Goal: Book appointment/travel/reservation

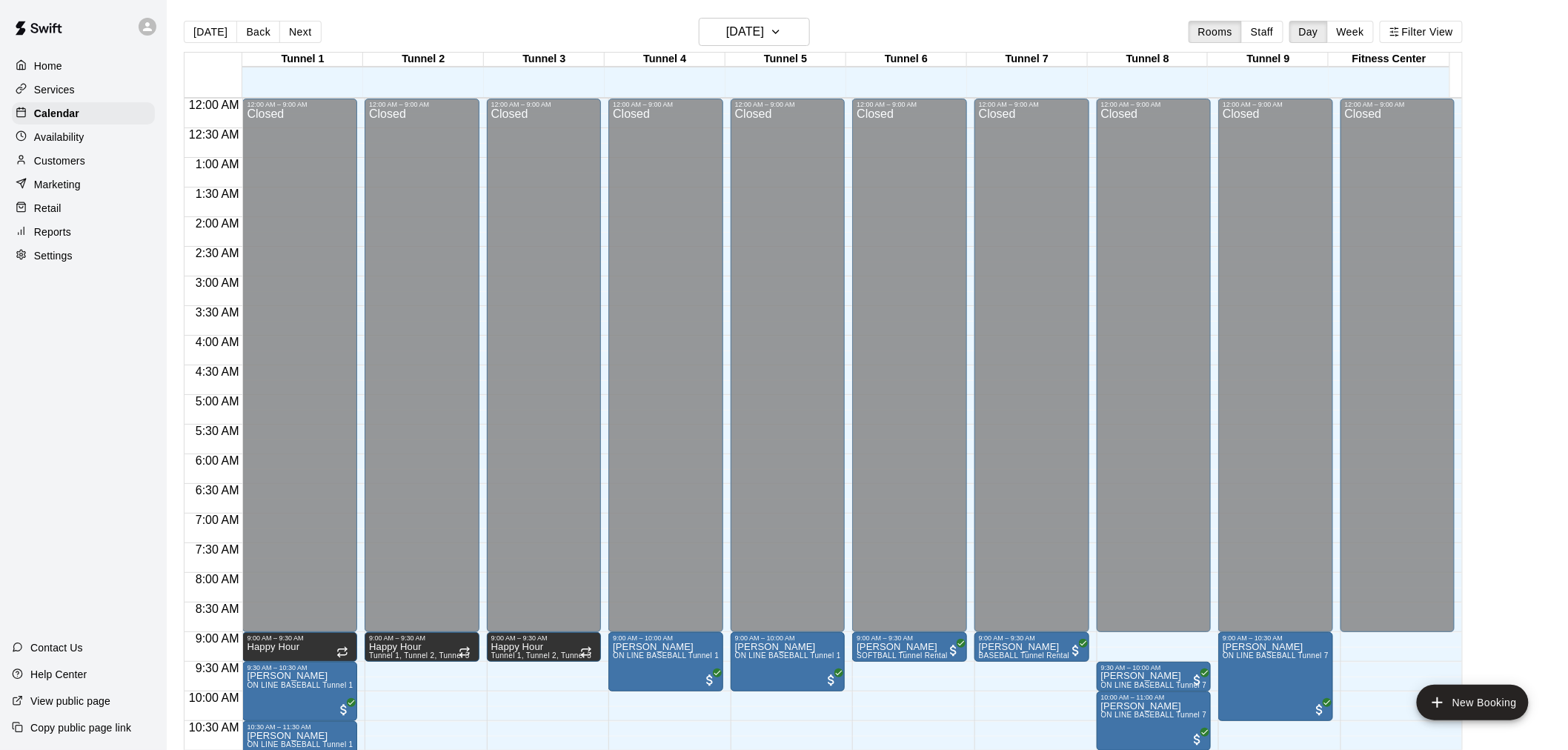
scroll to position [362, 0]
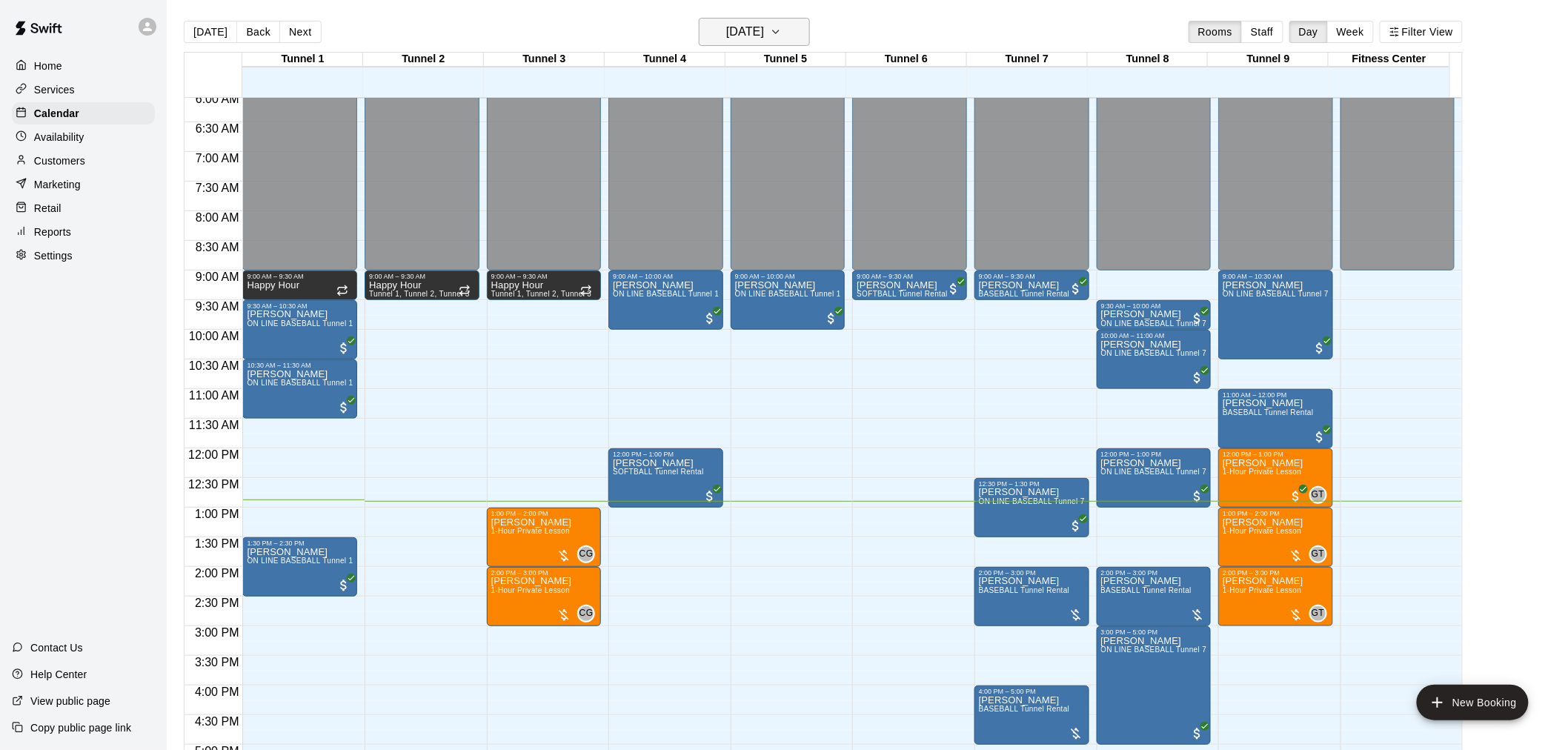
click at [794, 35] on button "[DATE]" at bounding box center [754, 31] width 111 height 28
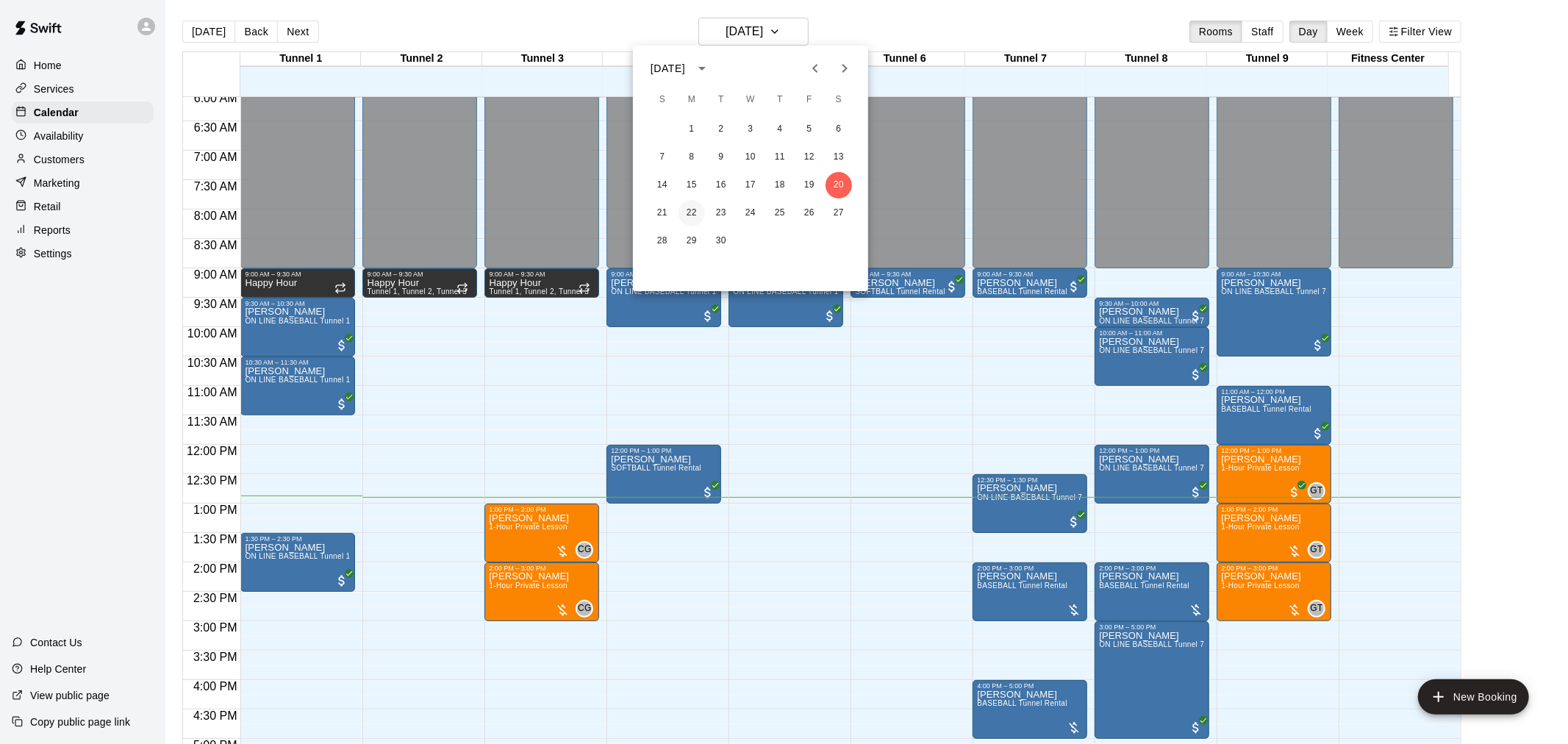
click at [690, 213] on button "22" at bounding box center [692, 213] width 27 height 27
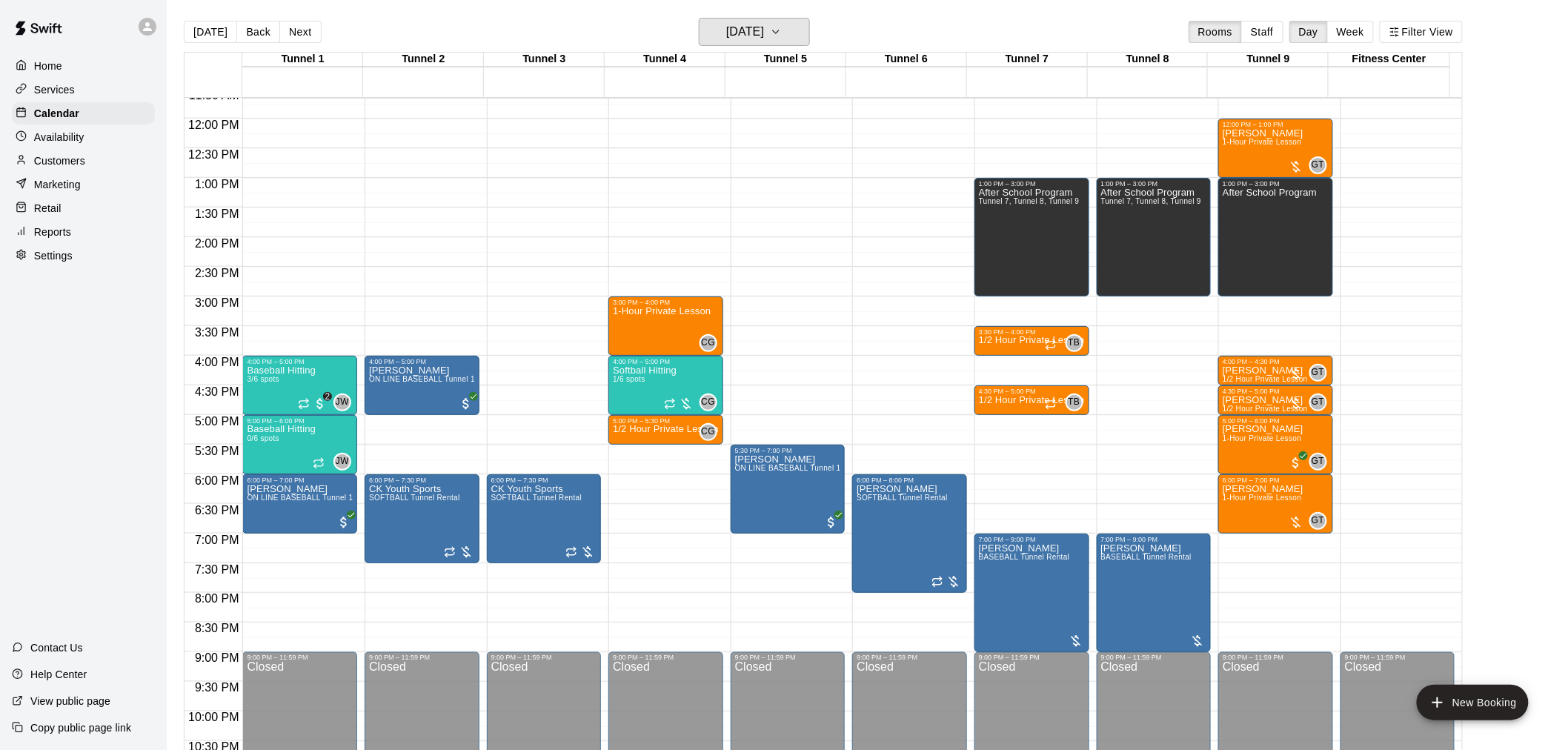
scroll to position [609, 0]
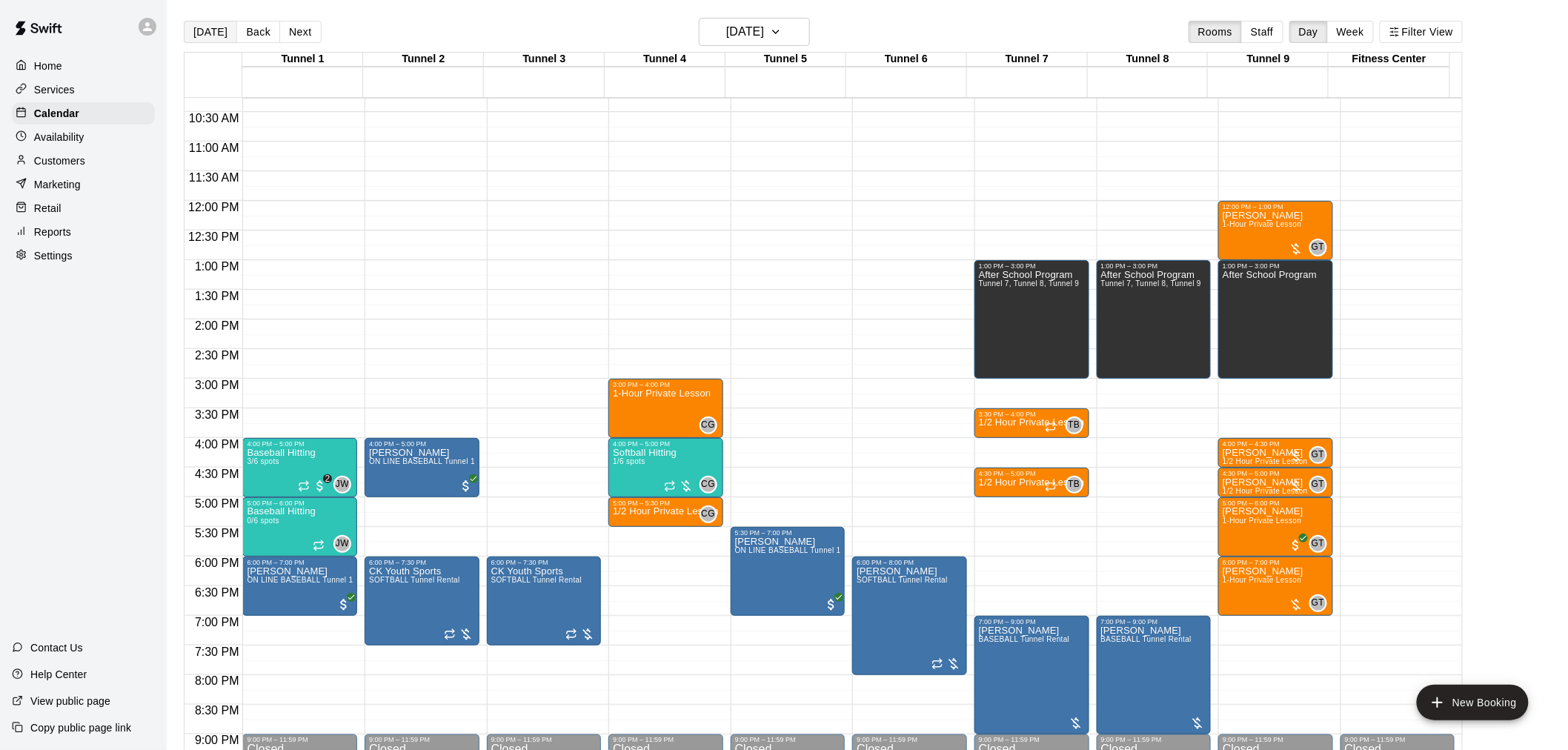
click at [223, 28] on button "[DATE]" at bounding box center [210, 32] width 53 height 22
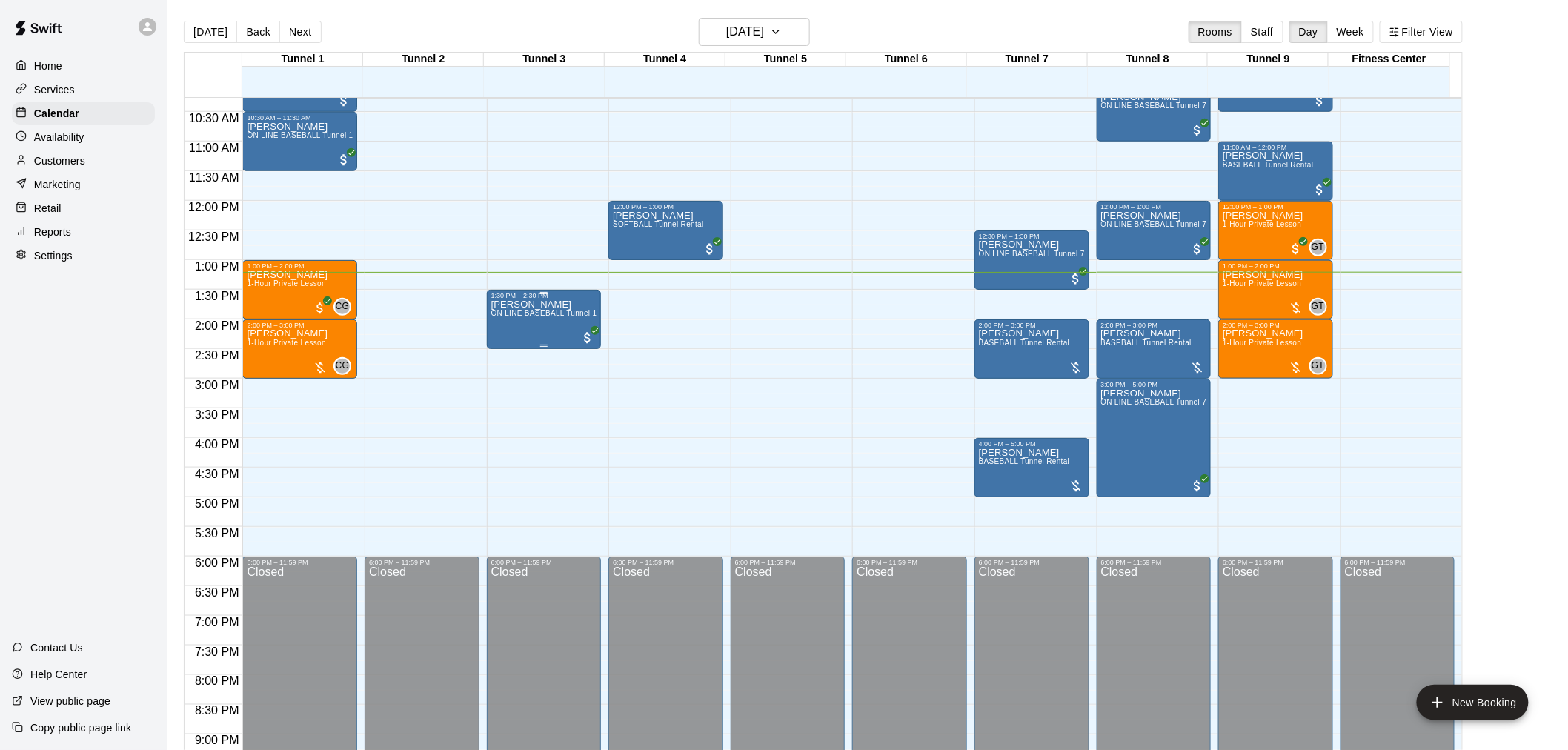
click at [507, 326] on div "Dante Tarantine ON LINE BASEBALL Tunnel 1-6 Rental" at bounding box center [545, 674] width 106 height 750
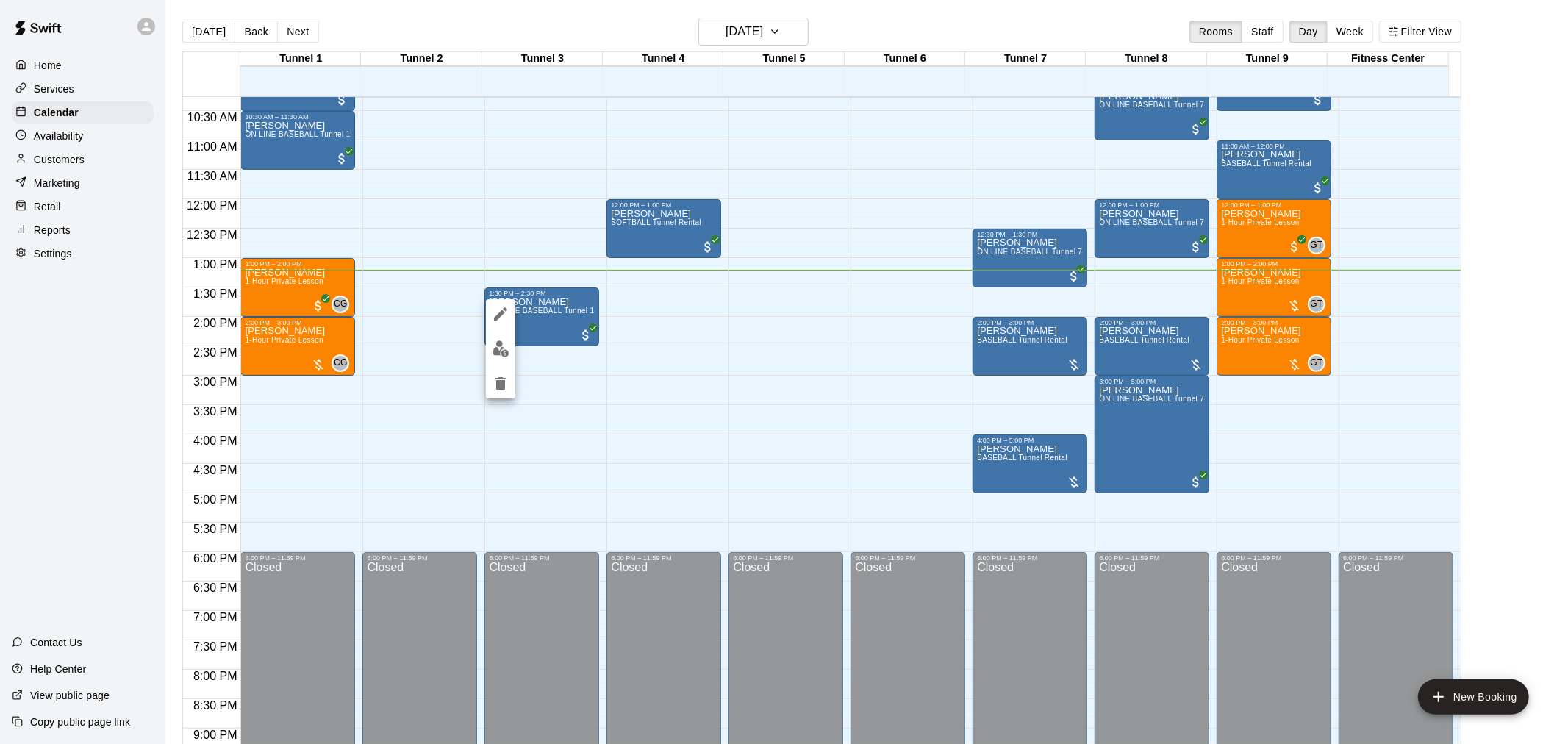
click at [1550, 332] on div at bounding box center [784, 372] width 1568 height 744
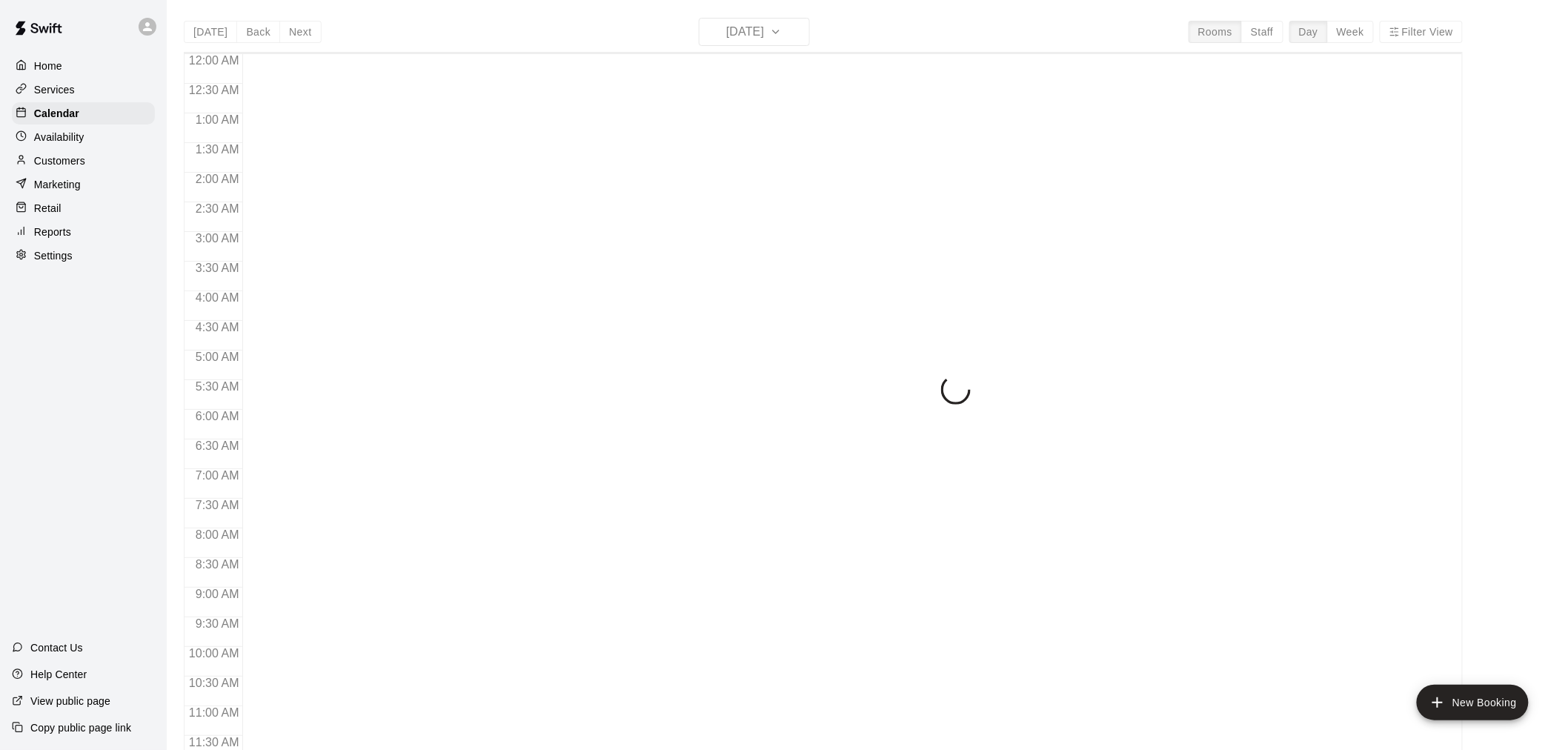
scroll to position [709, 0]
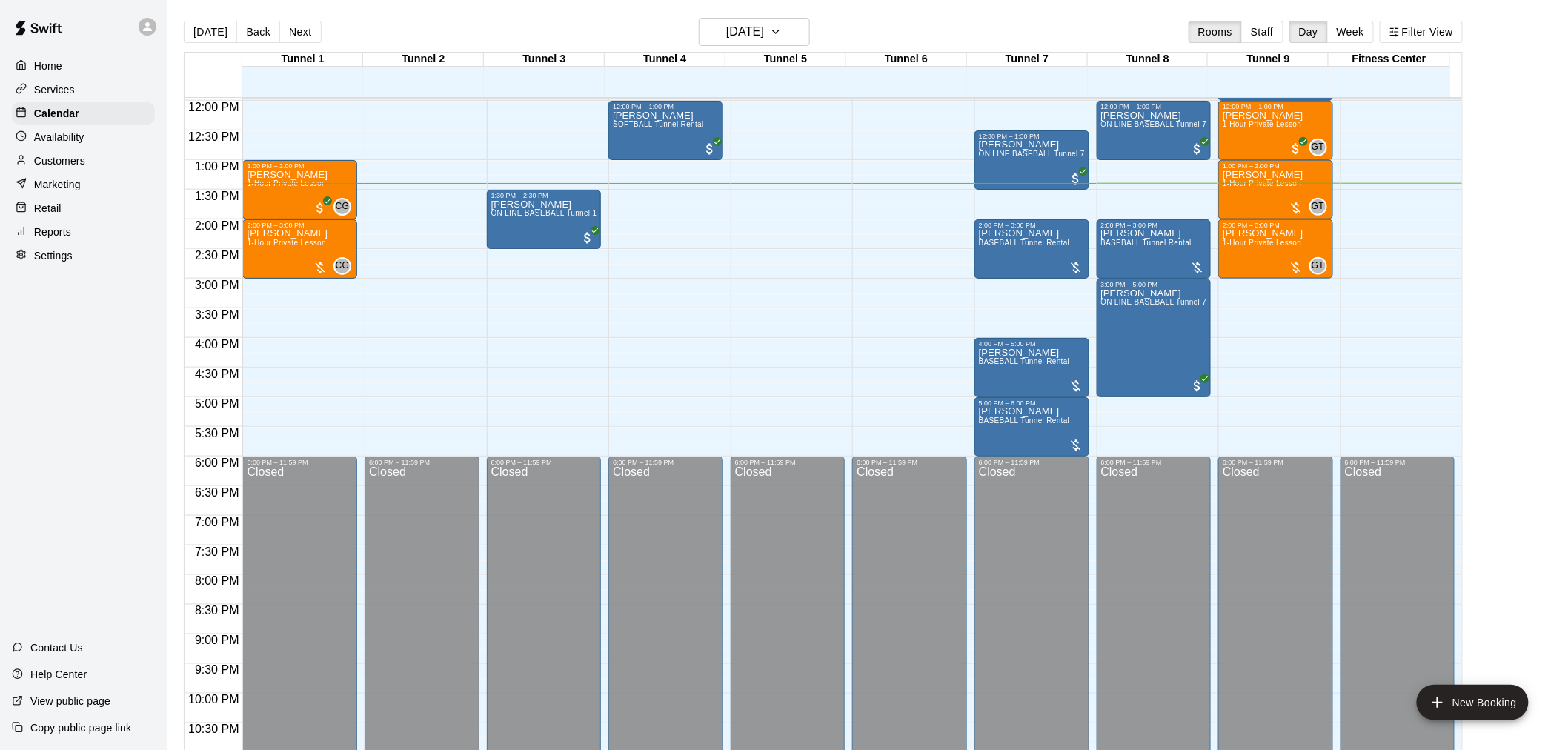
click at [62, 169] on p "Customers" at bounding box center [59, 161] width 51 height 15
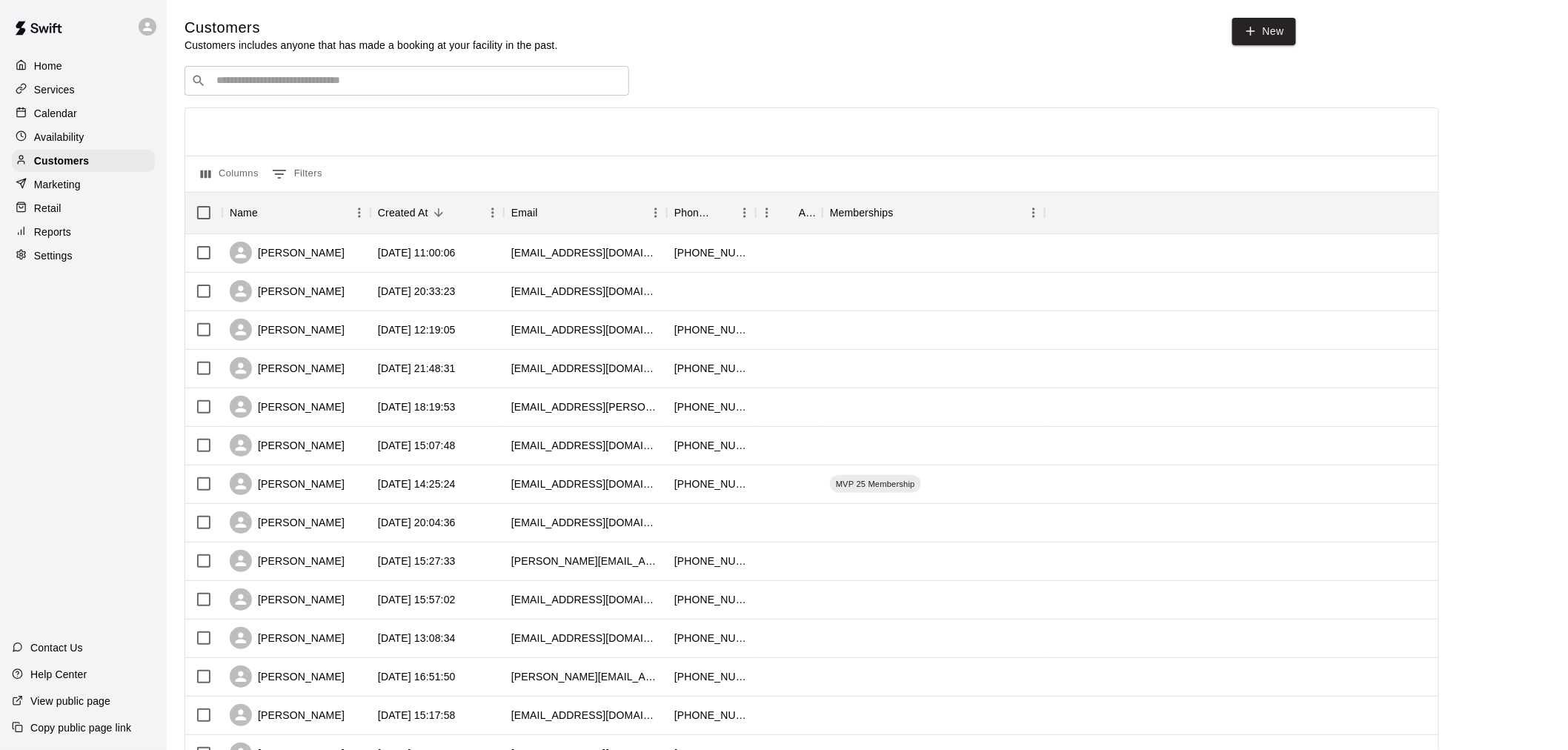
click at [481, 85] on input "Search customers by name or email" at bounding box center [416, 81] width 411 height 15
type input "****"
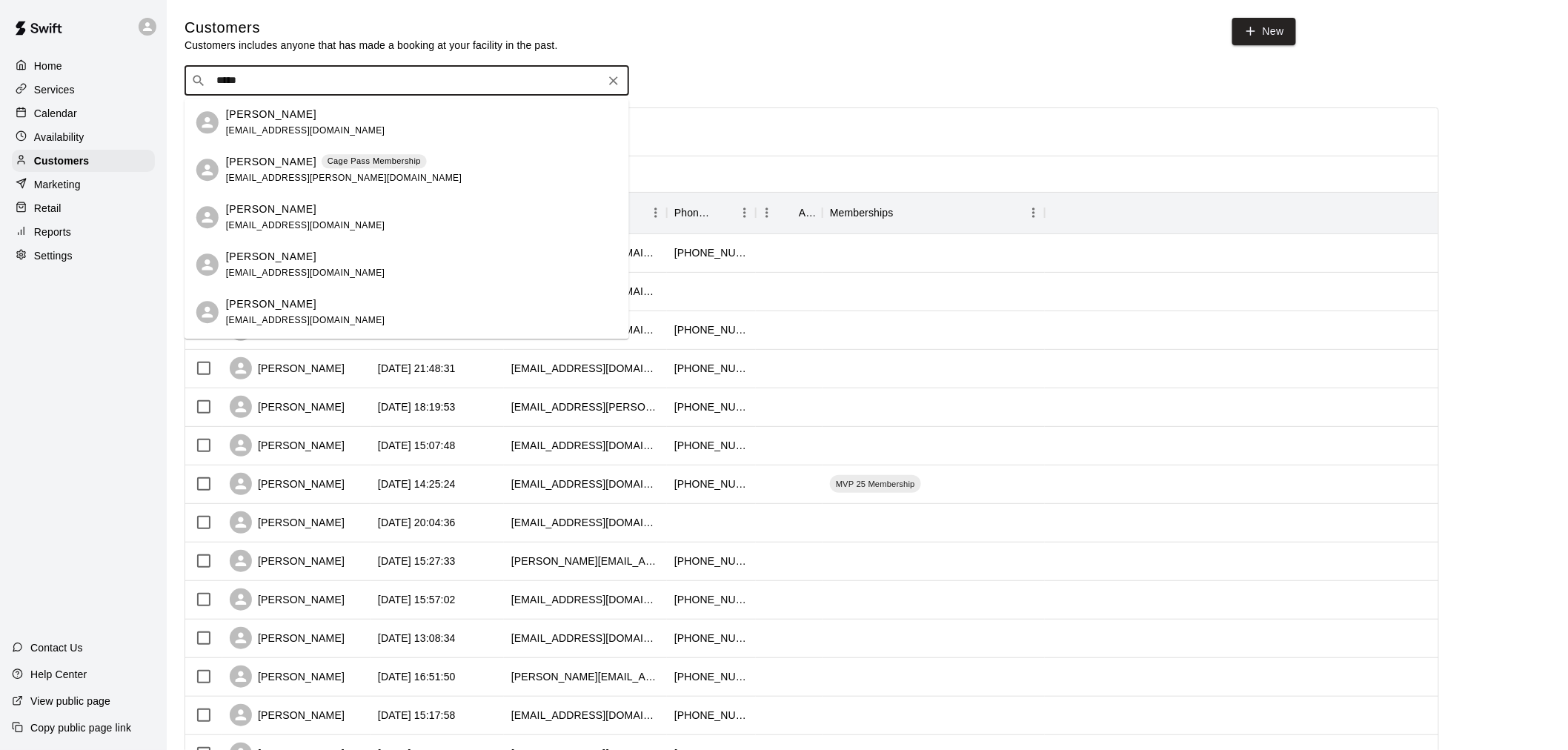
click at [436, 181] on div "[PERSON_NAME] Cage Pass Membership [EMAIL_ADDRESS][PERSON_NAME][DOMAIN_NAME]" at bounding box center [422, 170] width 391 height 32
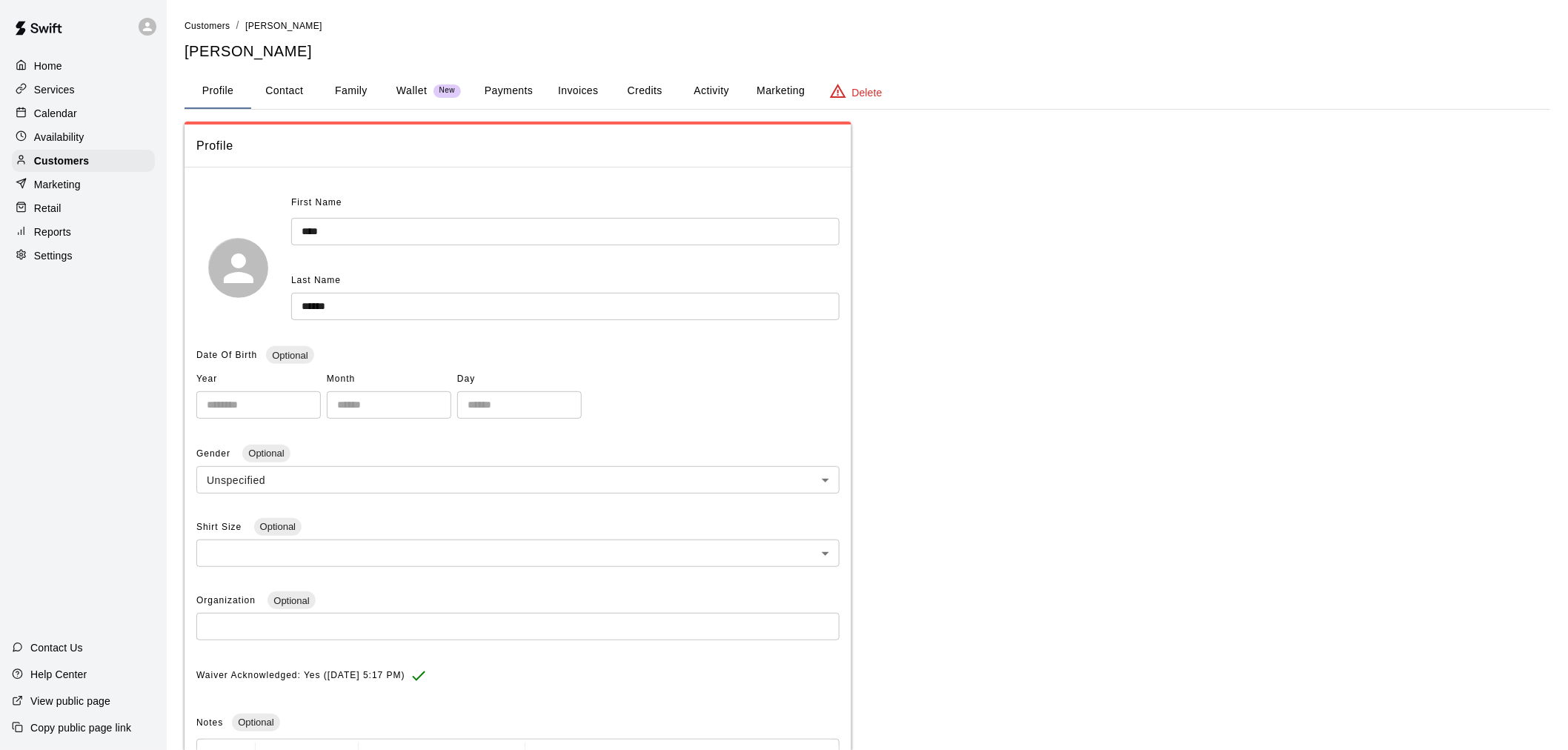
click at [505, 94] on button "Payments" at bounding box center [508, 91] width 72 height 35
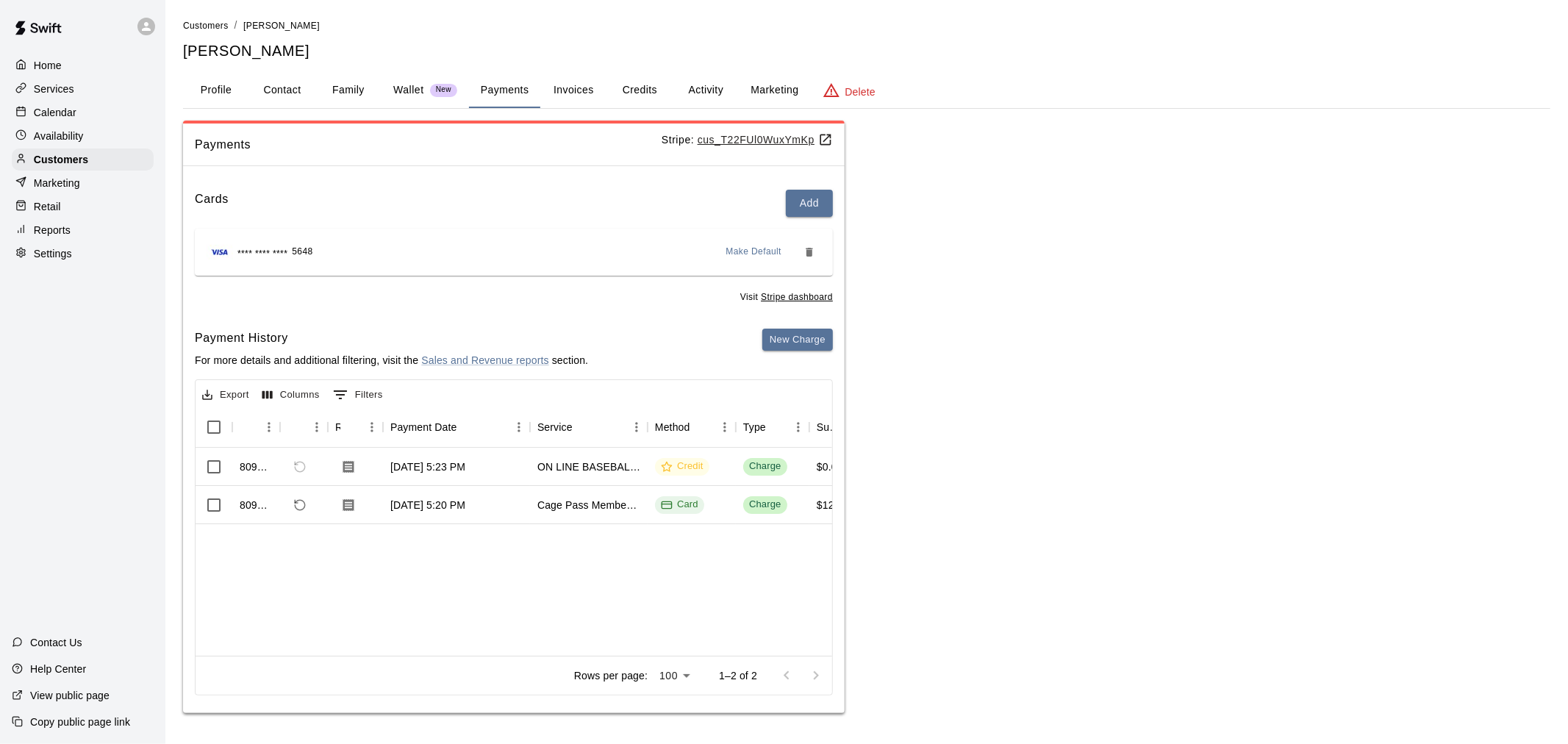
click at [287, 97] on button "Contact" at bounding box center [282, 90] width 66 height 35
select select "**"
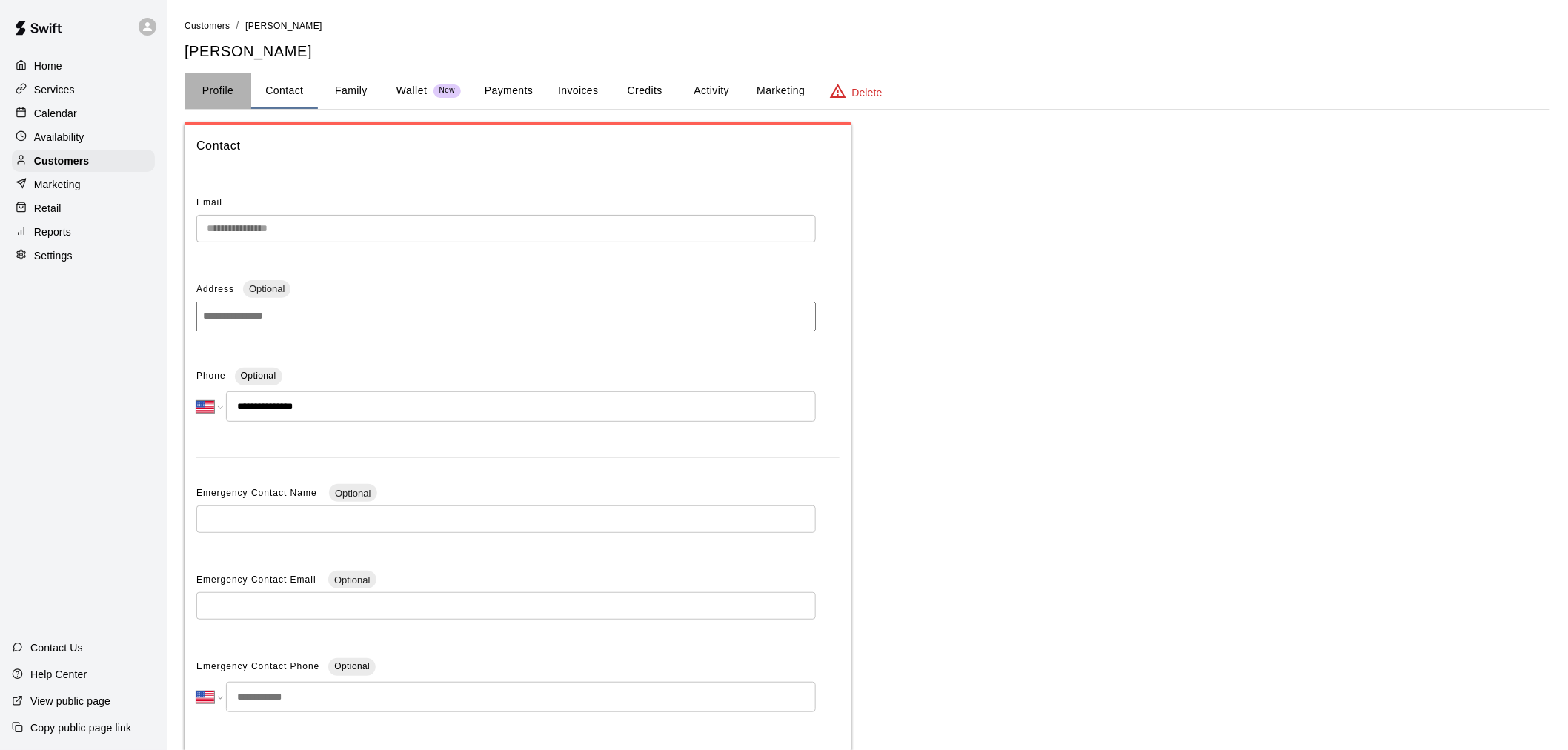
click at [210, 92] on button "Profile" at bounding box center [217, 91] width 67 height 35
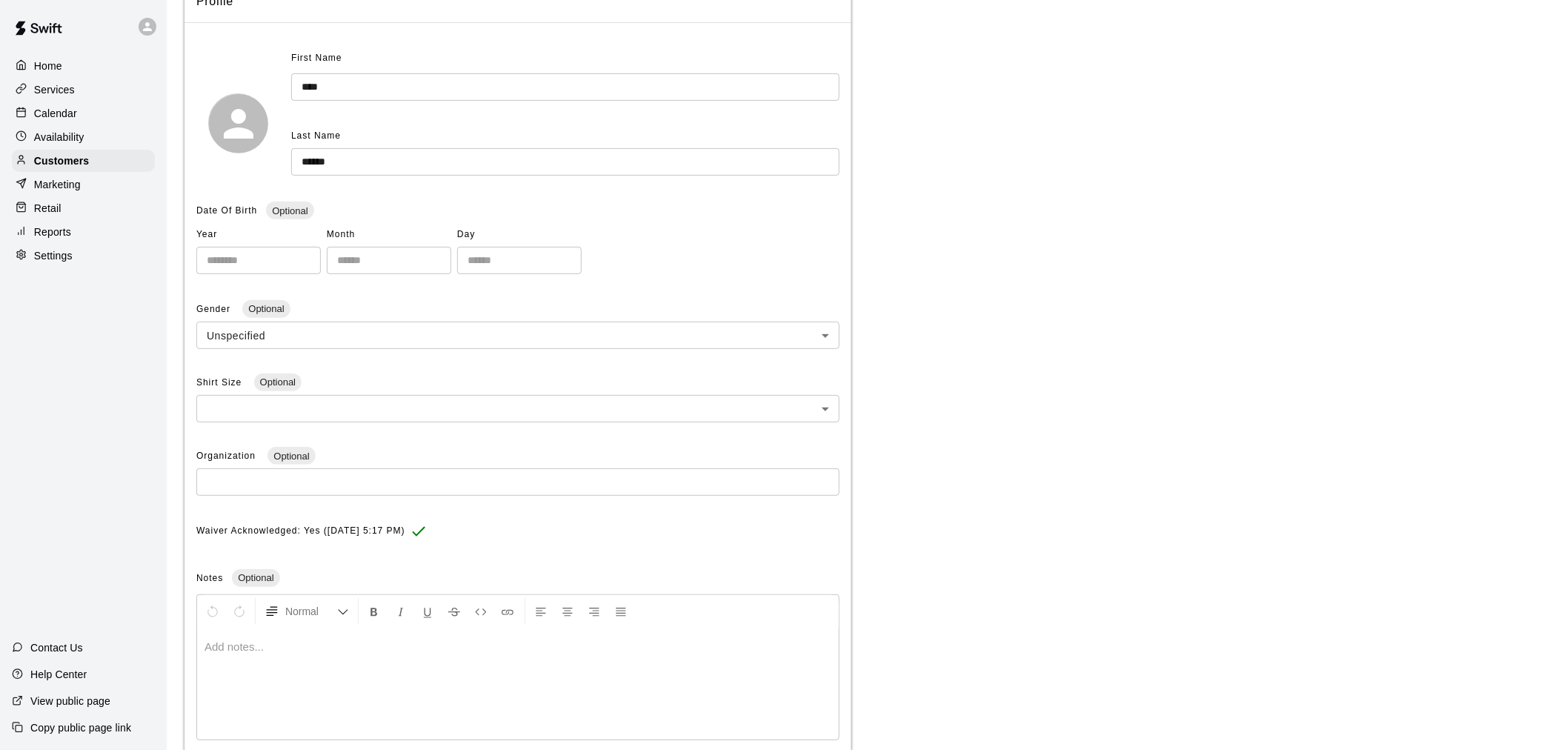
scroll to position [71, 0]
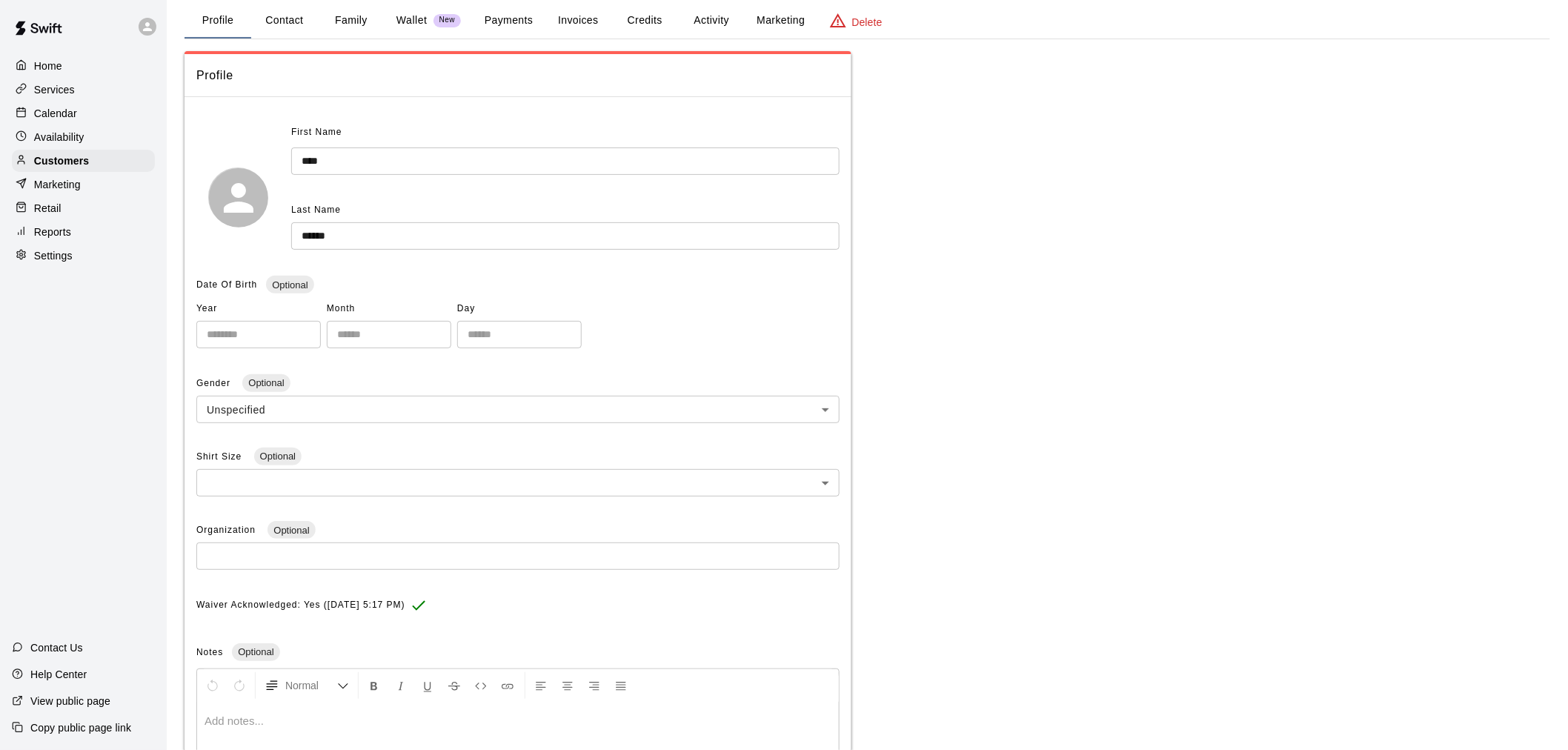
click at [285, 26] on button "Contact" at bounding box center [284, 21] width 67 height 35
select select "**"
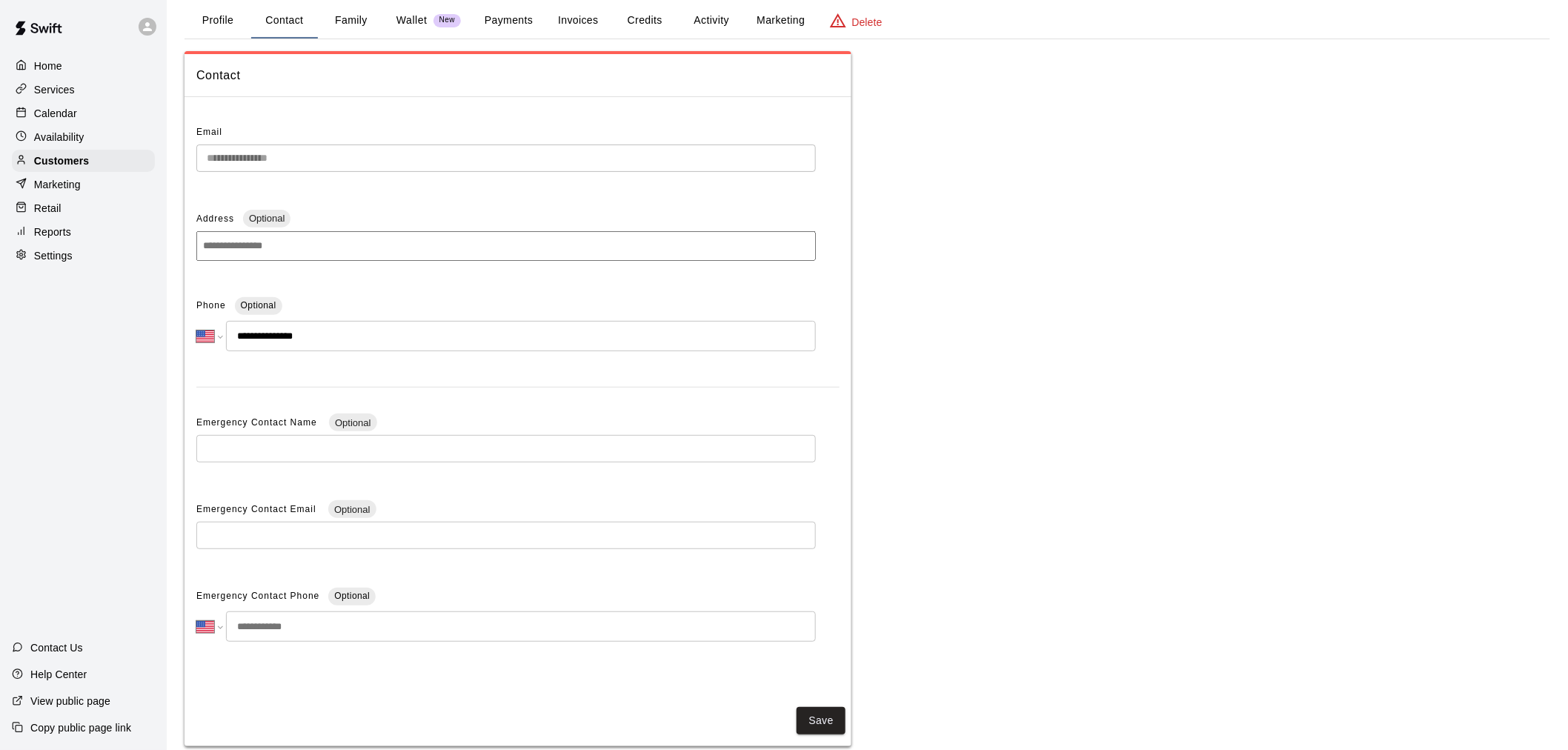
drag, startPoint x: 71, startPoint y: 114, endPoint x: 62, endPoint y: 113, distance: 9.1
click at [72, 114] on p "Calendar" at bounding box center [55, 114] width 43 height 15
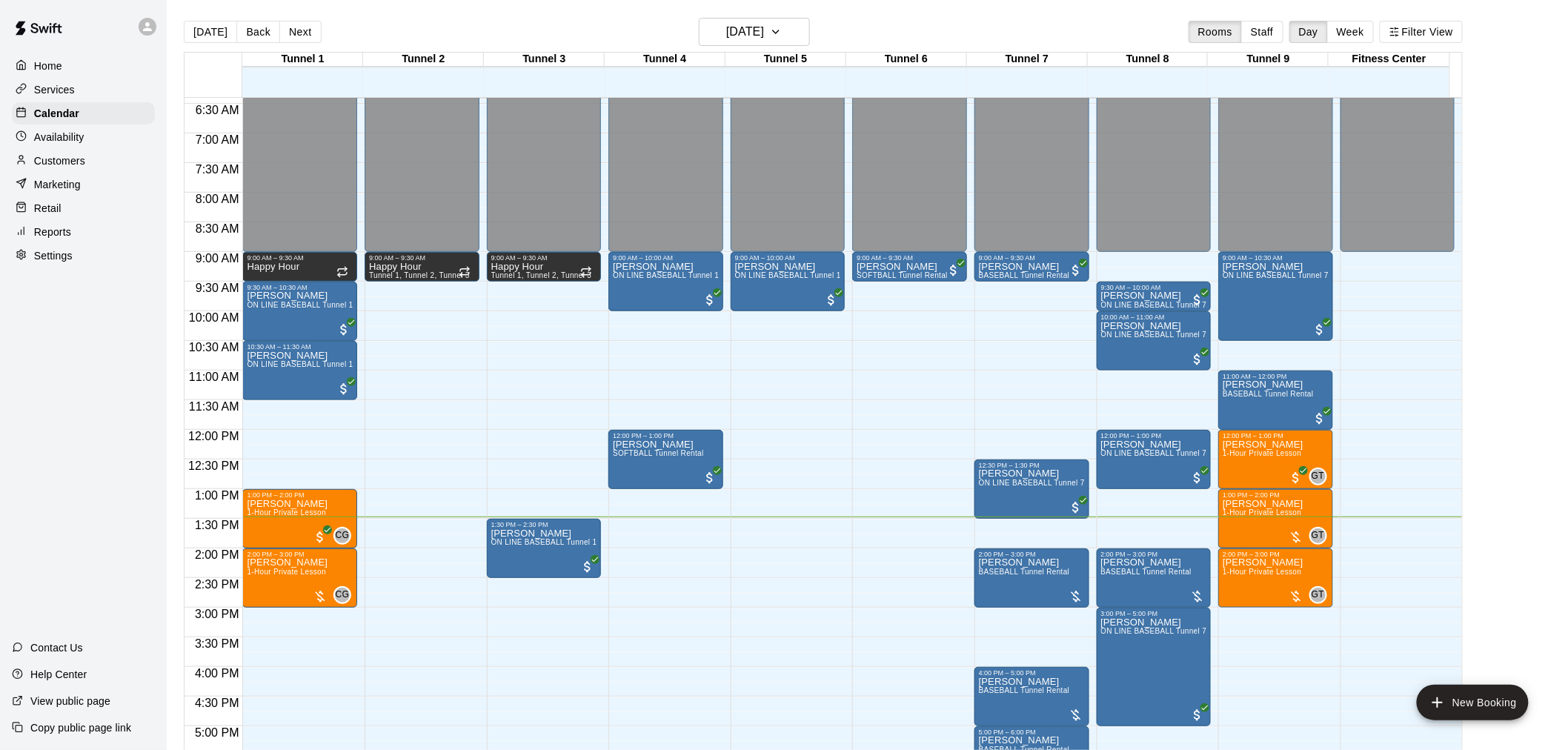
scroll to position [627, 0]
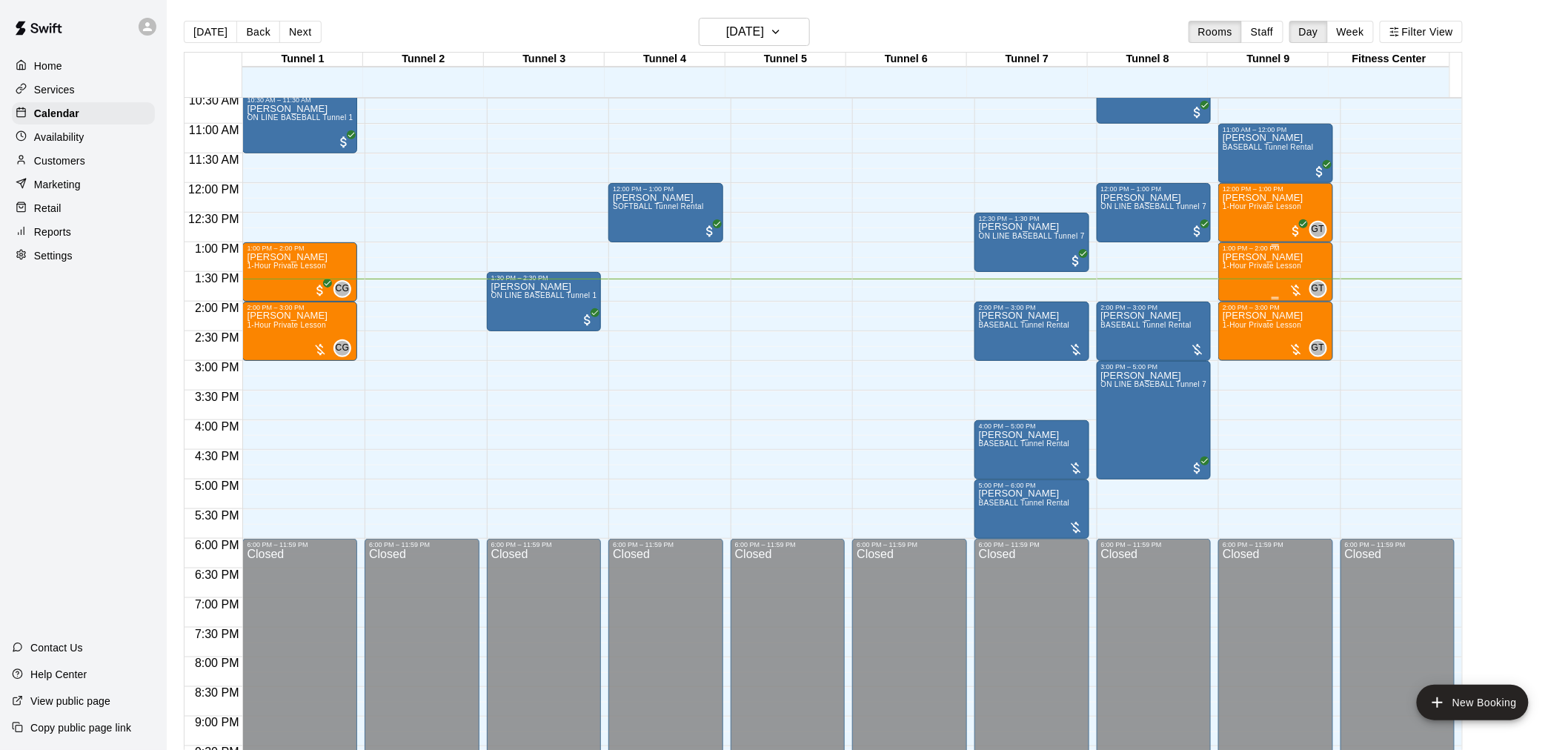
click at [1300, 289] on div at bounding box center [1297, 291] width 15 height 15
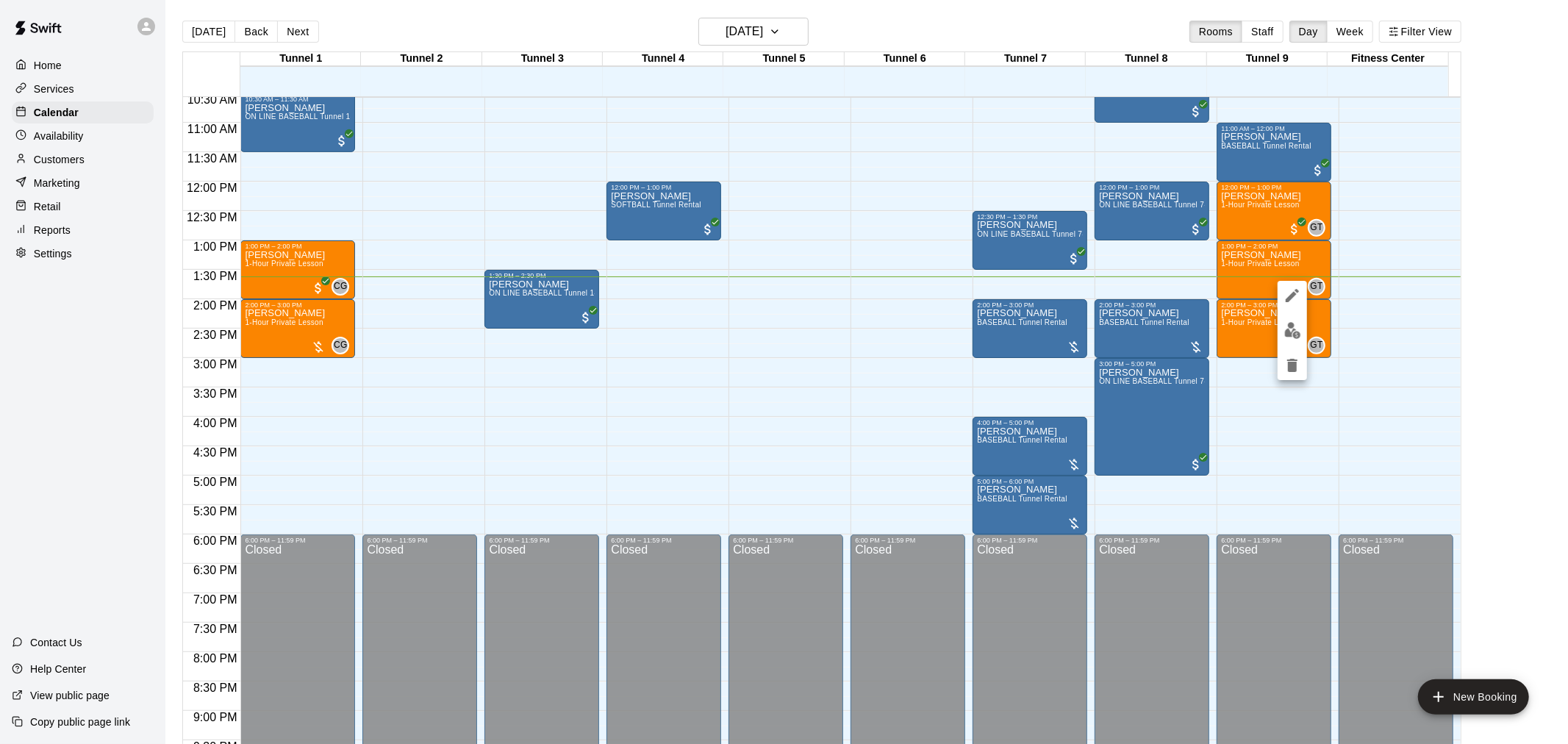
click at [1295, 338] on img "edit" at bounding box center [1293, 330] width 17 height 17
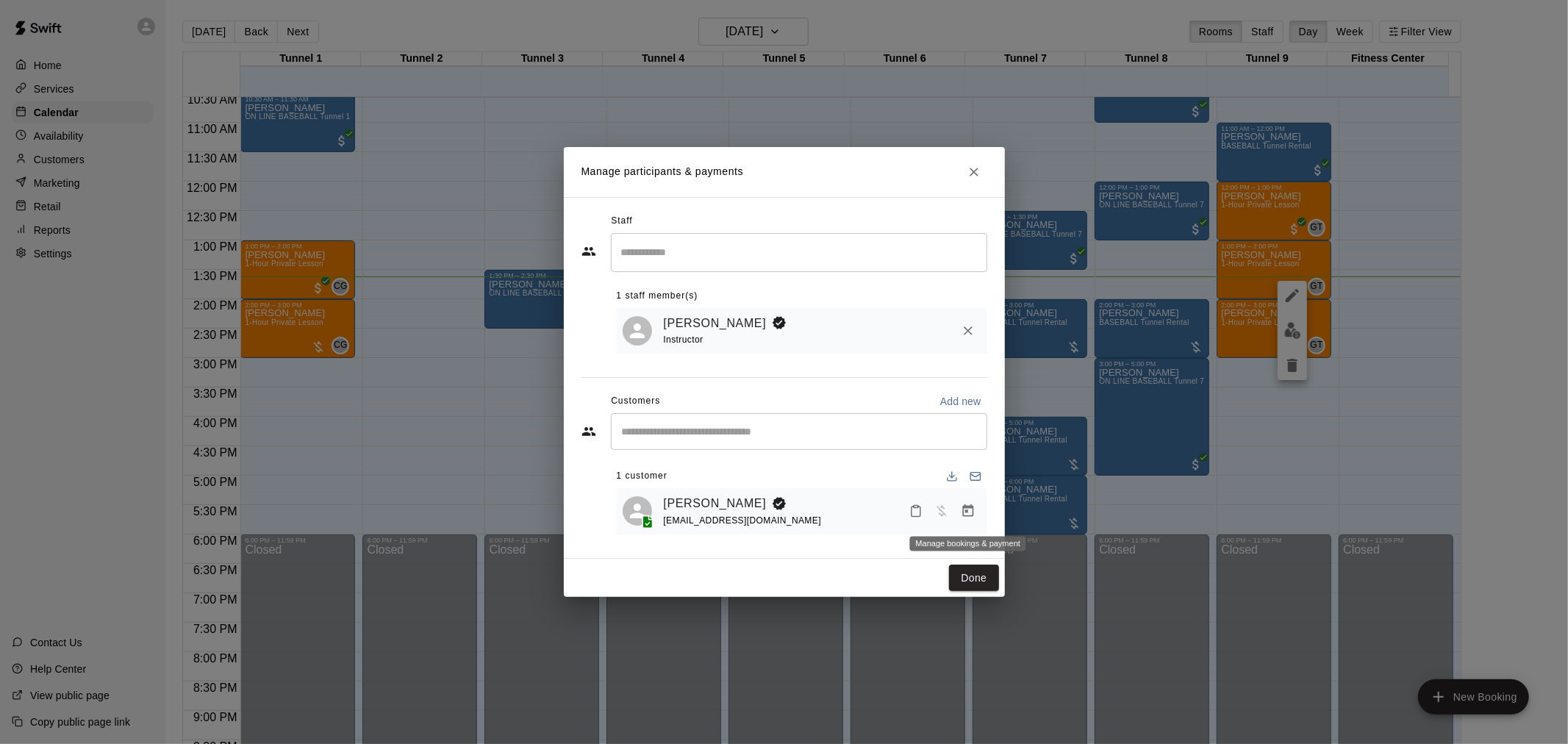
click at [967, 513] on icon "Manage bookings & payment" at bounding box center [968, 510] width 11 height 13
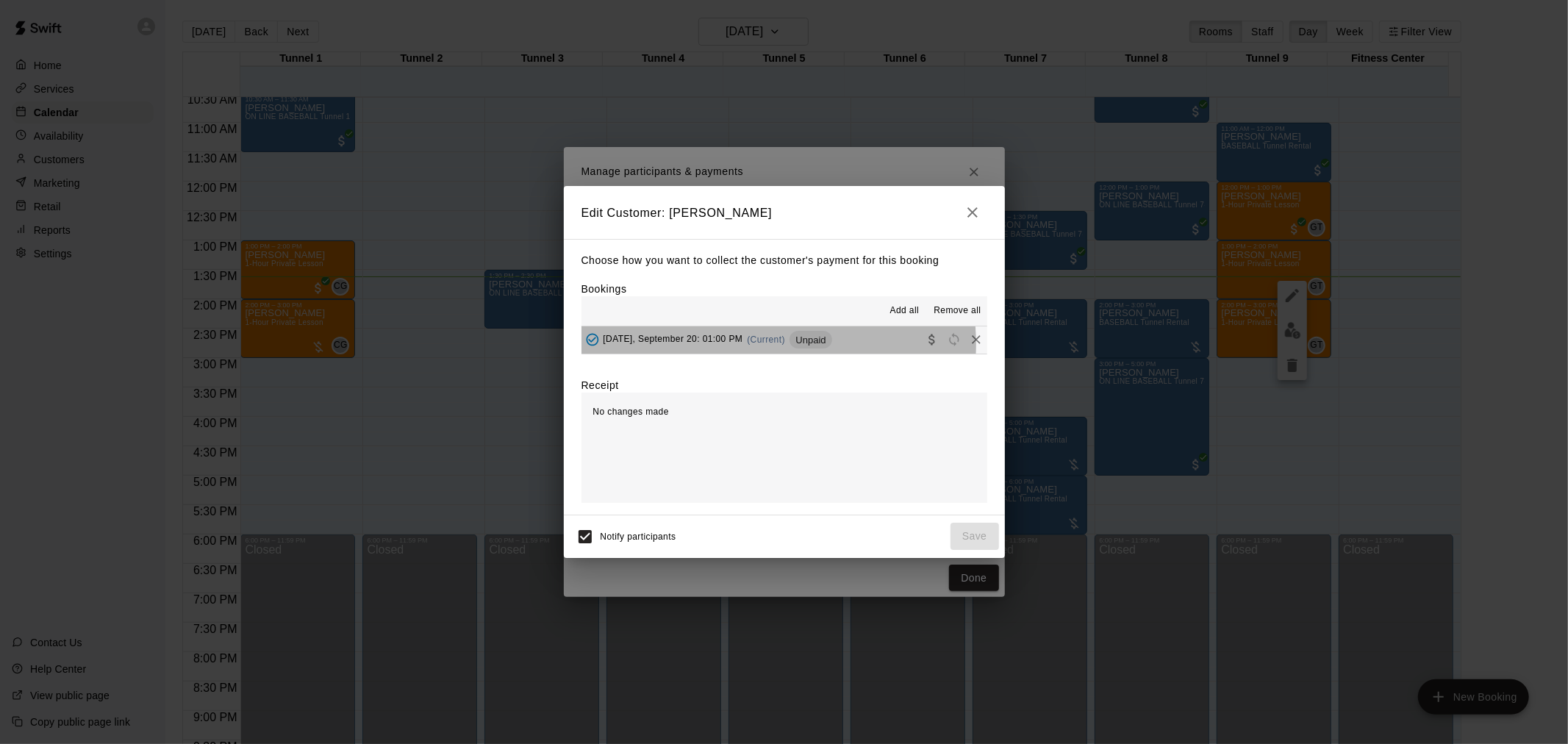
click at [748, 345] on div "[DATE], September 20: 01:00 PM (Current) Unpaid" at bounding box center [707, 339] width 251 height 22
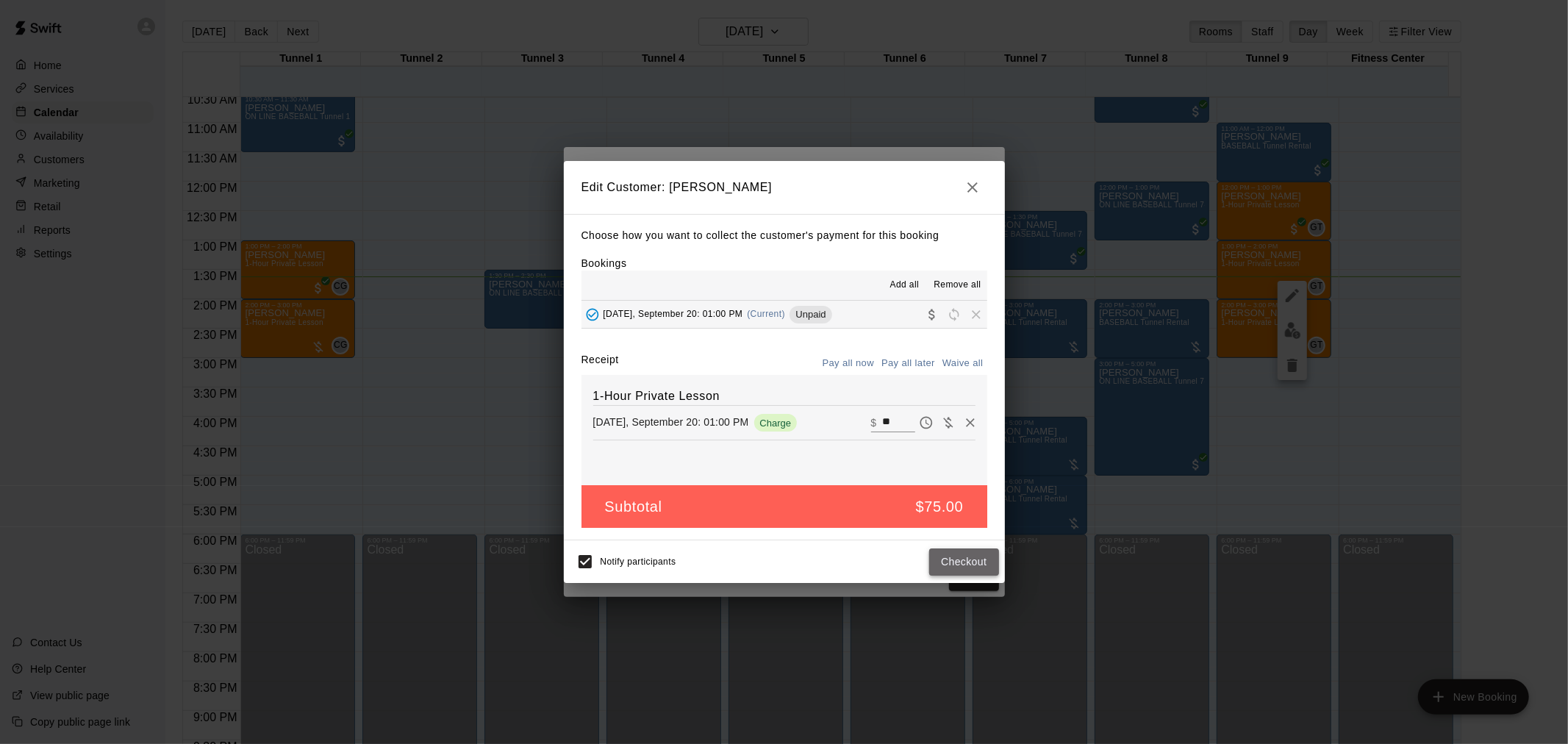
click at [978, 568] on button "Checkout" at bounding box center [963, 562] width 69 height 28
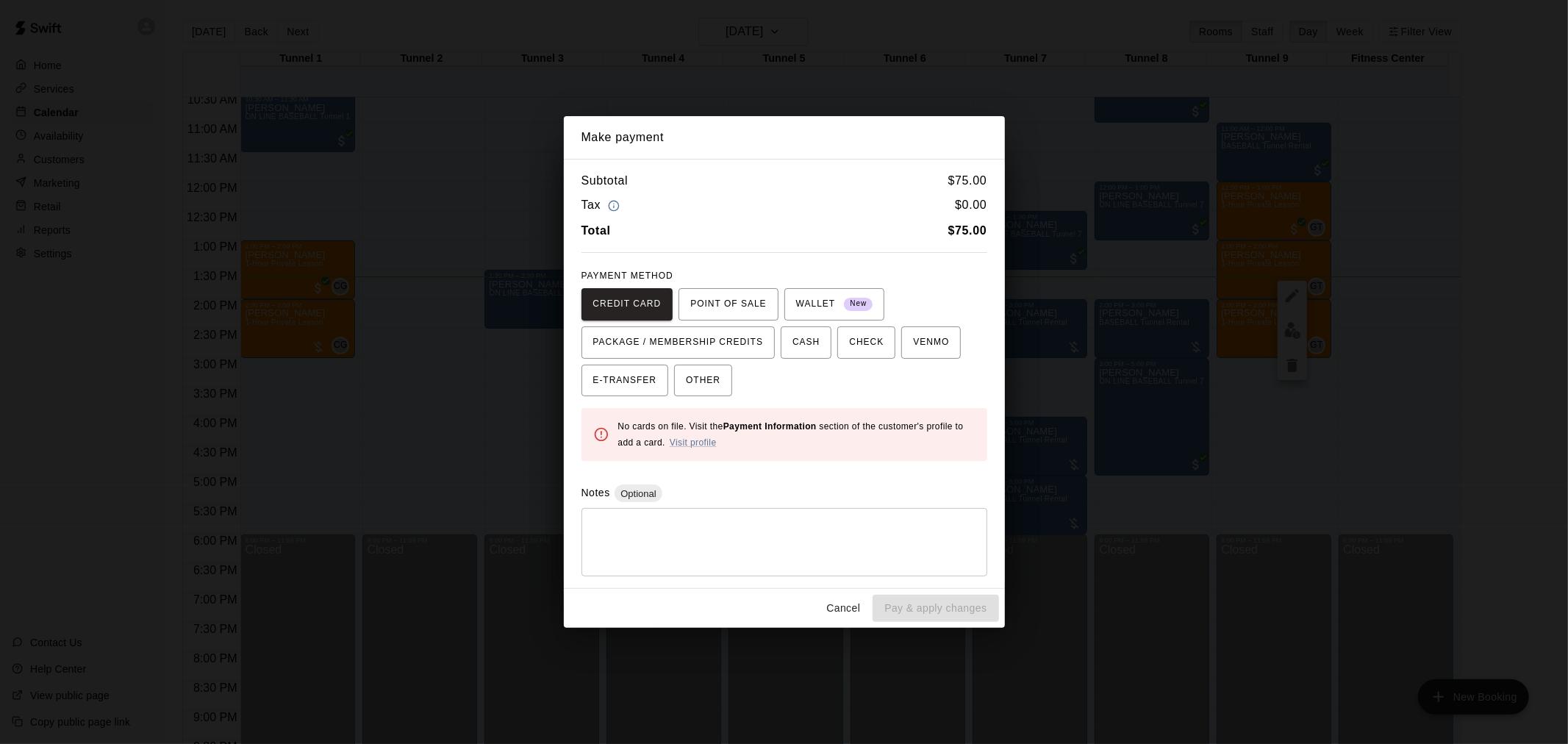
click at [854, 611] on button "Cancel" at bounding box center [843, 608] width 47 height 28
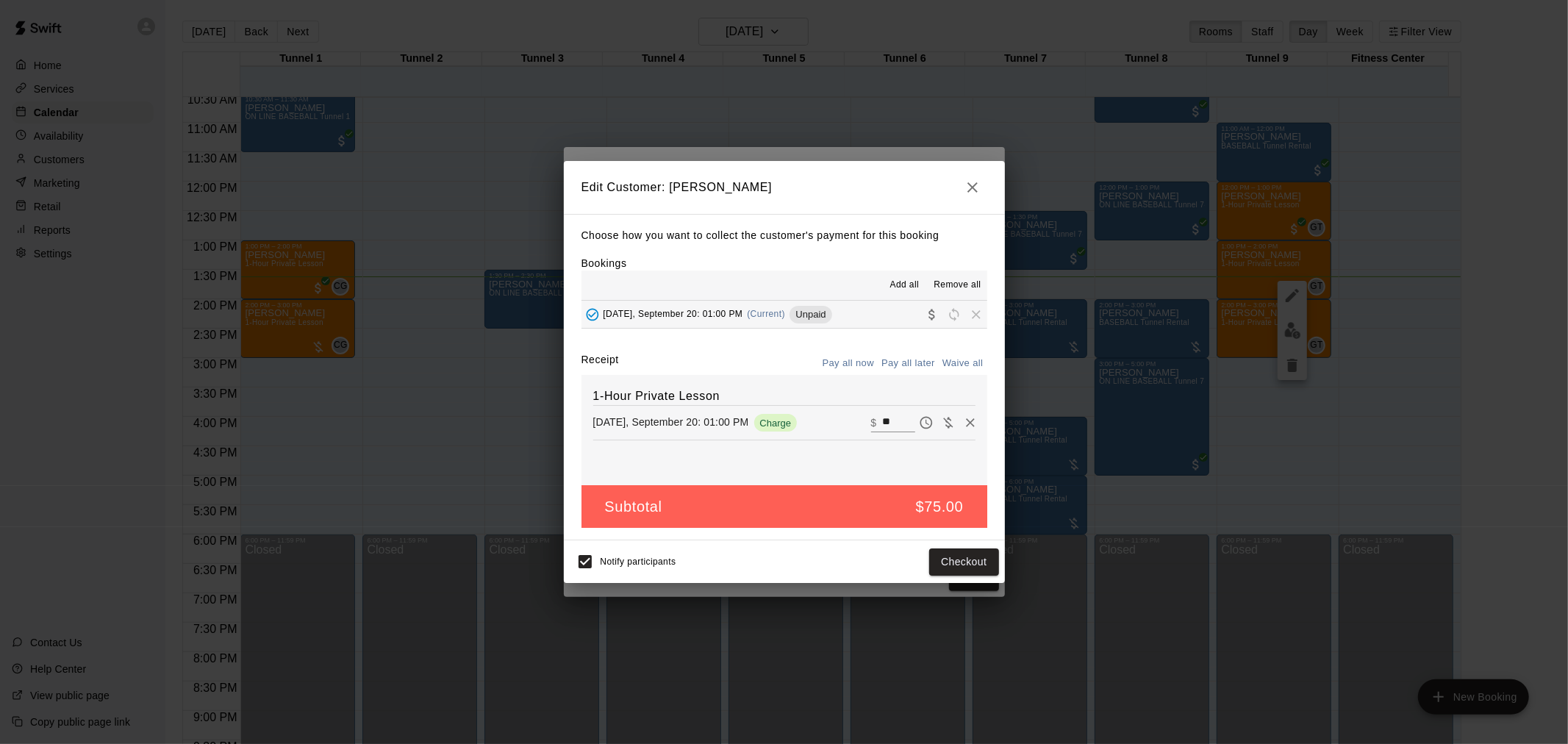
click at [962, 191] on button "button" at bounding box center [973, 187] width 29 height 29
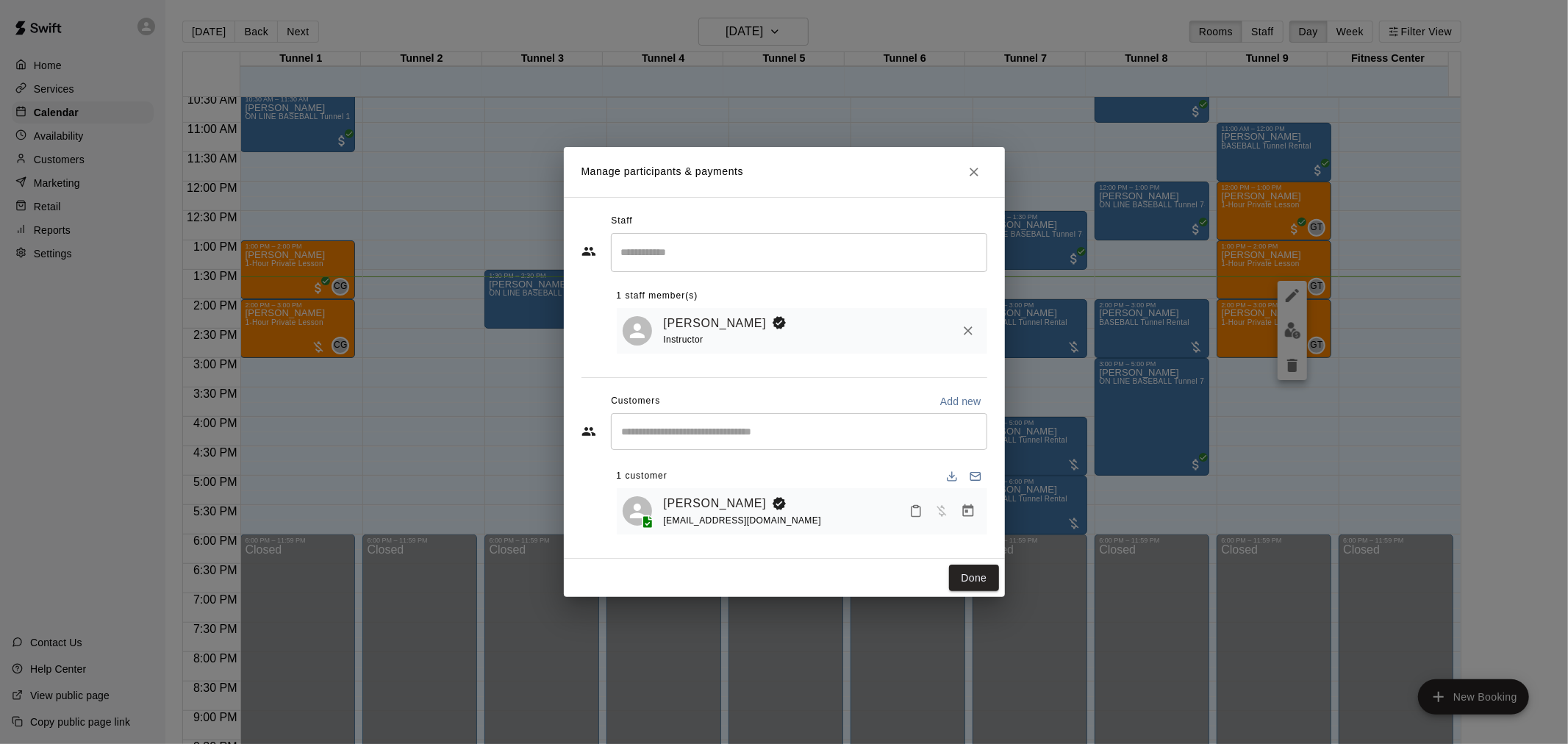
click at [974, 180] on button "Close" at bounding box center [974, 172] width 27 height 27
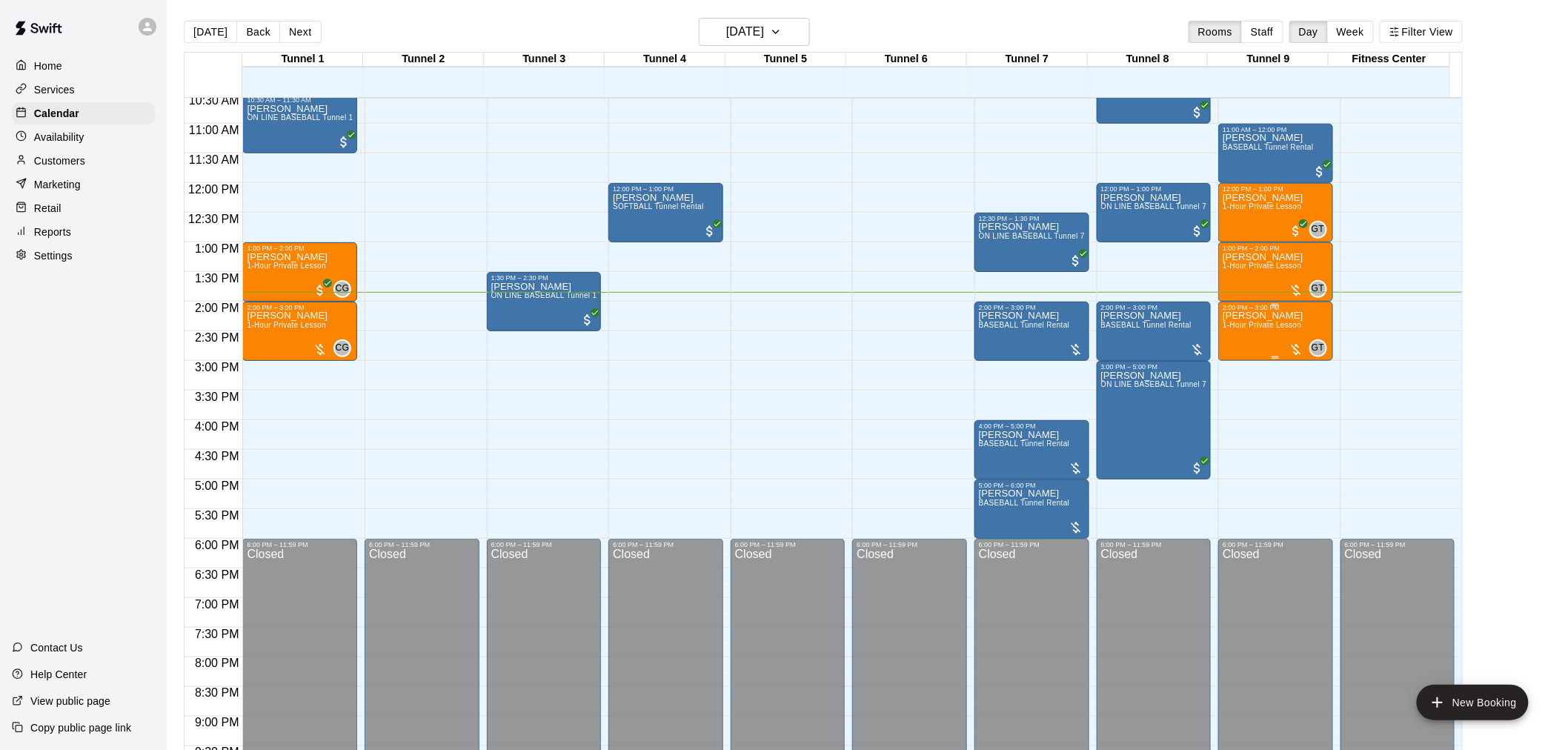
click at [1294, 346] on div at bounding box center [1297, 350] width 15 height 15
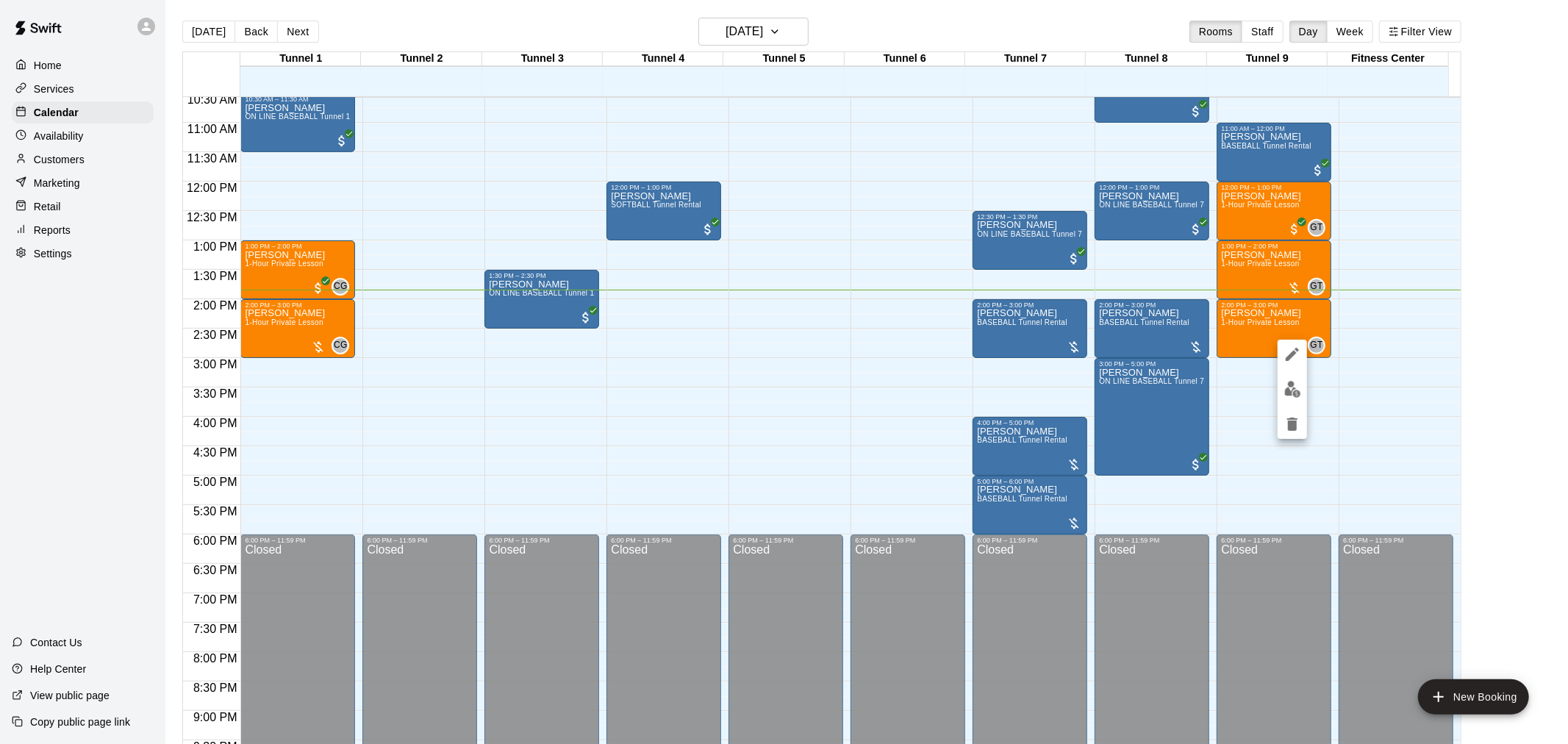
click at [319, 346] on div at bounding box center [784, 372] width 1568 height 744
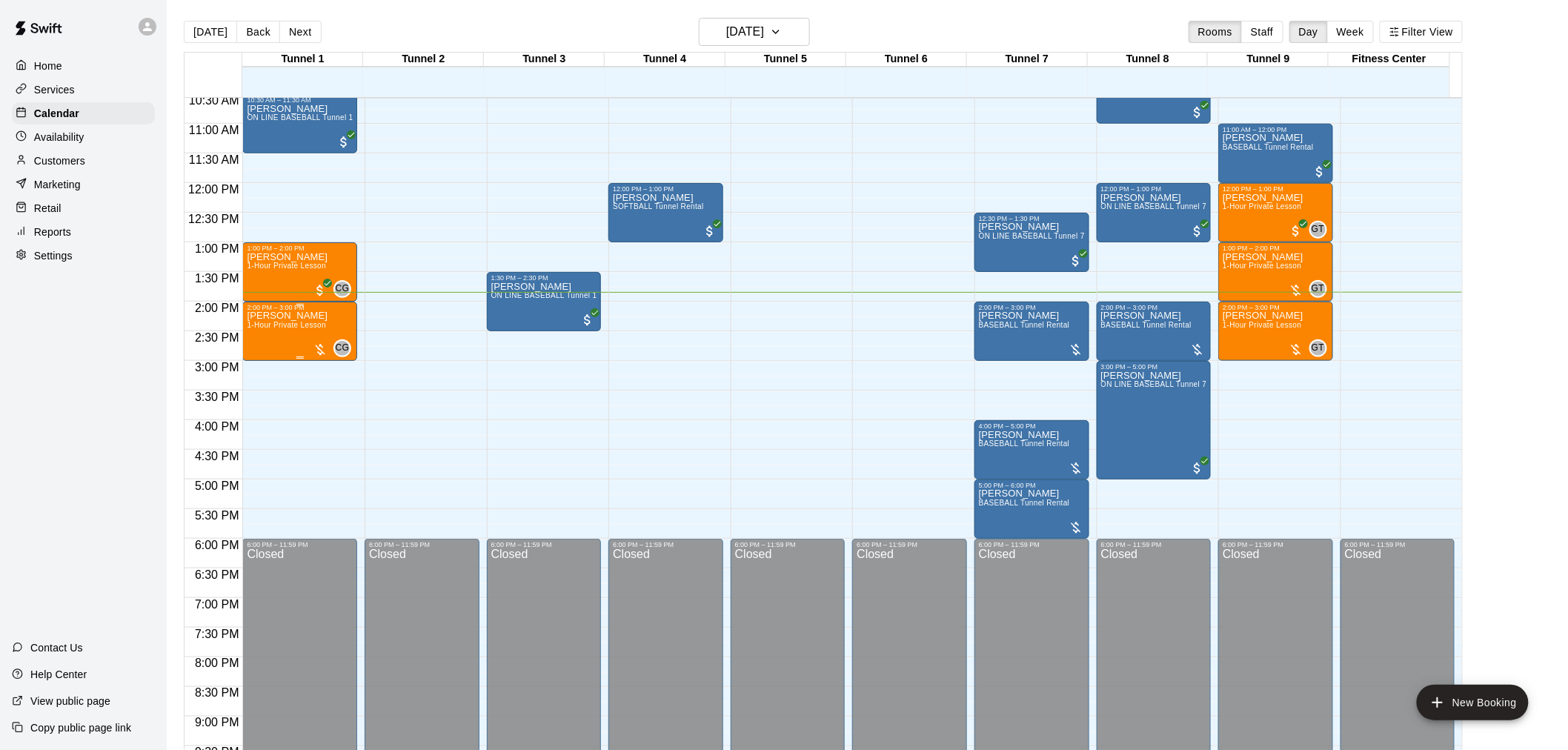
click at [321, 351] on div at bounding box center [320, 350] width 15 height 15
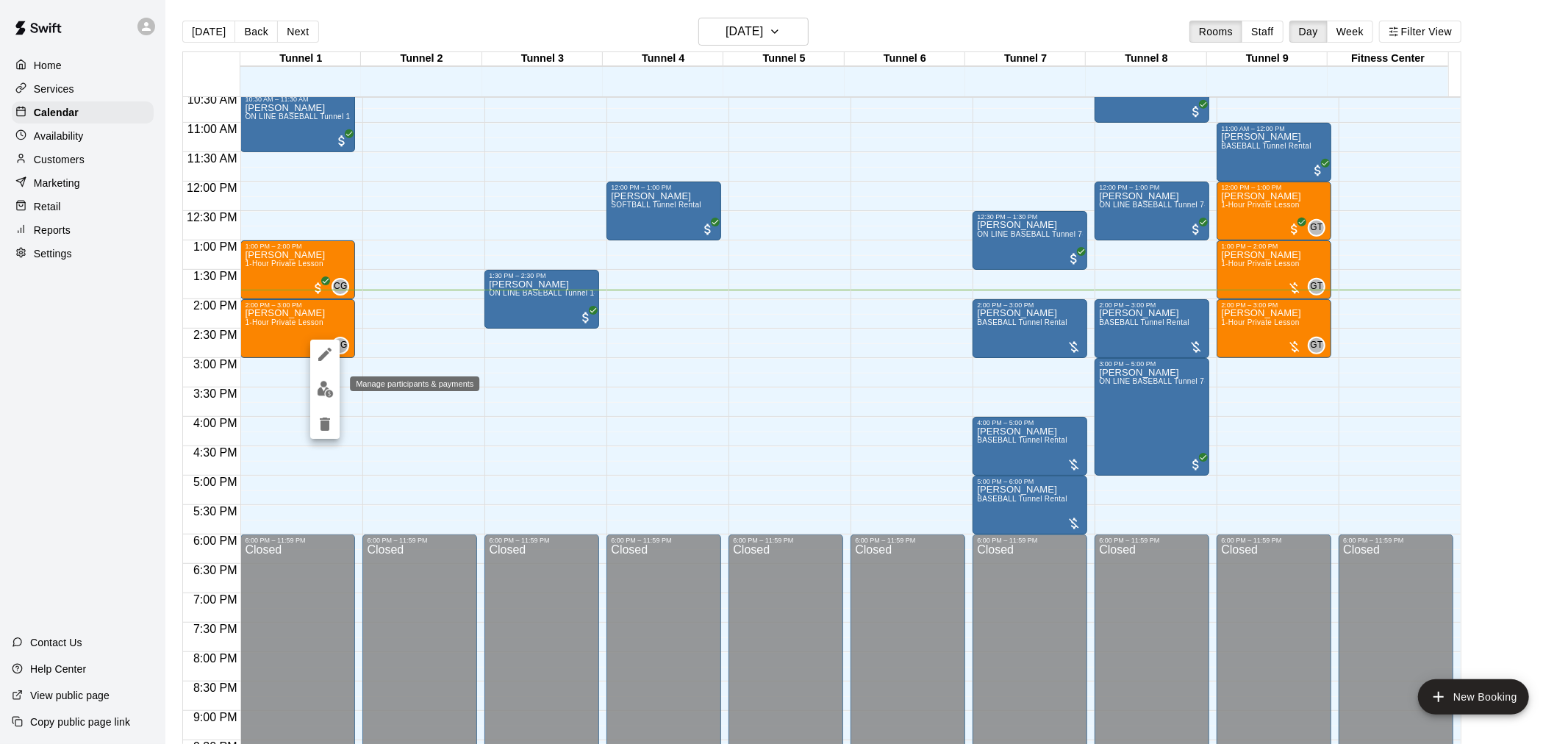
click at [321, 383] on img "edit" at bounding box center [325, 389] width 17 height 17
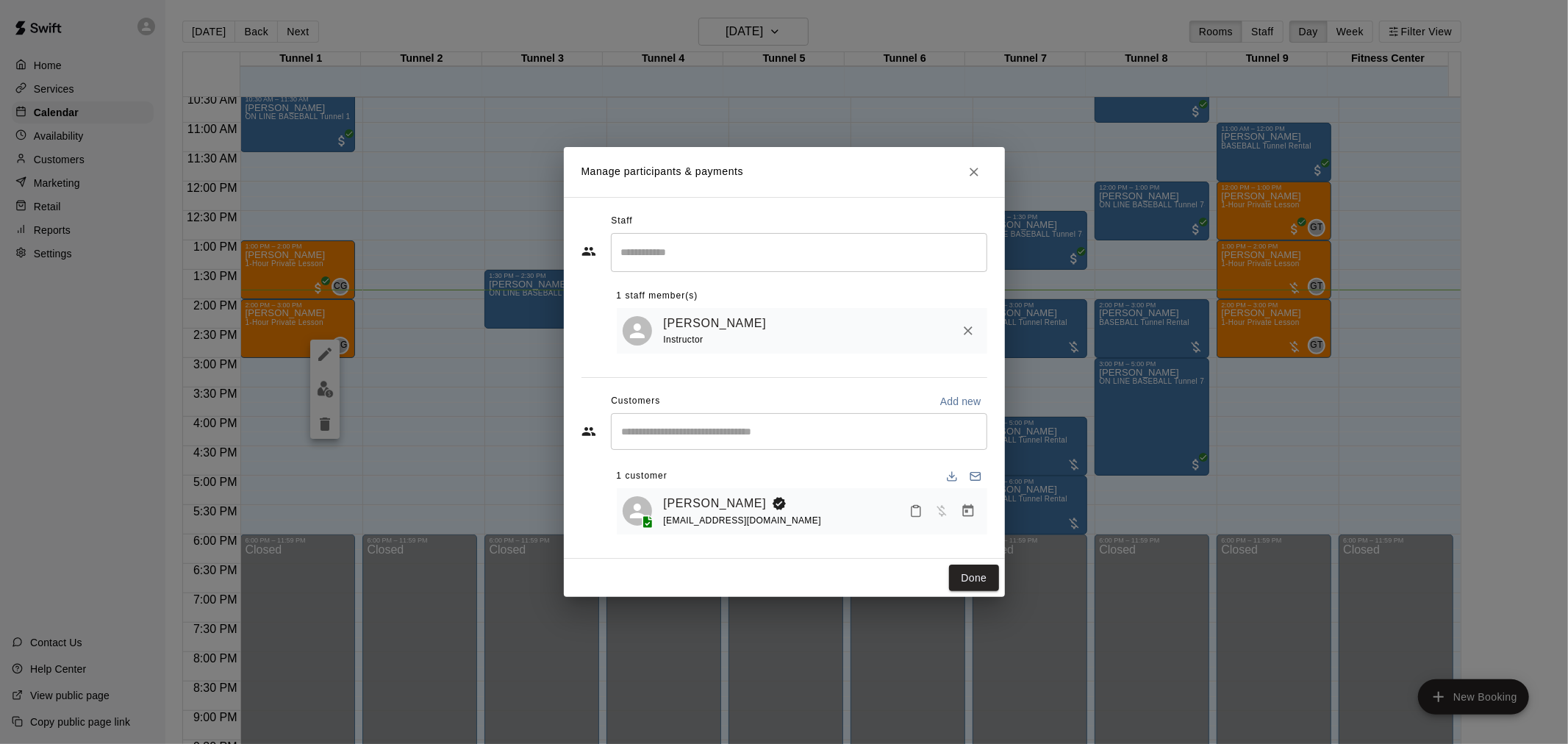
click at [968, 514] on icon "Manage bookings & payment" at bounding box center [968, 511] width 15 height 15
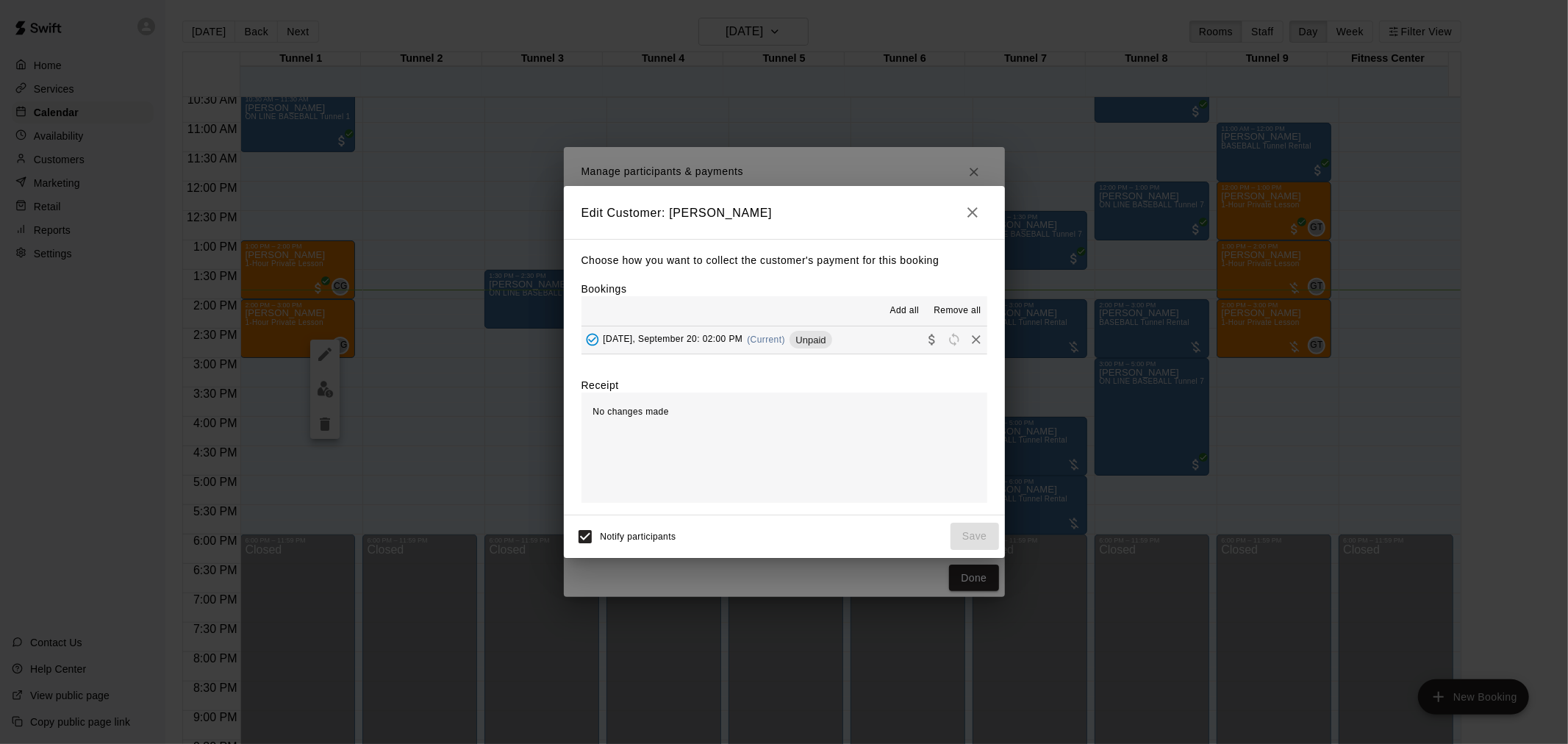
drag, startPoint x: 718, startPoint y: 354, endPoint x: 724, endPoint y: 363, distance: 10.8
click at [724, 356] on div "Choose how you want to collect the customer's payment for this booking Bookings…" at bounding box center [784, 377] width 441 height 276
drag, startPoint x: 723, startPoint y: 337, endPoint x: 774, endPoint y: 354, distance: 53.8
click at [728, 337] on span "[DATE], September 20: 02:00 PM" at bounding box center [673, 339] width 140 height 10
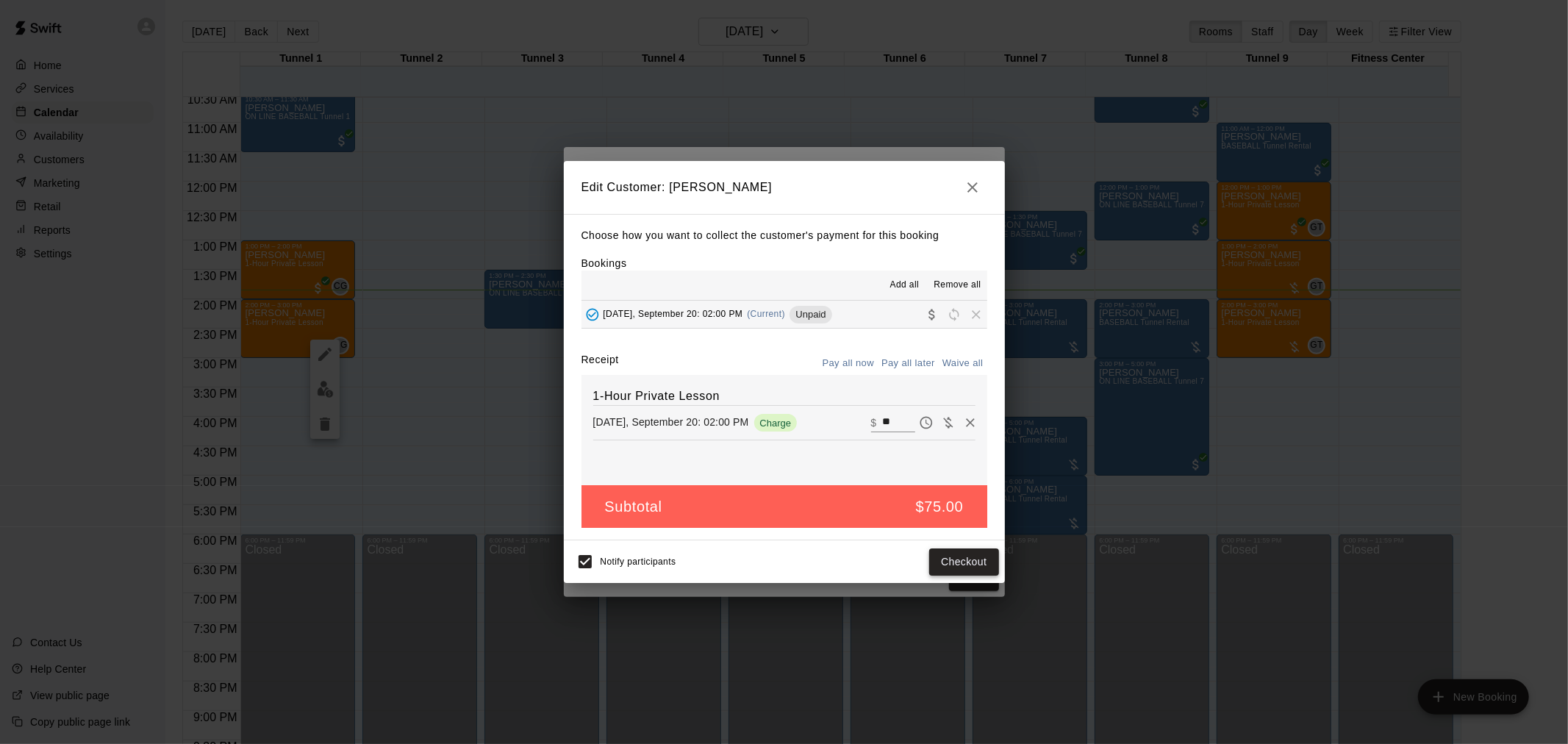
click at [954, 560] on button "Checkout" at bounding box center [963, 562] width 69 height 28
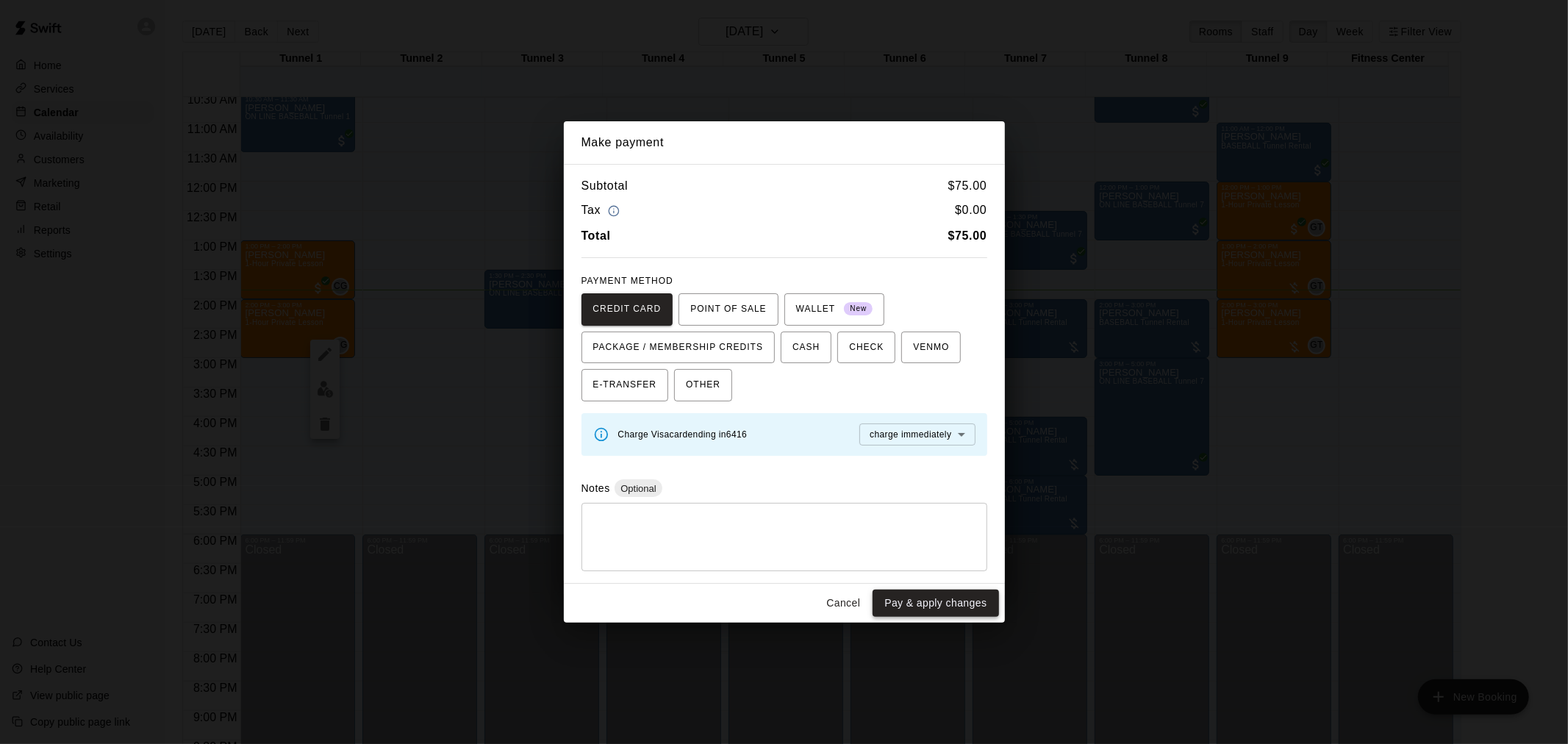
click at [947, 607] on button "Pay & apply changes" at bounding box center [936, 603] width 125 height 28
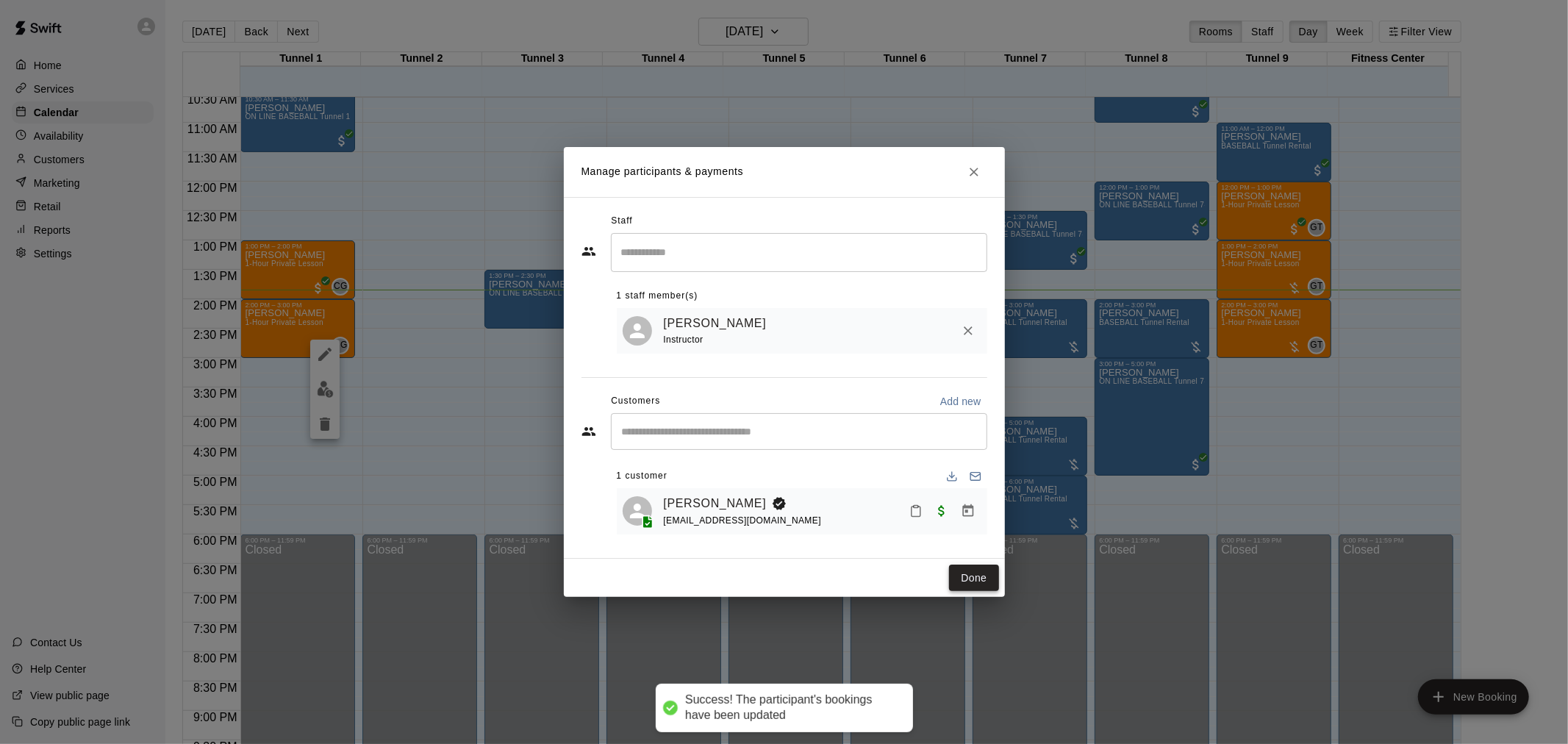
click at [964, 575] on button "Done" at bounding box center [973, 578] width 49 height 28
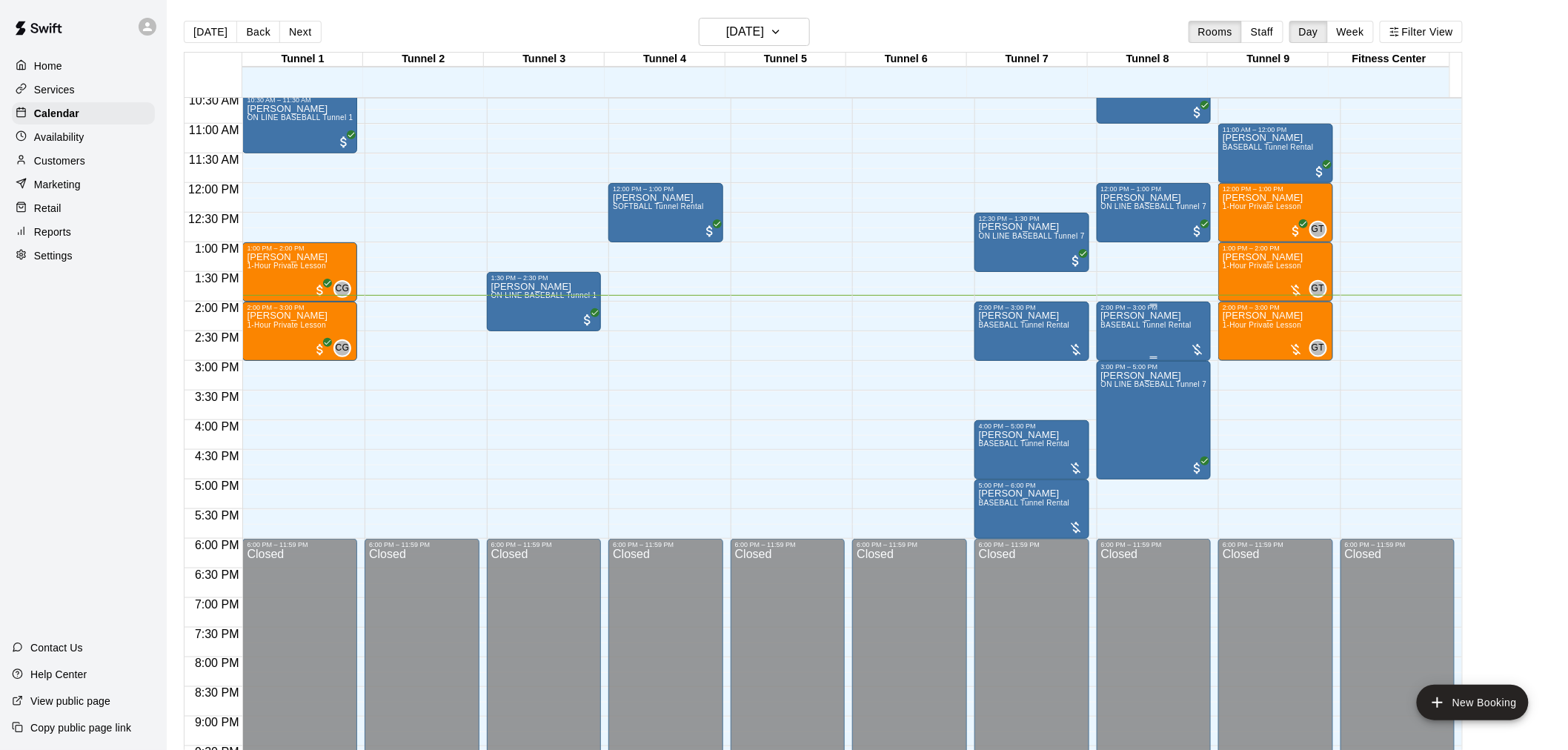
click at [1195, 351] on div at bounding box center [1198, 350] width 15 height 15
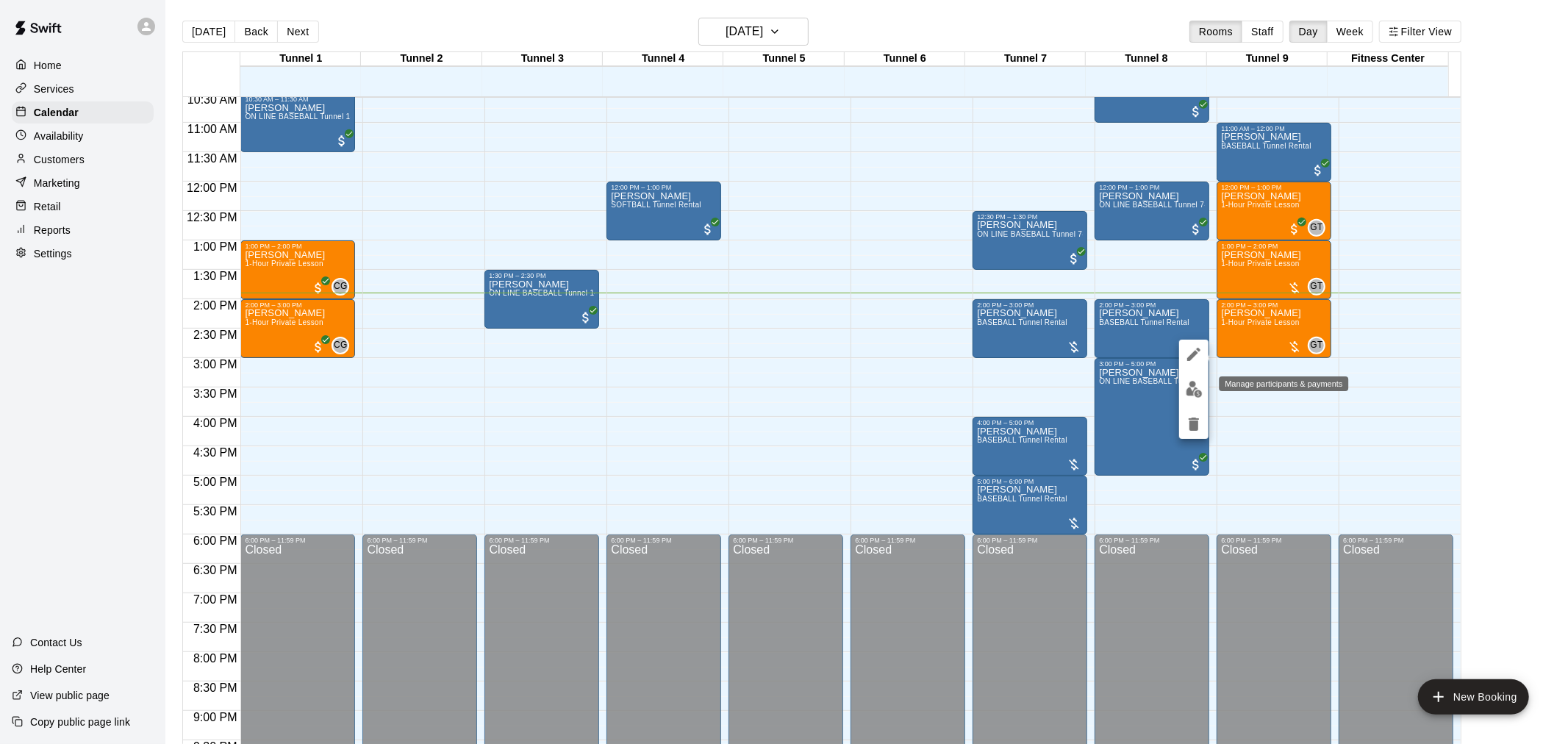
click at [1194, 385] on img "edit" at bounding box center [1194, 389] width 17 height 17
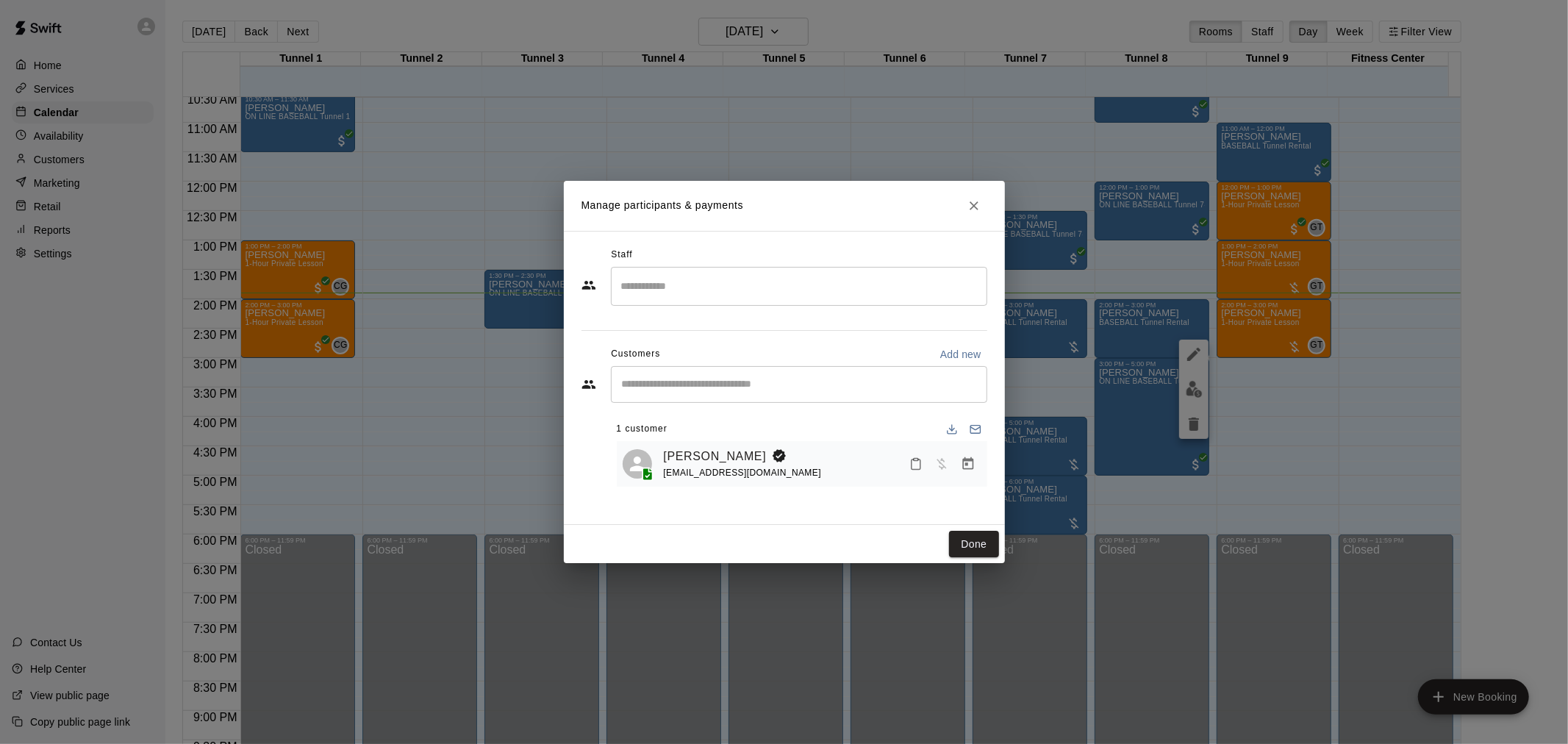
click at [958, 463] on button "Manage bookings & payment" at bounding box center [968, 464] width 27 height 27
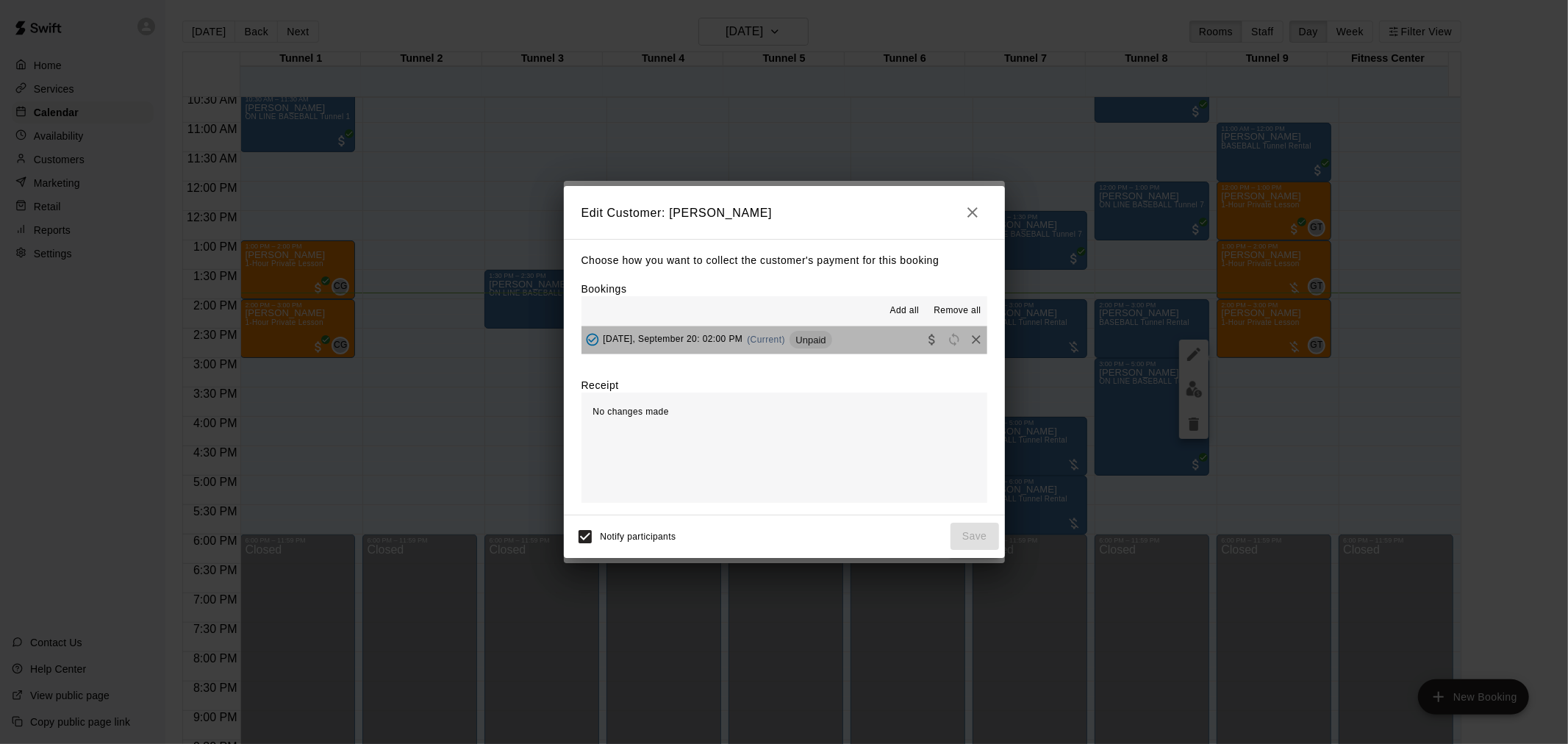
click at [789, 331] on div "[DATE], September 20: 02:00 PM (Current) Unpaid" at bounding box center [707, 339] width 251 height 22
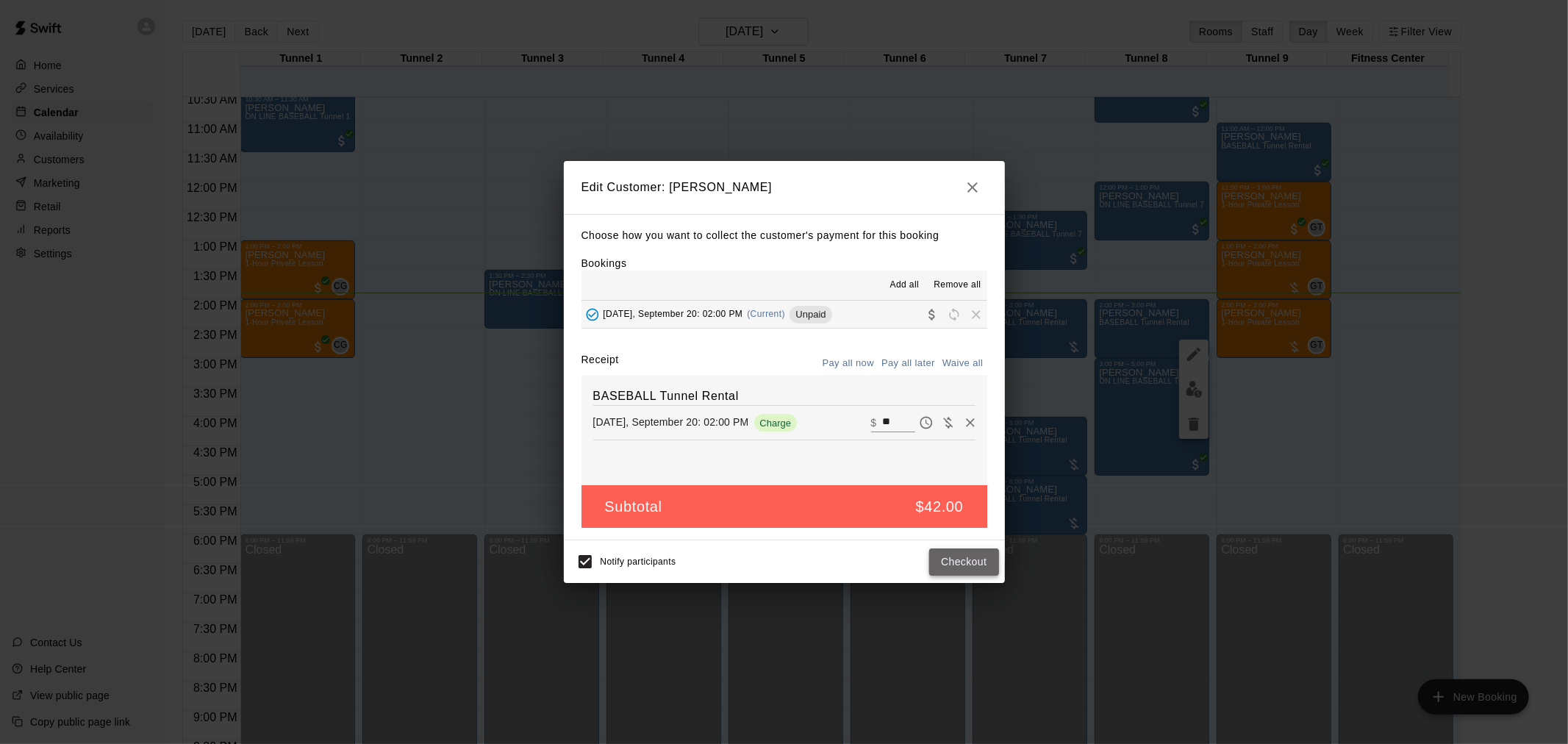
click at [977, 554] on button "Checkout" at bounding box center [963, 562] width 69 height 28
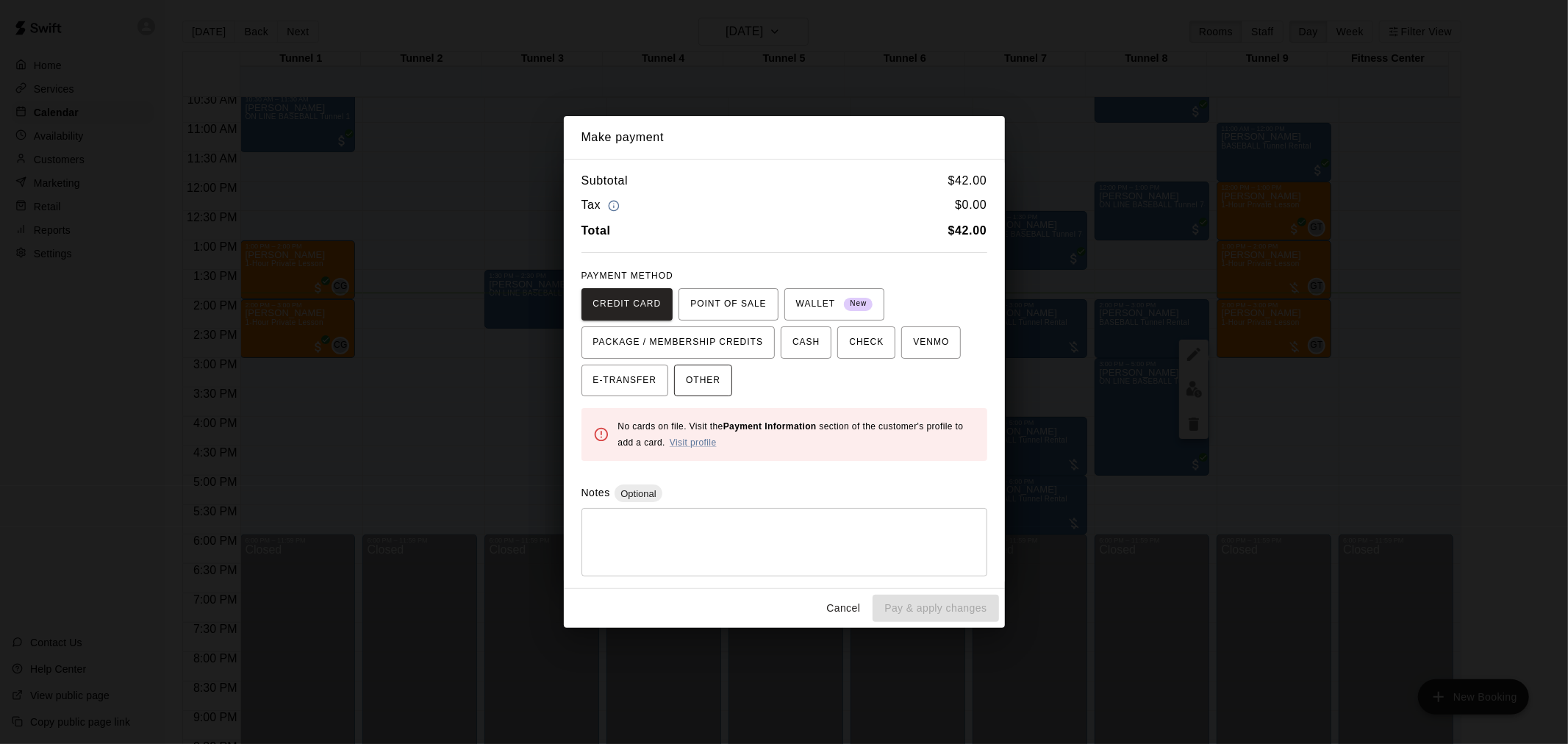
click at [707, 390] on span "OTHER" at bounding box center [702, 380] width 34 height 23
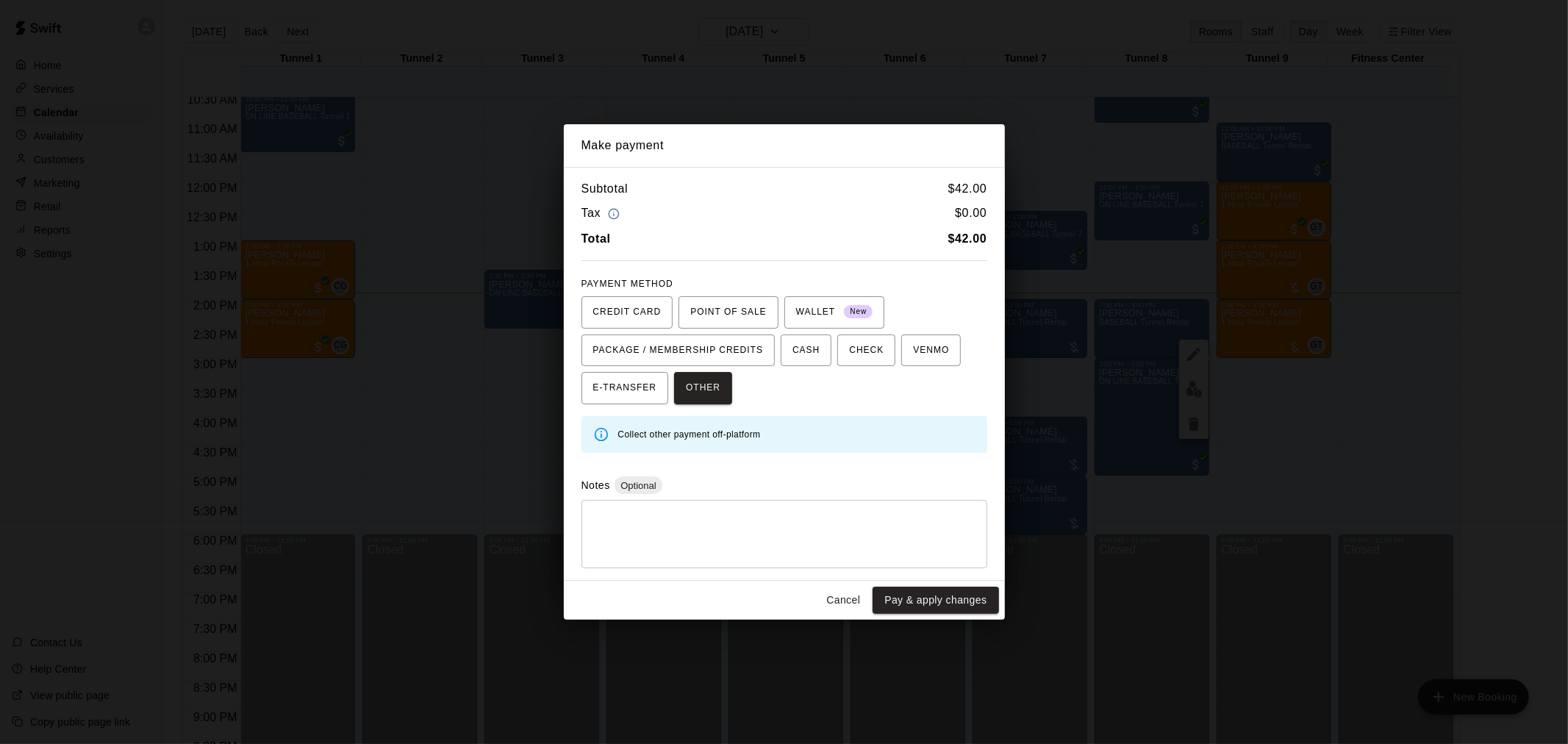
click at [663, 518] on textarea at bounding box center [784, 534] width 386 height 44
type textarea "****"
click at [957, 589] on button "Pay & apply changes" at bounding box center [936, 600] width 125 height 28
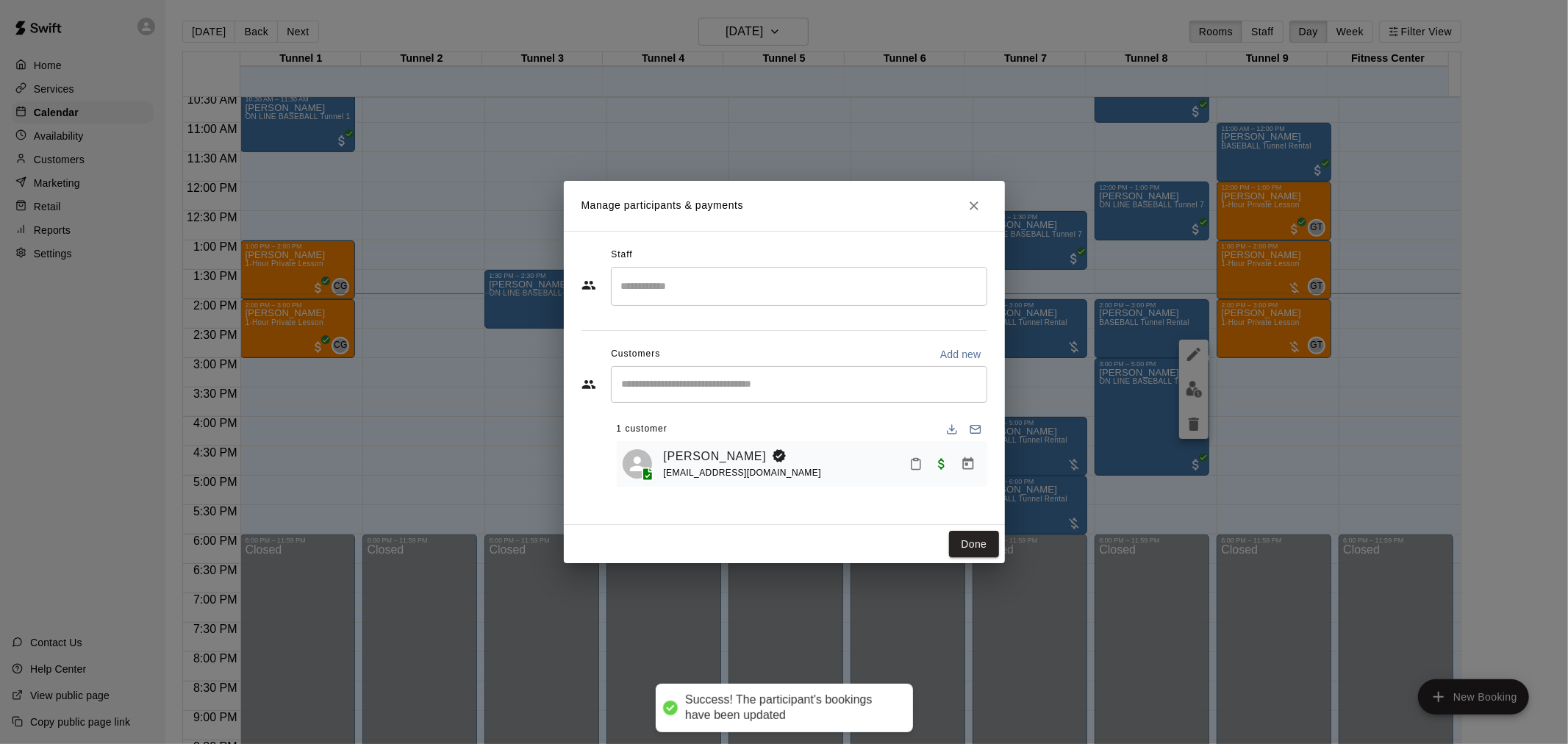
drag, startPoint x: 987, startPoint y: 537, endPoint x: 1025, endPoint y: 538, distance: 38.0
click at [986, 535] on button "Done" at bounding box center [973, 544] width 49 height 28
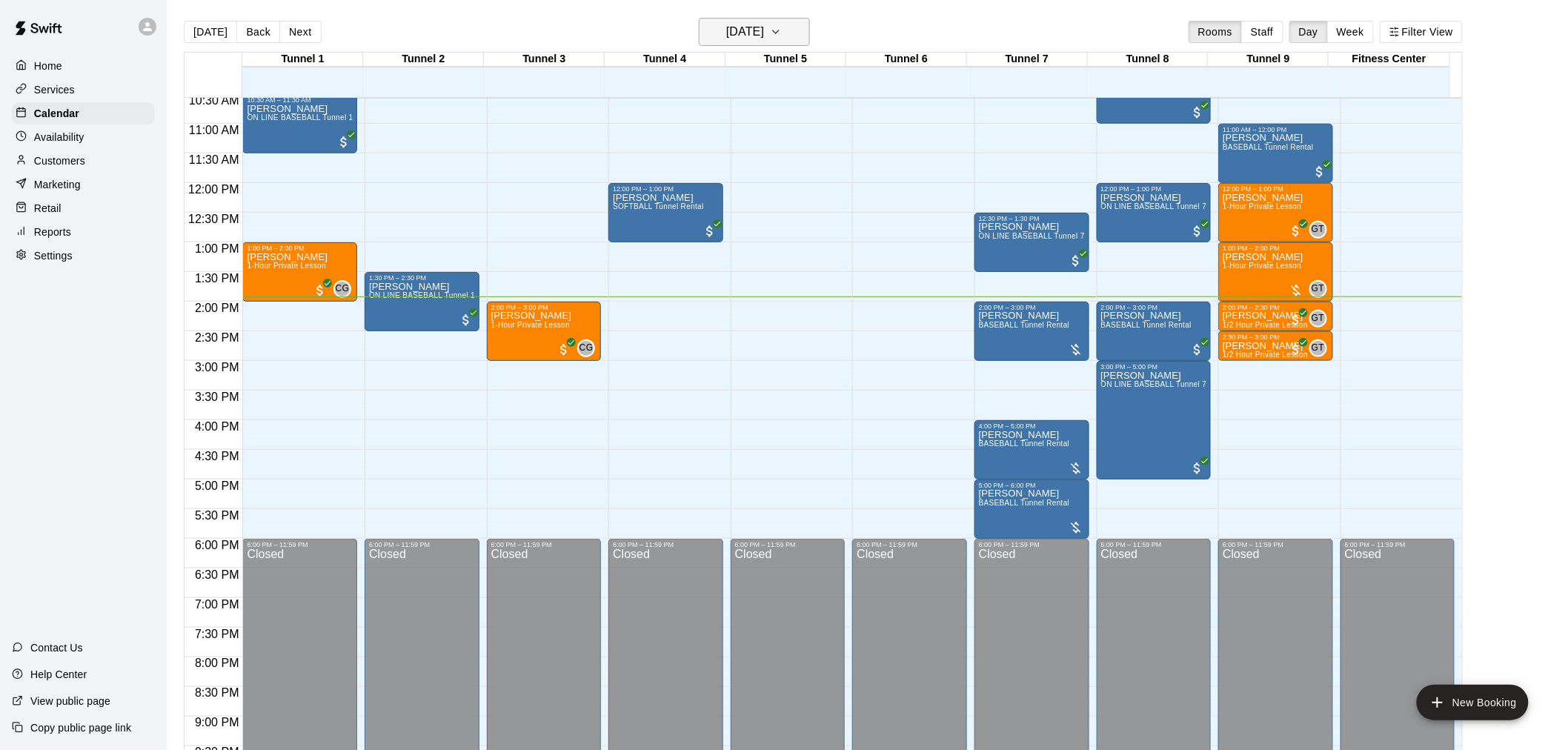
click at [716, 21] on button "[DATE]" at bounding box center [754, 31] width 111 height 28
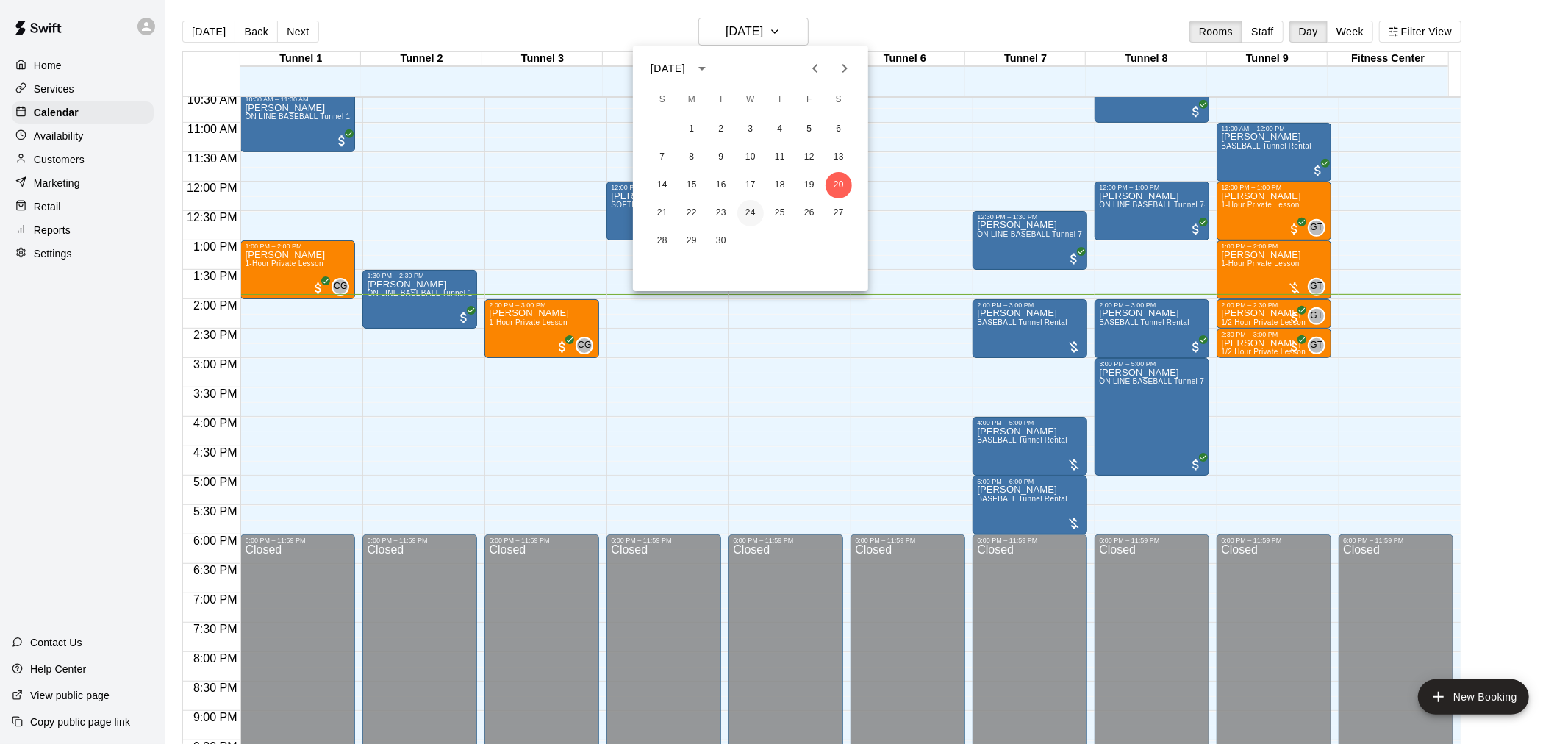
click at [753, 218] on button "24" at bounding box center [751, 213] width 27 height 27
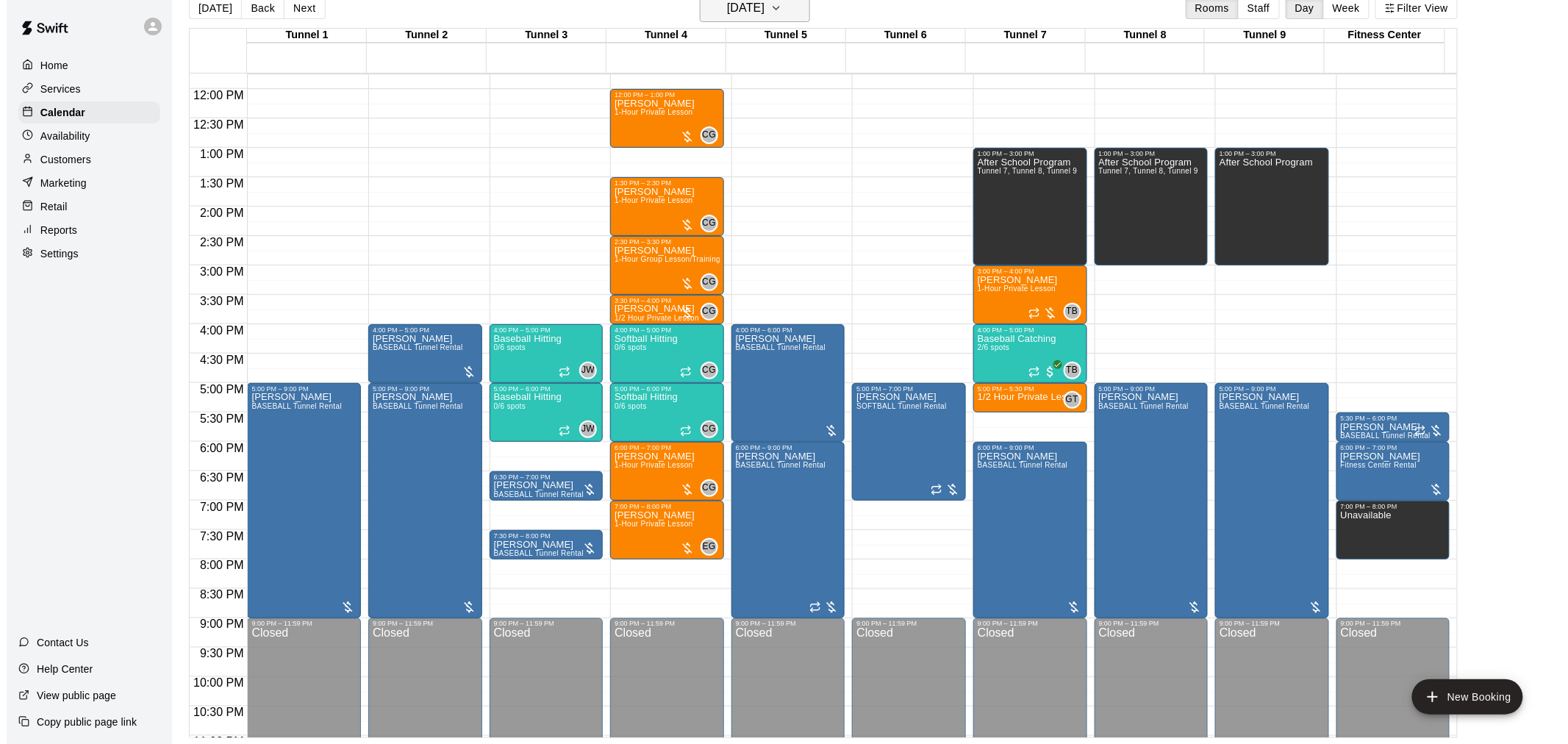
scroll to position [666, 0]
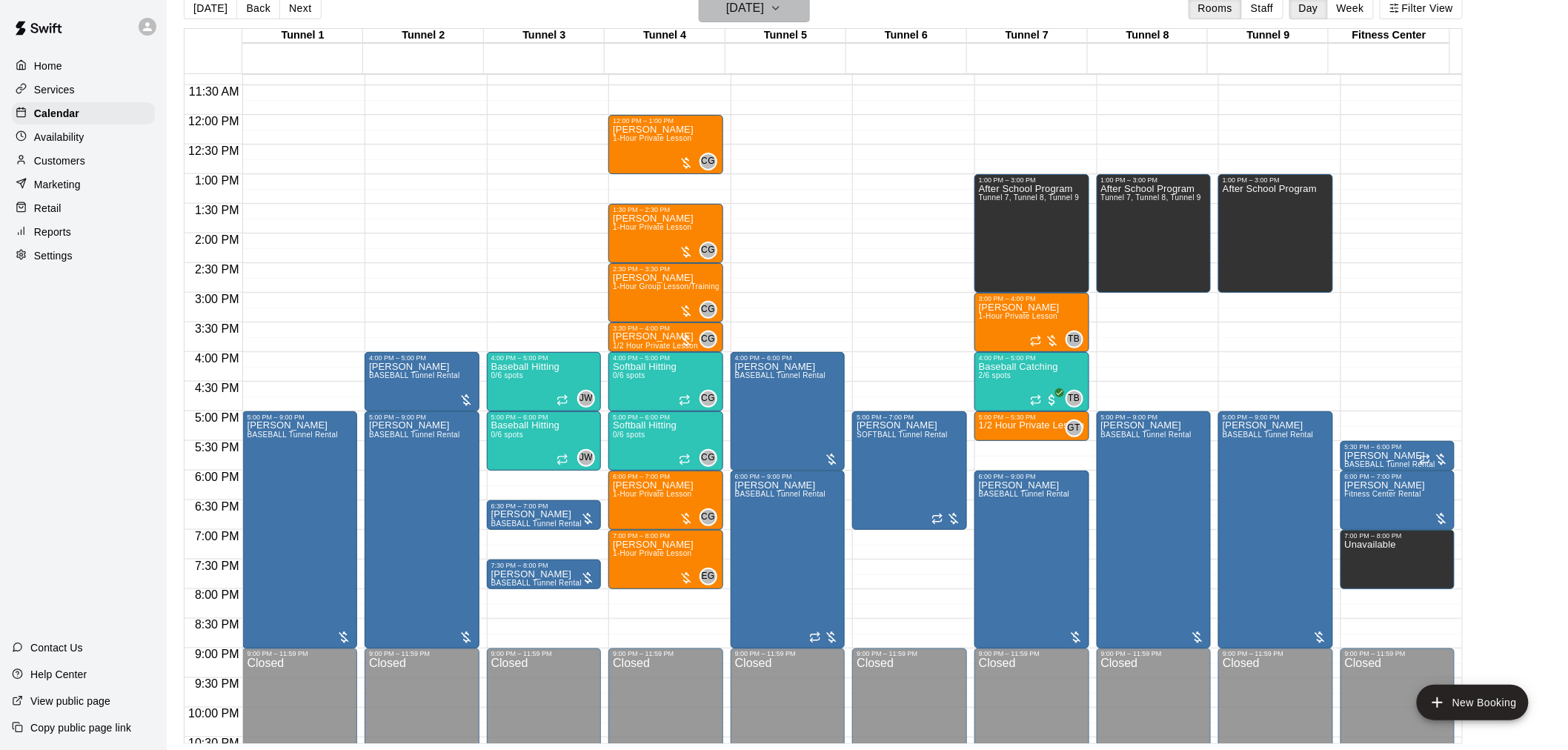
click at [754, 10] on h6 "[DATE]" at bounding box center [745, 8] width 38 height 21
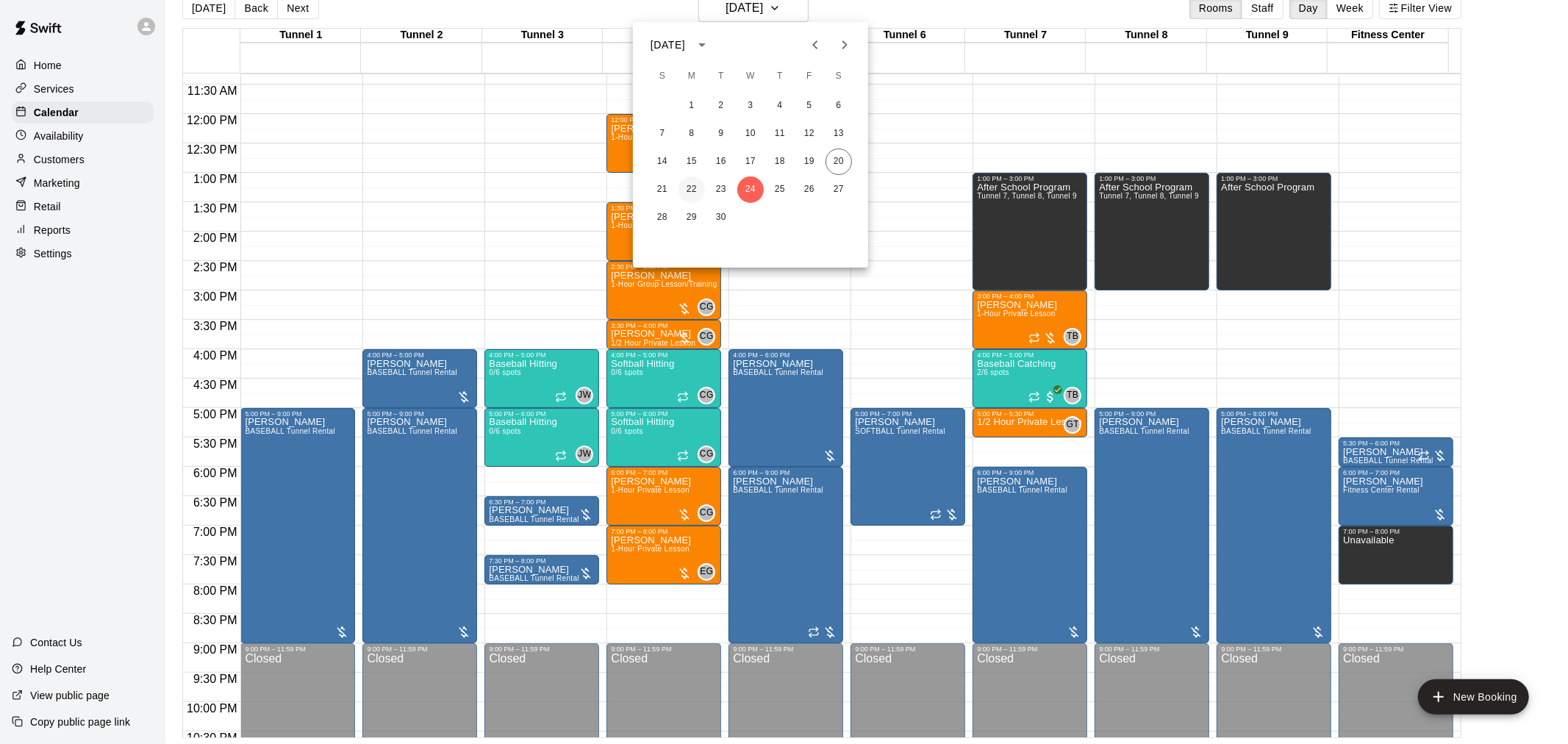
click at [682, 182] on button "22" at bounding box center [692, 190] width 27 height 27
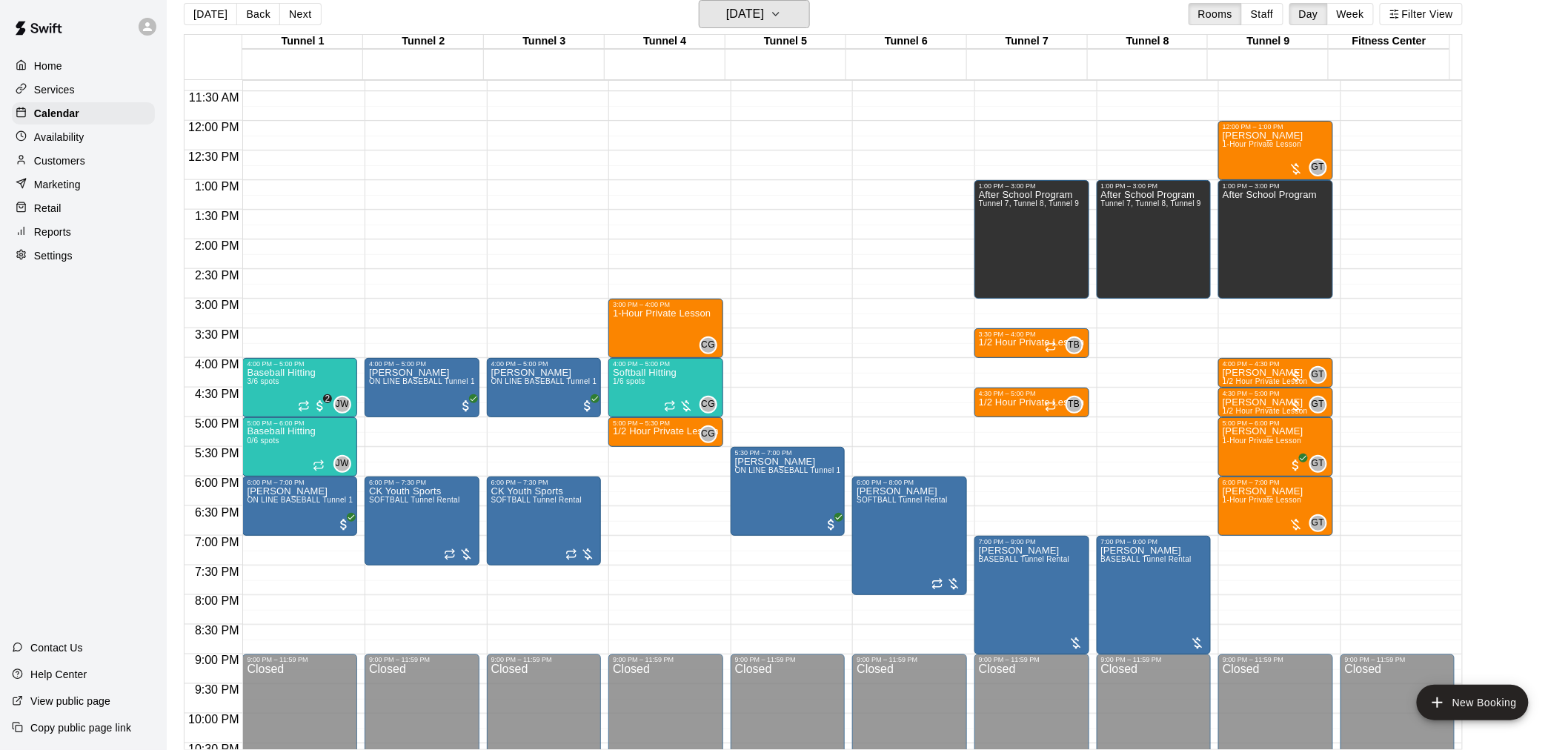
scroll to position [753, 0]
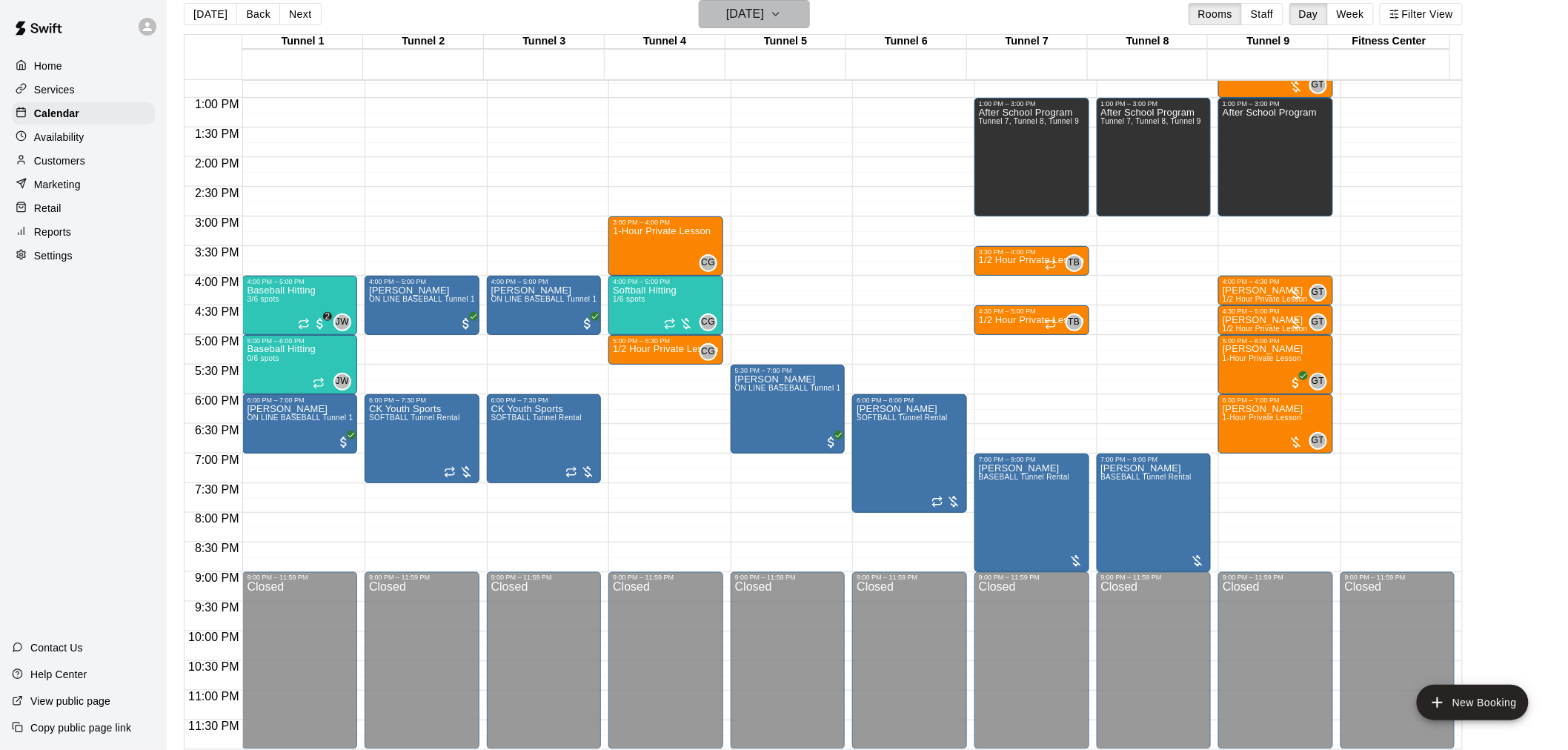
click at [764, 10] on h6 "[DATE]" at bounding box center [745, 13] width 38 height 21
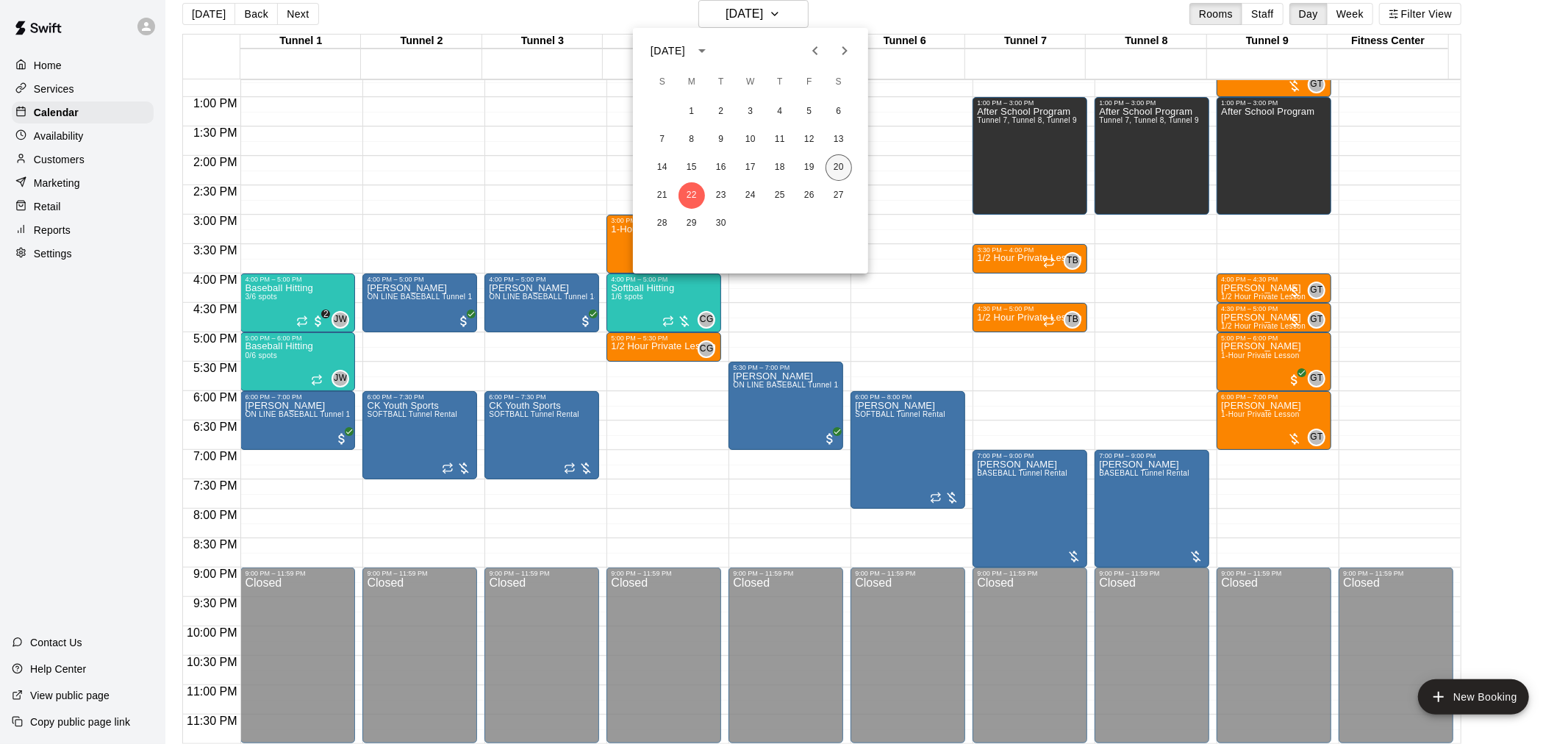
click at [849, 164] on button "20" at bounding box center [839, 168] width 27 height 27
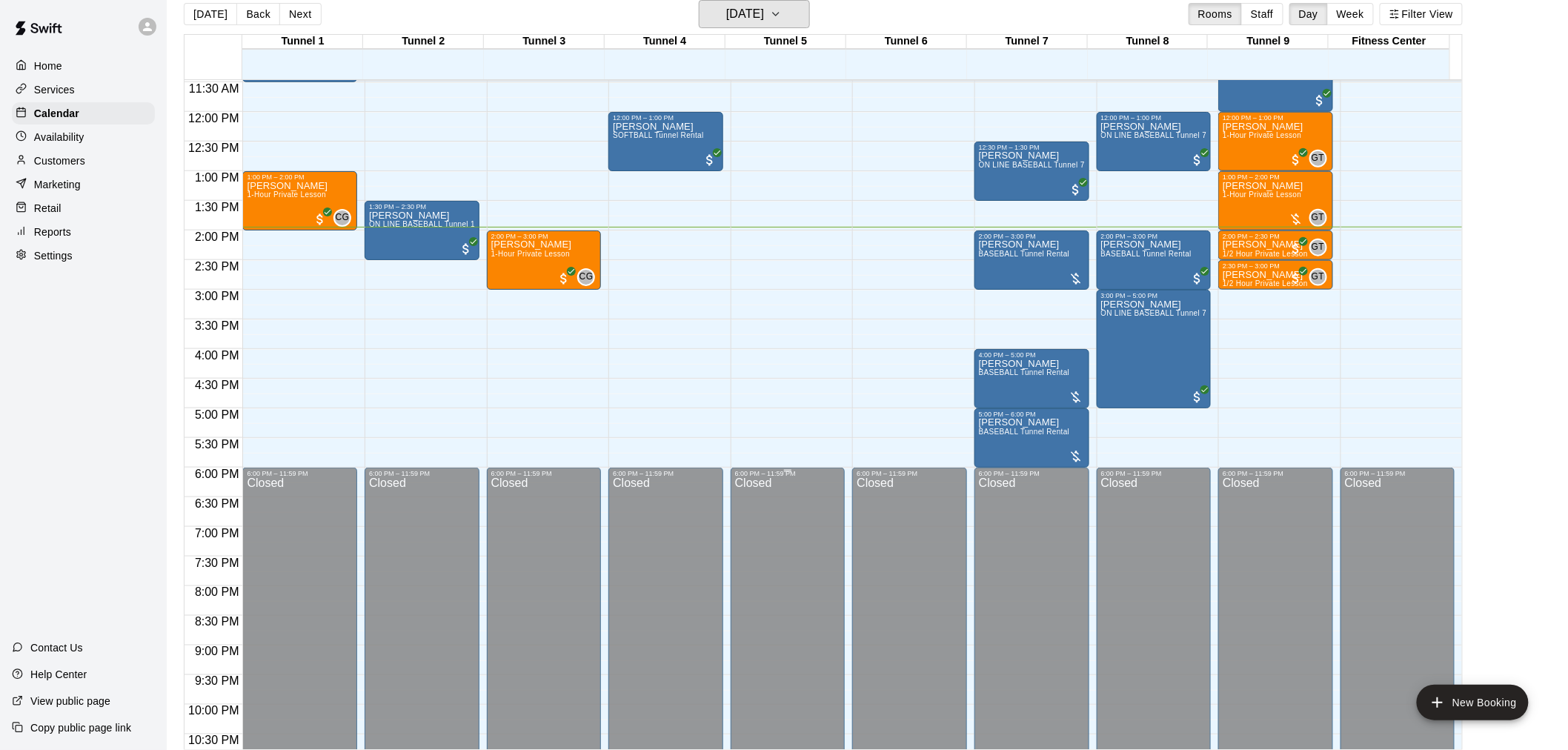
scroll to position [672, 0]
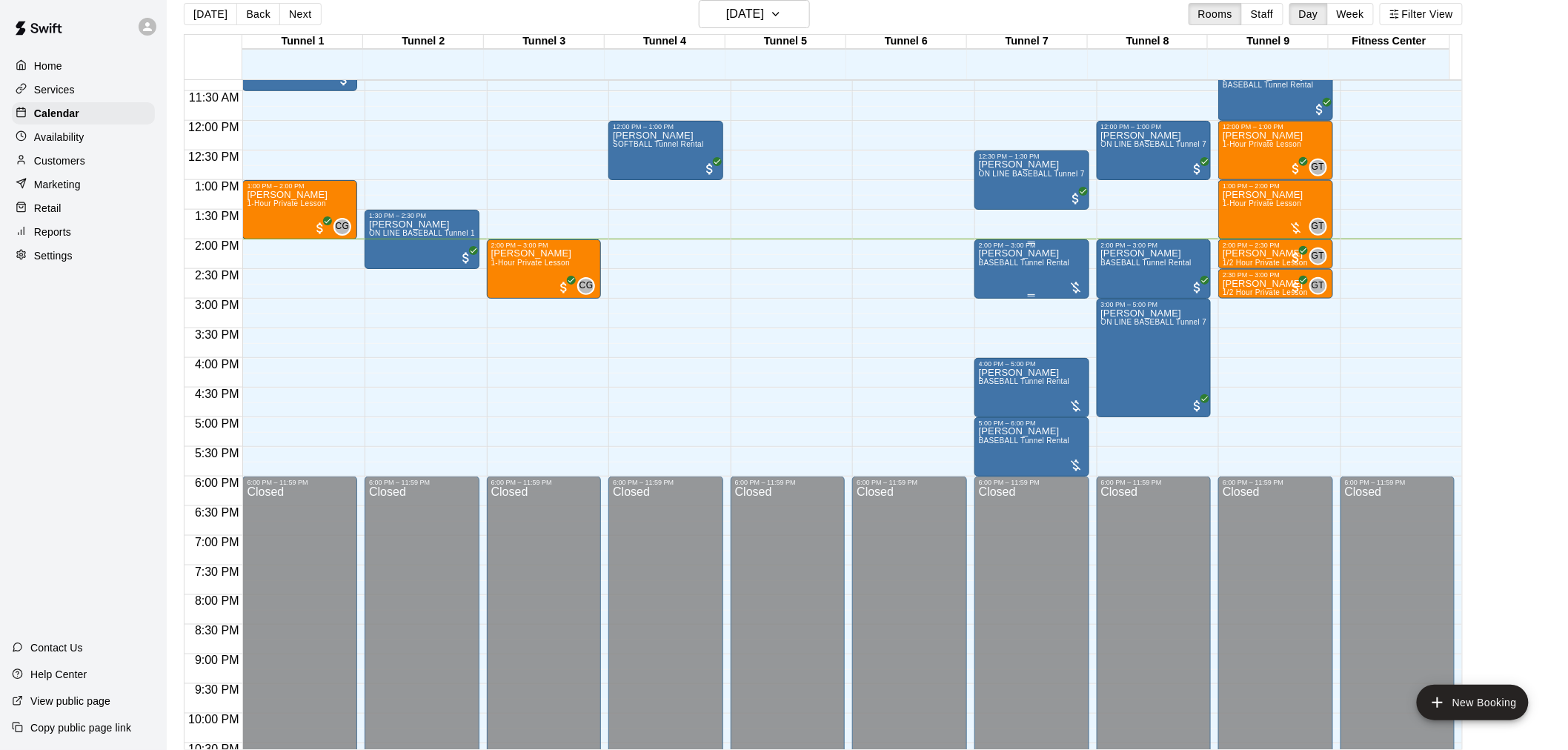
click at [1071, 283] on div at bounding box center [1077, 287] width 15 height 15
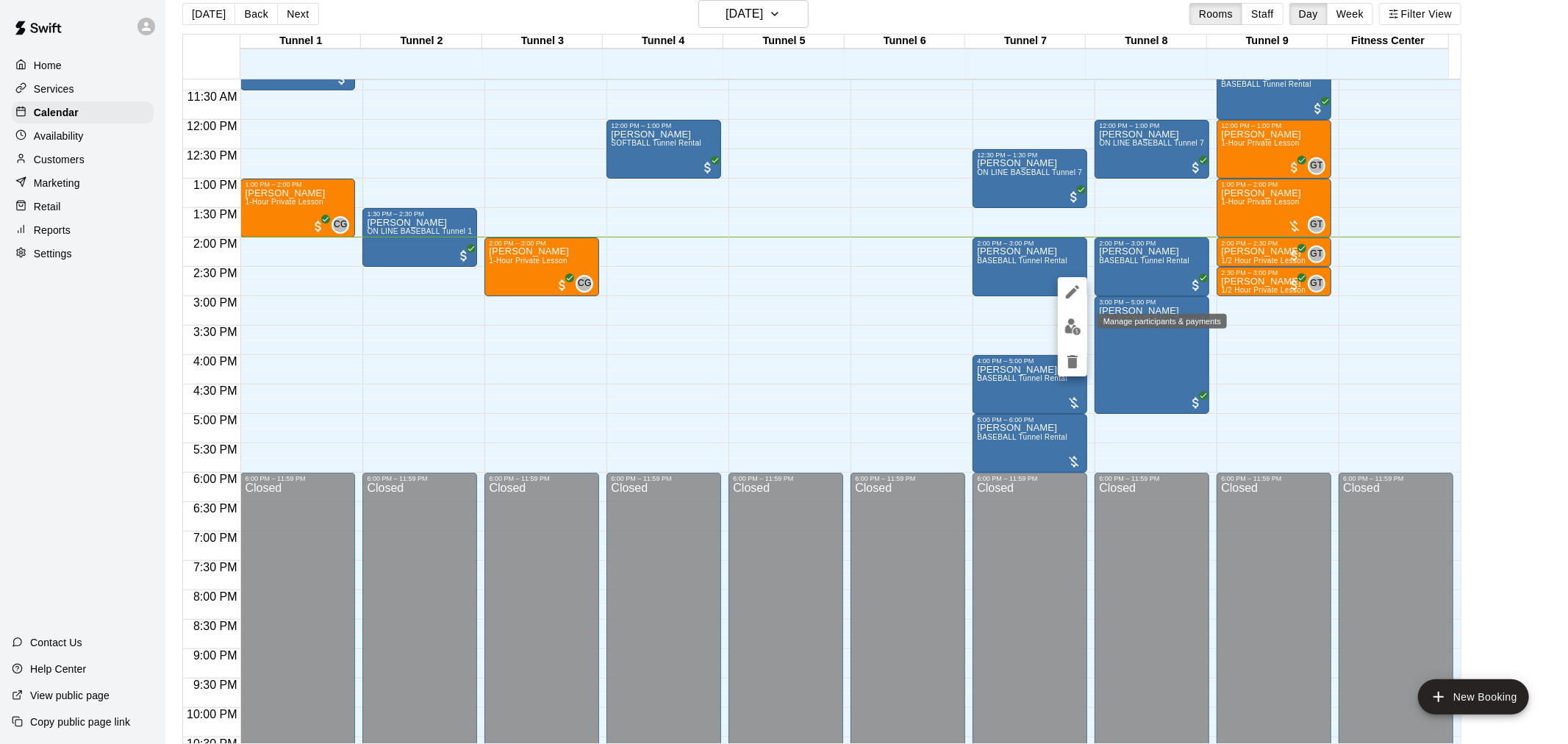
click at [1071, 329] on img "edit" at bounding box center [1073, 327] width 17 height 17
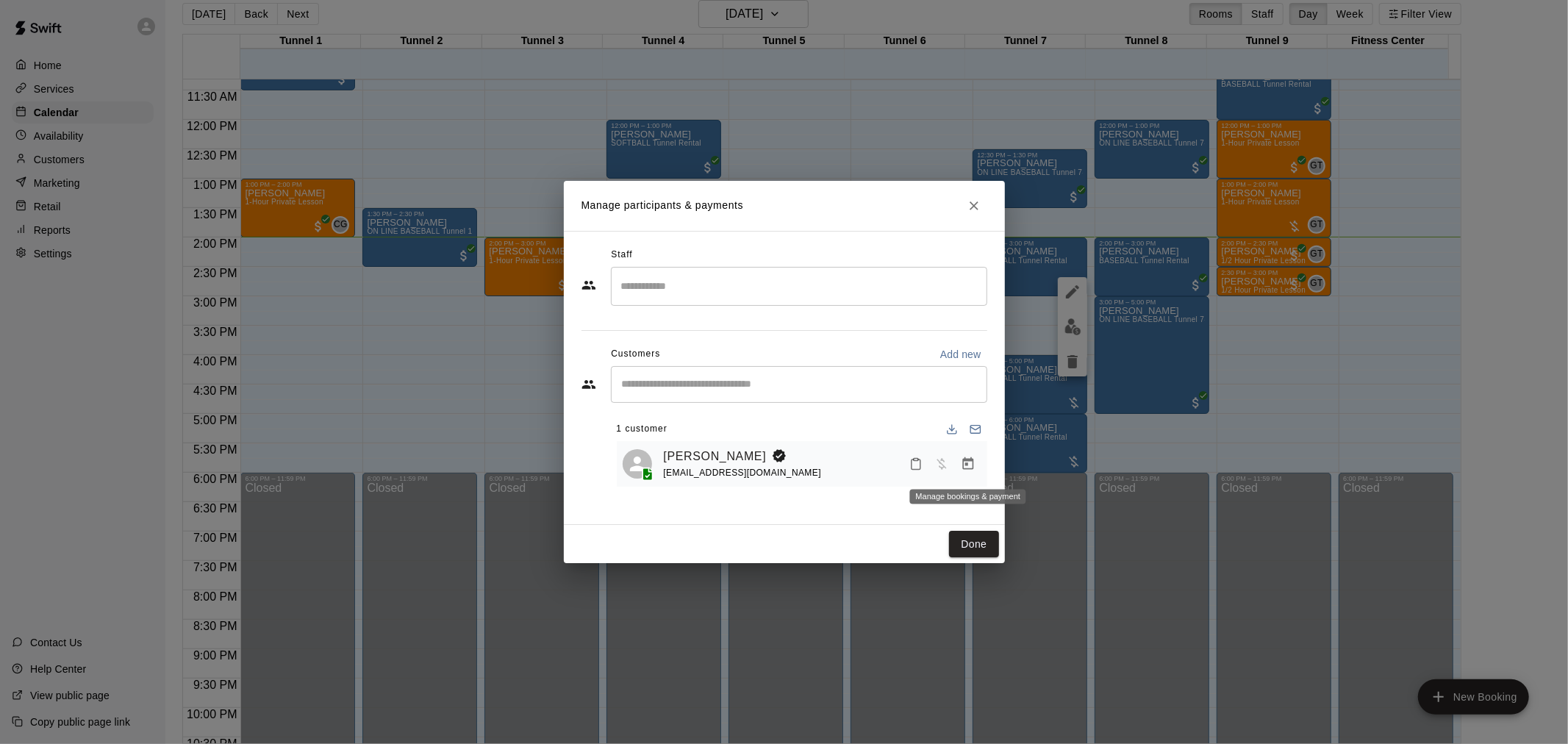
click at [967, 463] on icon "Manage bookings & payment" at bounding box center [968, 464] width 15 height 15
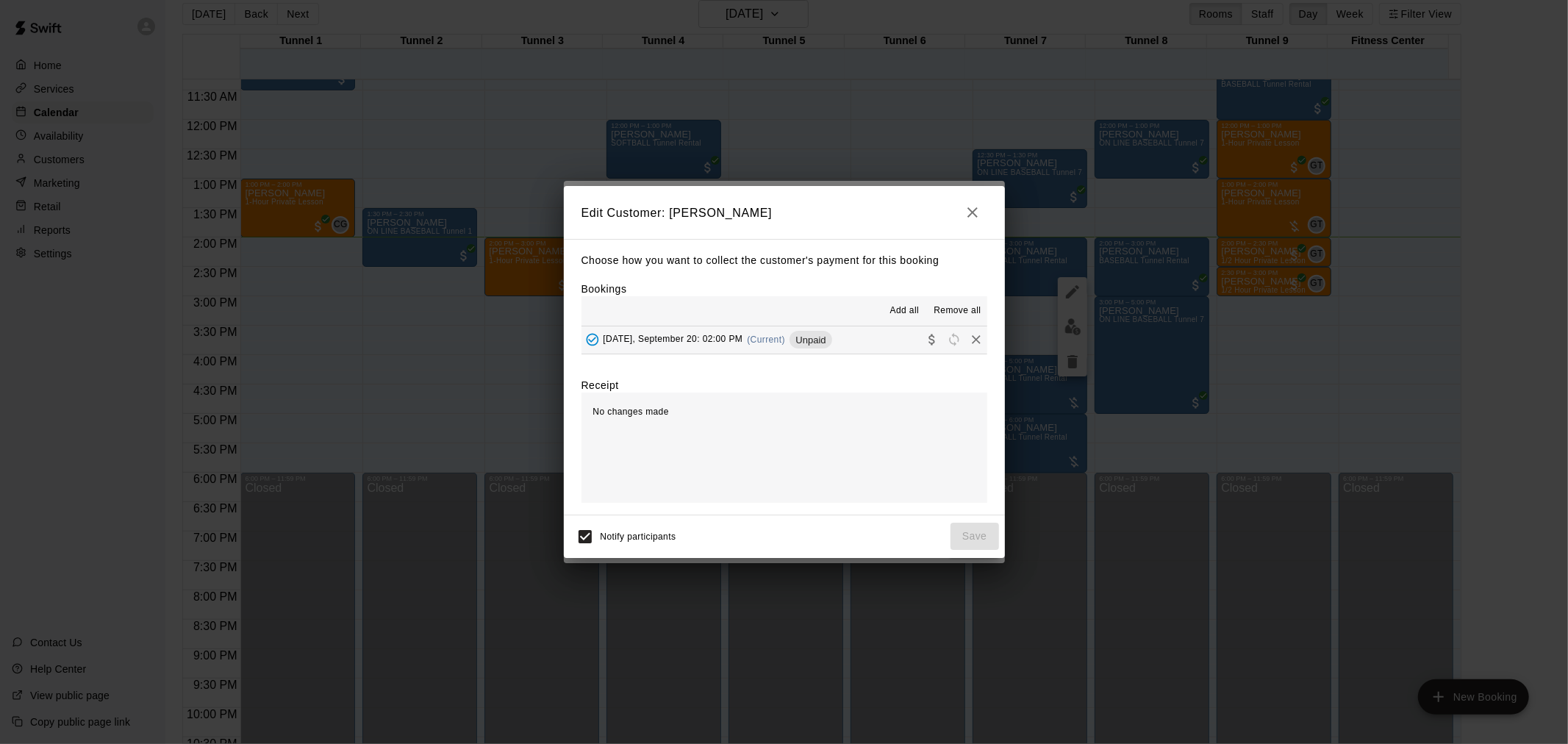
click at [827, 339] on span "Unpaid" at bounding box center [810, 339] width 42 height 11
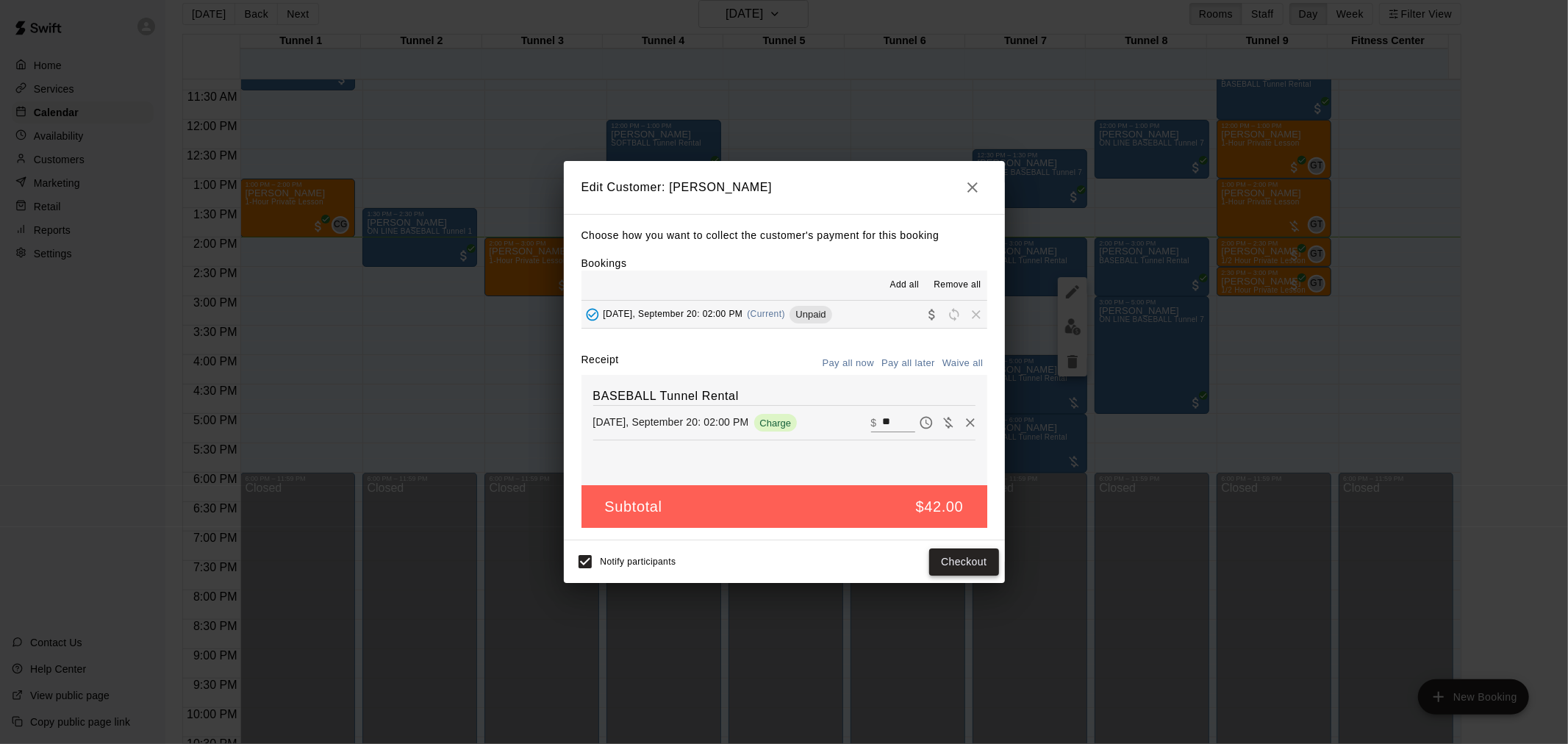
click at [981, 558] on button "Checkout" at bounding box center [963, 562] width 69 height 28
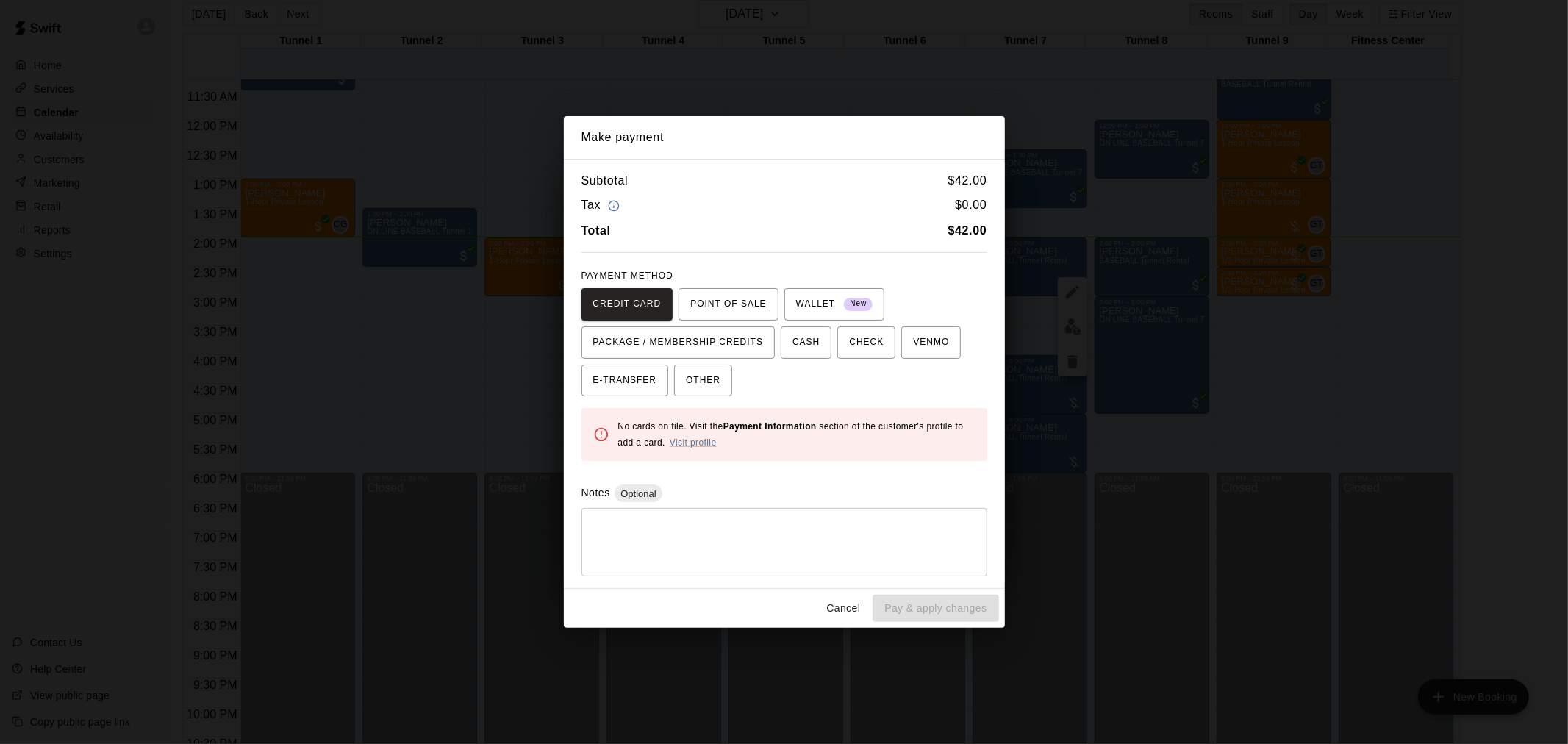
click at [838, 599] on button "Cancel" at bounding box center [843, 608] width 47 height 28
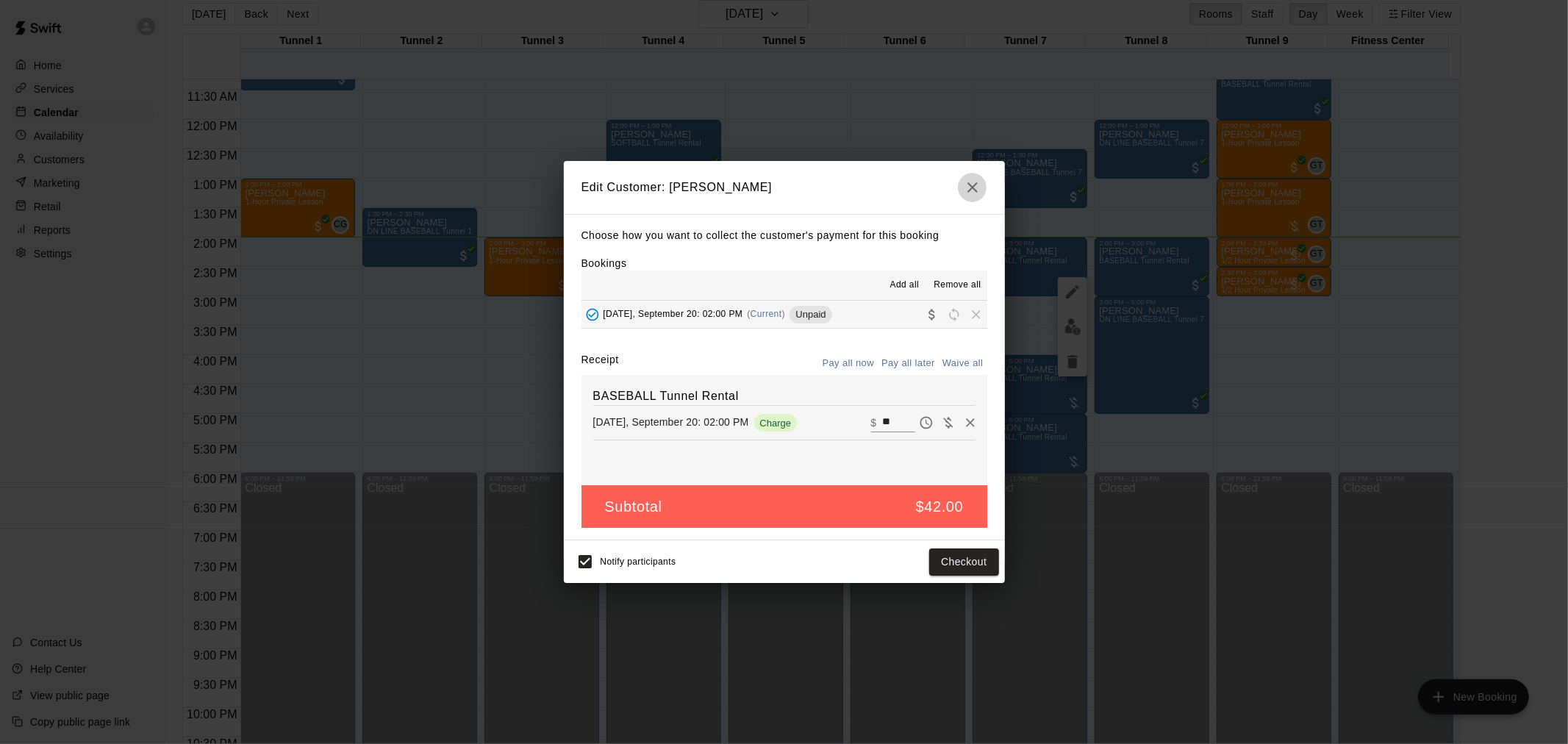
click at [973, 190] on icon "button" at bounding box center [973, 187] width 18 height 18
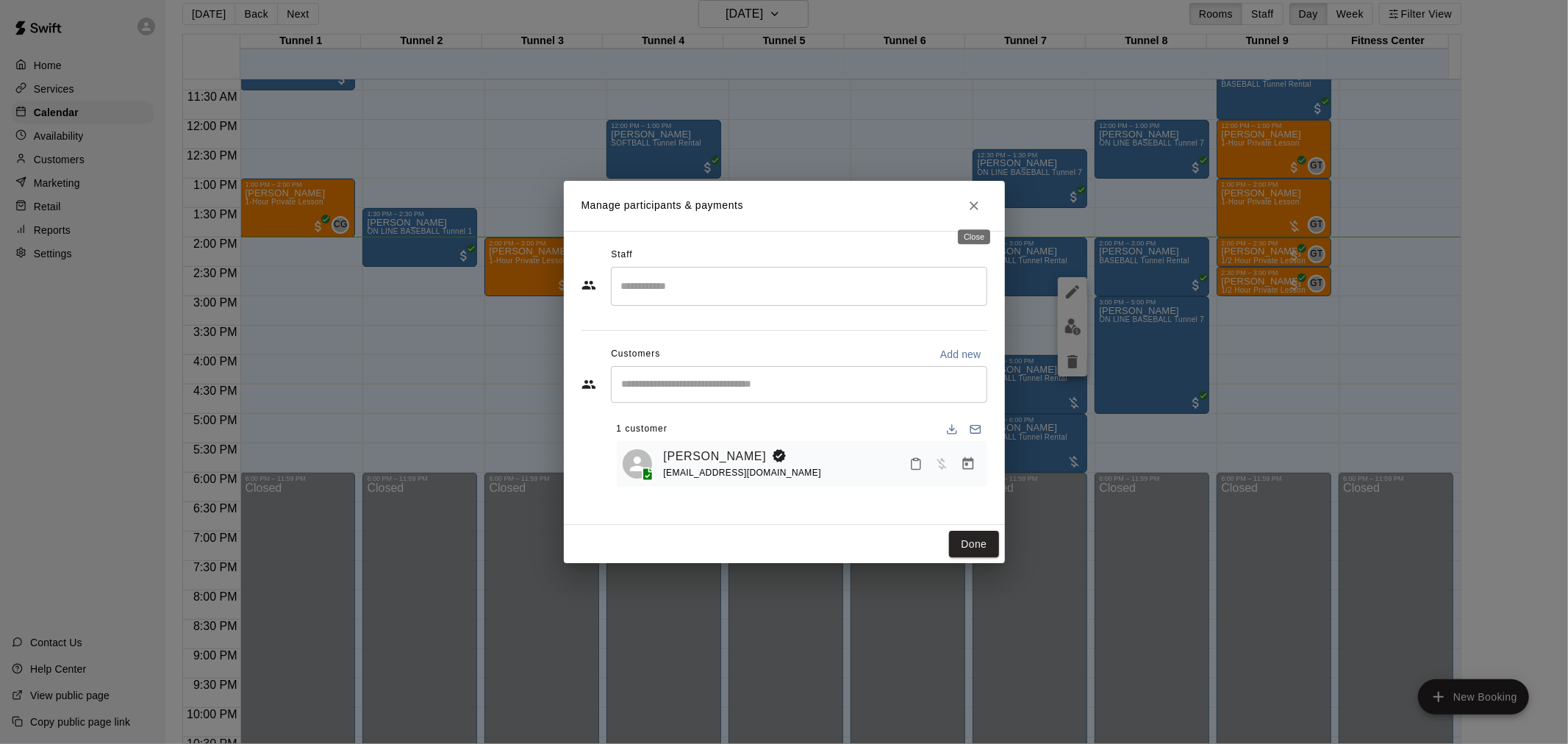
click at [972, 198] on icon "Close" at bounding box center [974, 206] width 15 height 15
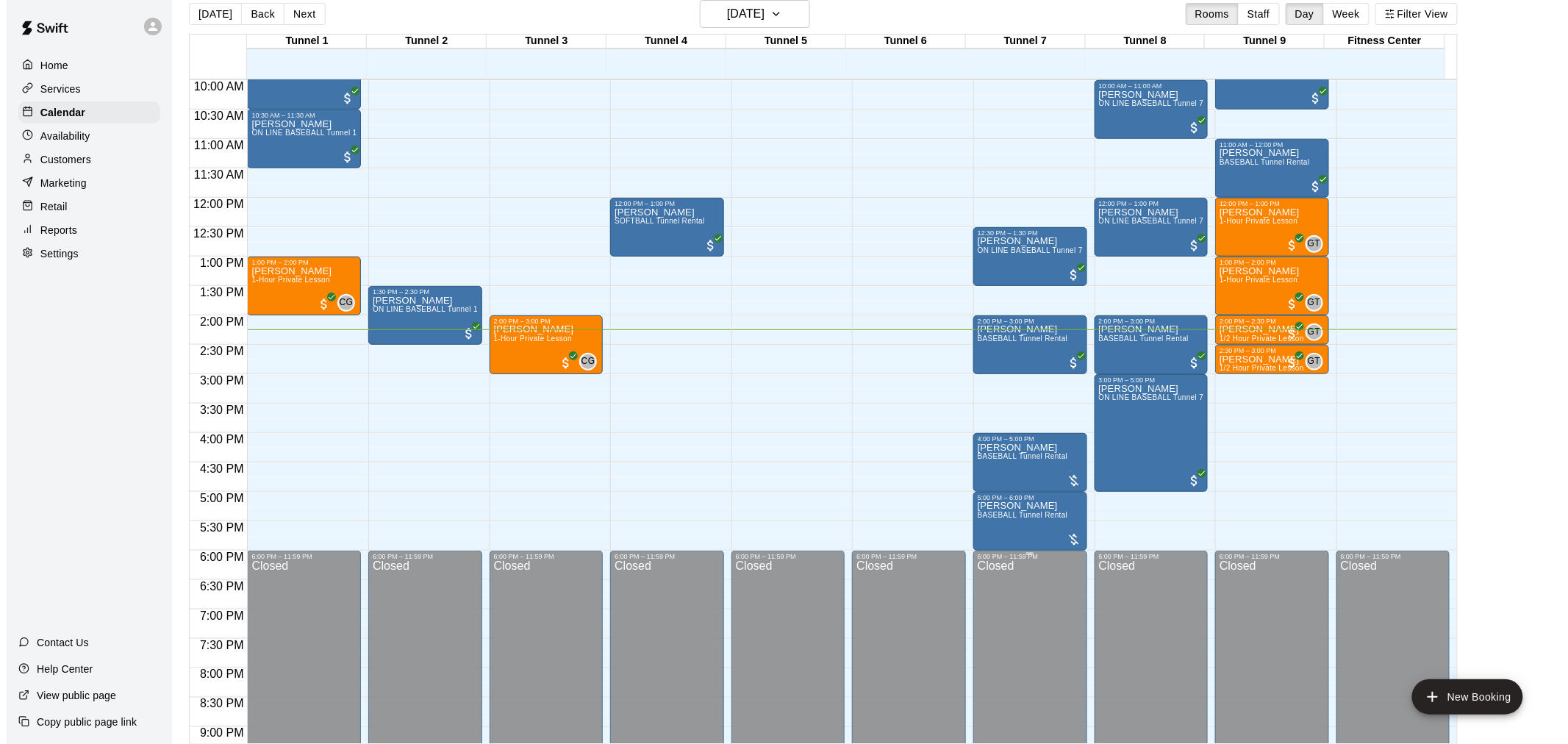
scroll to position [584, 0]
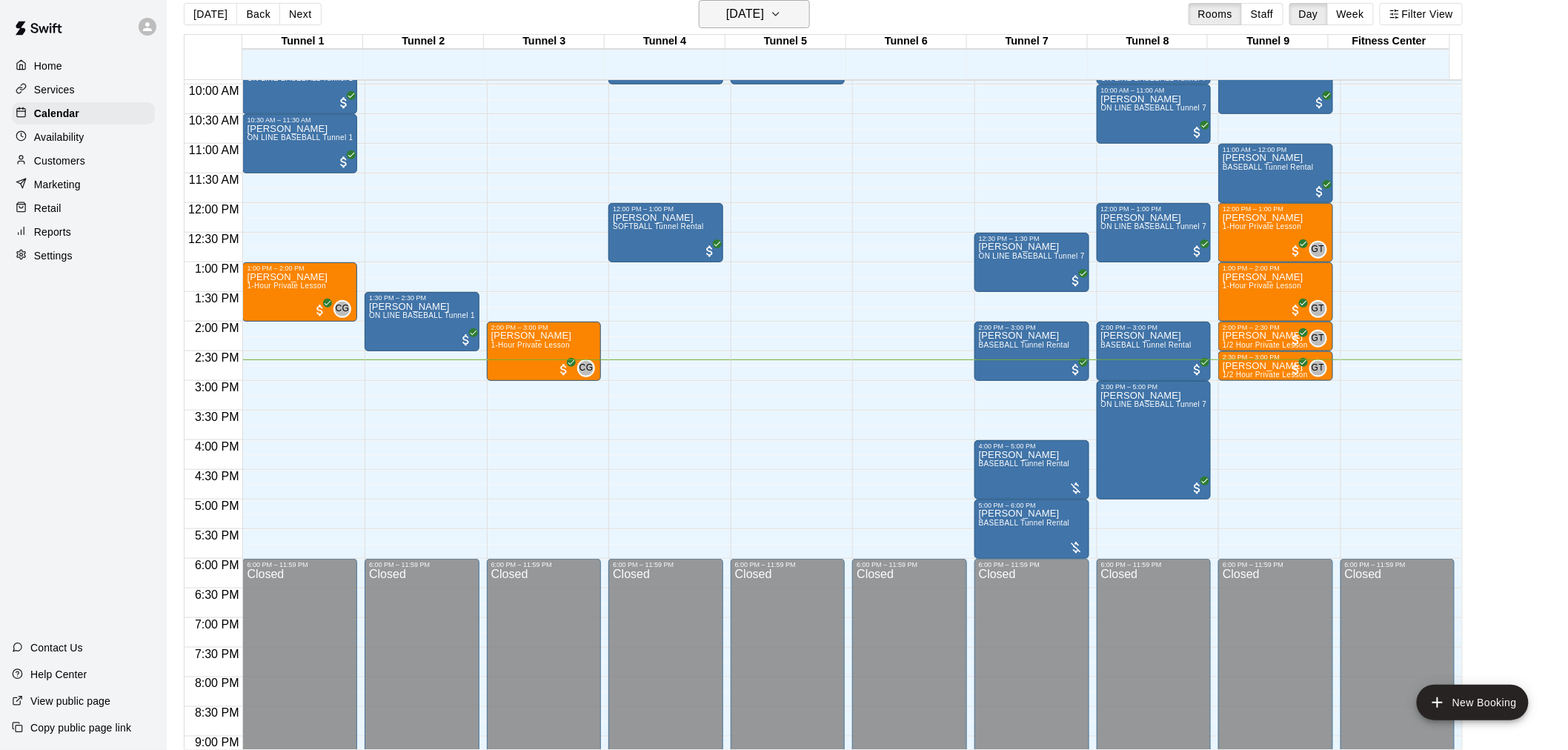
click at [751, 17] on h6 "[DATE]" at bounding box center [745, 13] width 38 height 21
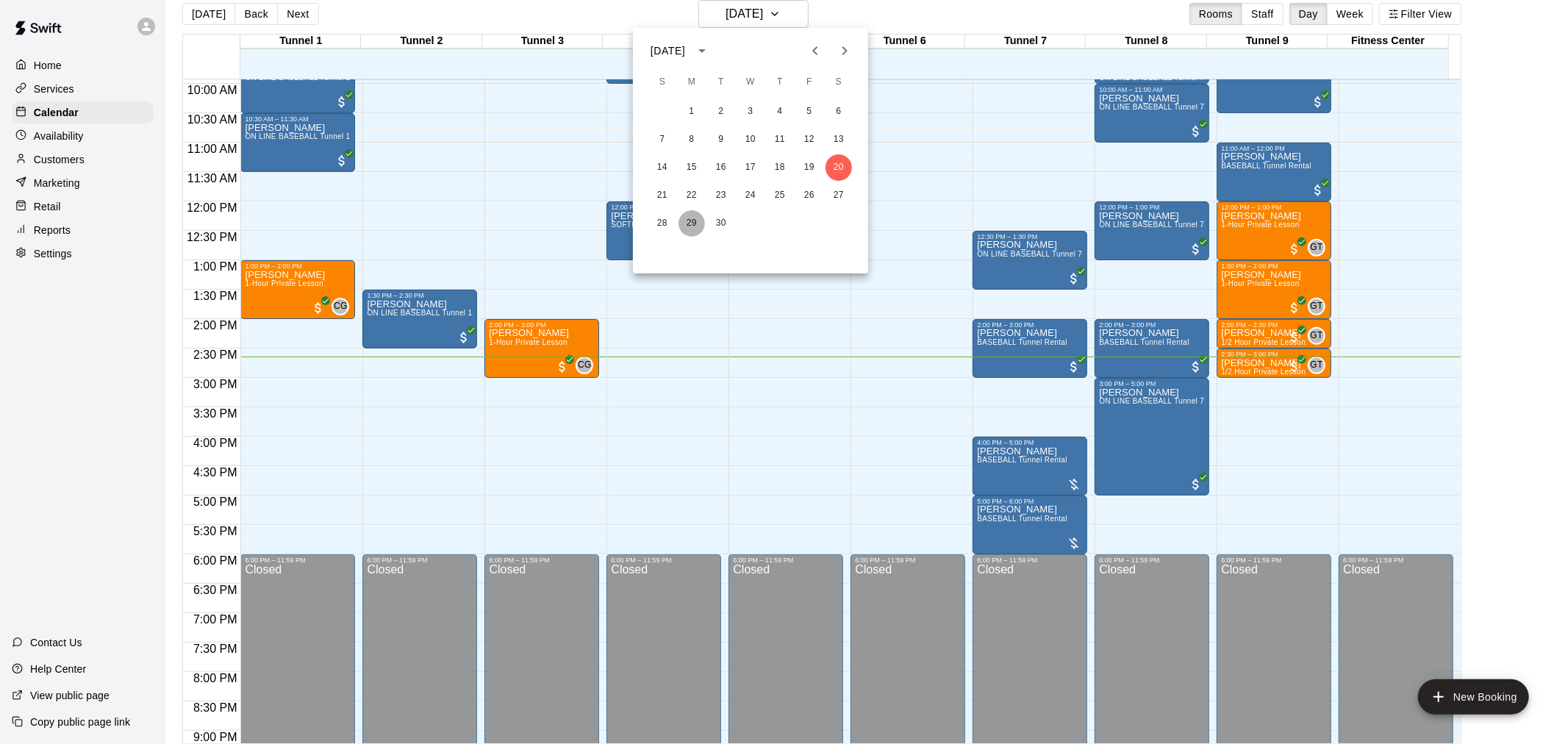
click at [686, 217] on button "29" at bounding box center [692, 223] width 27 height 27
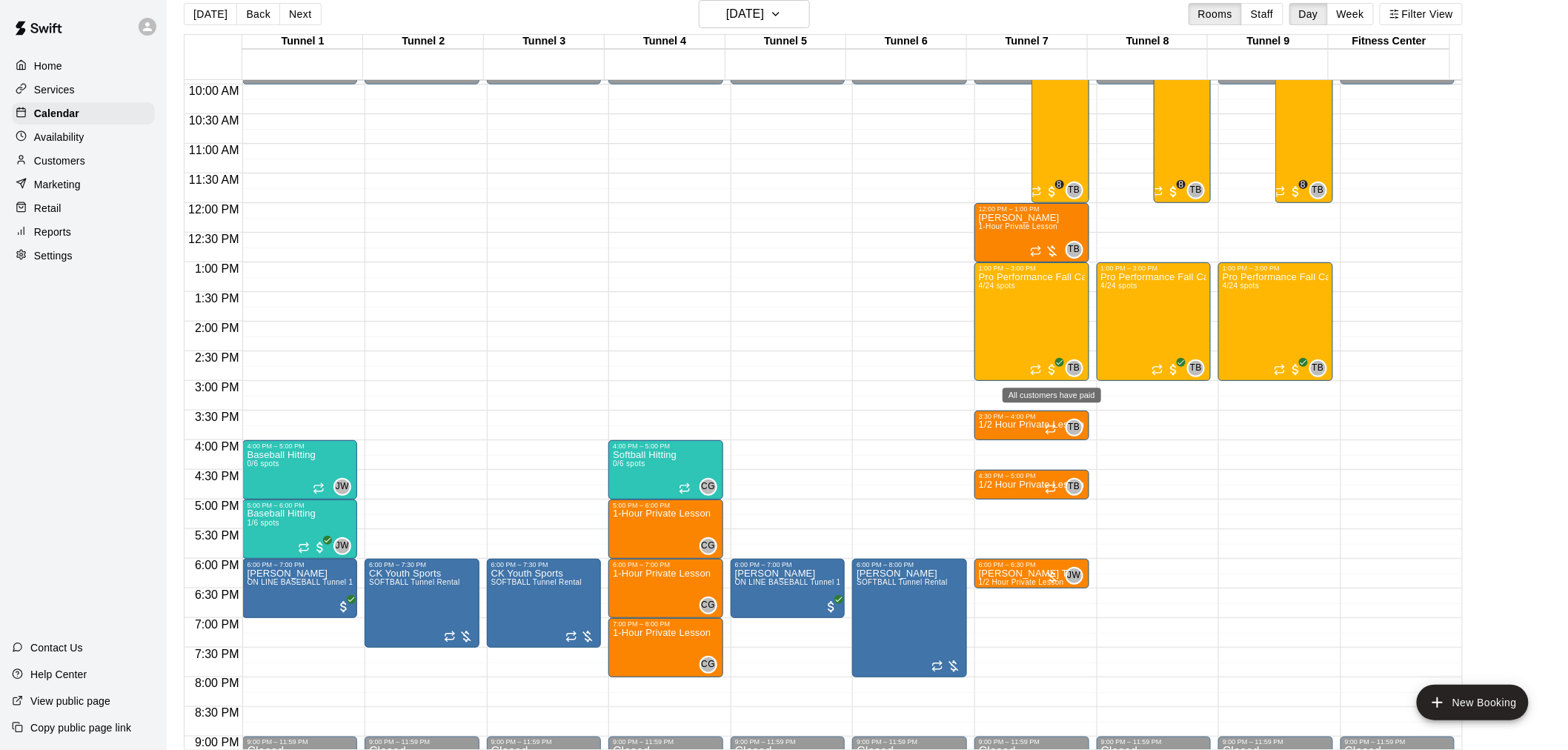
drag, startPoint x: 1057, startPoint y: 365, endPoint x: 1045, endPoint y: 385, distance: 23.3
click at [1057, 365] on icon "All customers have paid" at bounding box center [1060, 362] width 9 height 9
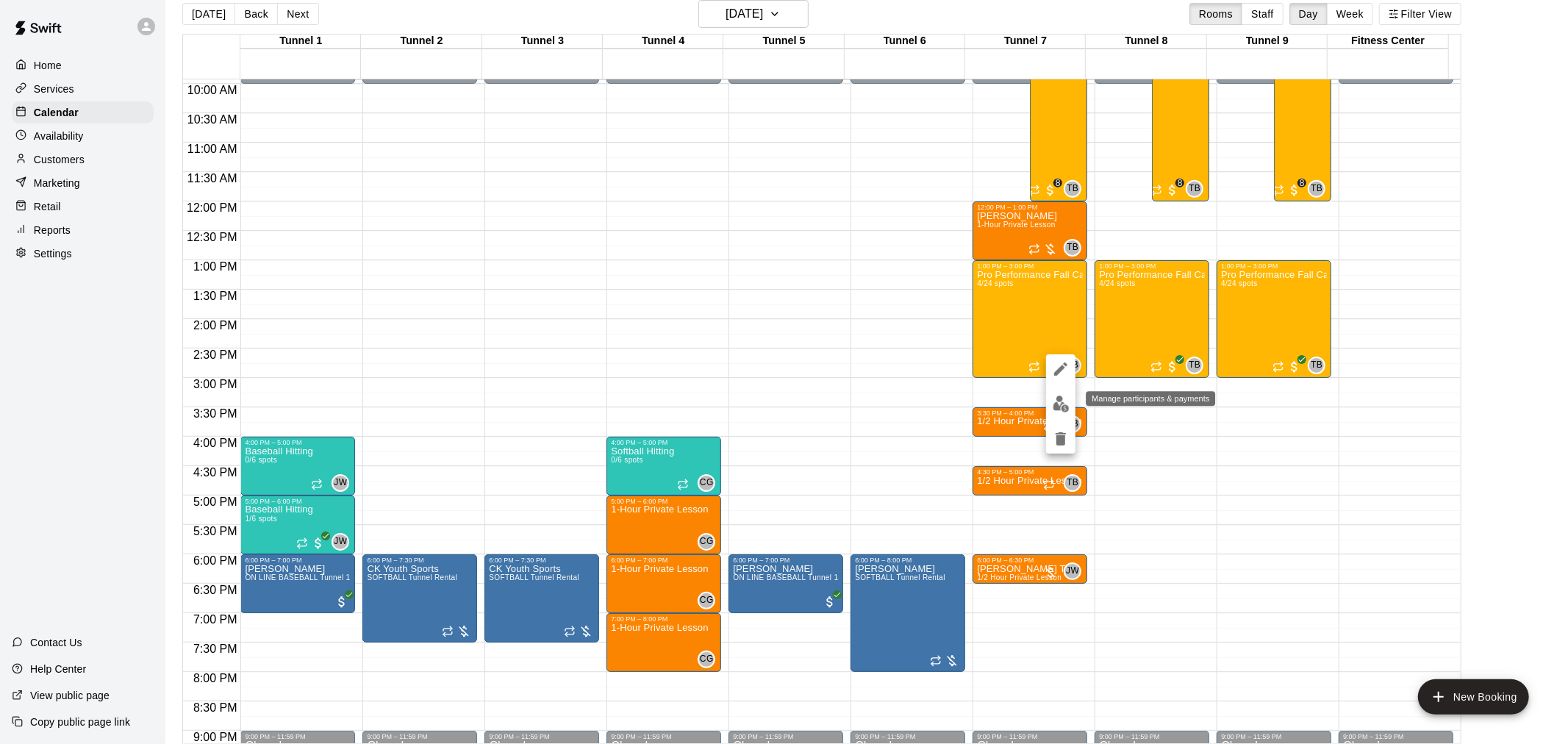
click at [1057, 400] on img "edit" at bounding box center [1061, 404] width 17 height 17
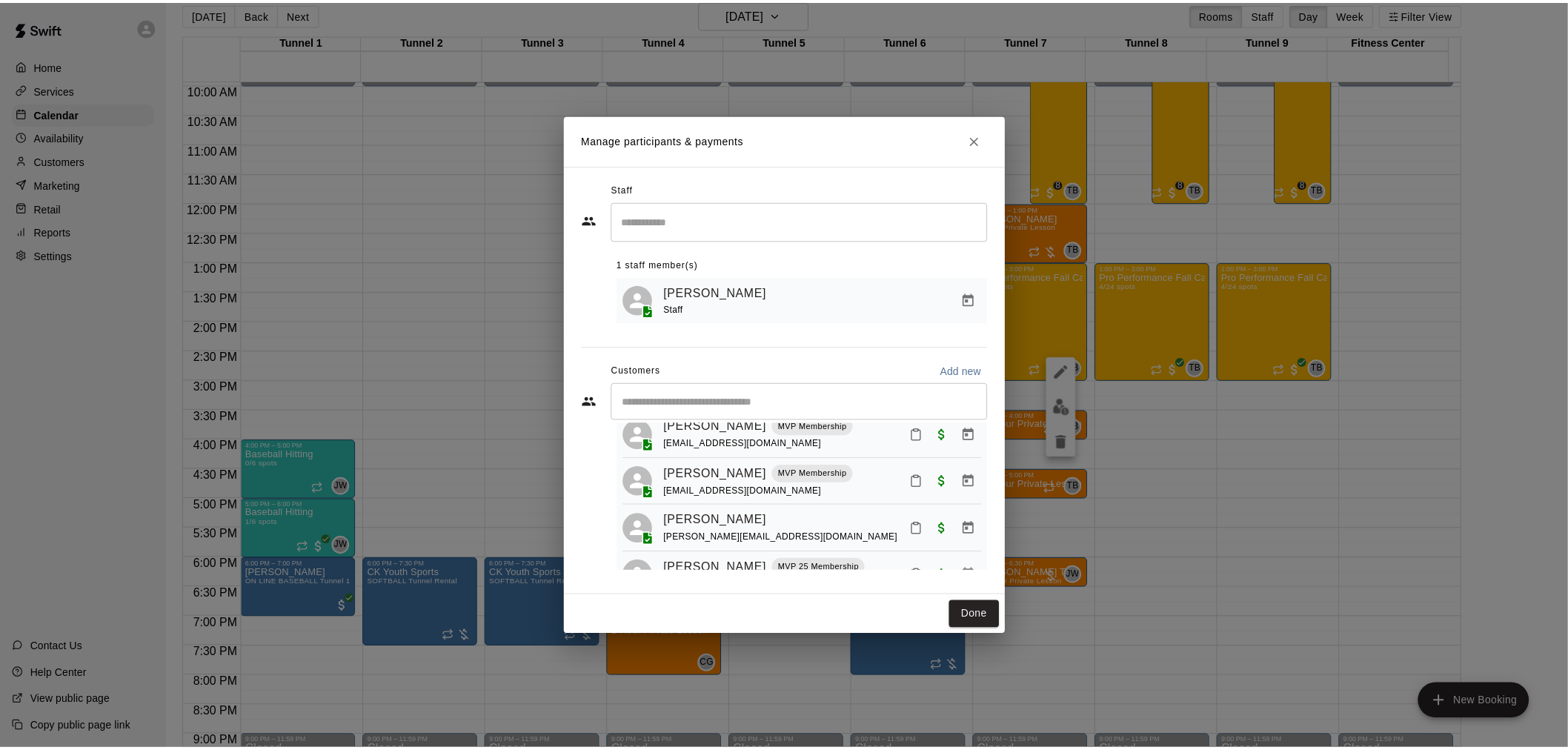
scroll to position [92, 0]
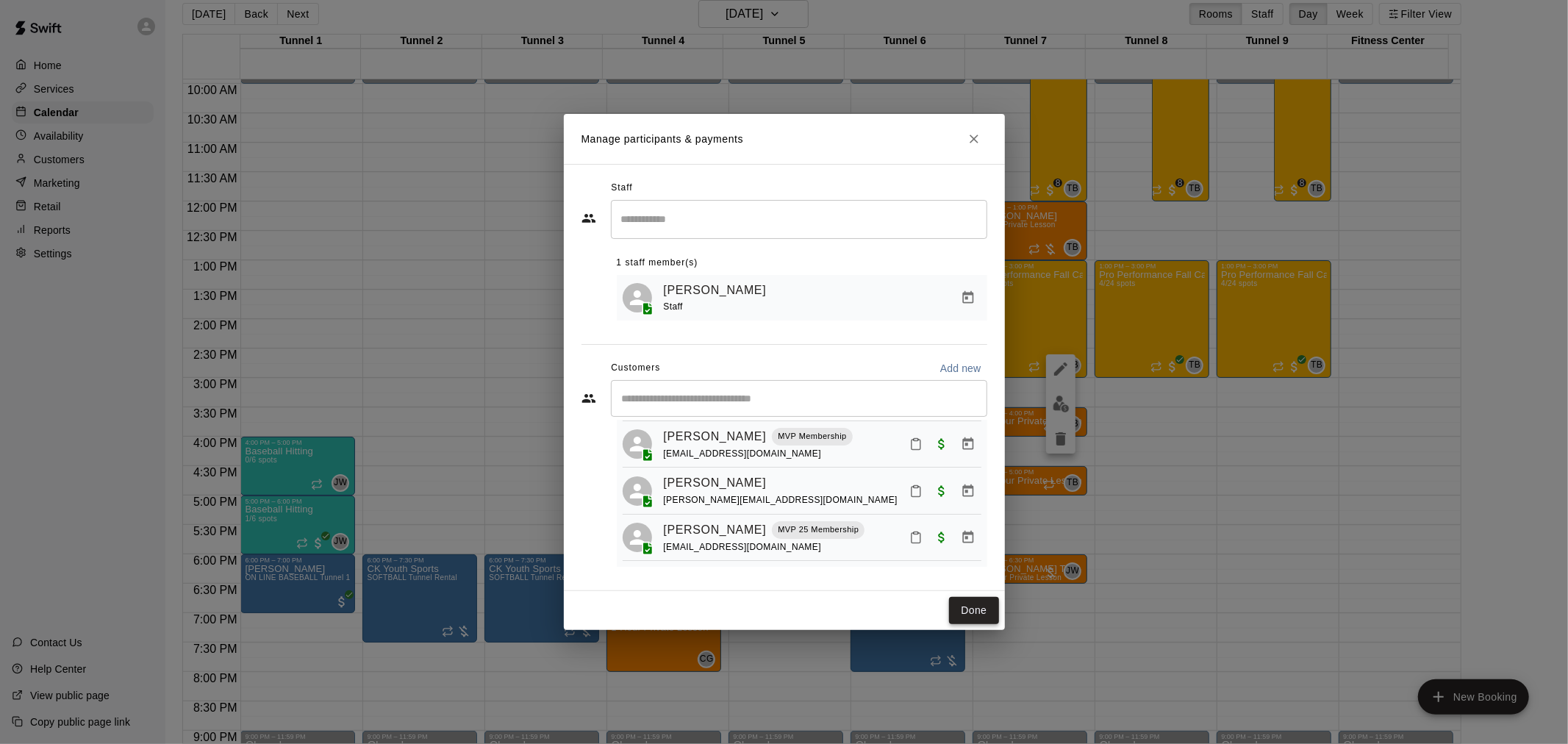
click at [988, 615] on button "Done" at bounding box center [973, 610] width 49 height 28
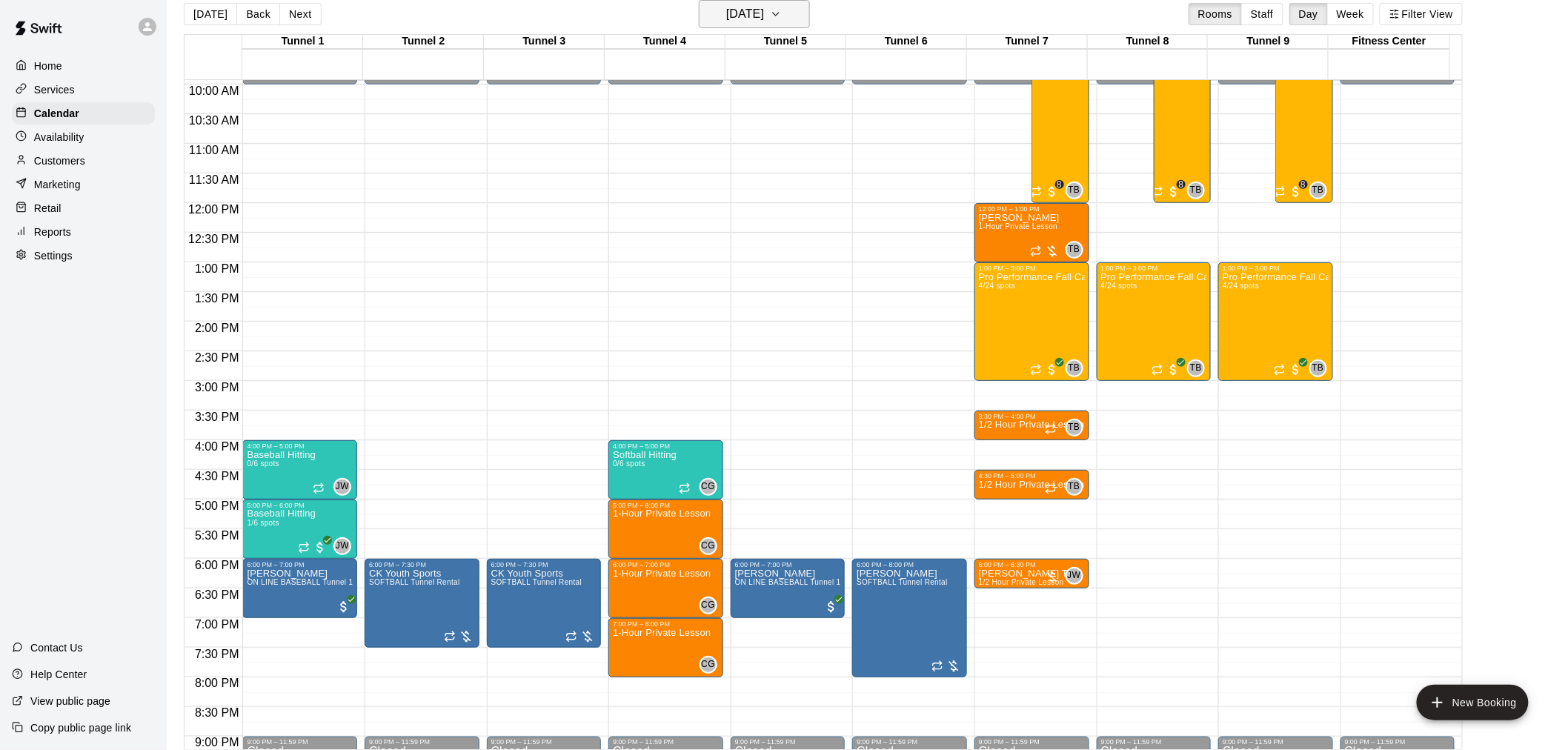
click at [761, 19] on h6 "[DATE]" at bounding box center [745, 13] width 38 height 21
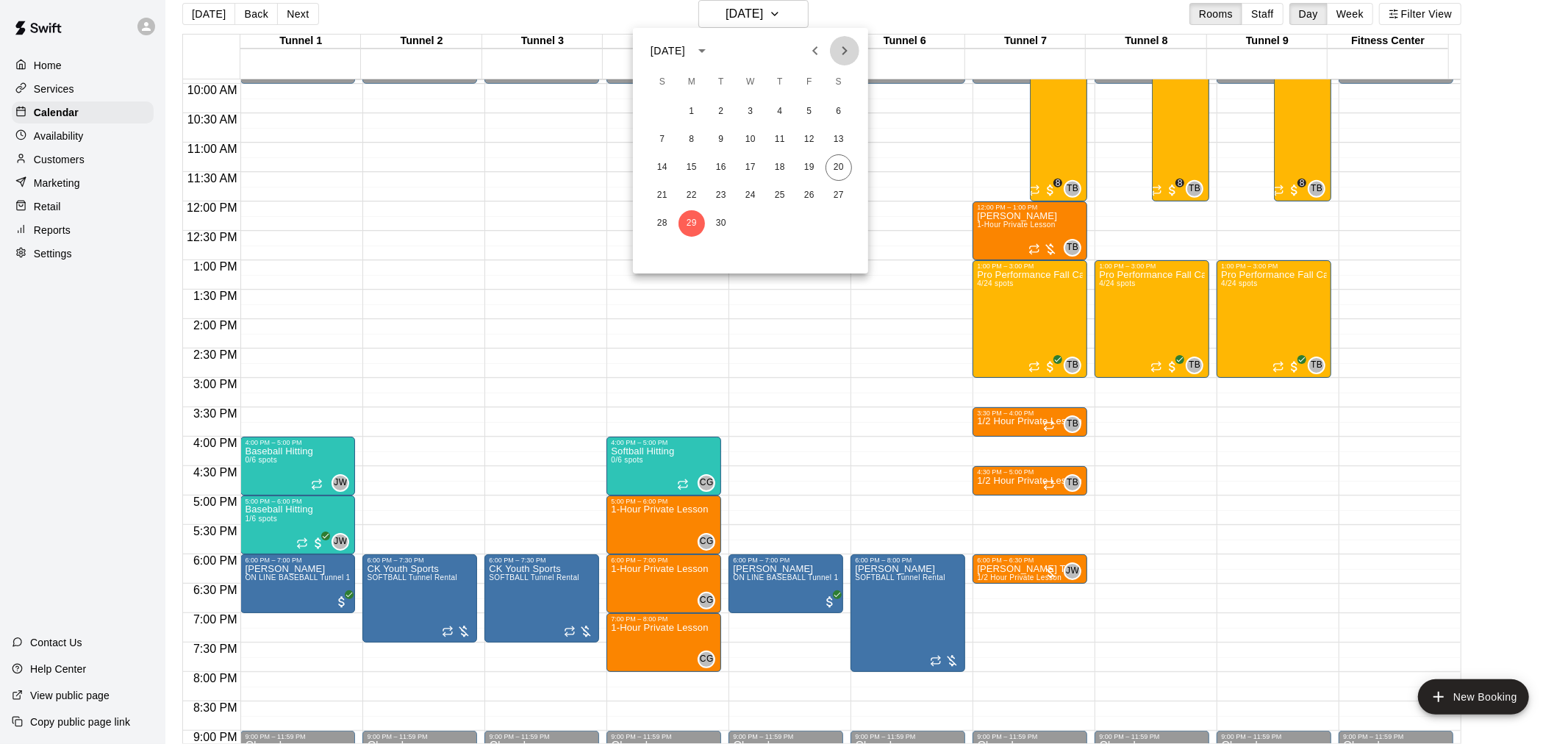
click at [836, 54] on icon "Next month" at bounding box center [845, 50] width 18 height 18
click at [803, 52] on button "Previous month" at bounding box center [815, 50] width 29 height 29
click at [846, 161] on button "20" at bounding box center [839, 168] width 27 height 27
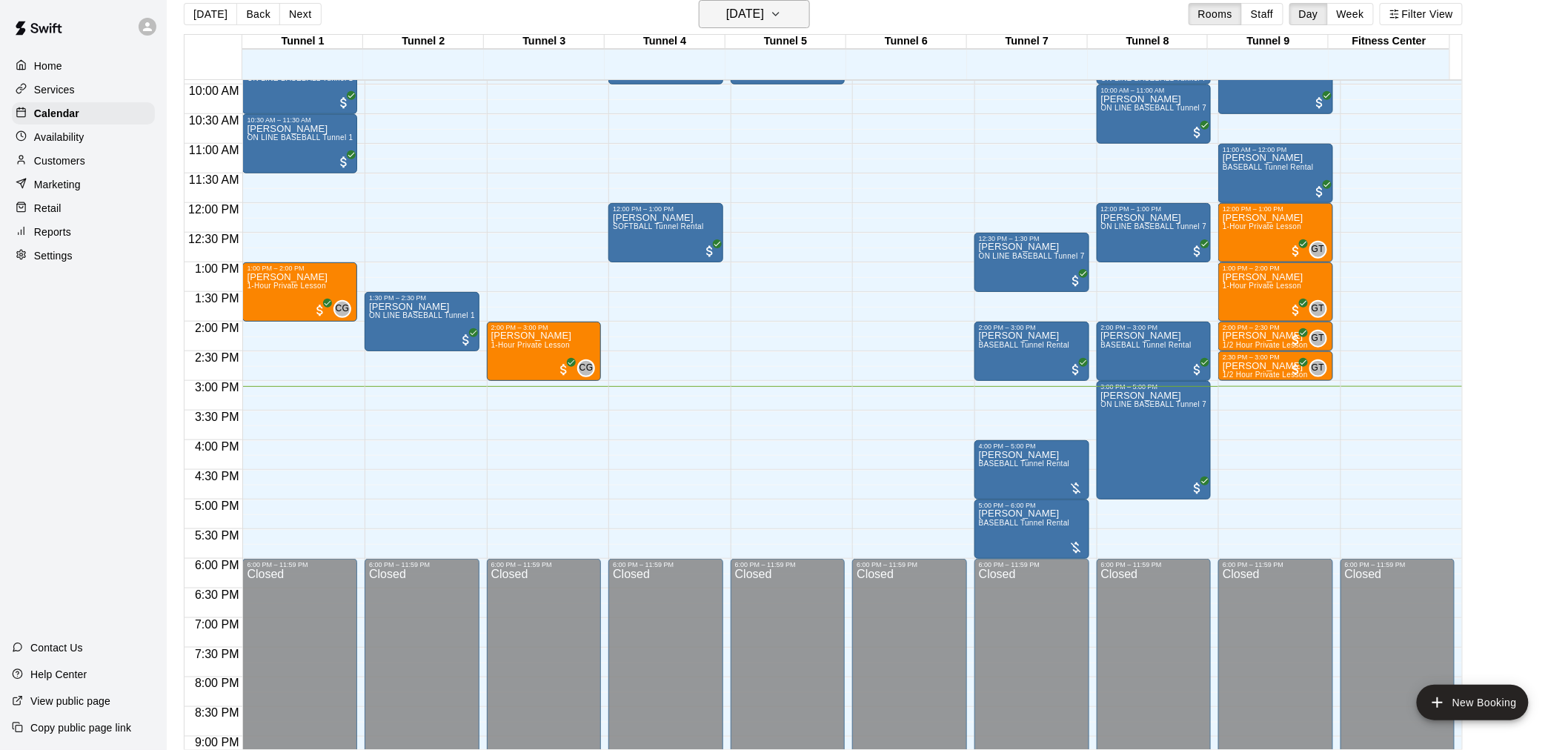
click at [764, 16] on h6 "[DATE]" at bounding box center [745, 13] width 38 height 21
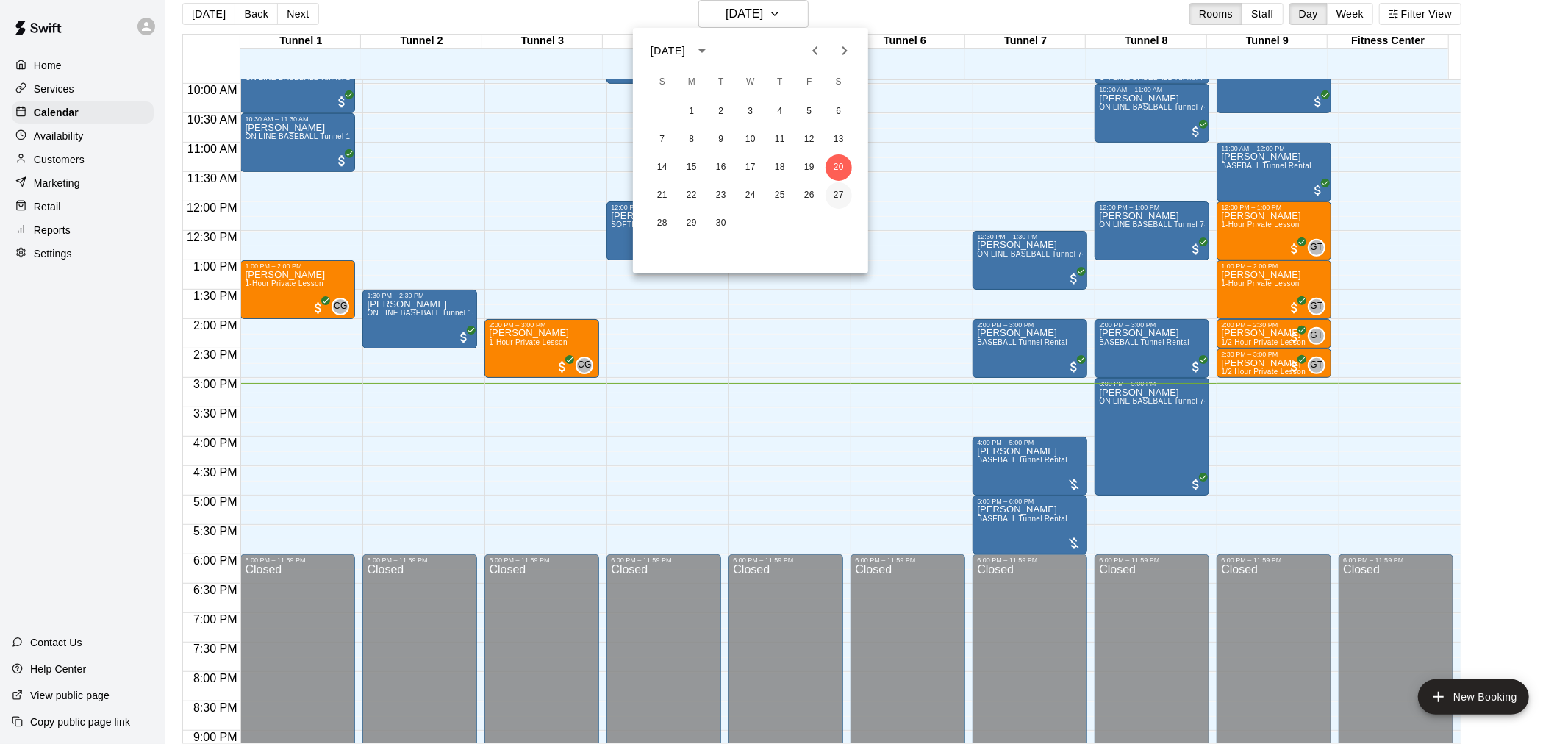
click at [839, 195] on button "27" at bounding box center [839, 196] width 27 height 27
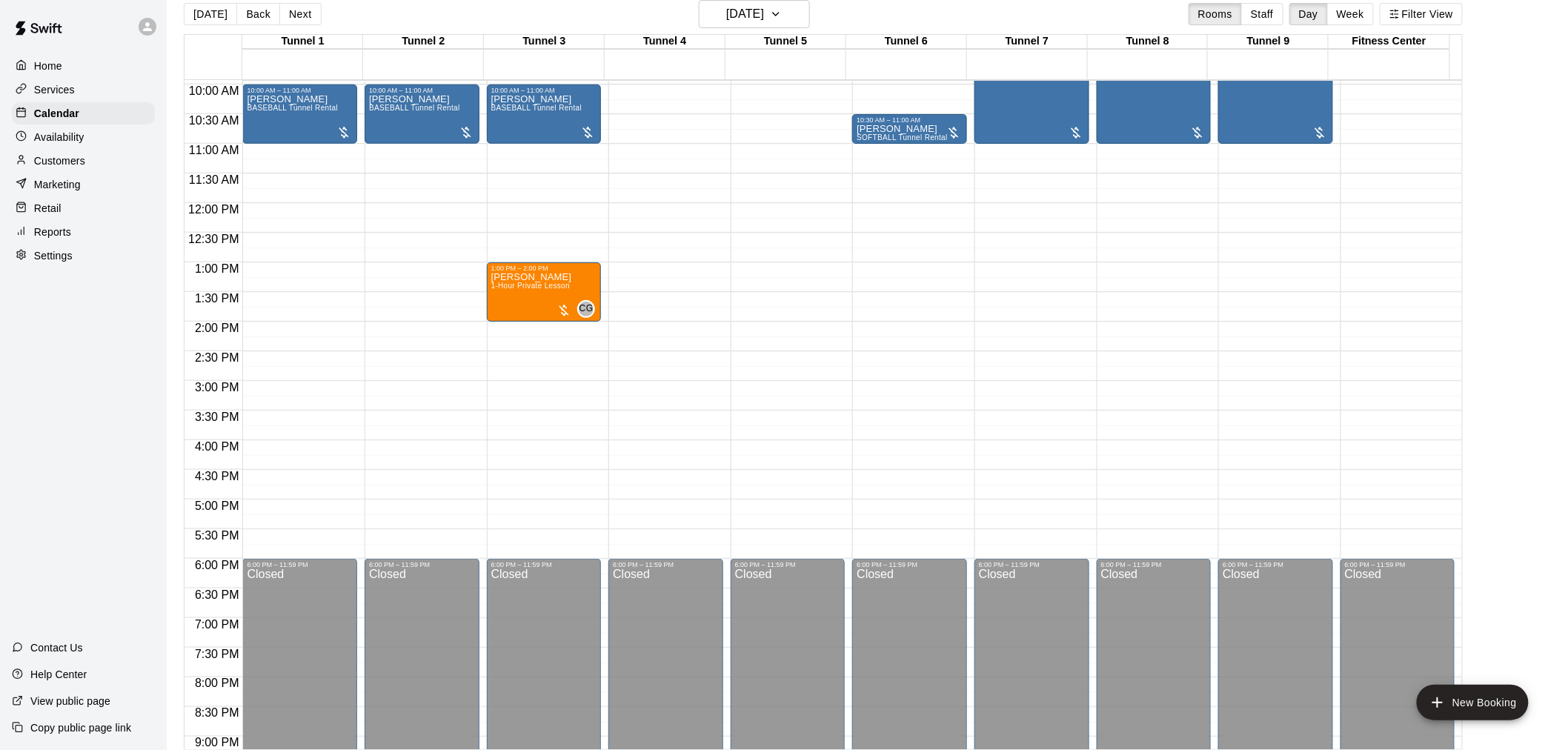
click at [1238, 269] on div "12:00 AM – 9:00 AM Closed 9:00 AM – 11:00 AM [PERSON_NAME] BASEBALL Tunnel Rent…" at bounding box center [1275, 203] width 115 height 1422
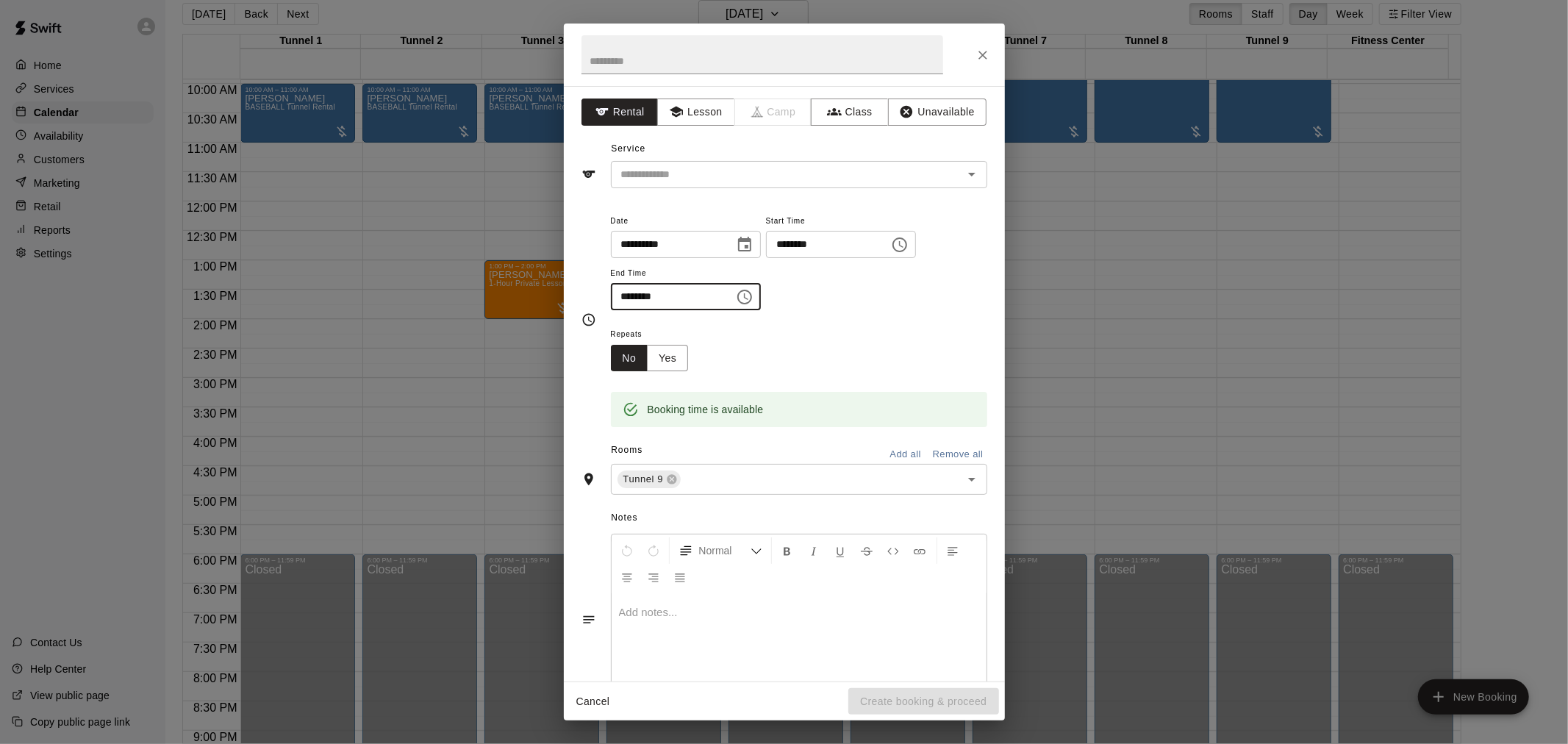
click at [627, 300] on input "********" at bounding box center [667, 296] width 113 height 28
type input "********"
click at [688, 119] on button "Lesson" at bounding box center [696, 112] width 77 height 28
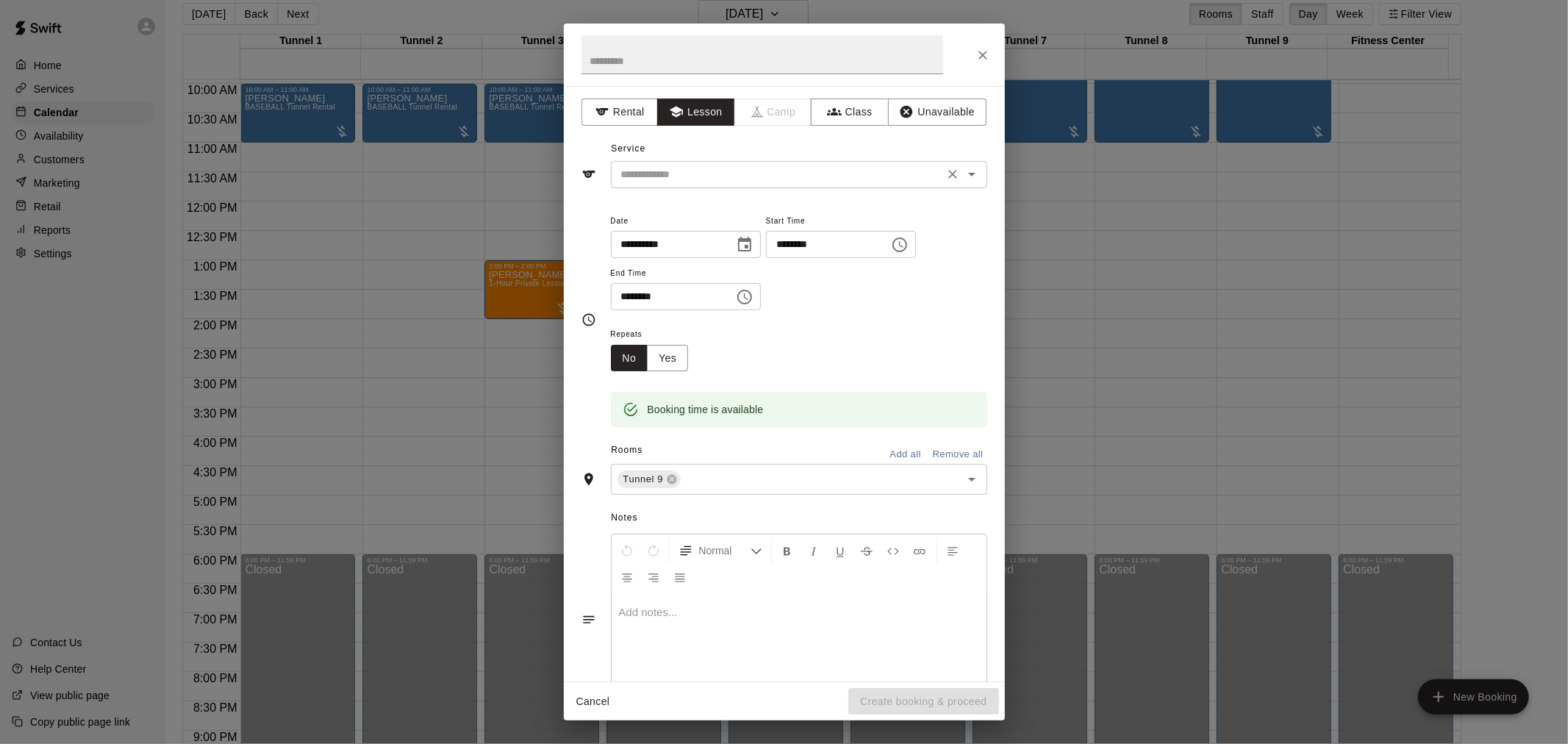
click at [963, 180] on icon "Open" at bounding box center [972, 174] width 18 height 18
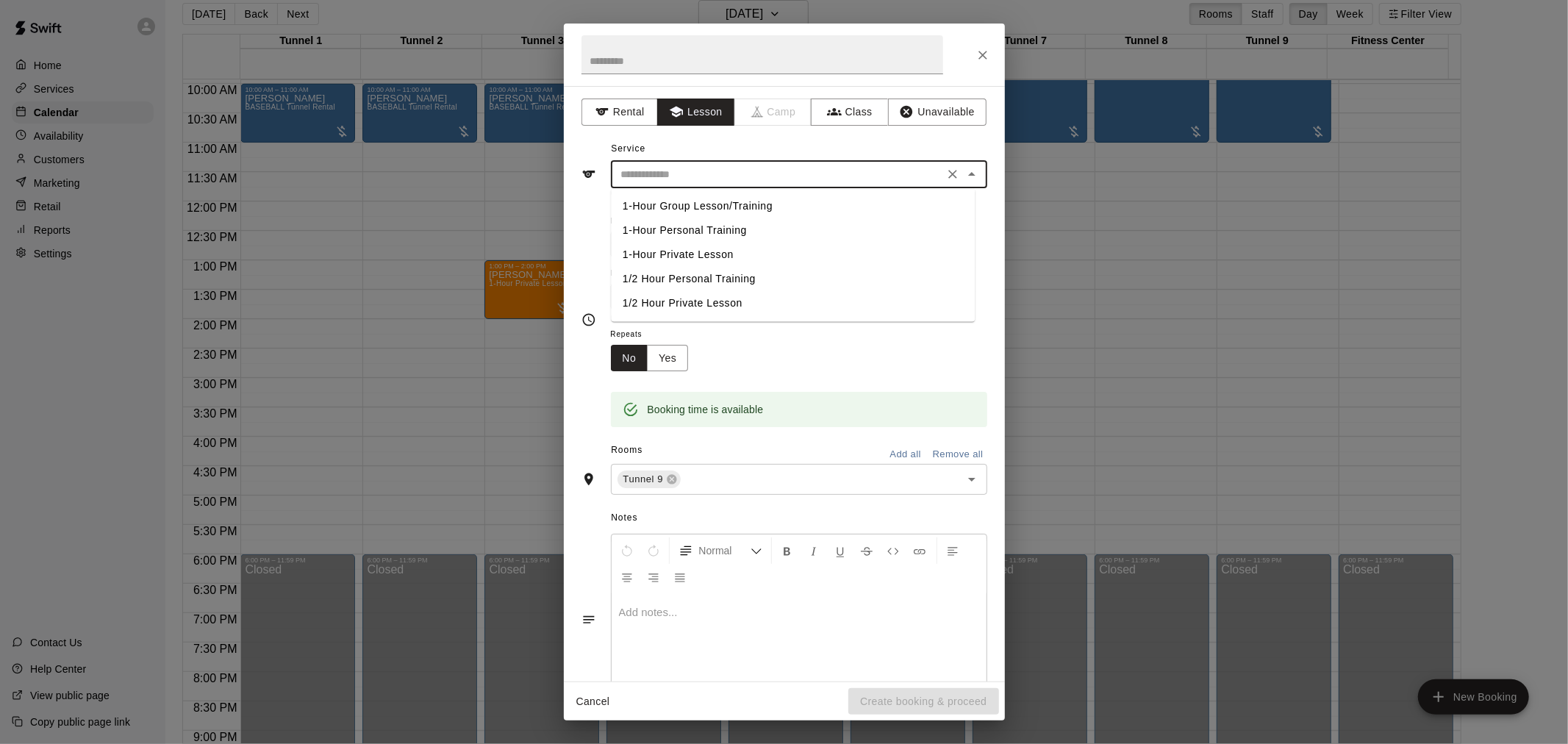
click at [706, 255] on li "1-Hour Private Lesson" at bounding box center [793, 254] width 364 height 24
type input "**********"
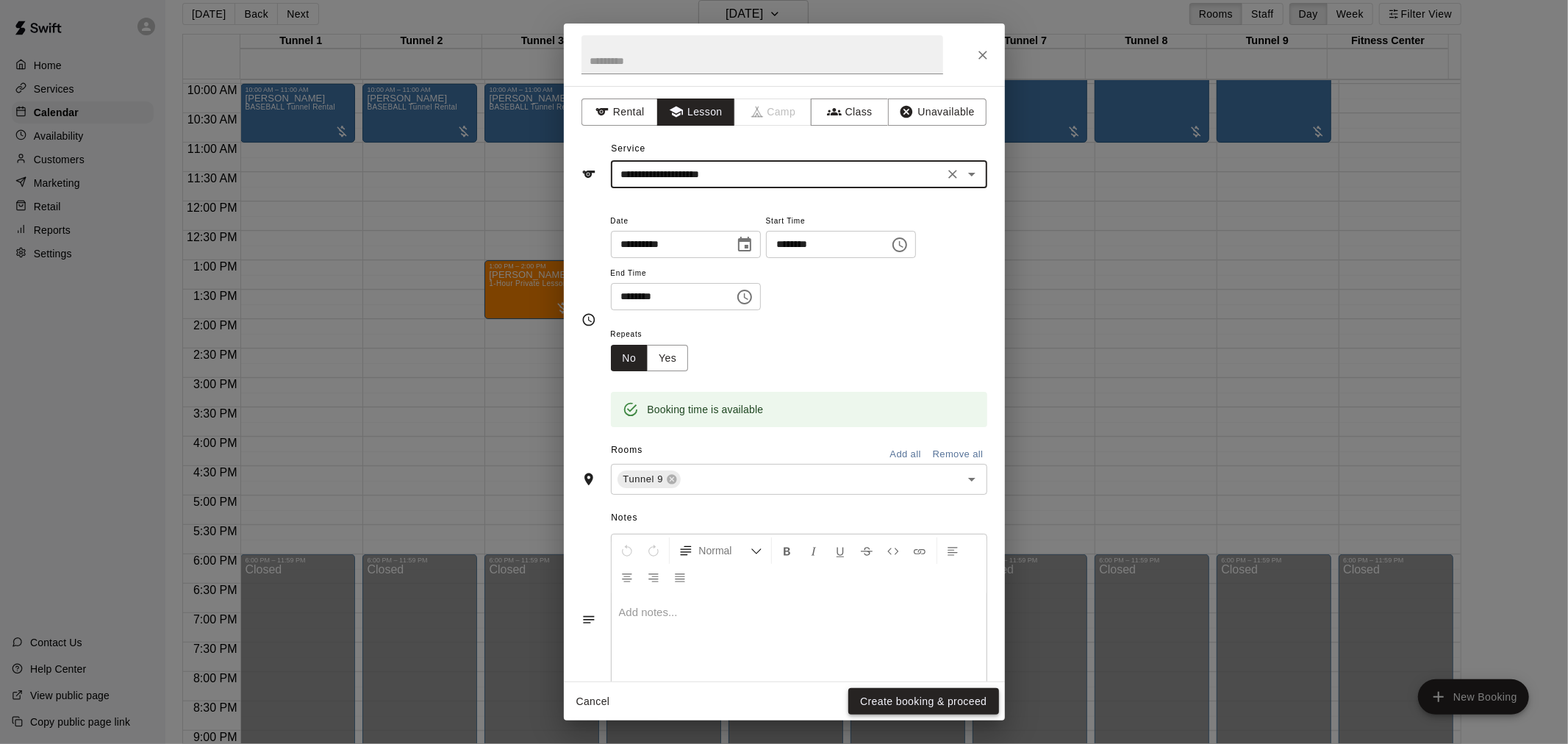
click at [901, 703] on button "Create booking & proceed" at bounding box center [923, 701] width 150 height 28
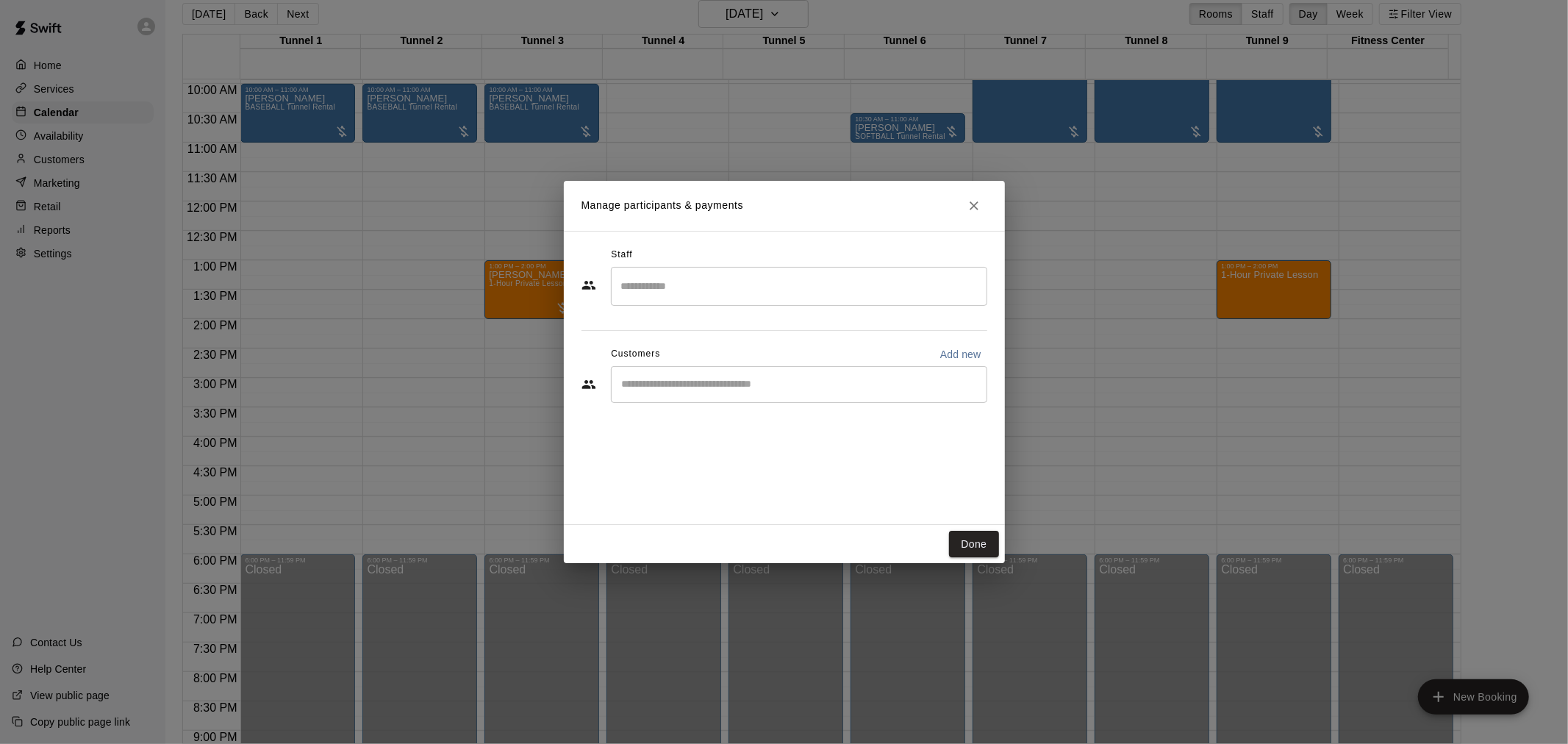
click at [751, 295] on input "Search staff" at bounding box center [799, 286] width 363 height 26
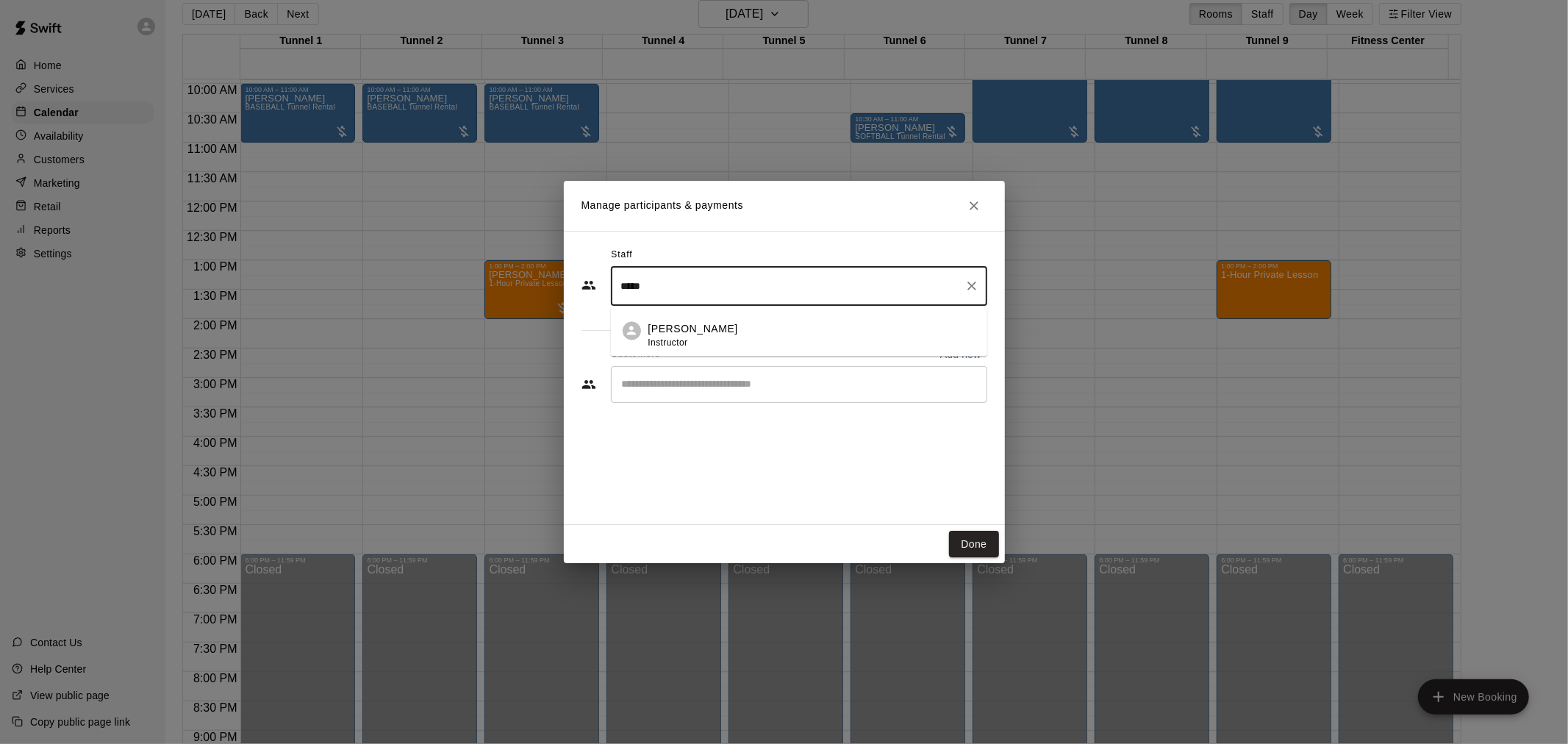
click at [716, 325] on p "[PERSON_NAME]" at bounding box center [692, 329] width 89 height 15
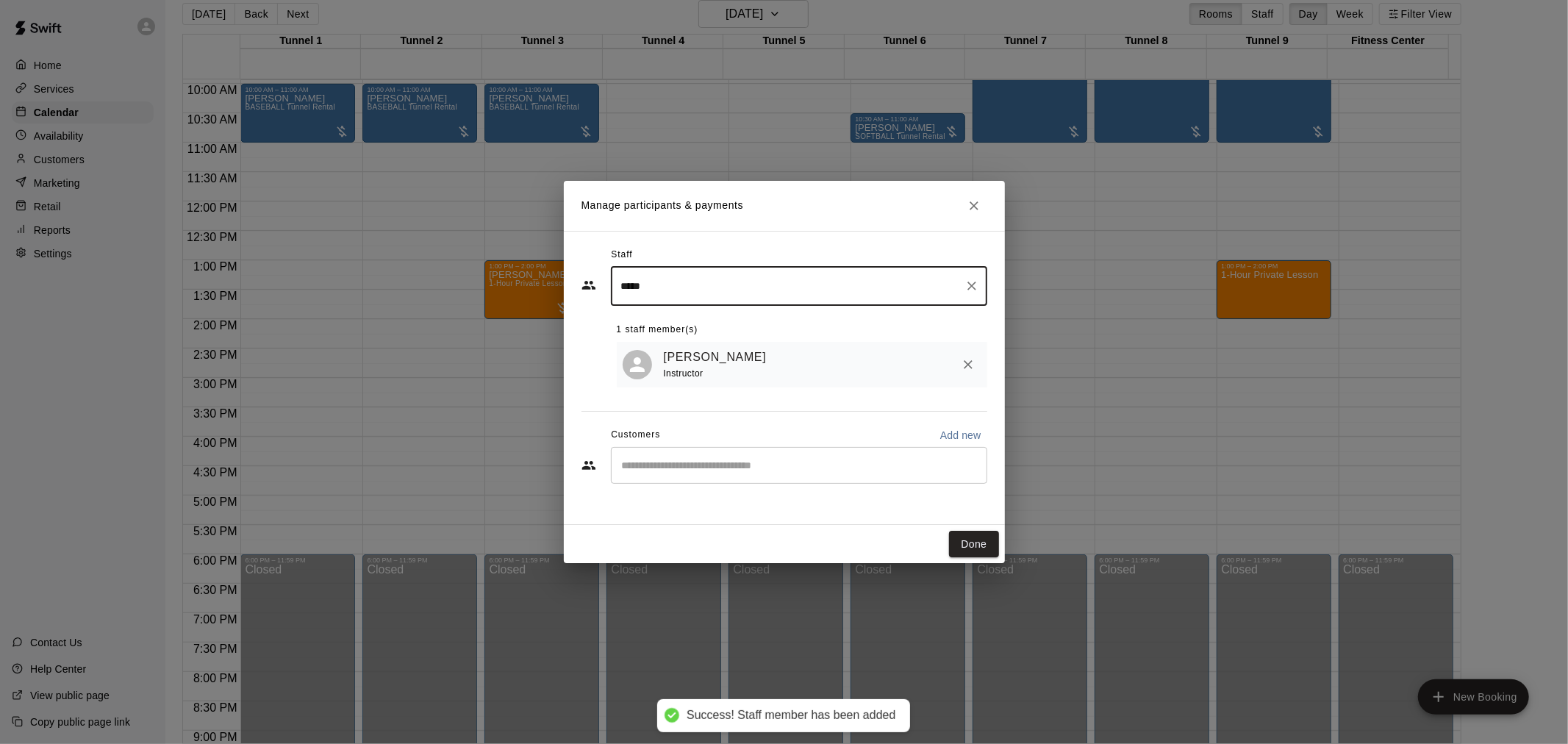
type input "*****"
click at [661, 471] on input "Start typing to search customers..." at bounding box center [799, 466] width 363 height 15
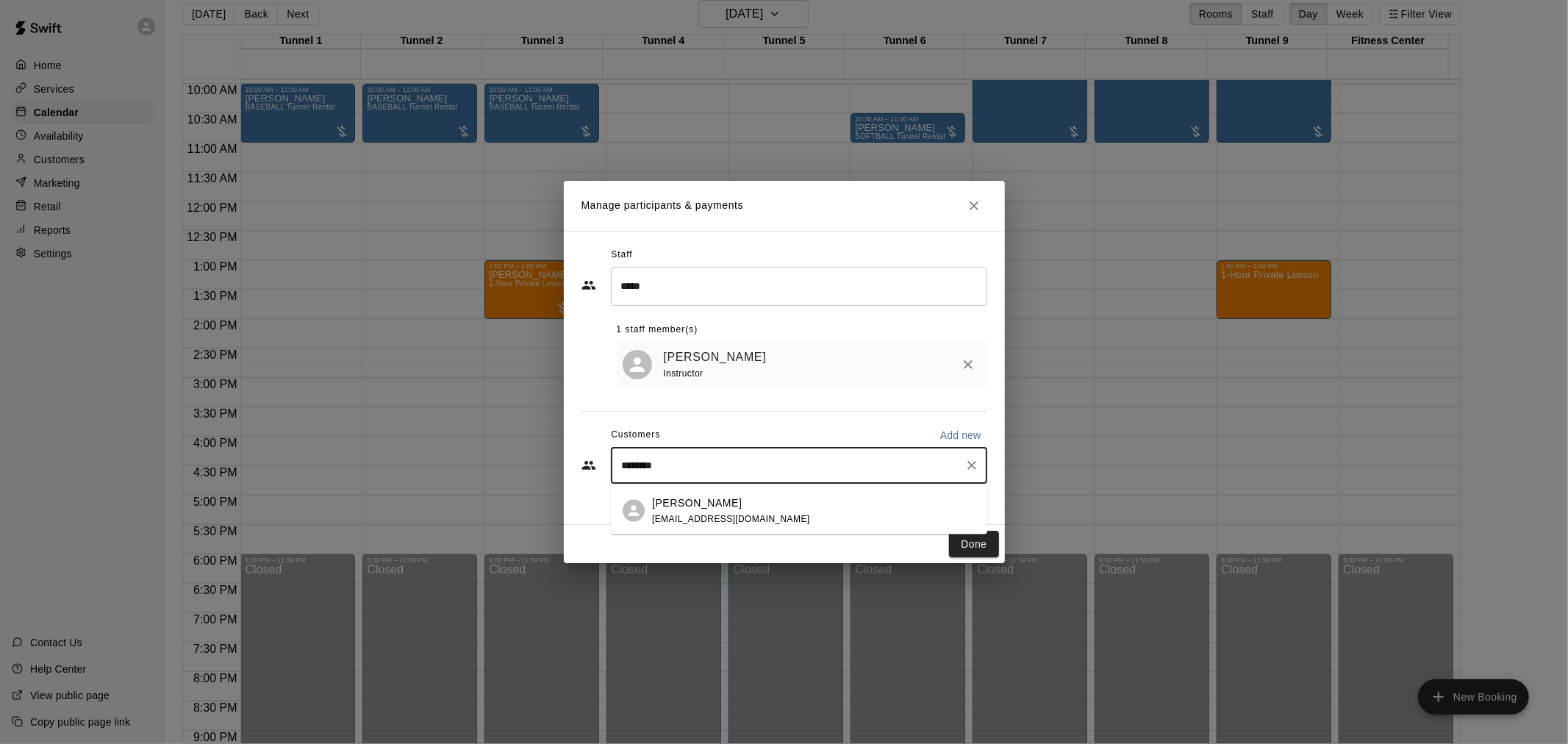
type input "*********"
click at [713, 501] on p "[PERSON_NAME]" at bounding box center [697, 502] width 89 height 15
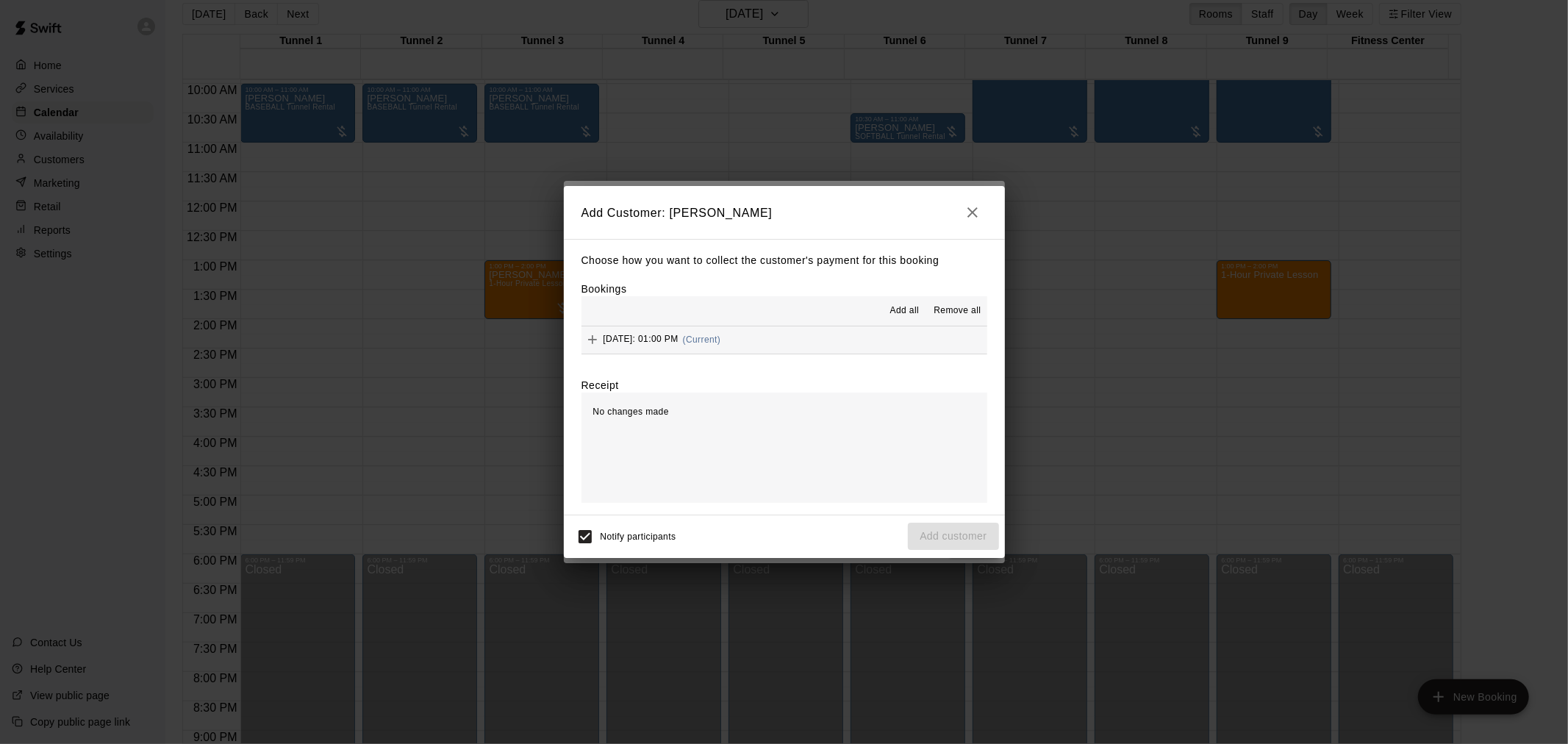
click at [902, 318] on span "Add all" at bounding box center [905, 311] width 29 height 15
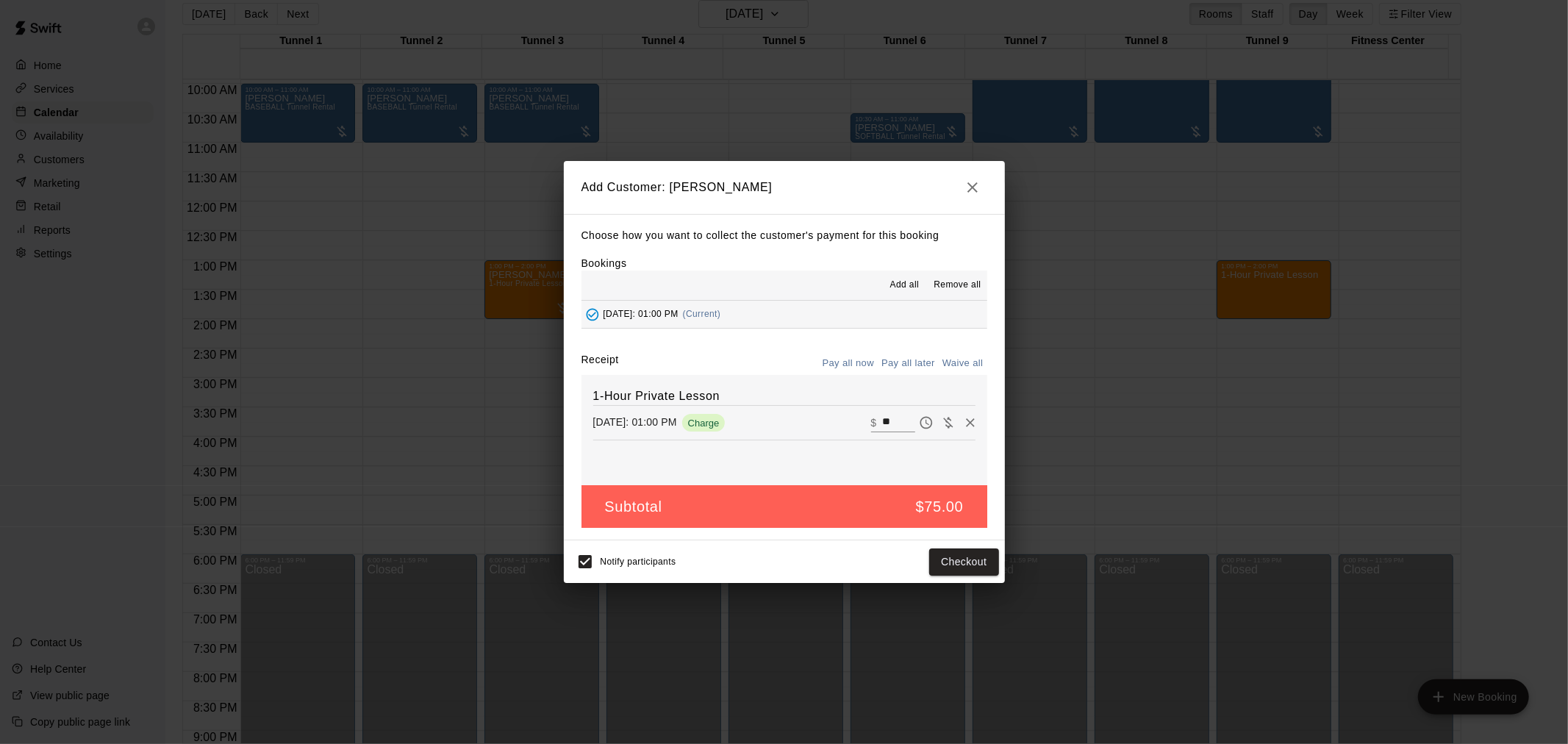
click at [921, 370] on button "Pay all later" at bounding box center [908, 363] width 61 height 23
click at [936, 567] on button "Add customer" at bounding box center [953, 562] width 90 height 28
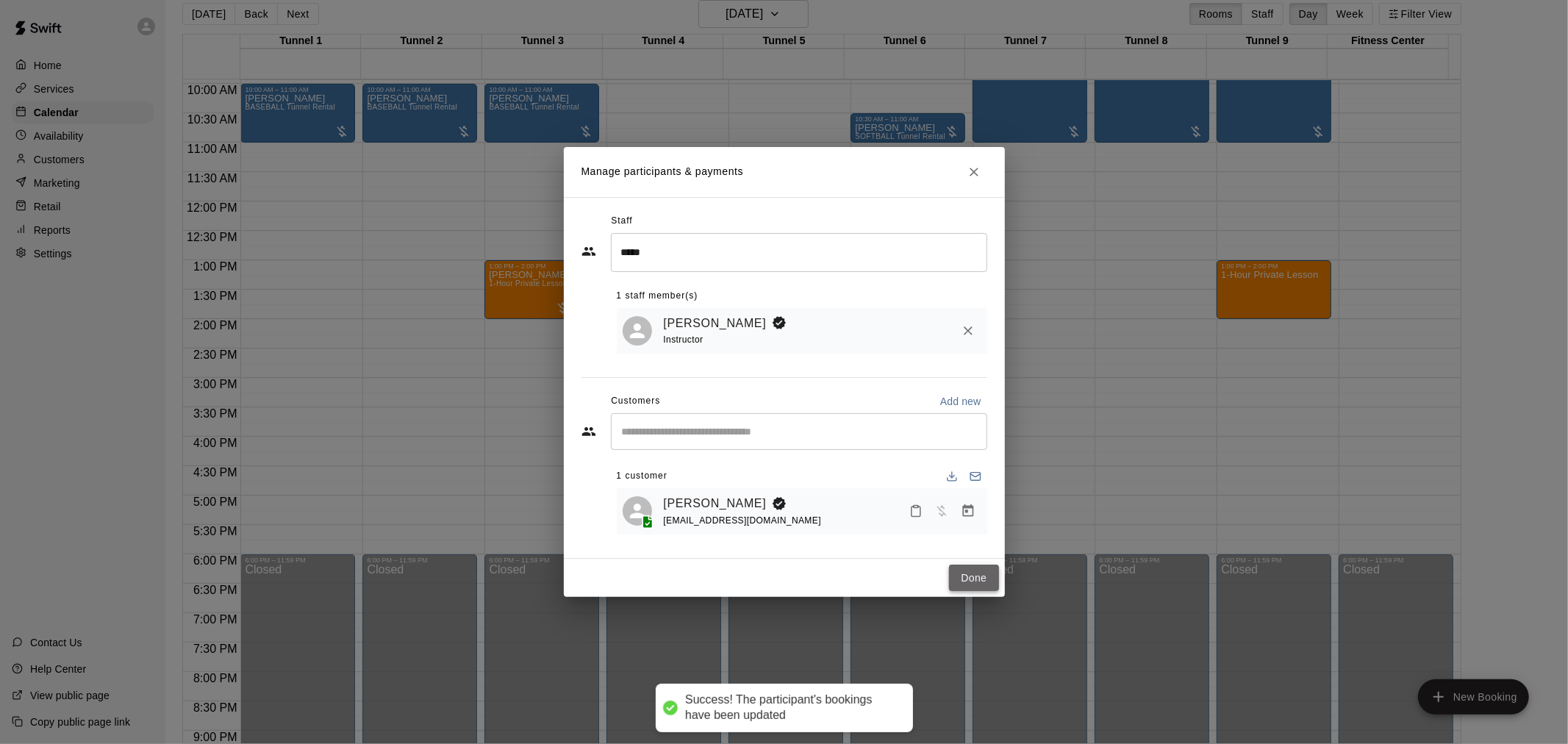
click at [969, 590] on button "Done" at bounding box center [973, 578] width 49 height 28
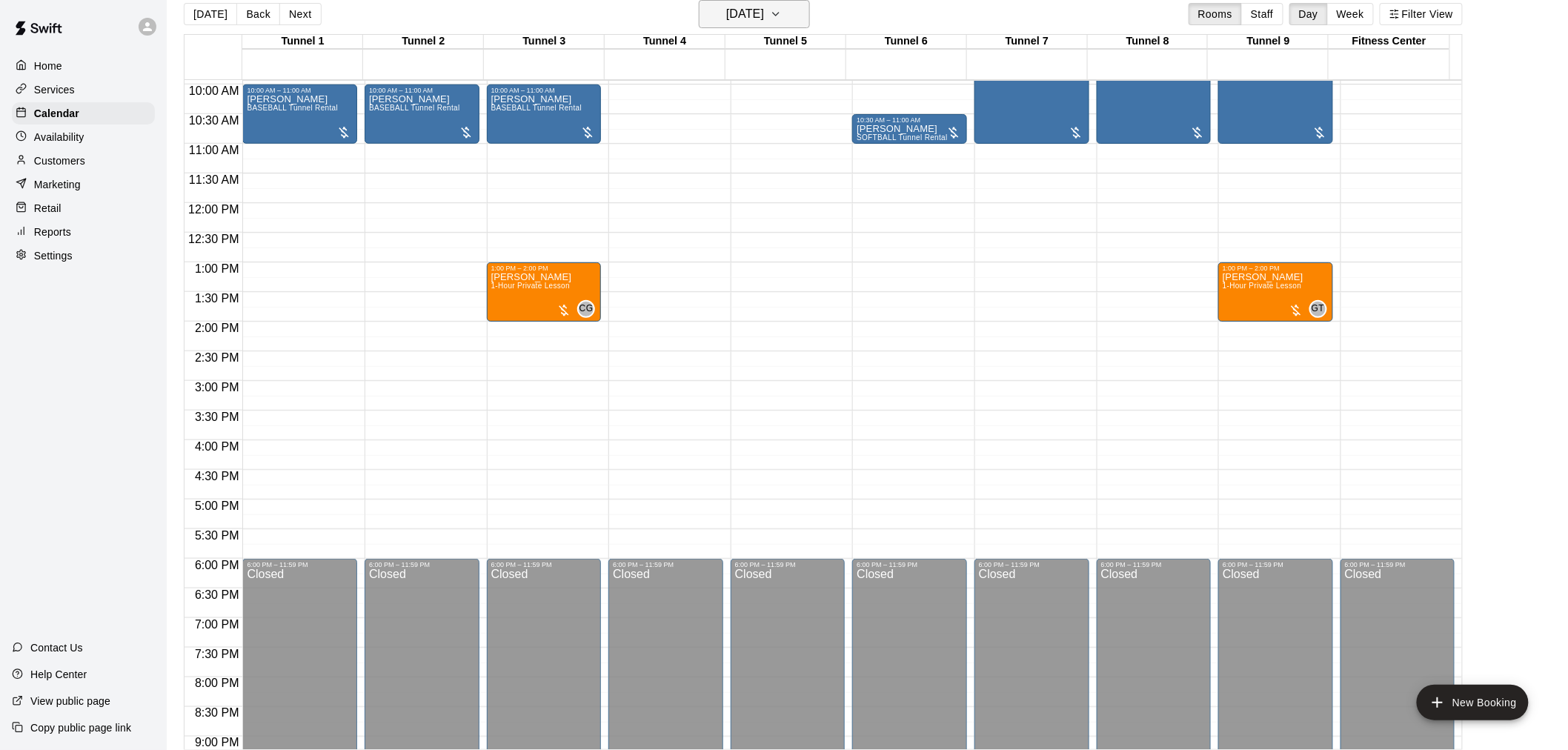
click at [782, 18] on icon "button" at bounding box center [776, 13] width 12 height 18
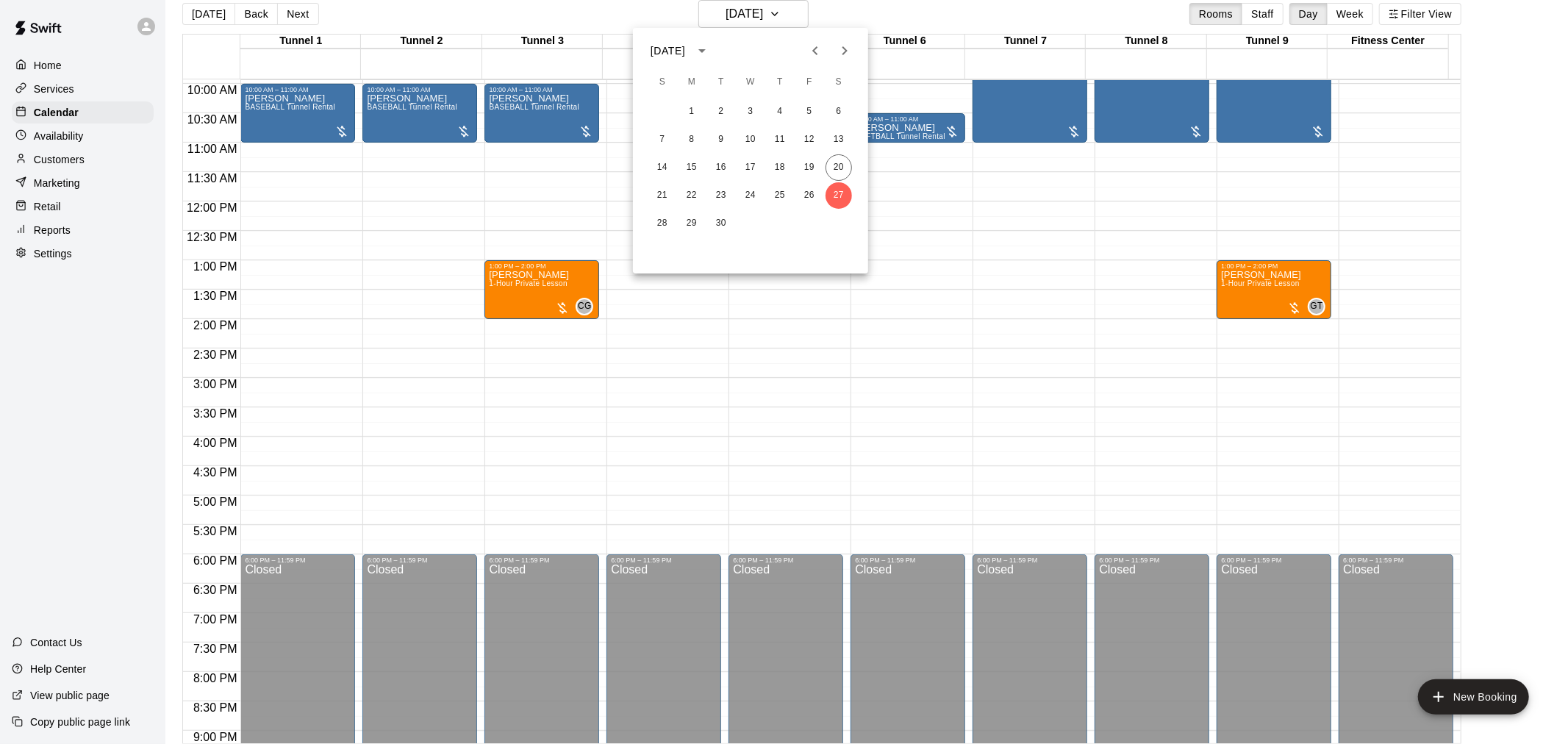
click at [853, 57] on icon "Next month" at bounding box center [845, 50] width 18 height 18
click at [754, 119] on button "1" at bounding box center [751, 112] width 27 height 27
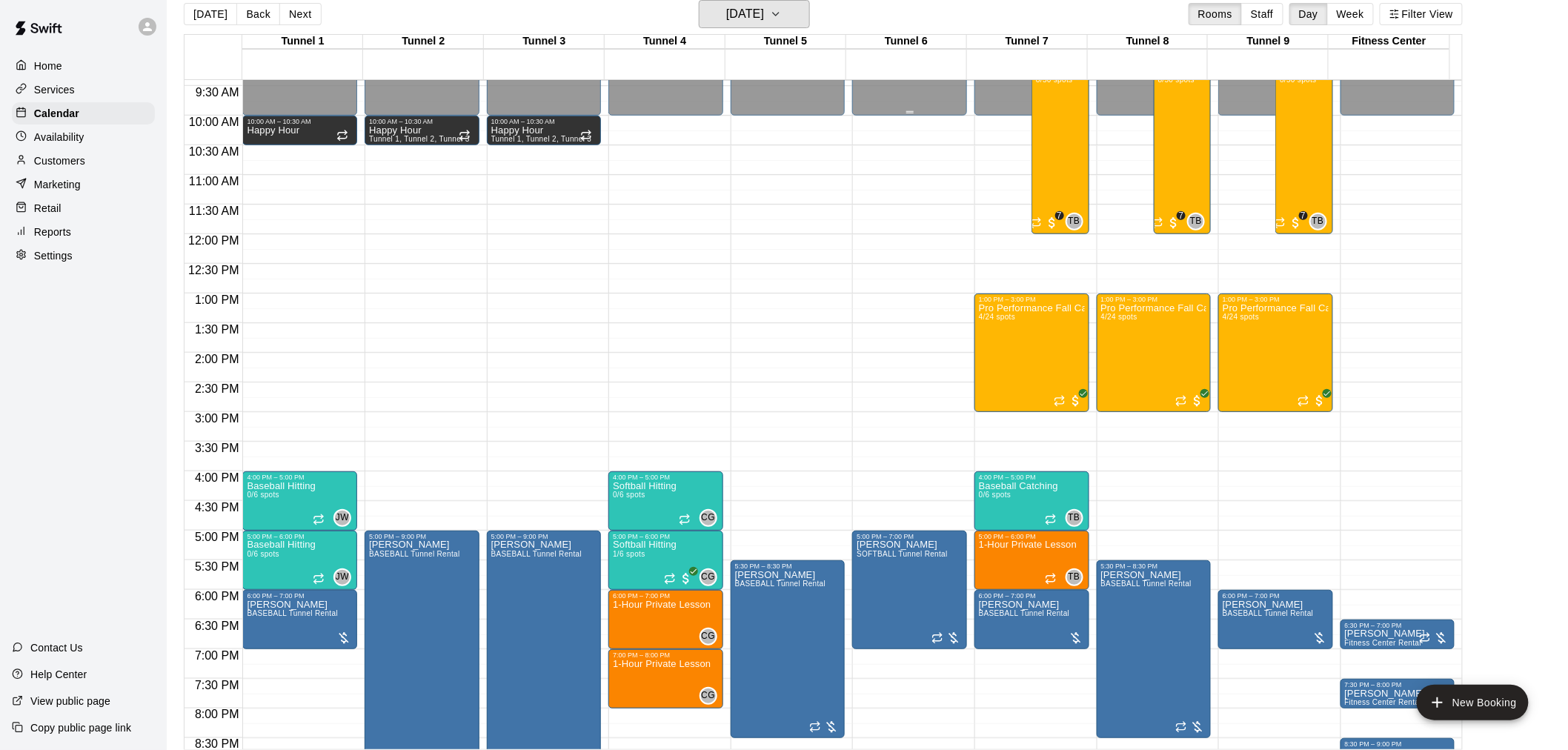
scroll to position [589, 0]
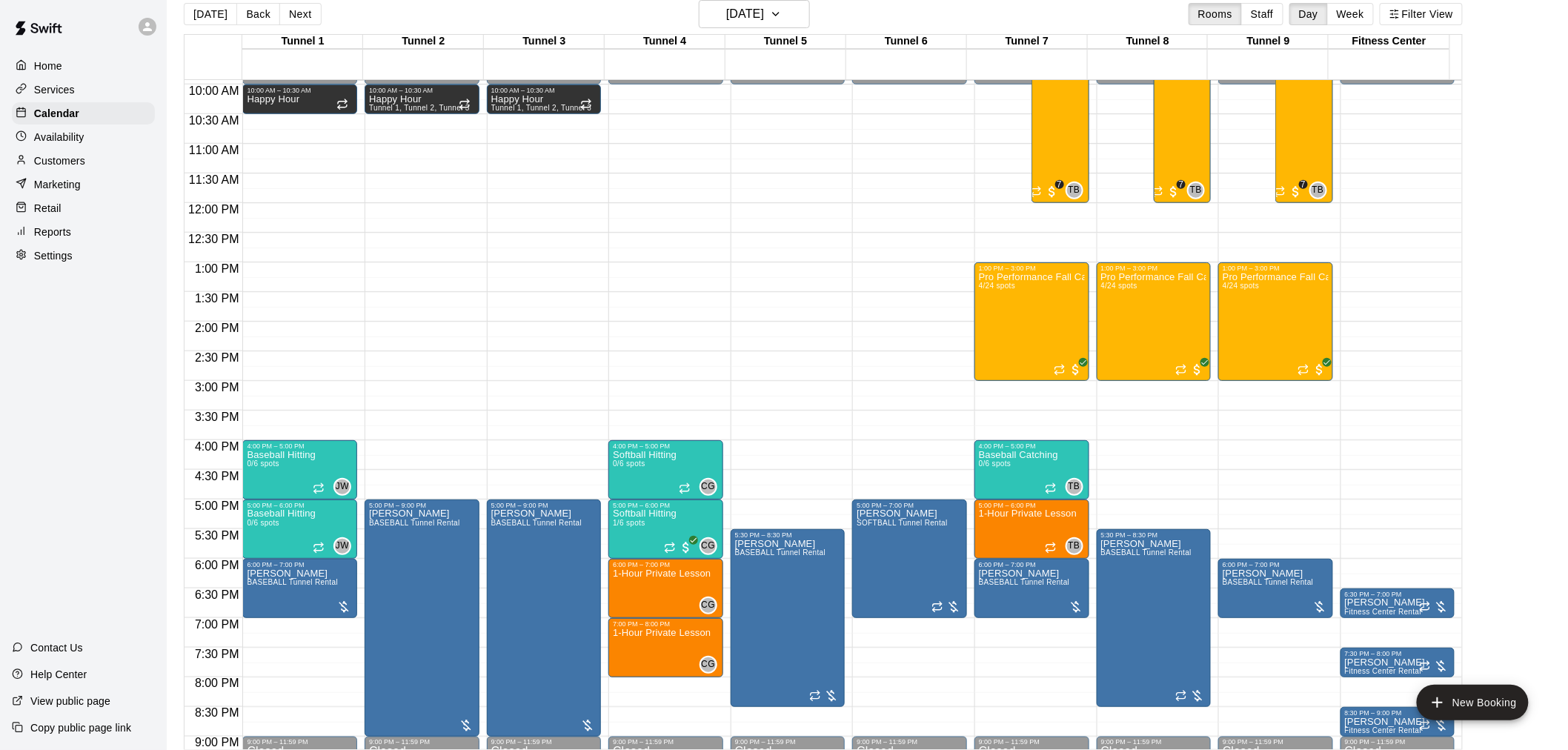
click at [1281, 385] on div "12:00 AM – 10:00 AM Closed 1:00 PM – 3:00 PM Pro Performance Fall Camp 4/24 spo…" at bounding box center [1275, 203] width 115 height 1422
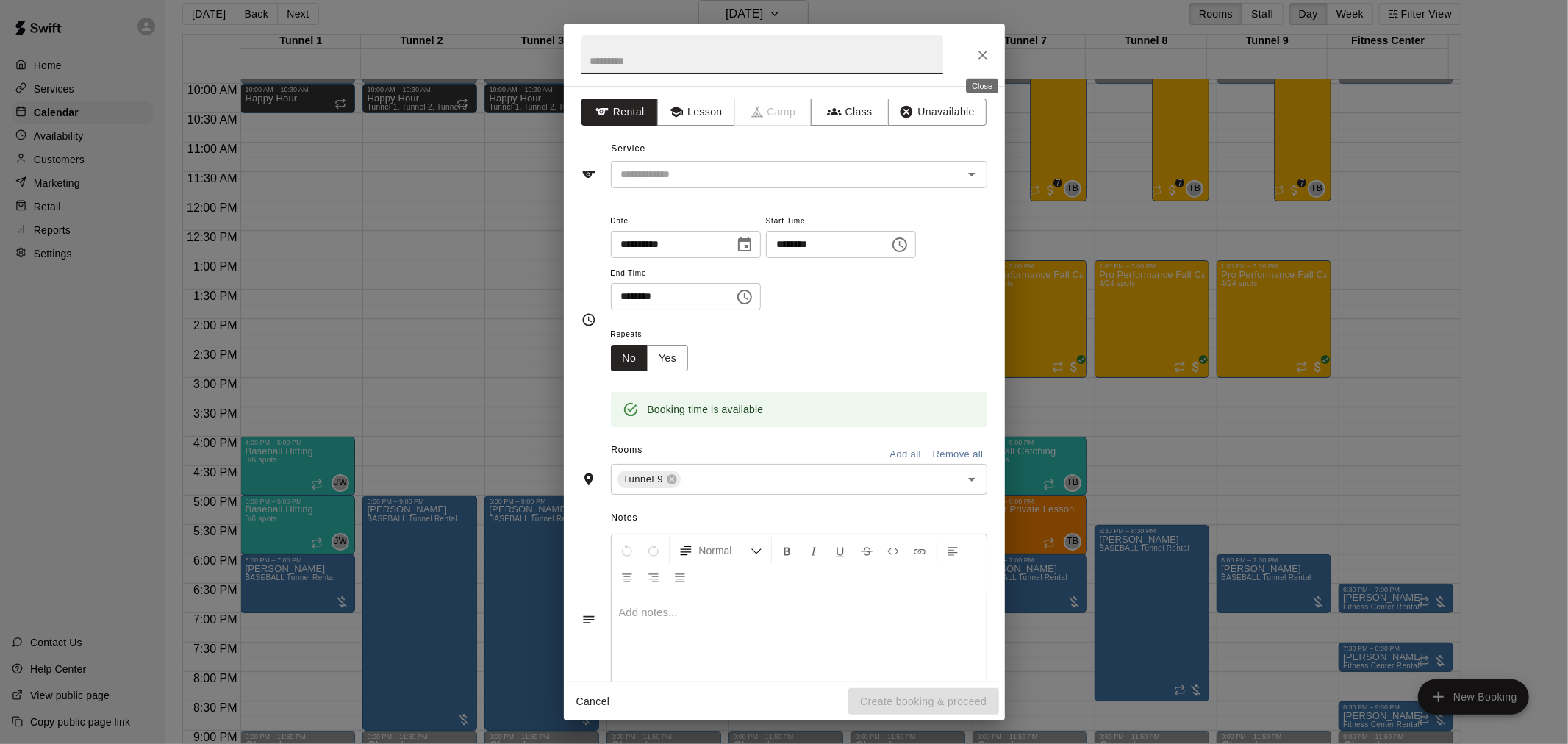
click at [988, 49] on icon "Close" at bounding box center [983, 55] width 15 height 15
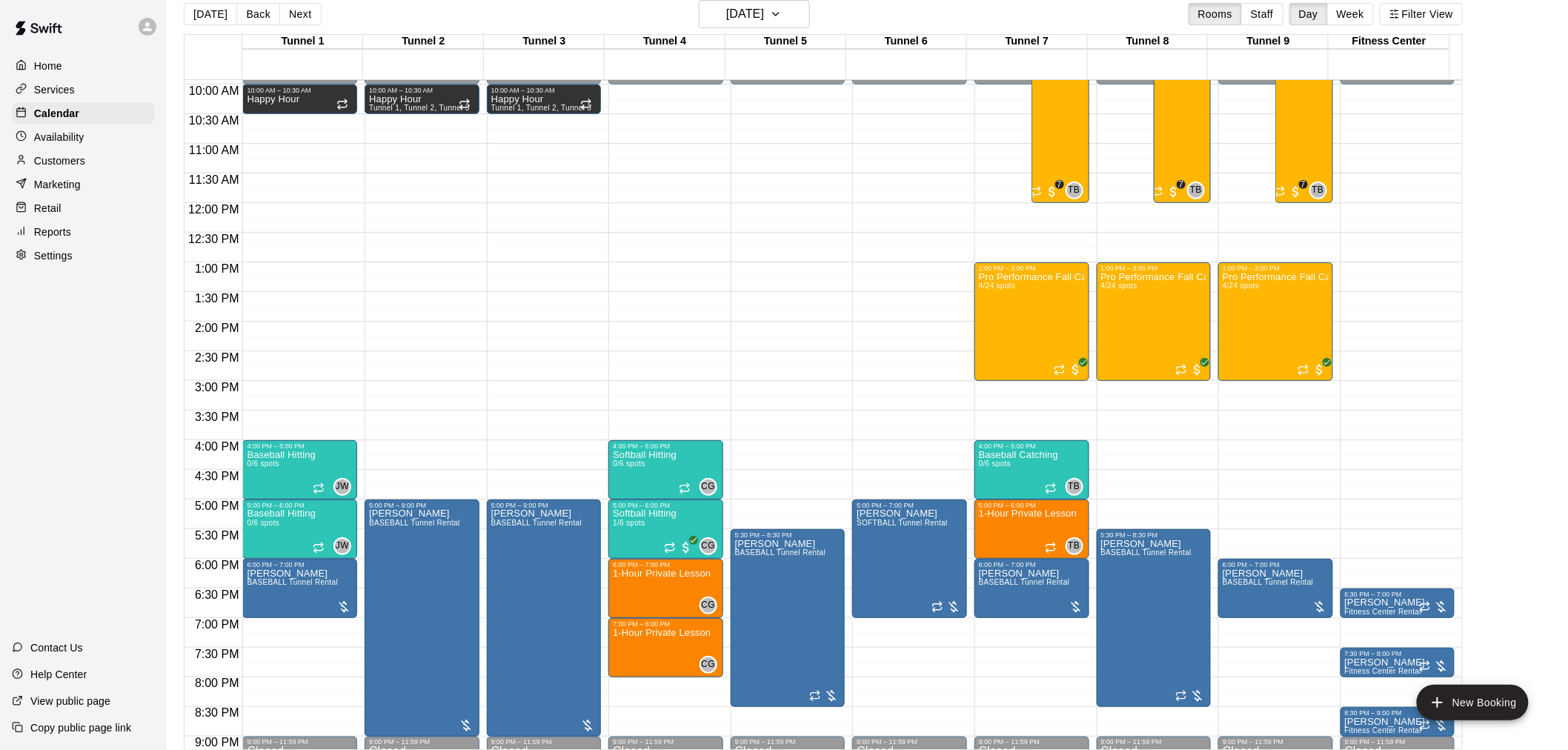
click at [1272, 510] on div "12:00 AM – 10:00 AM Closed 1:00 PM – 3:00 PM Pro Performance Fall Camp 4/24 spo…" at bounding box center [1275, 203] width 115 height 1422
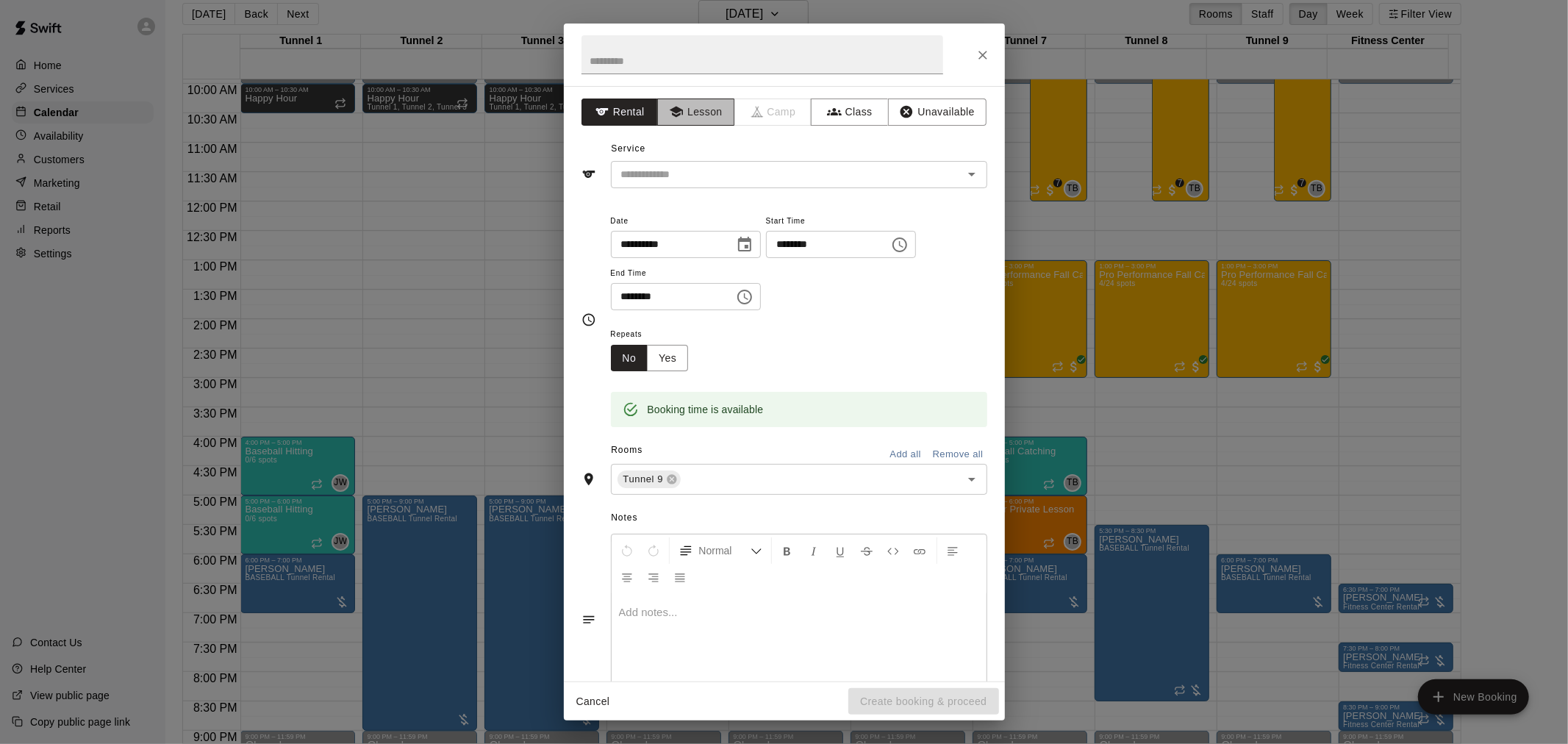
click at [709, 119] on button "Lesson" at bounding box center [696, 112] width 77 height 28
click at [963, 179] on icon "Open" at bounding box center [972, 174] width 18 height 18
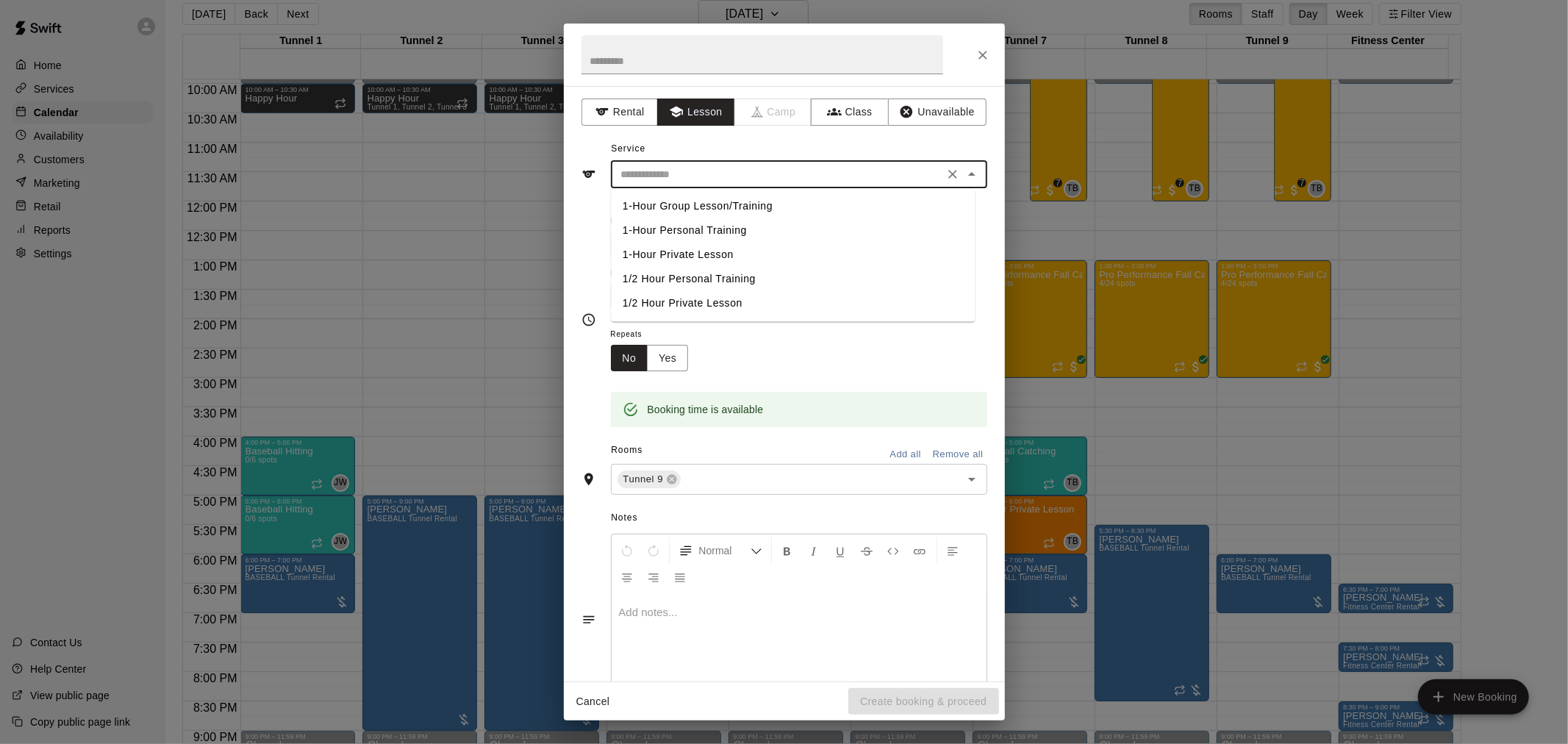
click at [730, 254] on li "1-Hour Private Lesson" at bounding box center [793, 254] width 364 height 24
type input "**********"
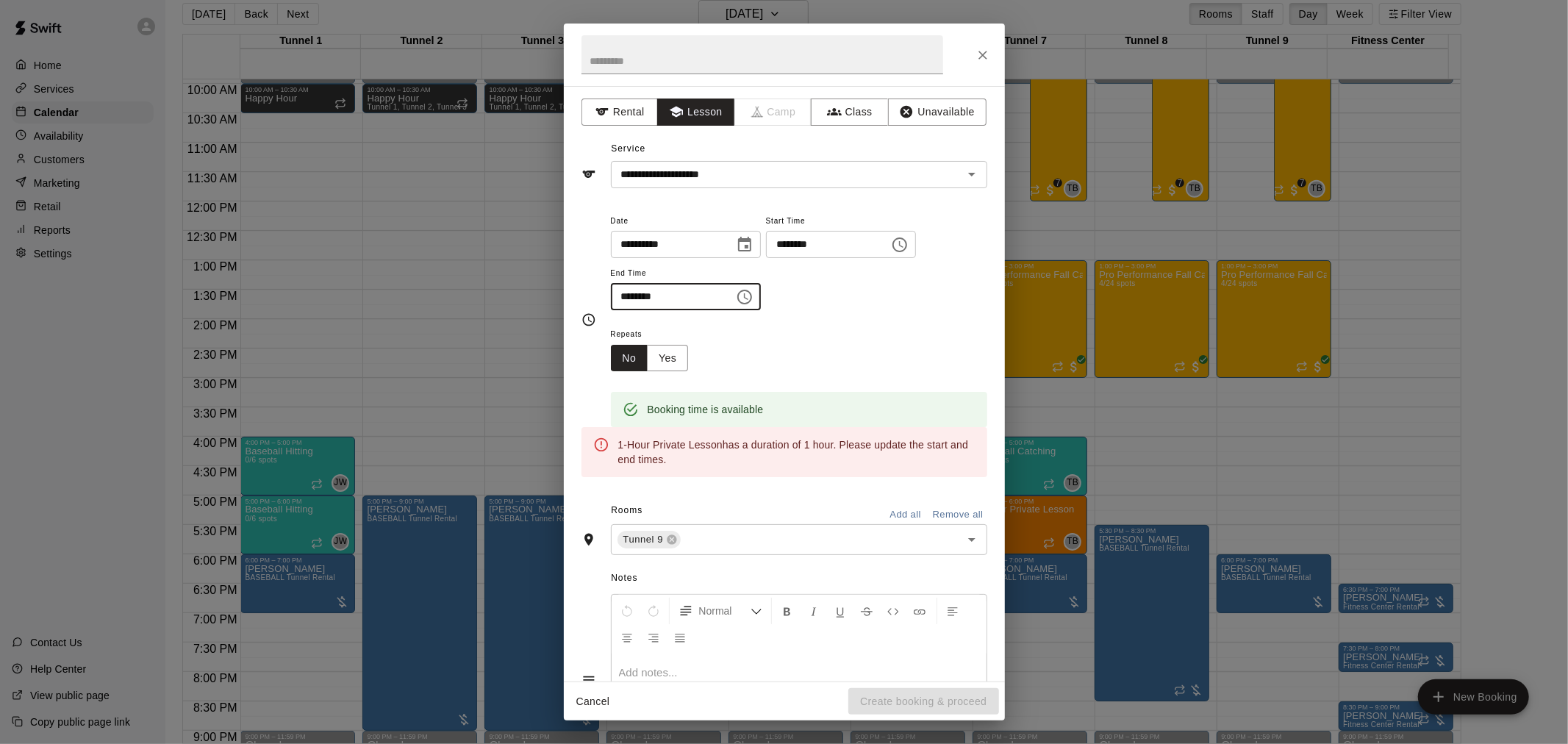
click at [622, 295] on input "********" at bounding box center [667, 296] width 113 height 28
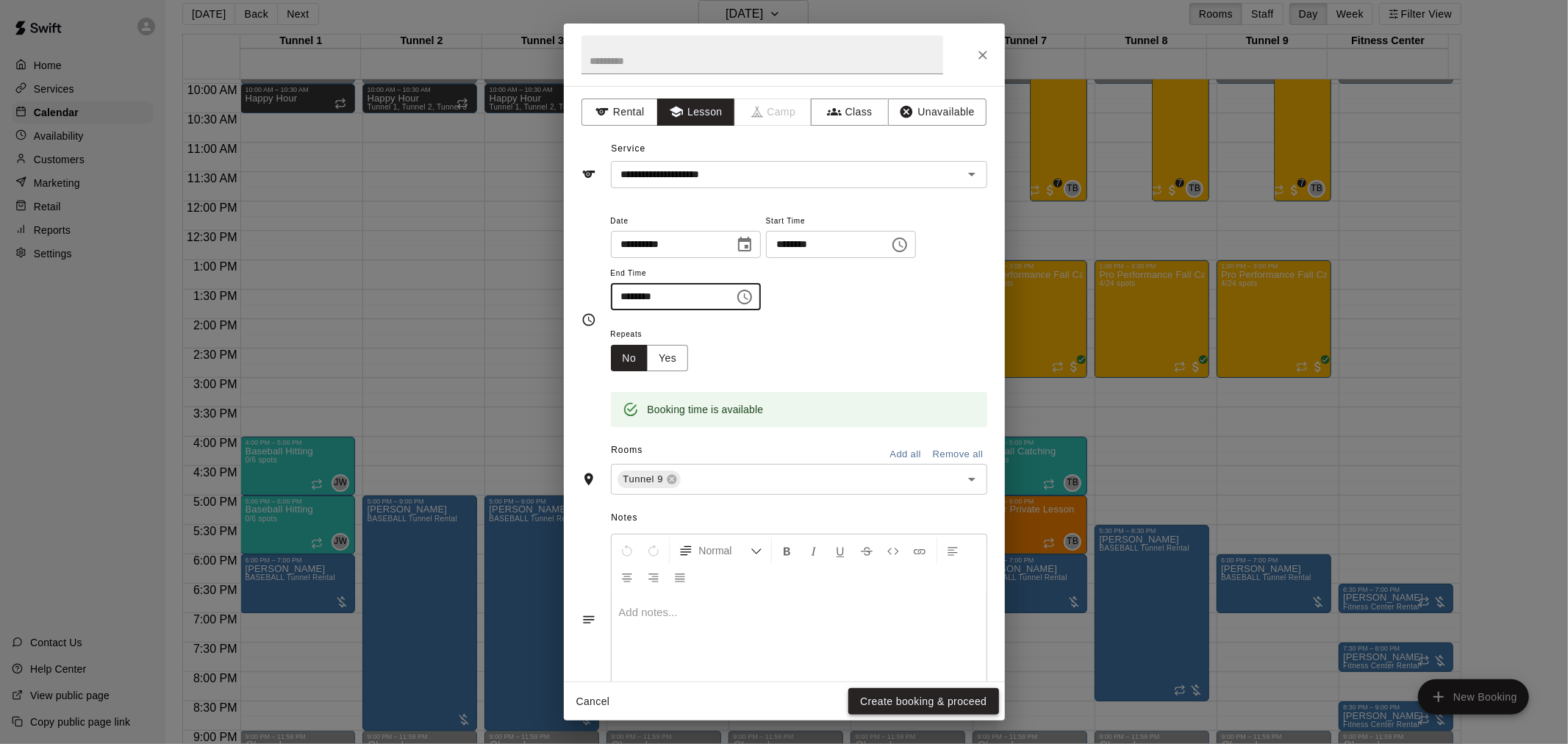
type input "********"
click at [861, 699] on button "Create booking & proceed" at bounding box center [923, 701] width 150 height 28
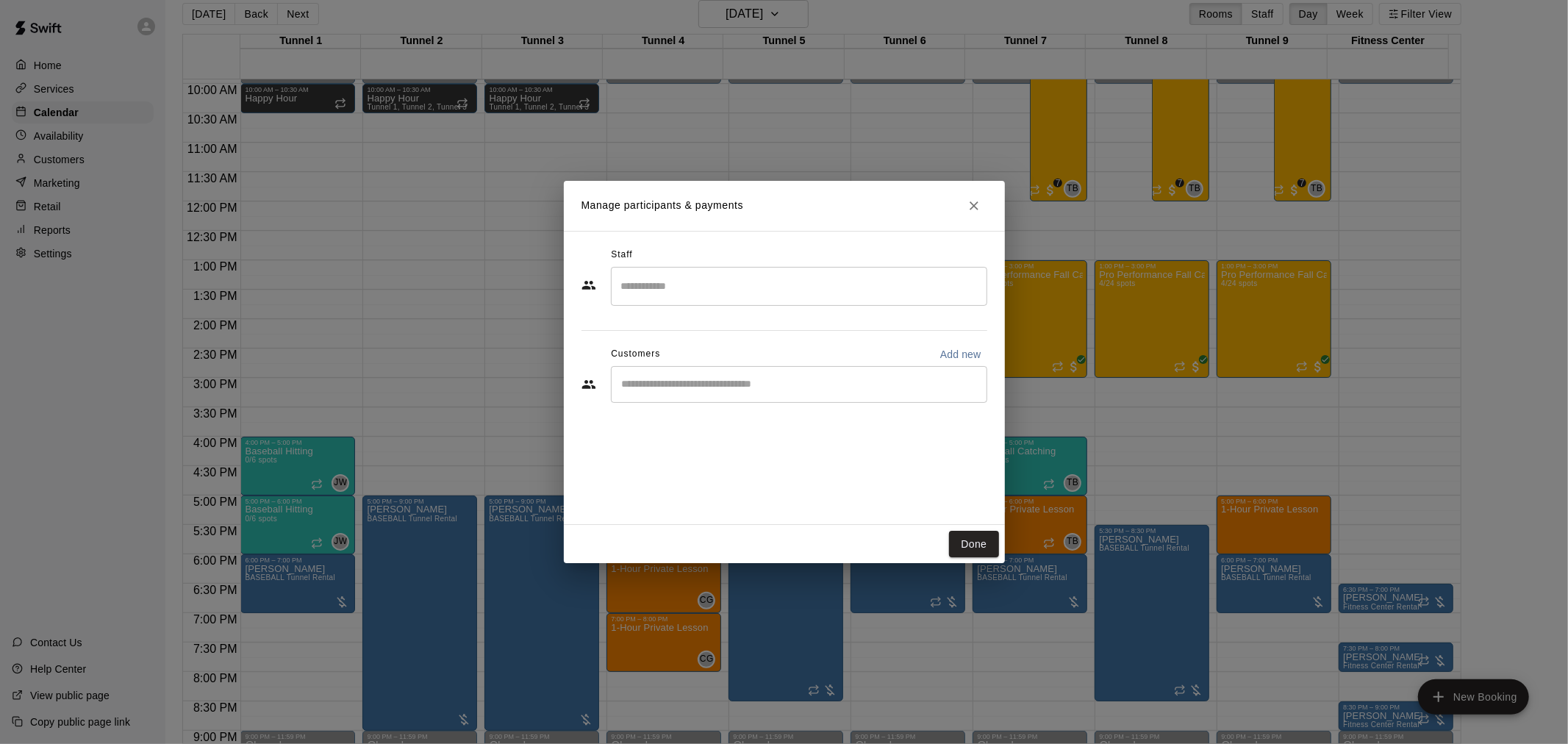
click at [804, 299] on div "​" at bounding box center [799, 286] width 376 height 39
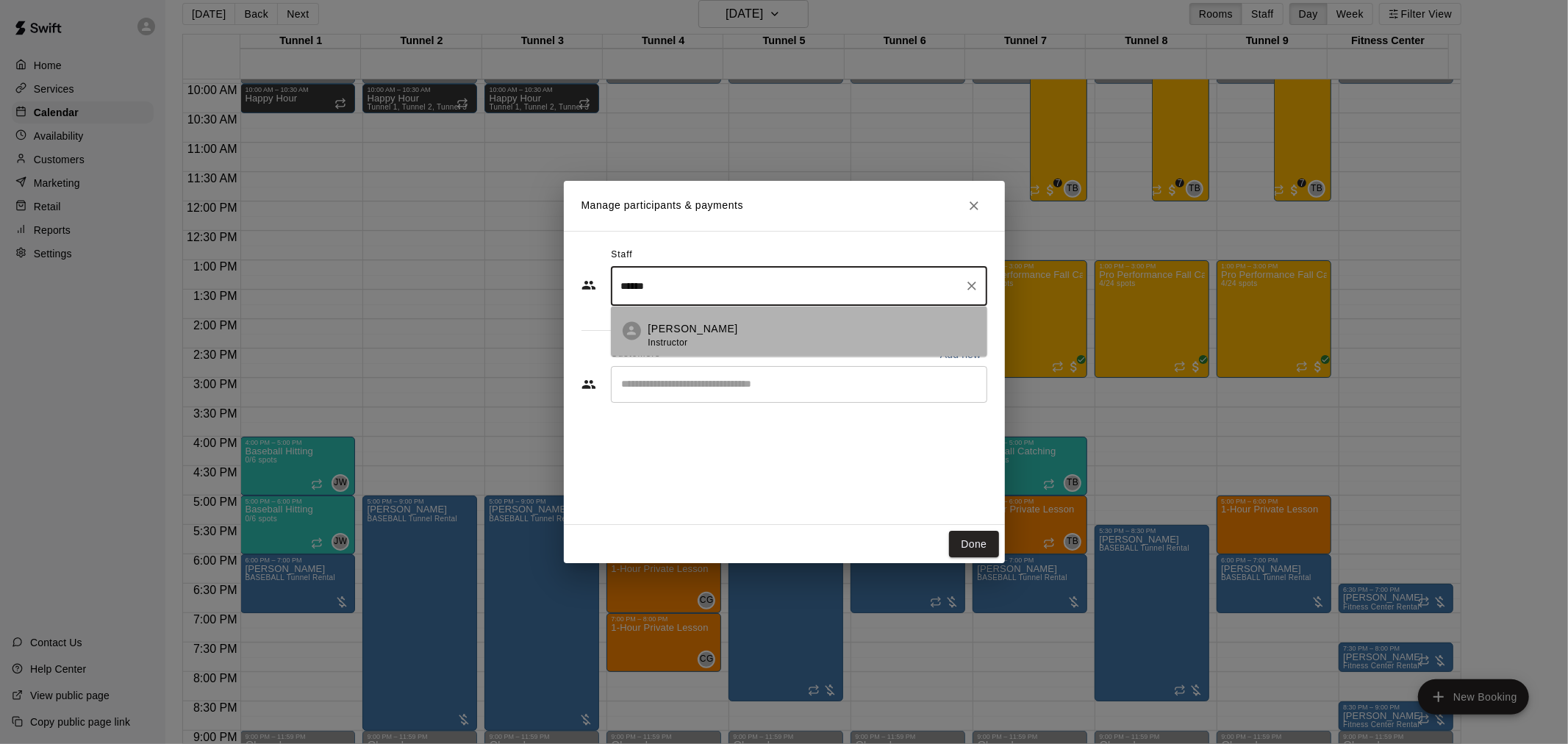
click at [677, 344] on span "Instructor" at bounding box center [667, 343] width 39 height 10
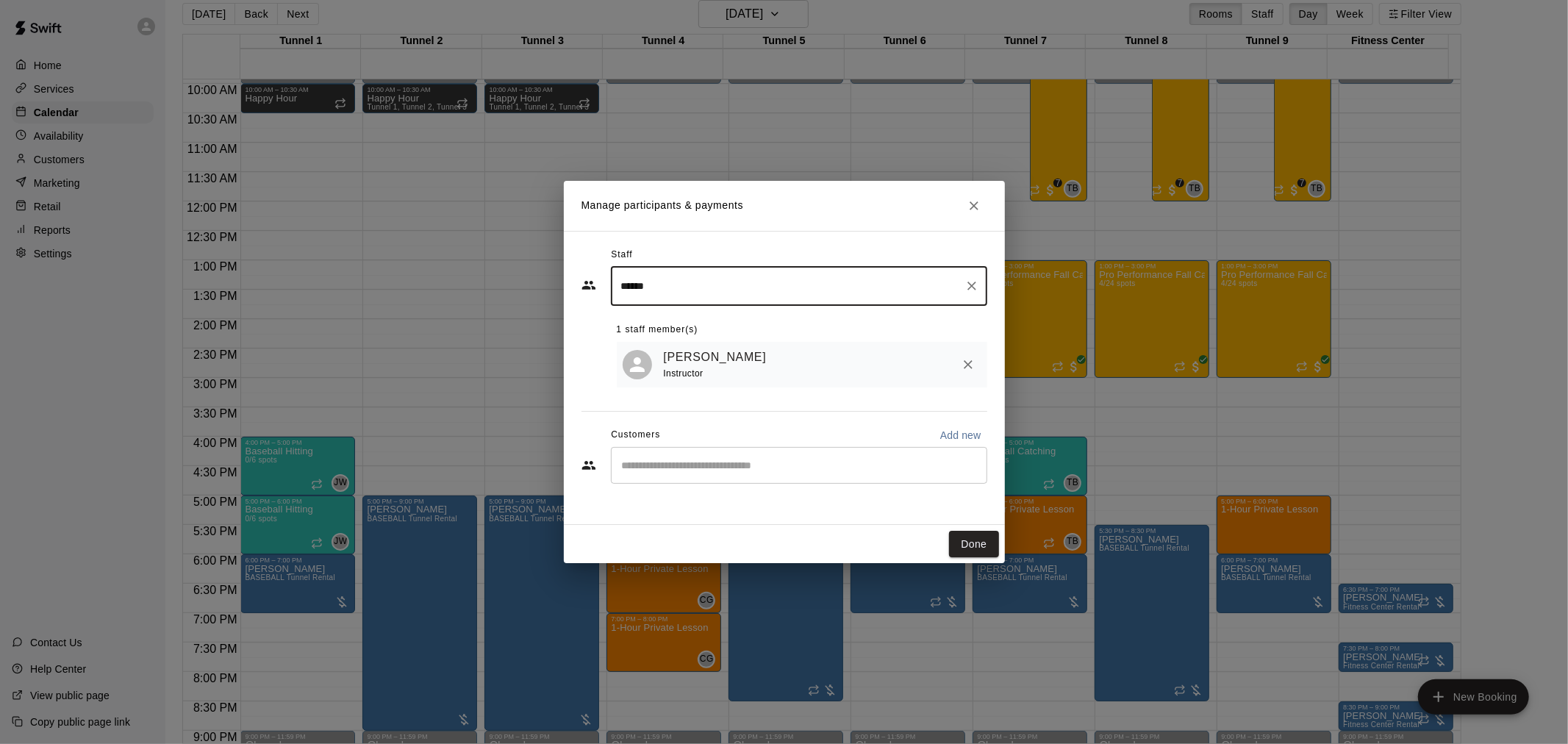
click at [706, 482] on div "​" at bounding box center [799, 466] width 376 height 37
type input "******"
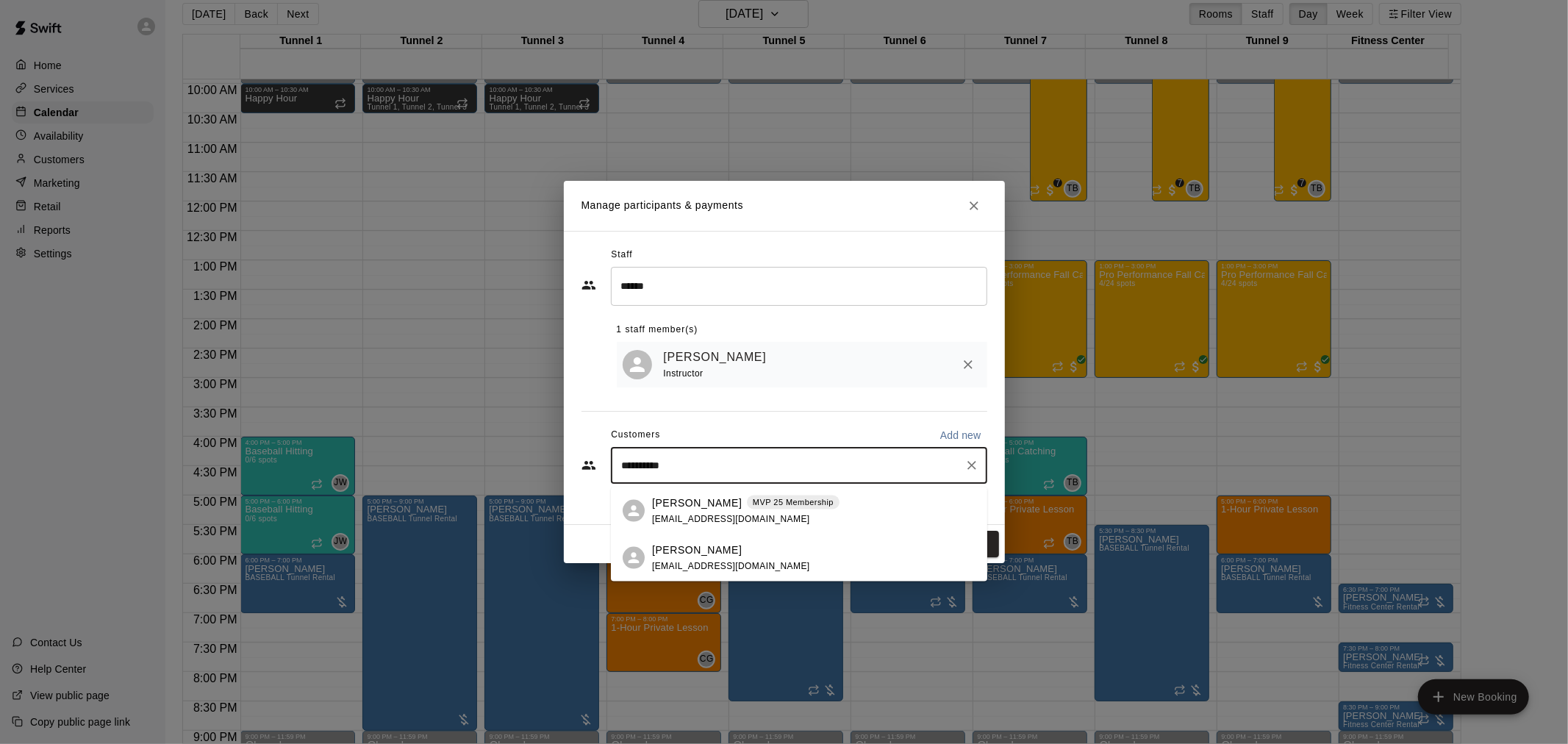
type input "**********"
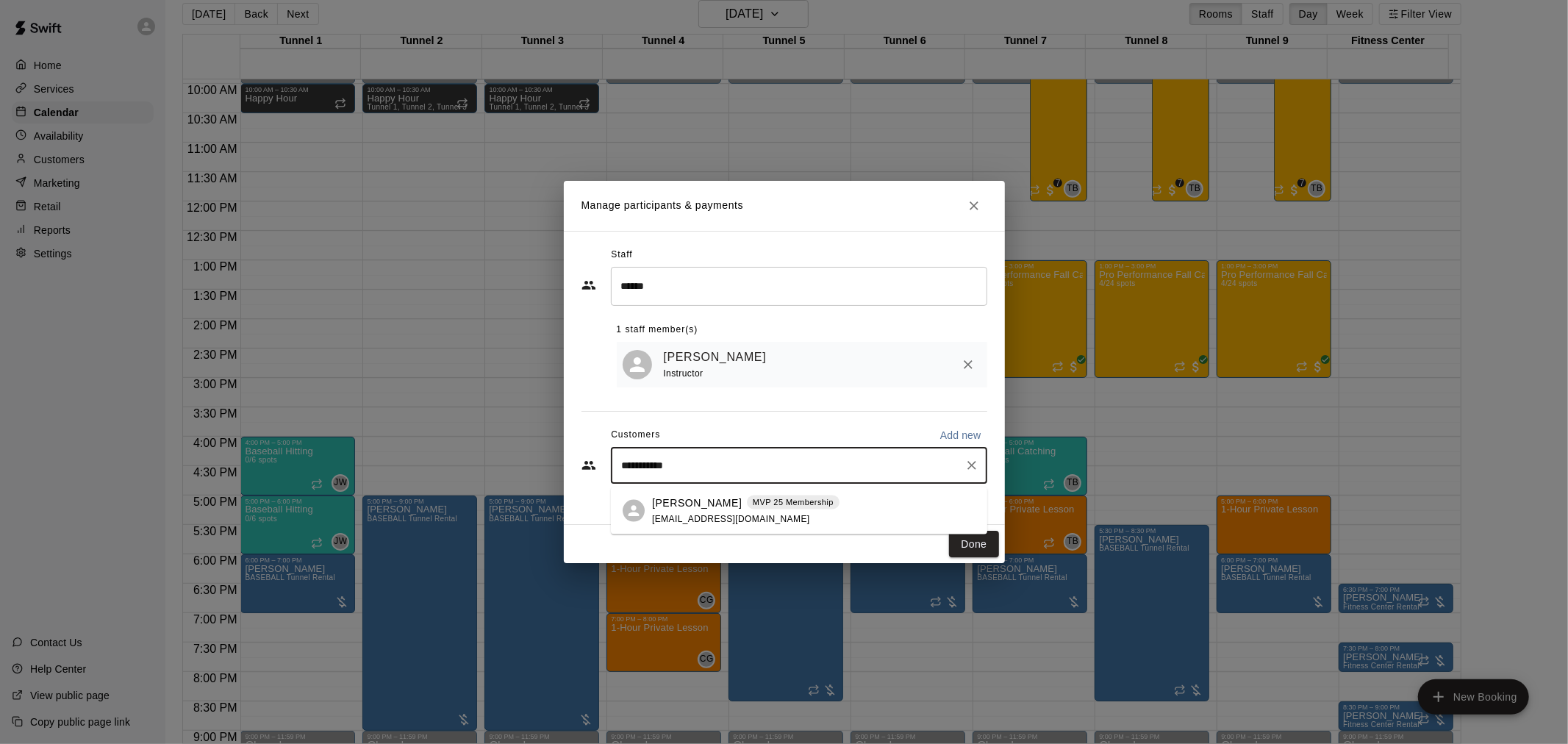
click at [704, 507] on p "[PERSON_NAME]" at bounding box center [697, 502] width 89 height 15
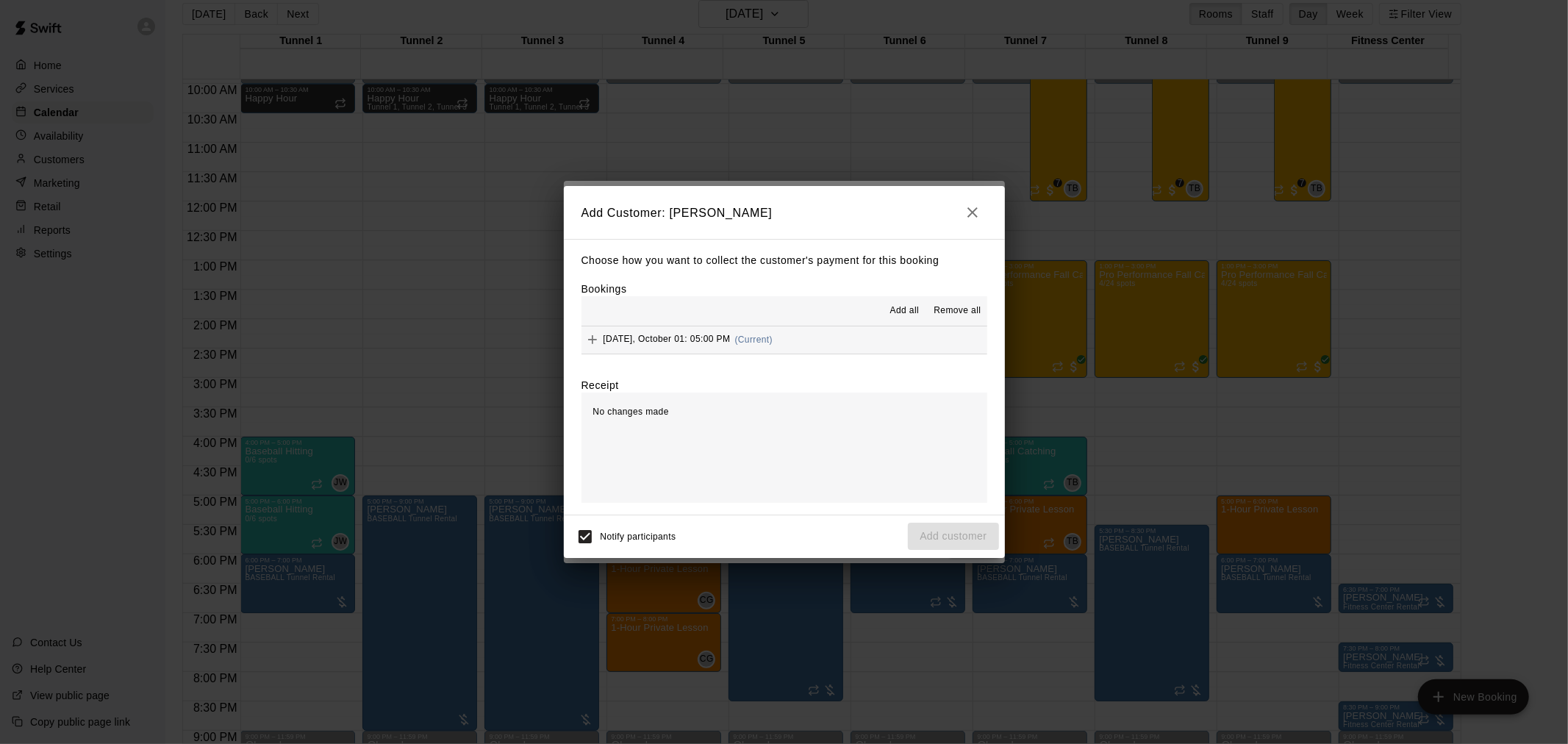
click at [914, 313] on span "Add all" at bounding box center [905, 311] width 29 height 15
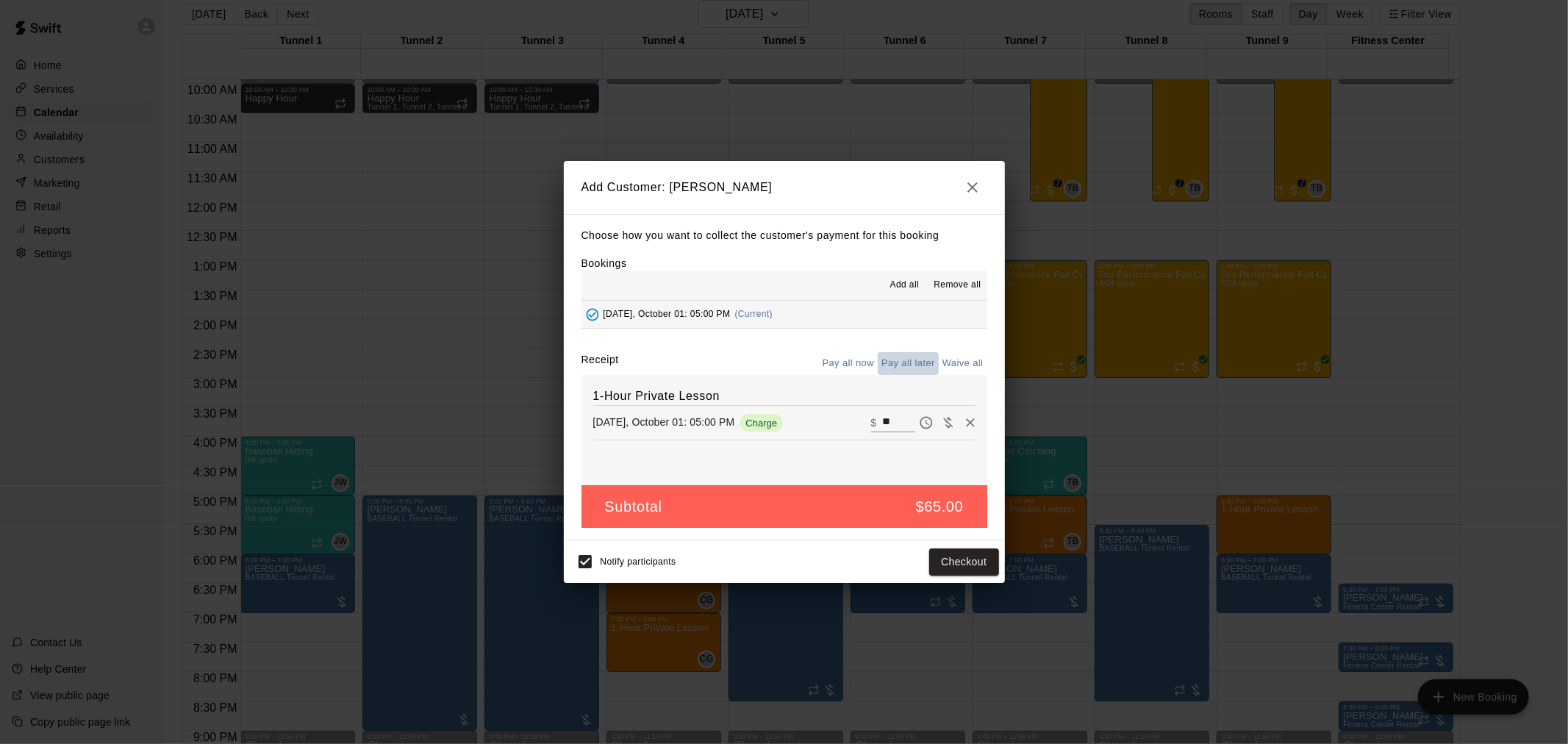
click at [916, 360] on button "Pay all later" at bounding box center [908, 363] width 61 height 23
click at [976, 563] on button "Add customer" at bounding box center [953, 562] width 90 height 28
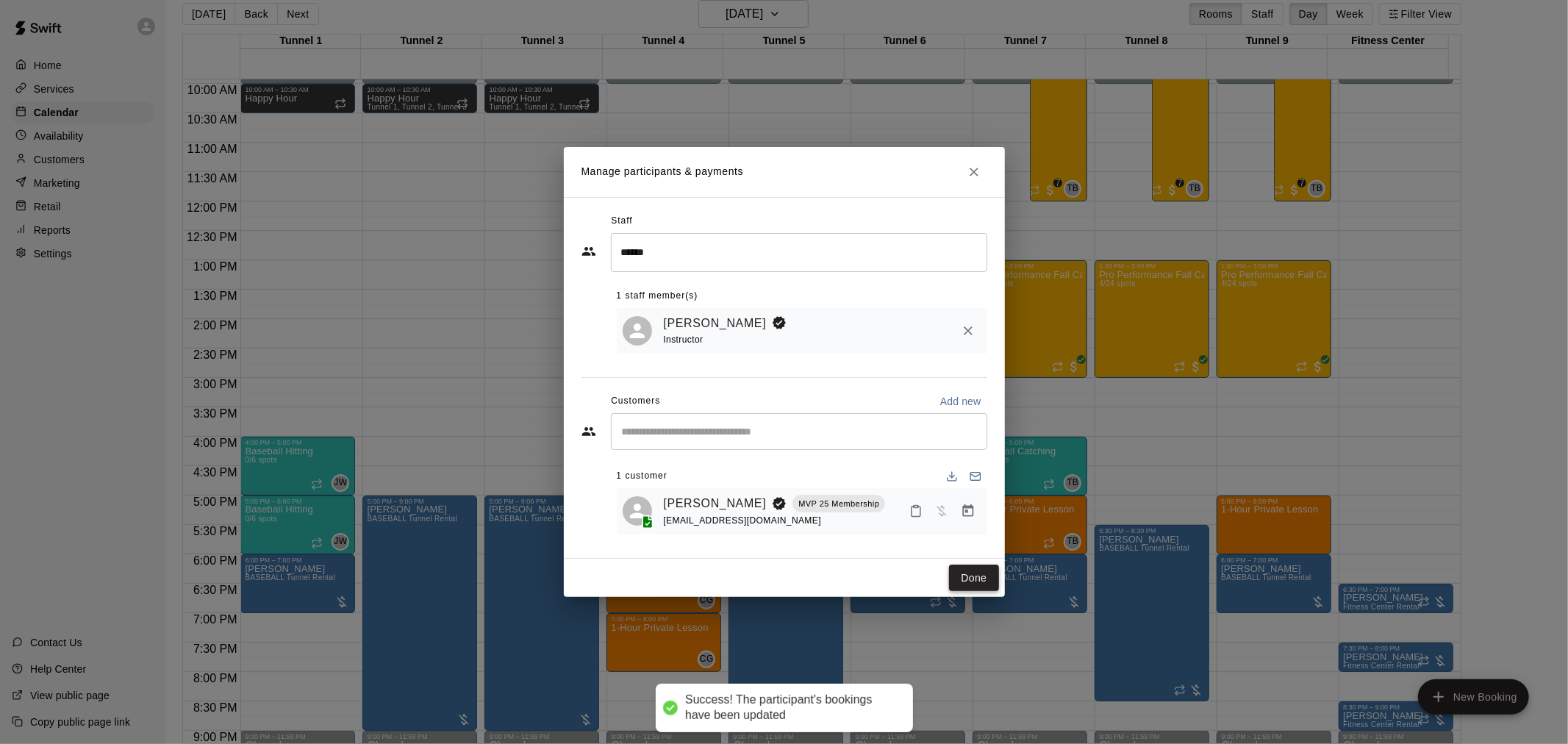
click at [995, 588] on button "Done" at bounding box center [973, 578] width 49 height 28
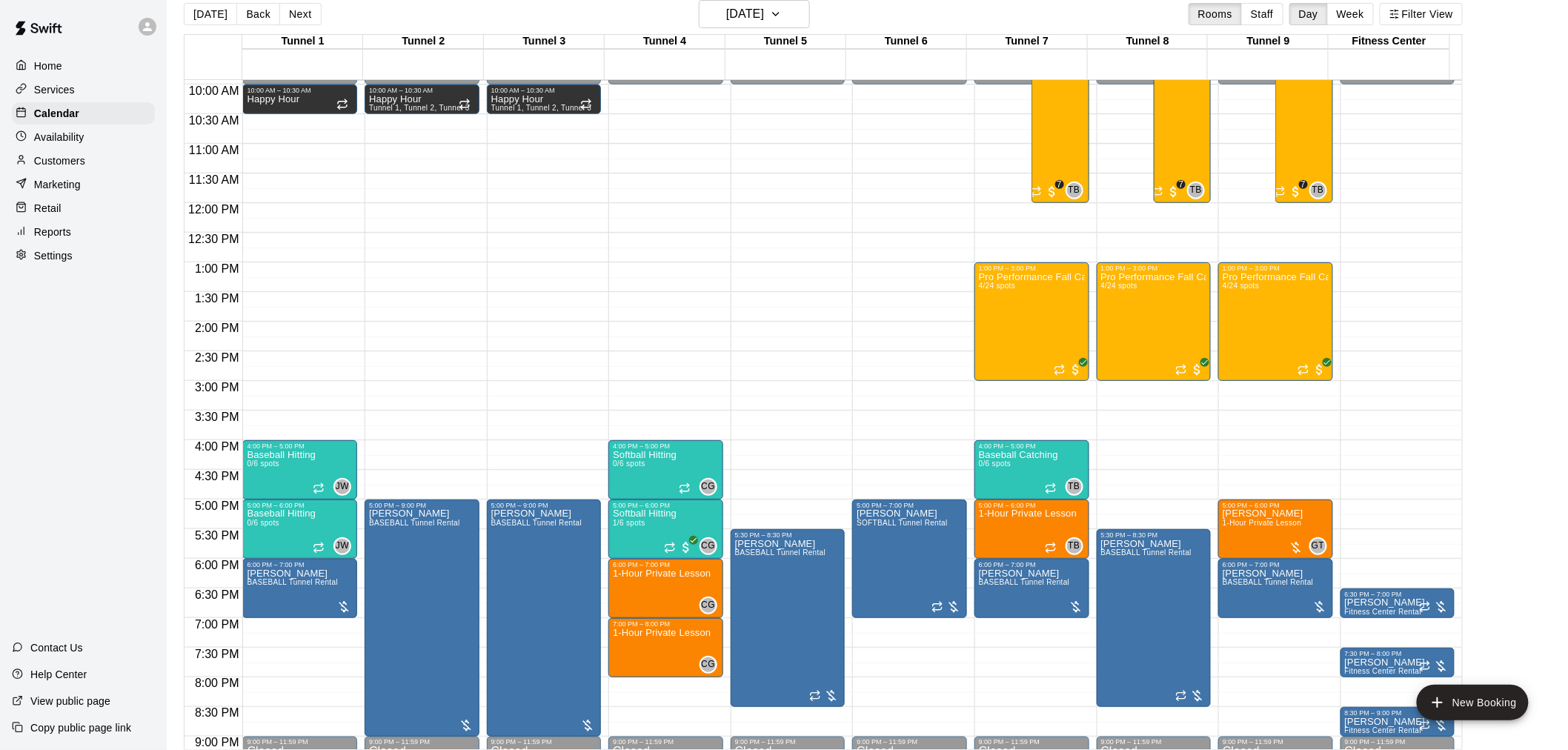
drag, startPoint x: 202, startPoint y: 19, endPoint x: 237, endPoint y: 46, distance: 44.2
click at [201, 19] on button "[DATE]" at bounding box center [210, 14] width 53 height 22
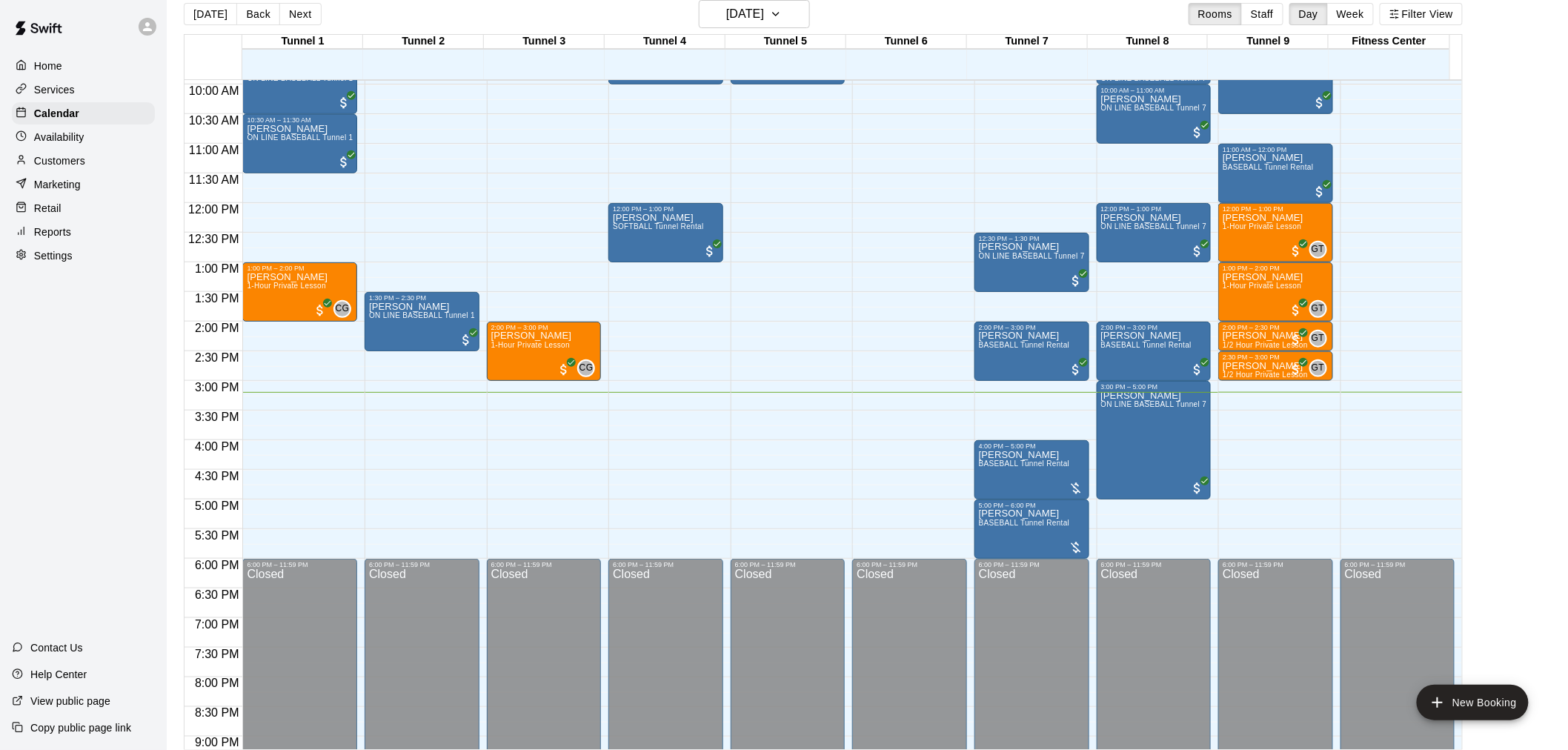
click at [68, 143] on p "Availability" at bounding box center [59, 137] width 51 height 15
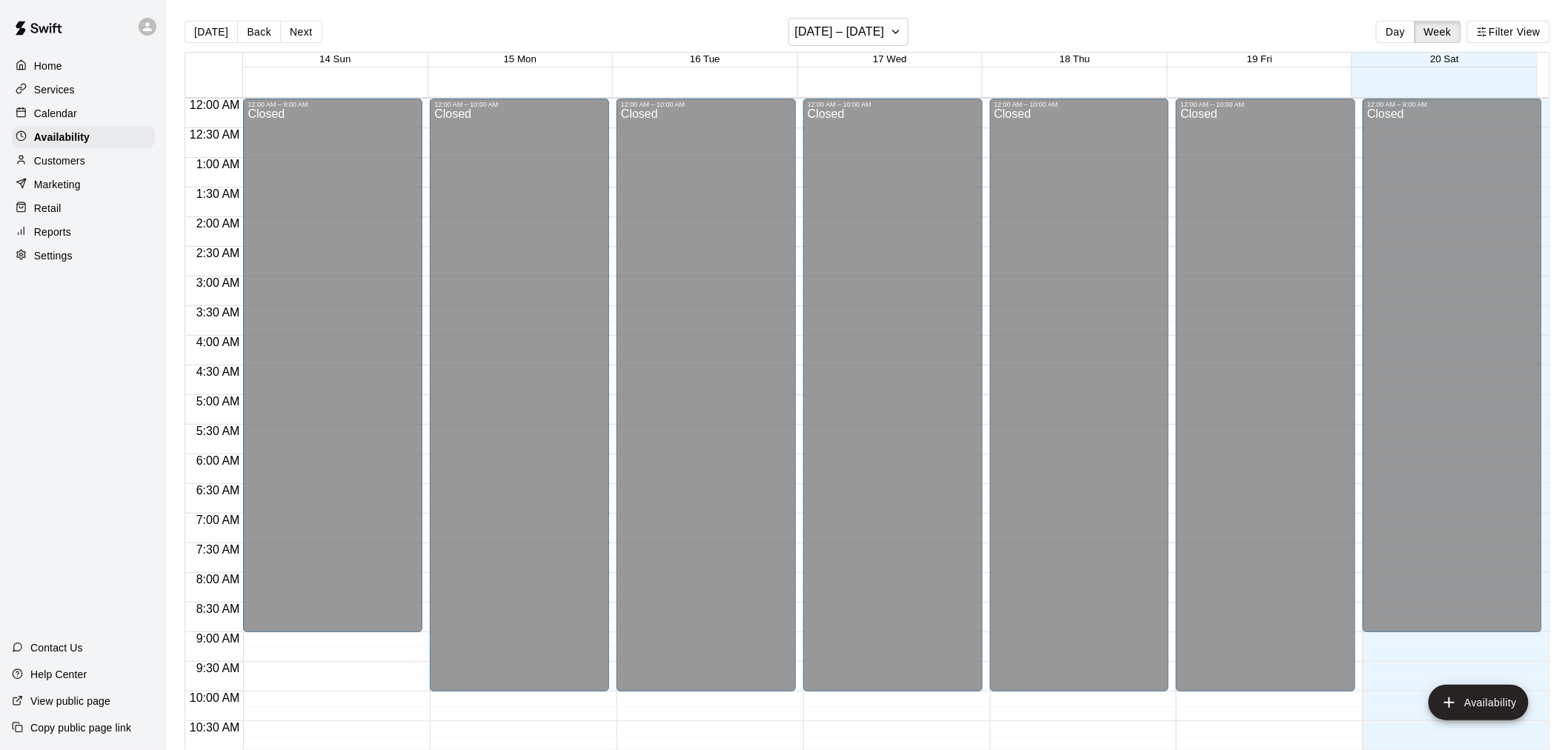
scroll to position [753, 0]
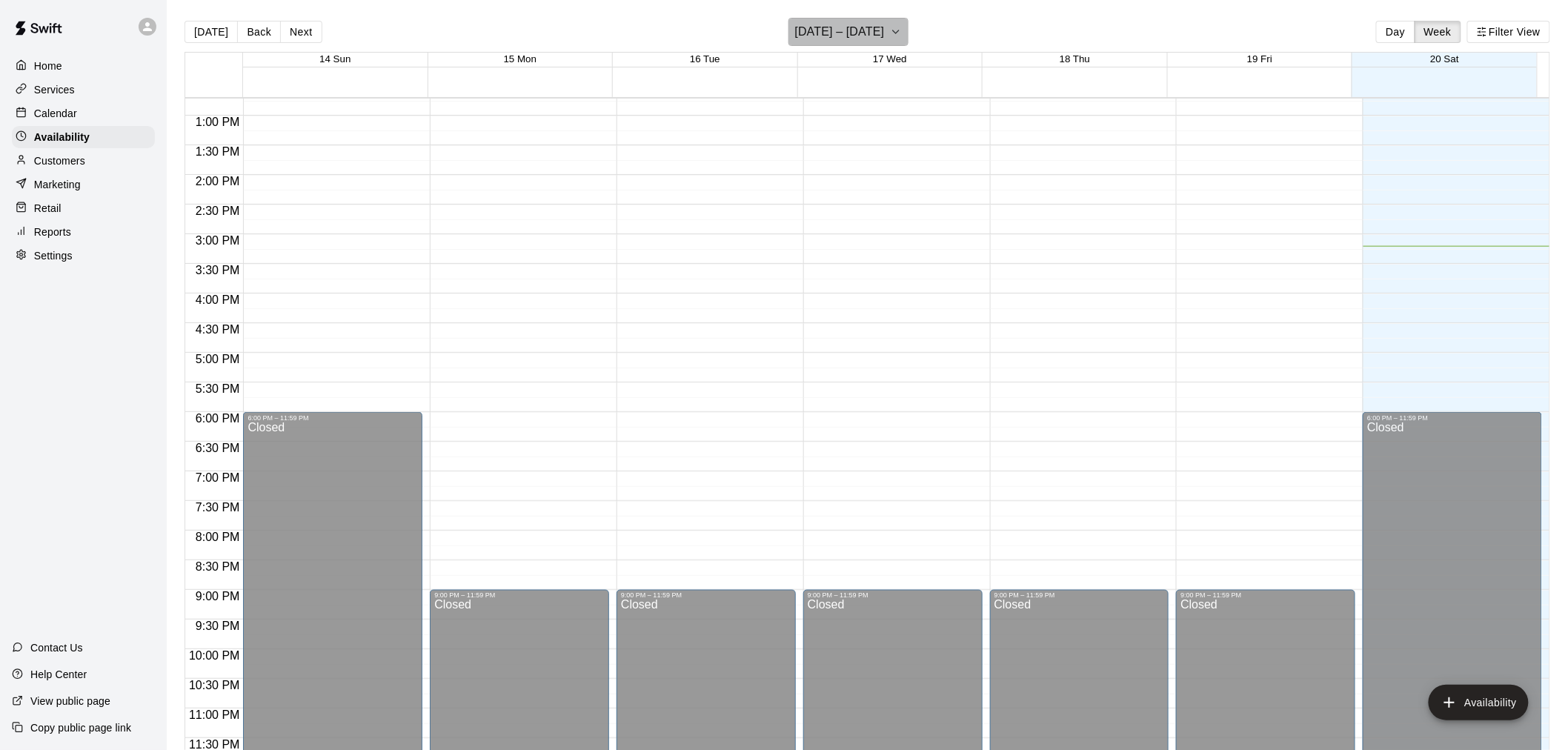
click at [831, 39] on h6 "[DATE] – [DATE]" at bounding box center [840, 31] width 89 height 21
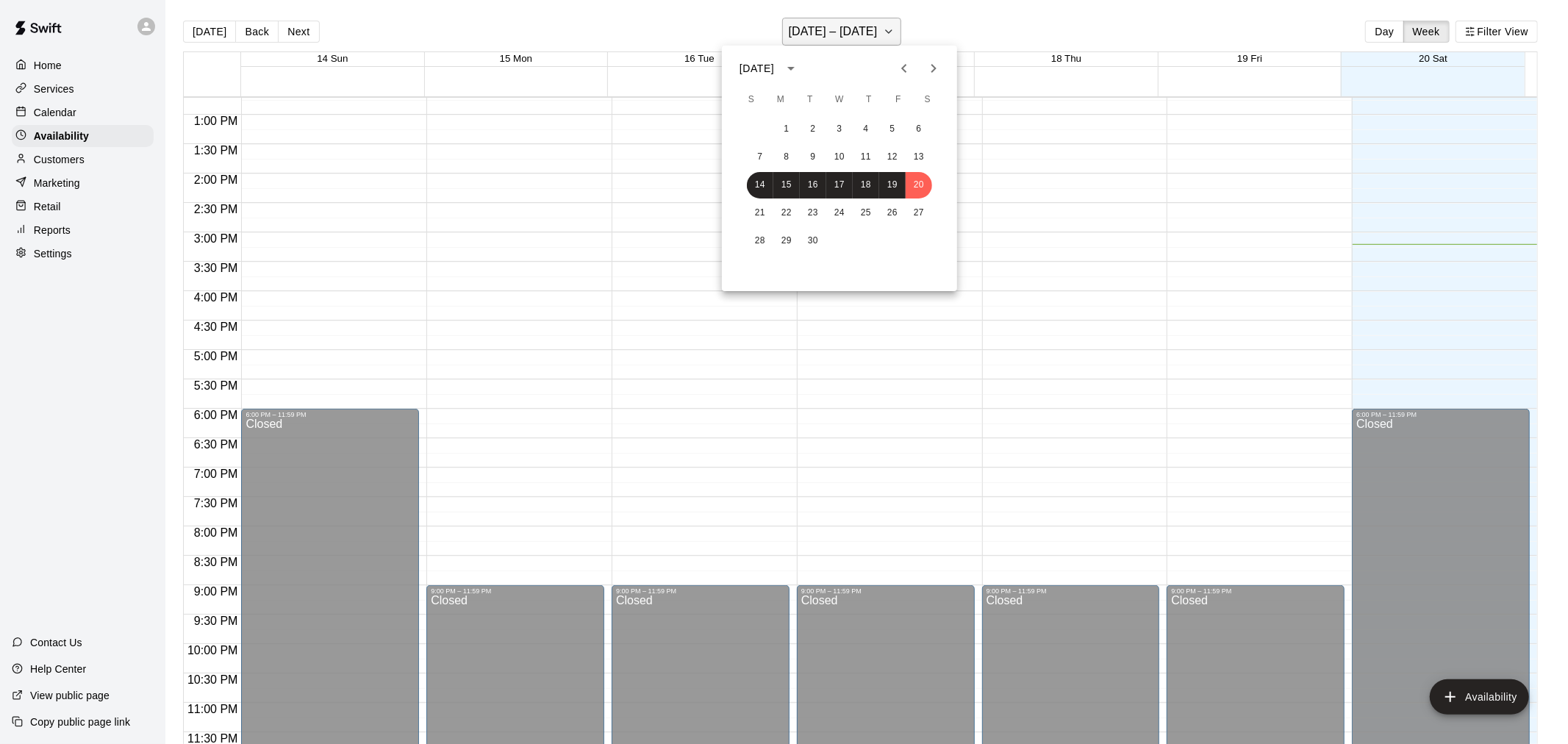
click at [825, 38] on div at bounding box center [784, 372] width 1568 height 744
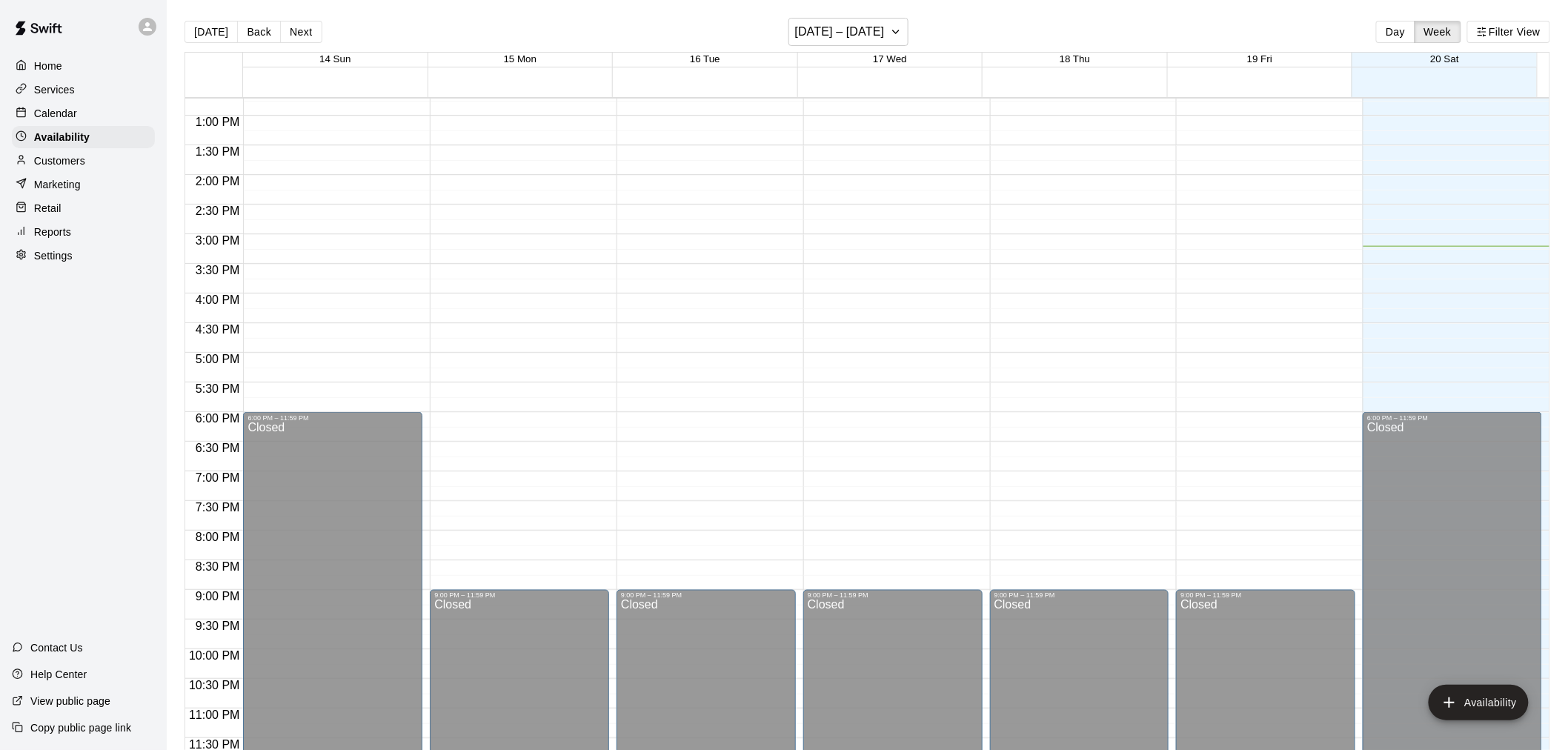
click at [87, 69] on div "Home" at bounding box center [83, 66] width 143 height 22
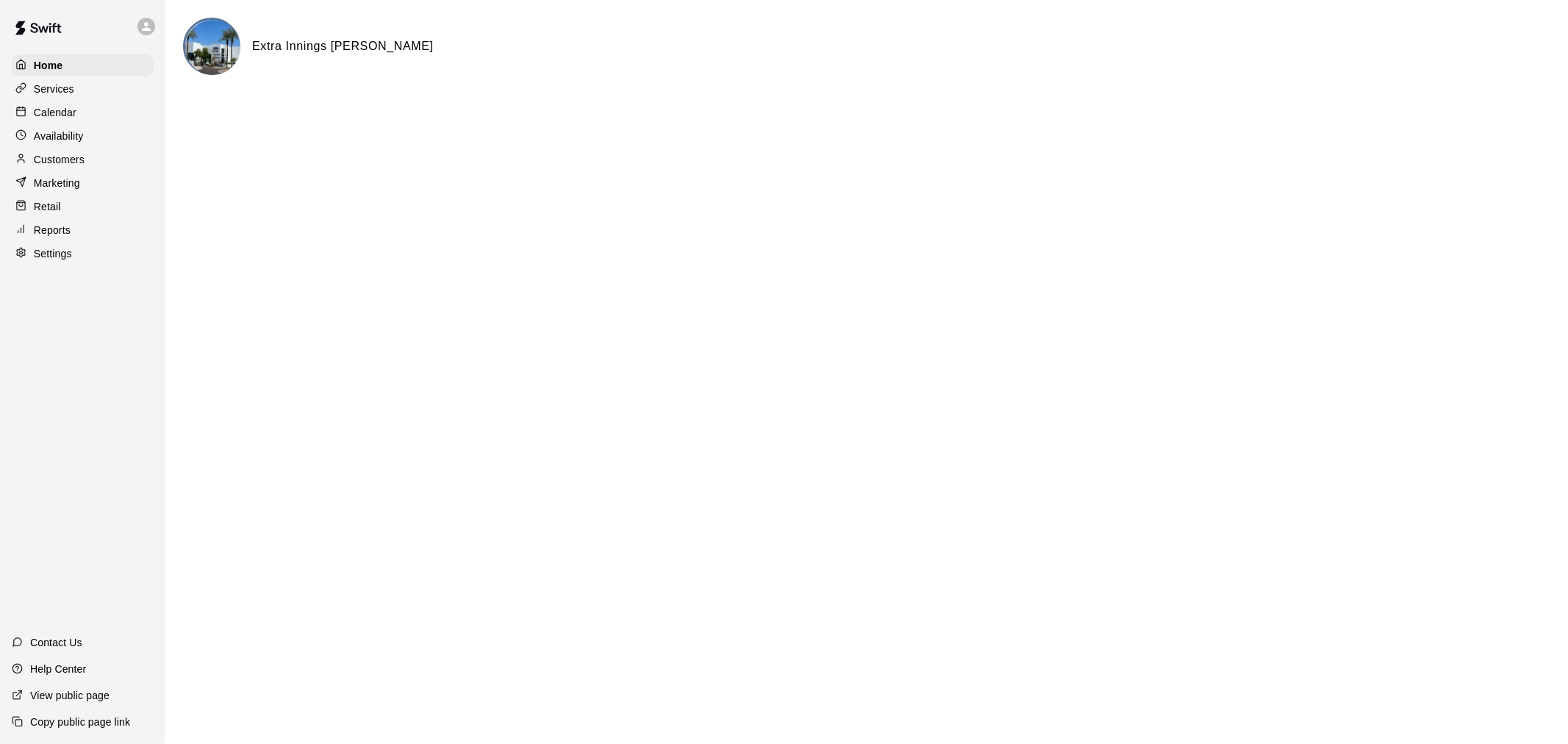
click at [89, 115] on div "Calendar" at bounding box center [83, 112] width 142 height 22
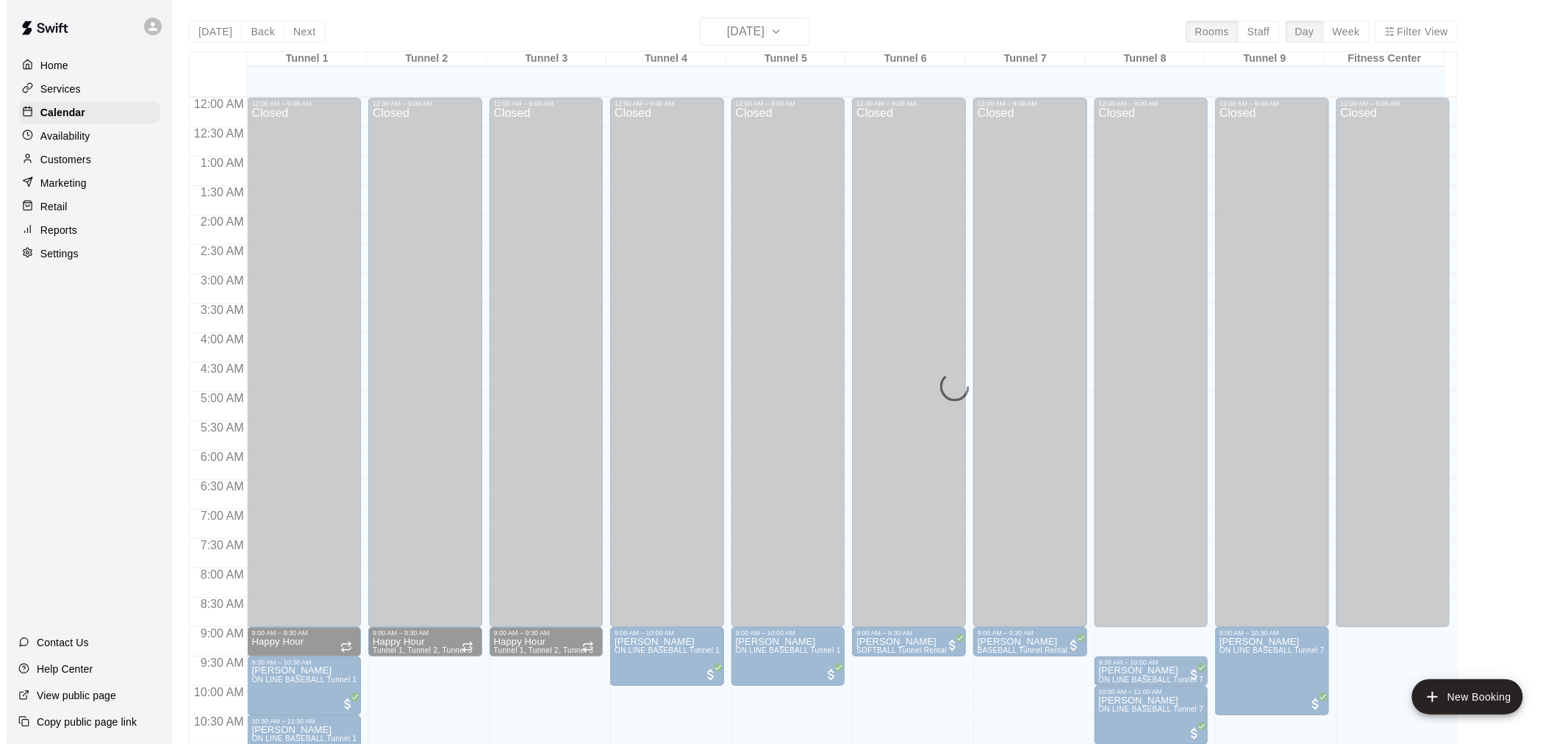
scroll to position [703, 0]
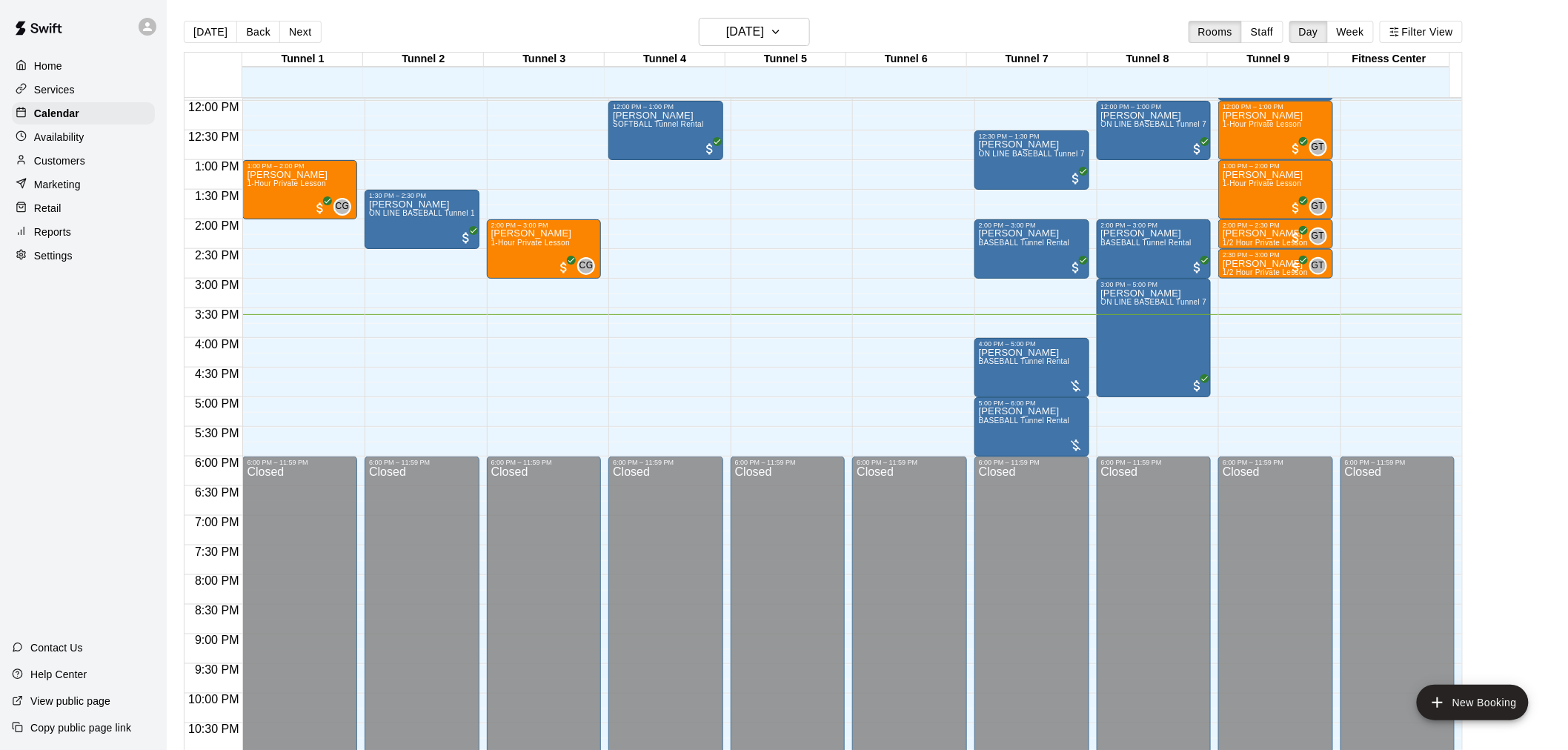
click at [907, 749] on html "Home Services Calendar Availability Customers Marketing Retail Reports Settings…" at bounding box center [784, 387] width 1568 height 774
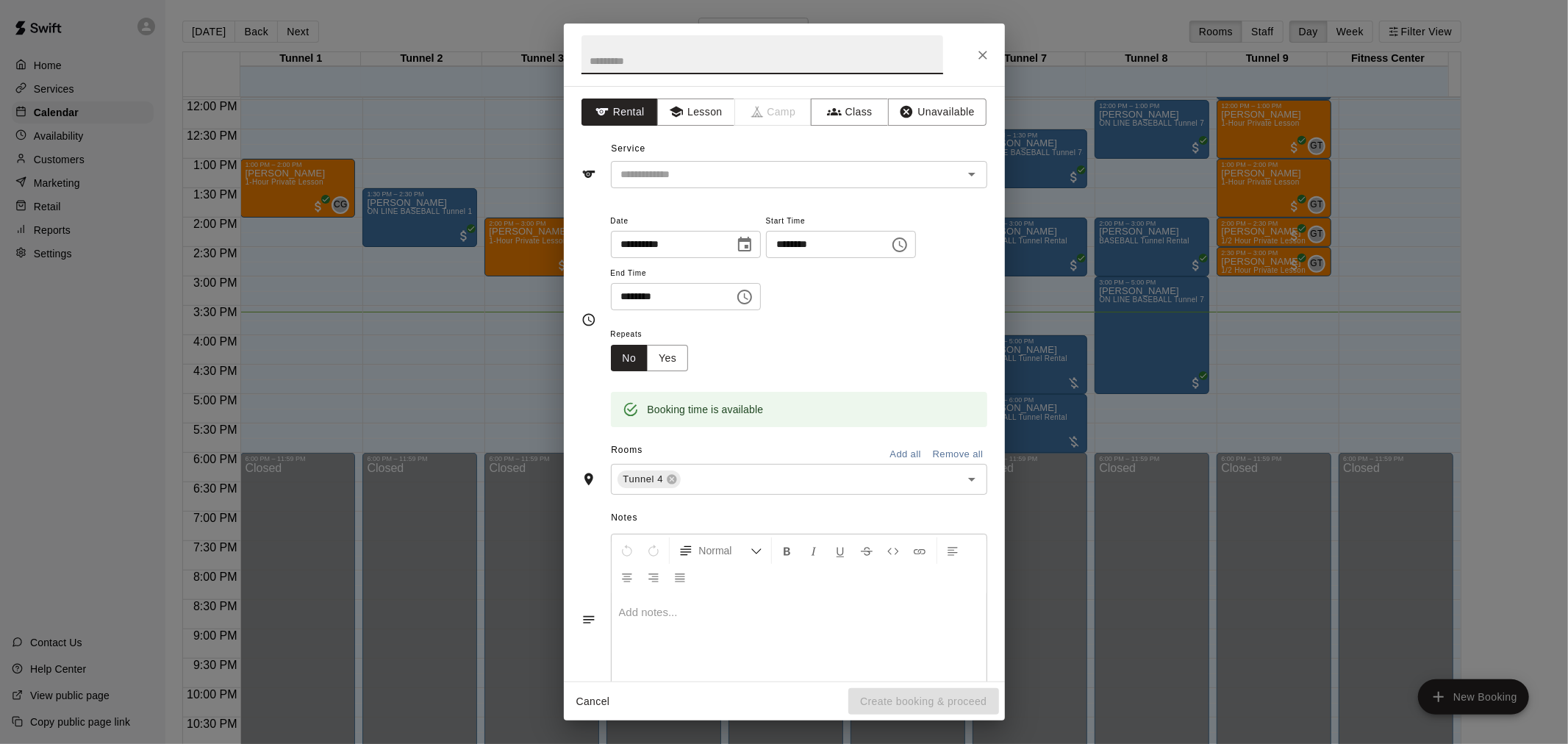
click at [978, 61] on icon "Close" at bounding box center [983, 55] width 15 height 15
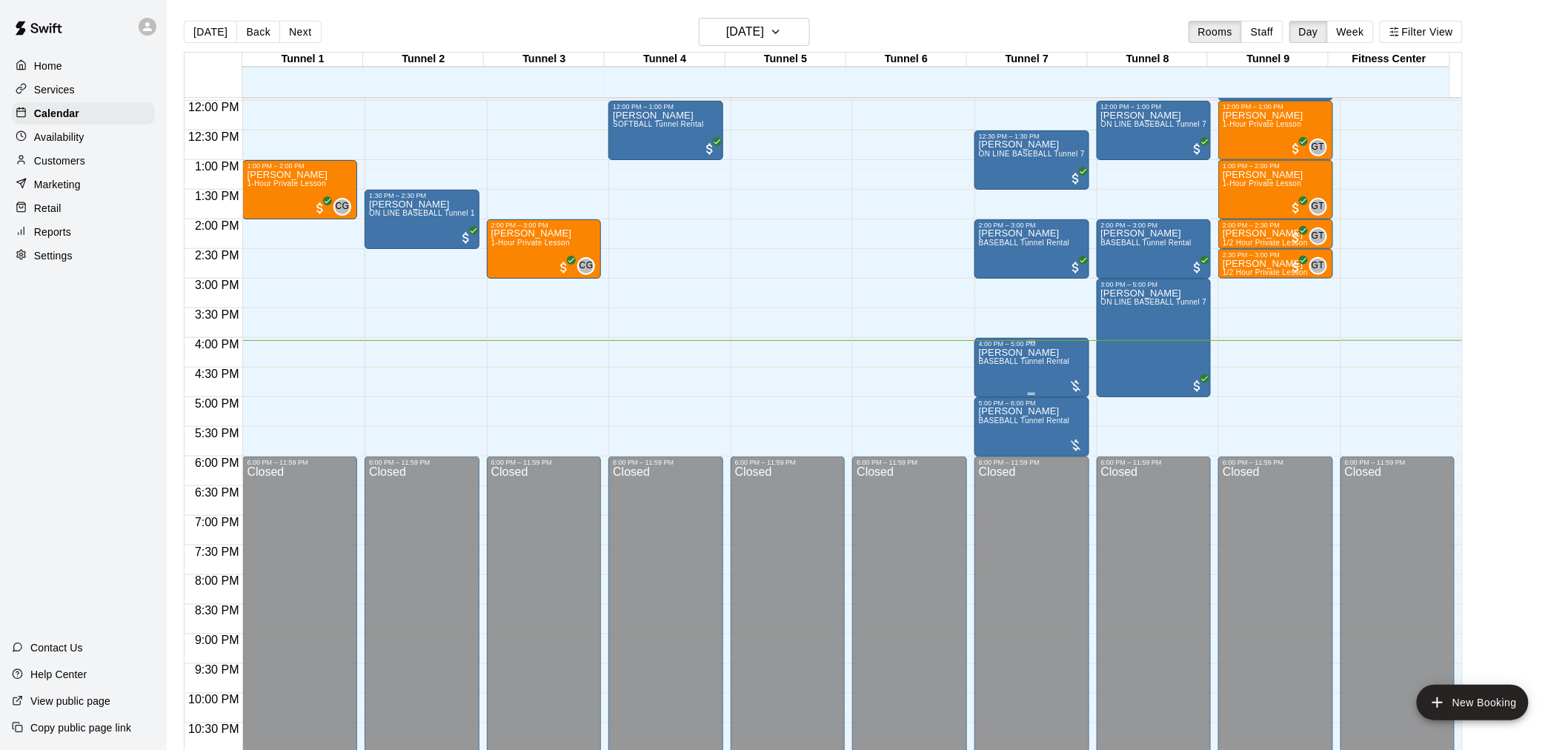
click at [1078, 388] on div at bounding box center [1077, 386] width 15 height 15
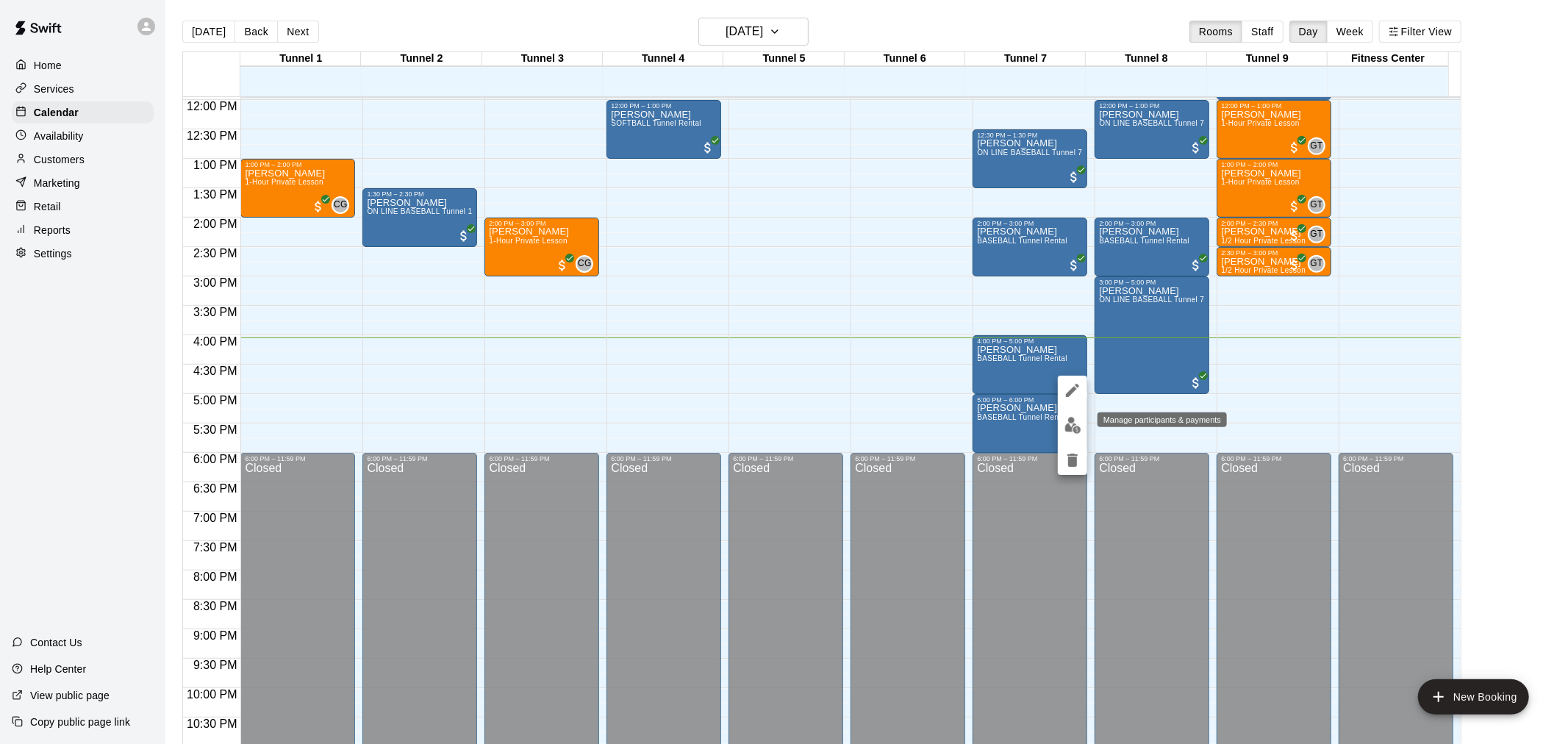
click at [1075, 424] on img "edit" at bounding box center [1073, 425] width 17 height 17
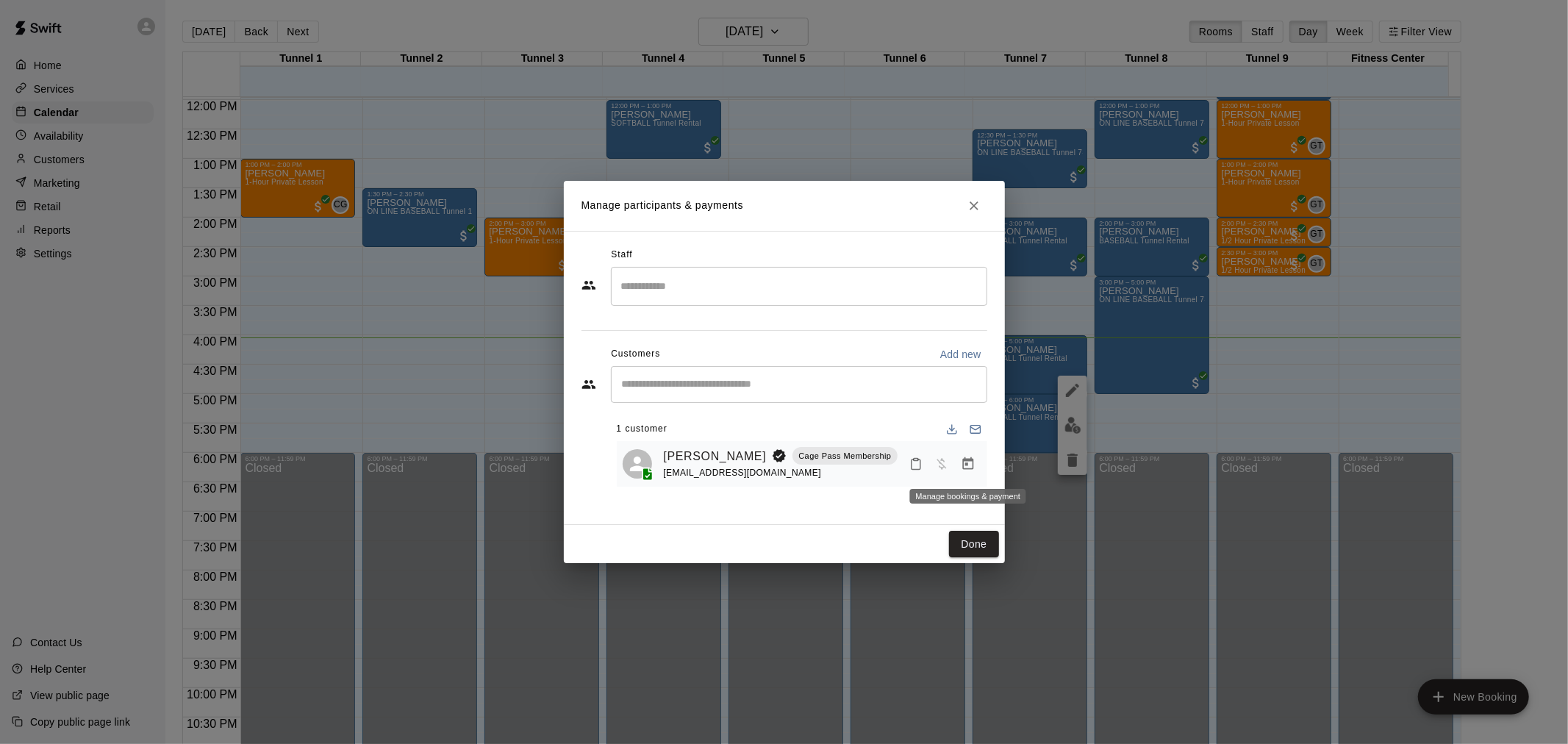
click at [963, 465] on icon "Manage bookings & payment" at bounding box center [968, 463] width 11 height 13
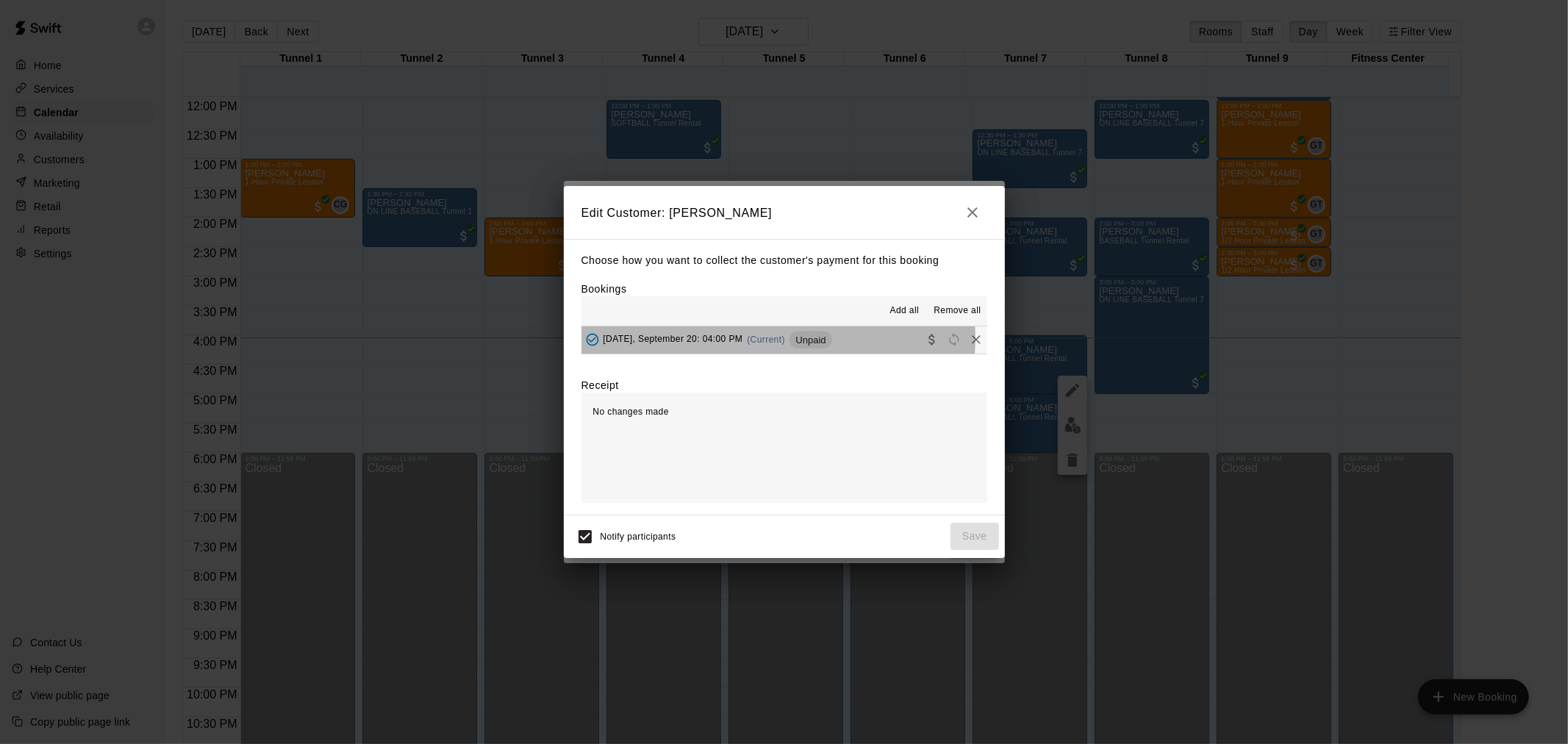
click at [763, 339] on span "(Current)" at bounding box center [766, 339] width 38 height 10
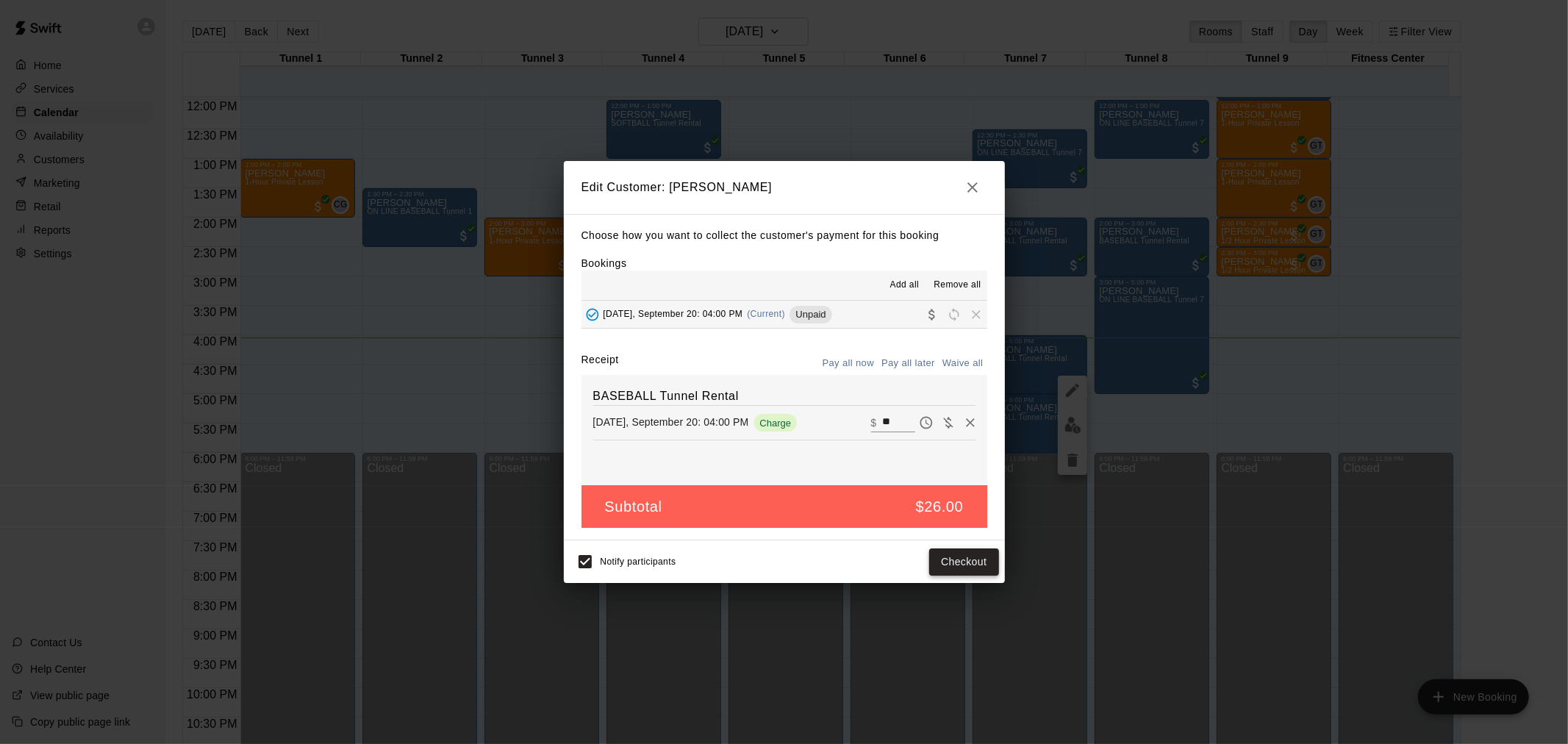
click at [978, 568] on button "Checkout" at bounding box center [963, 562] width 69 height 28
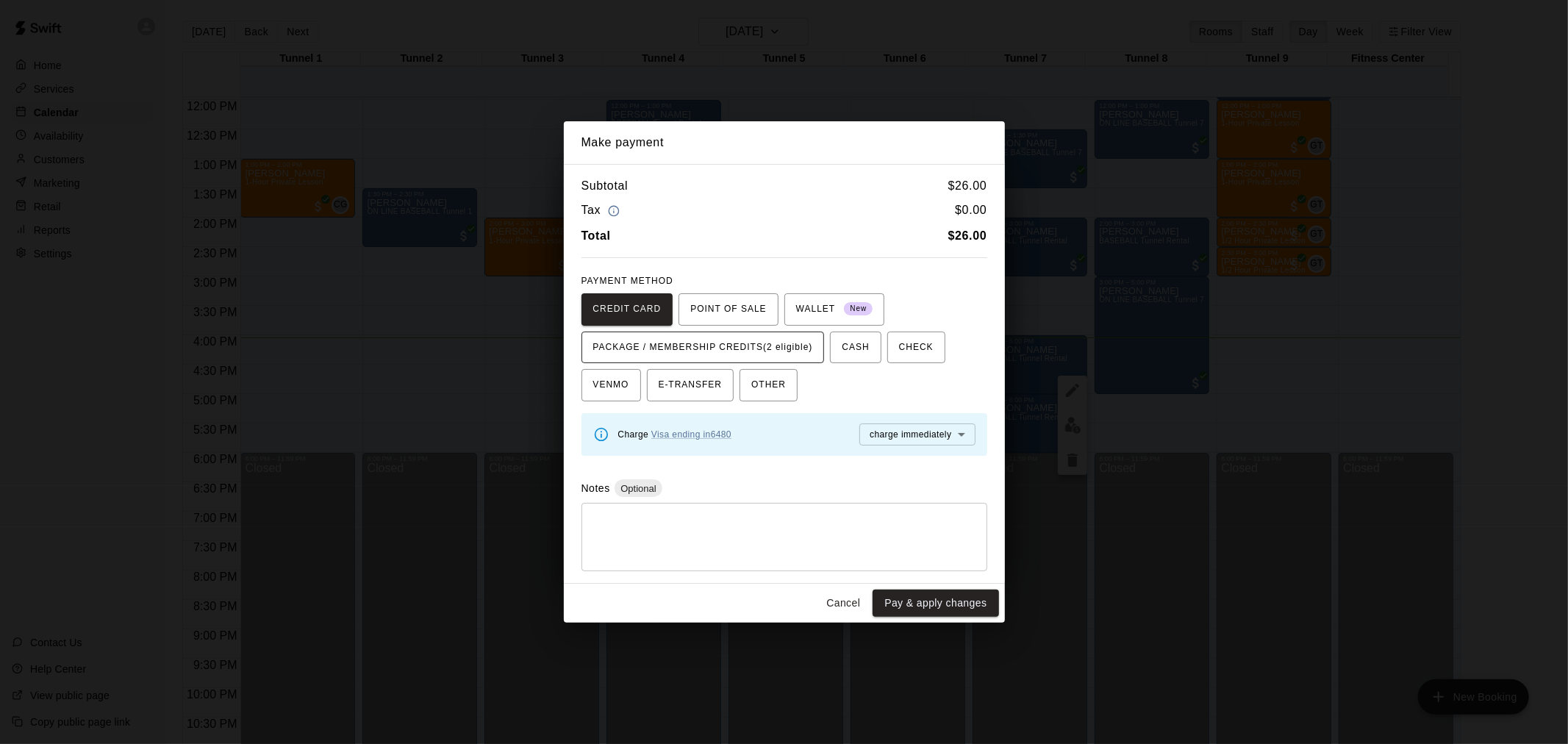
click at [766, 356] on span "PACKAGE / MEMBERSHIP CREDITS (2 eligible)" at bounding box center [702, 348] width 220 height 23
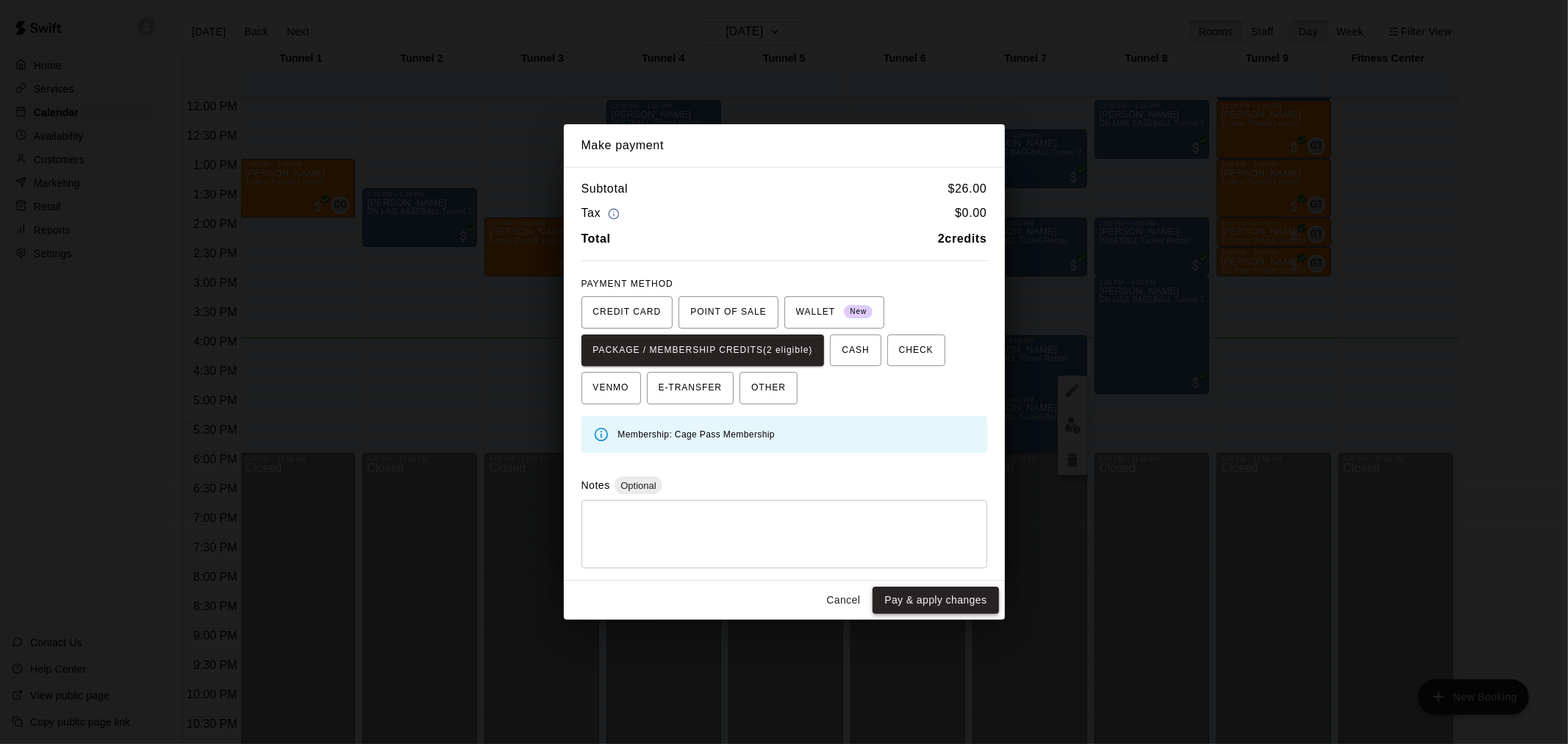
click at [958, 598] on button "Pay & apply changes" at bounding box center [936, 600] width 125 height 28
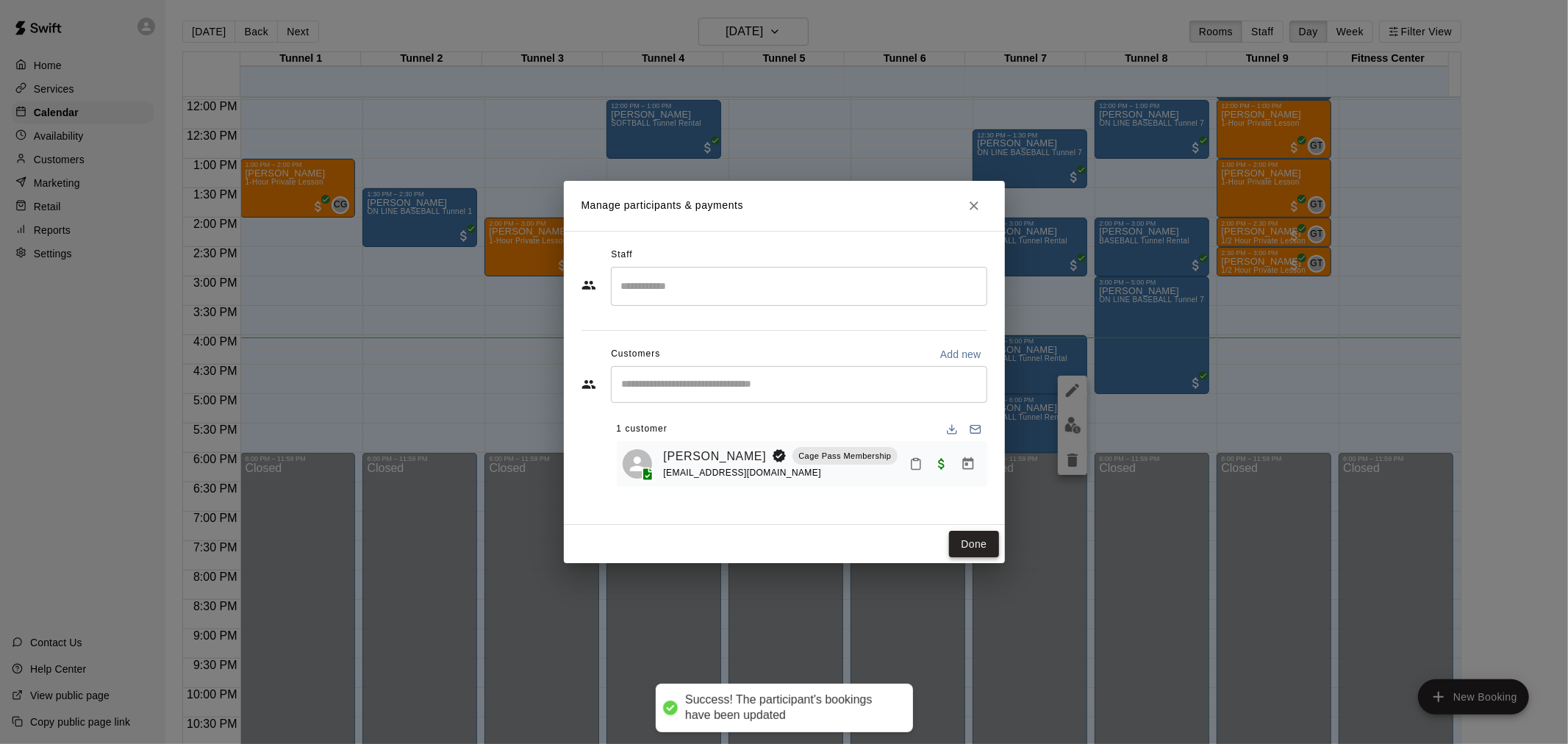
click at [985, 547] on button "Done" at bounding box center [973, 544] width 49 height 28
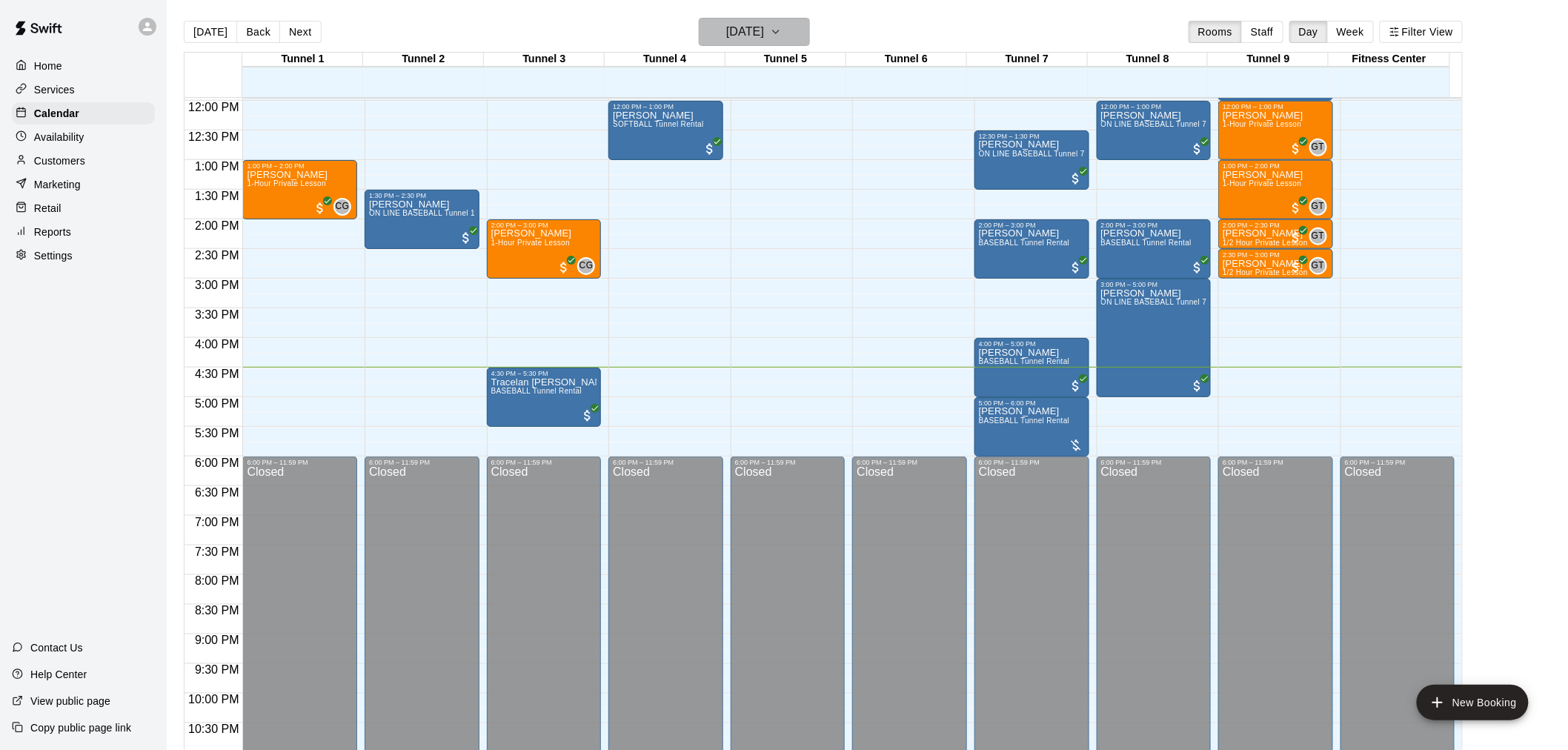
click at [764, 30] on h6 "[DATE]" at bounding box center [745, 31] width 38 height 21
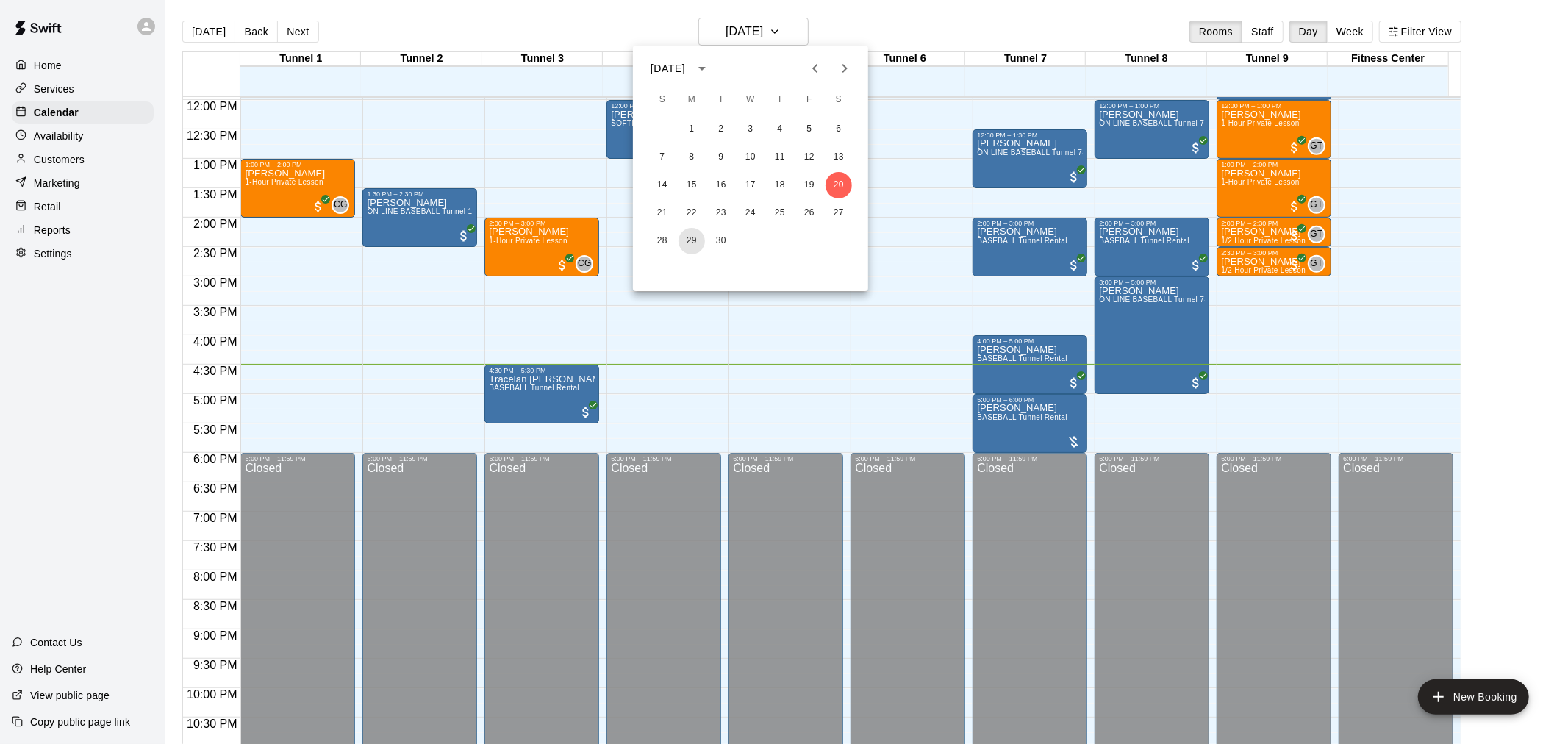
click at [692, 243] on button "29" at bounding box center [692, 242] width 27 height 27
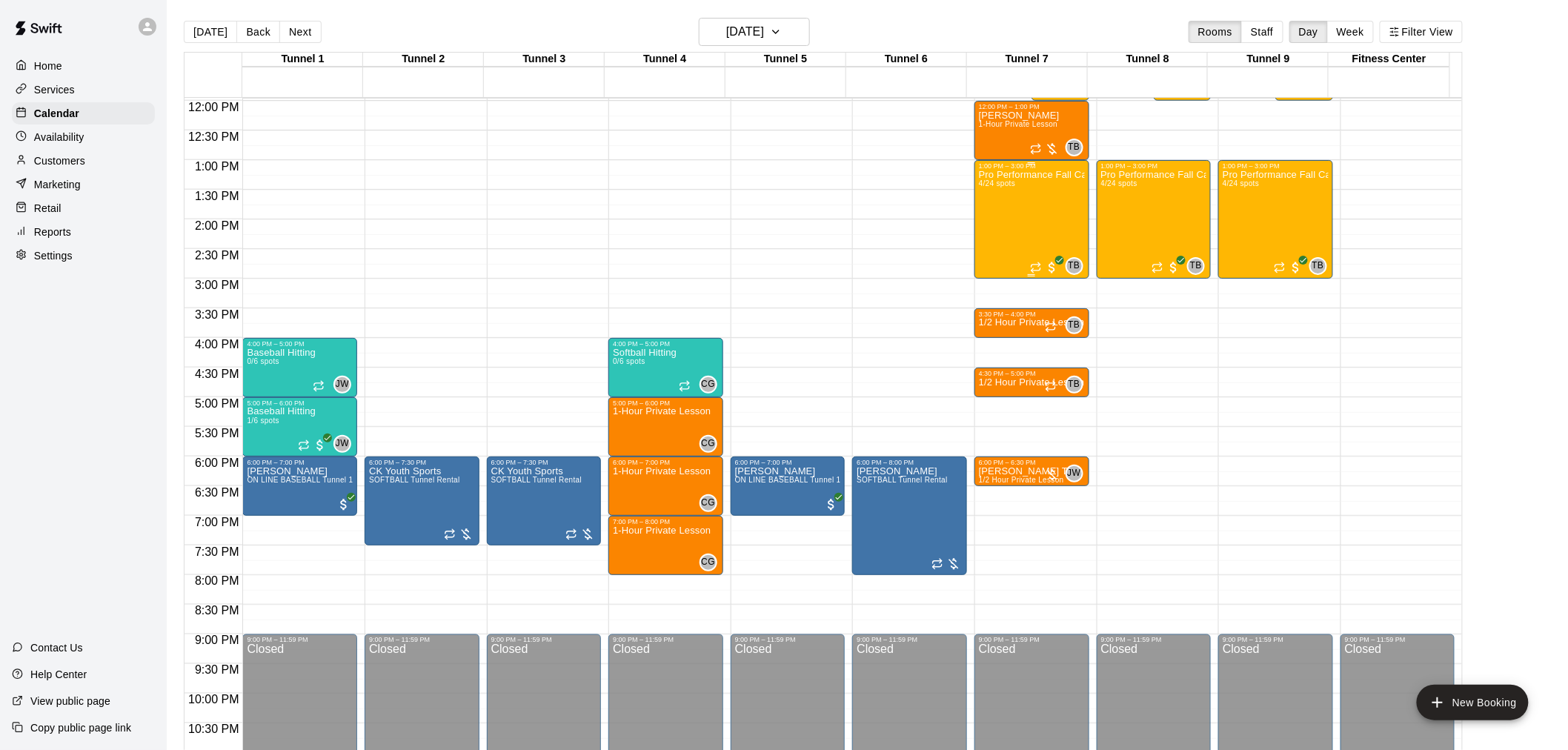
click at [1057, 266] on span "All customers have paid" at bounding box center [1053, 268] width 15 height 15
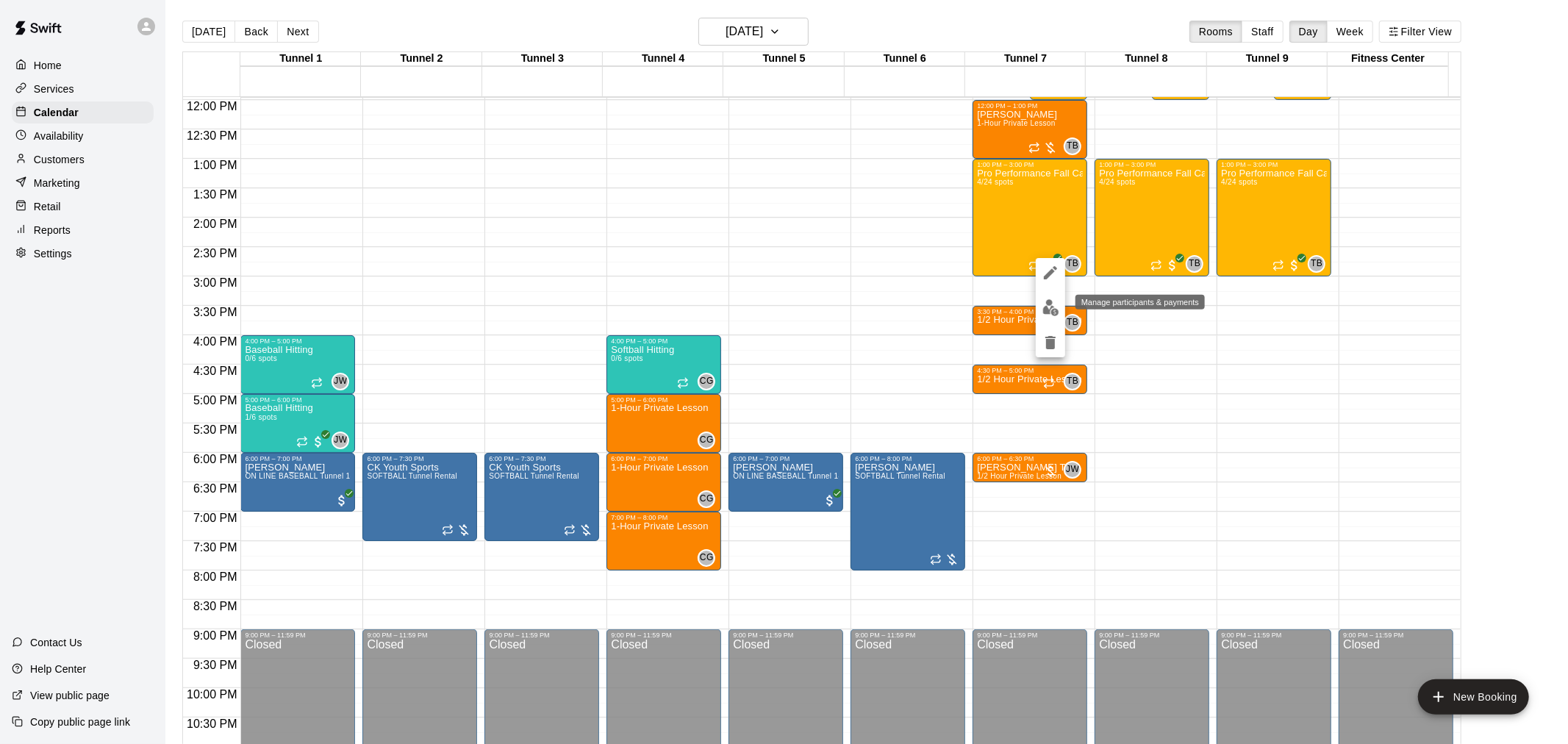
click at [1050, 308] on img "edit" at bounding box center [1051, 308] width 17 height 17
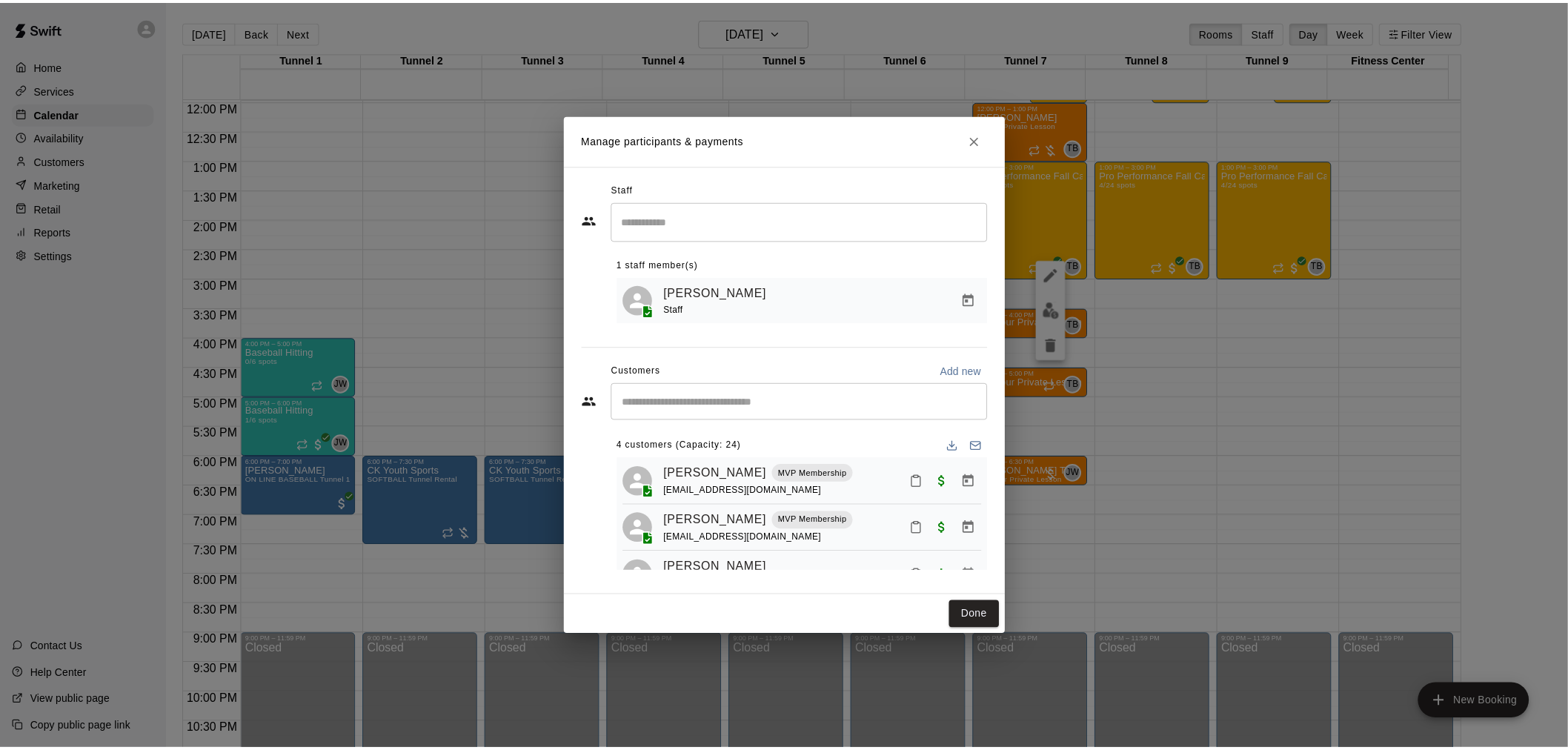
scroll to position [0, 0]
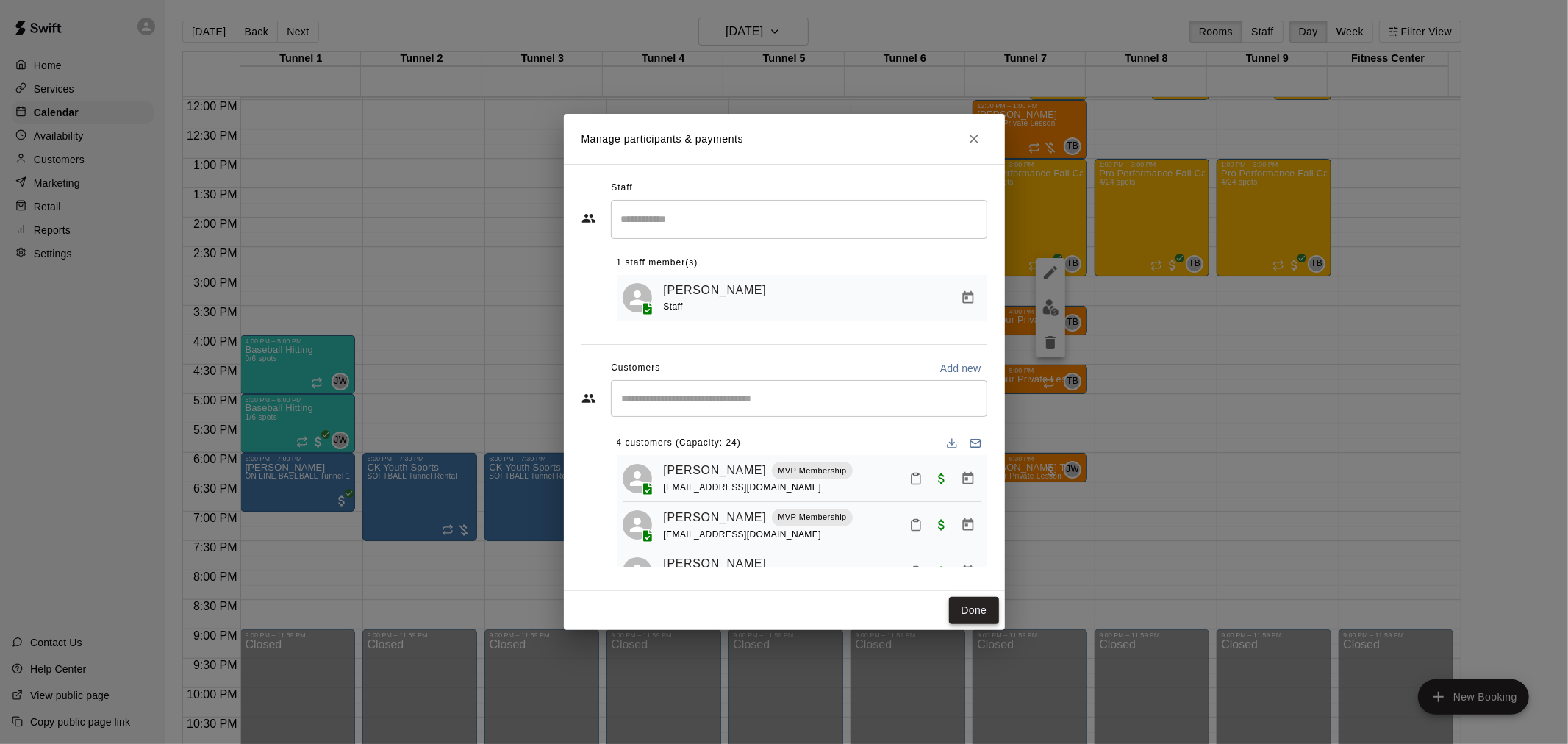
click at [973, 614] on button "Done" at bounding box center [973, 610] width 49 height 28
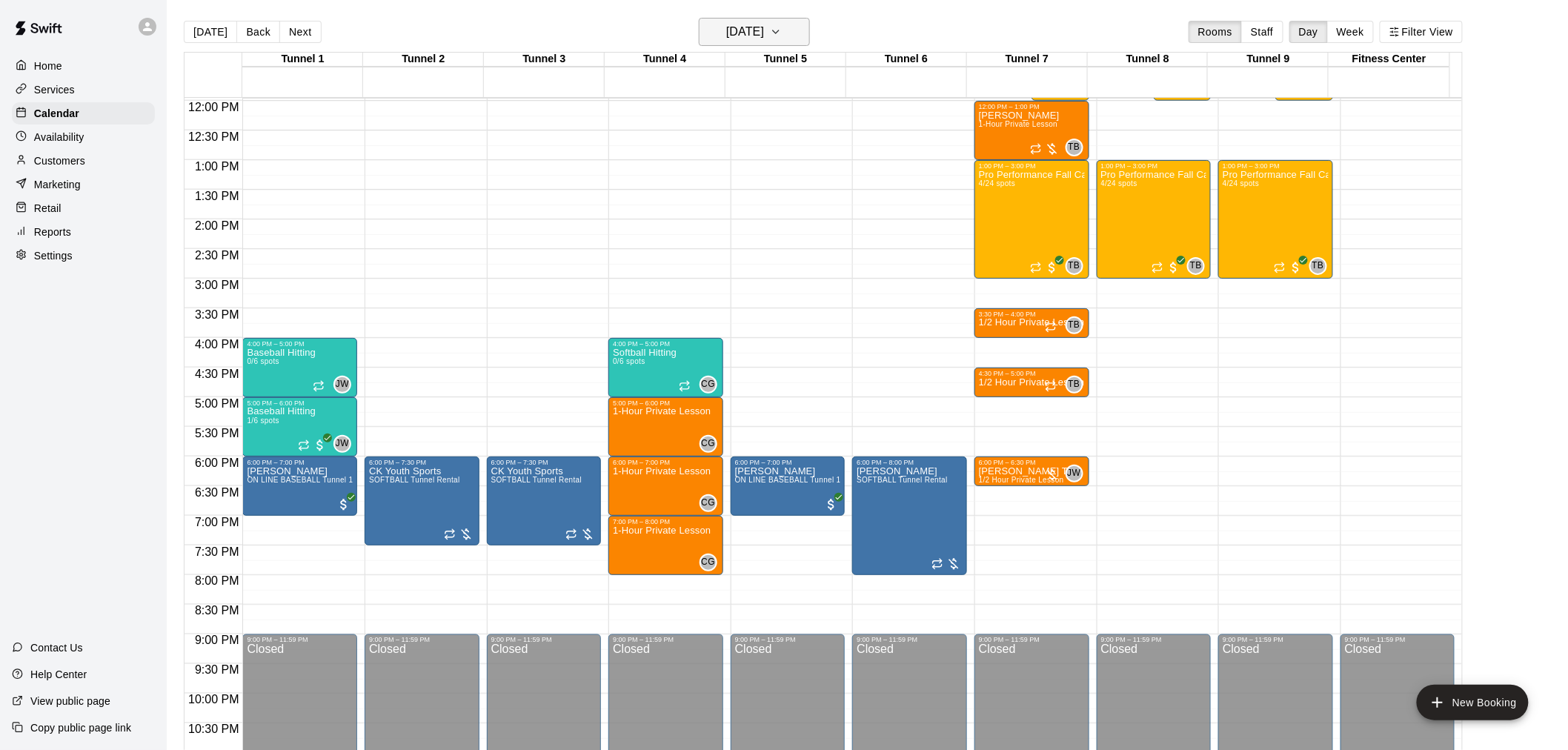
click at [754, 38] on h6 "[DATE]" at bounding box center [745, 31] width 38 height 21
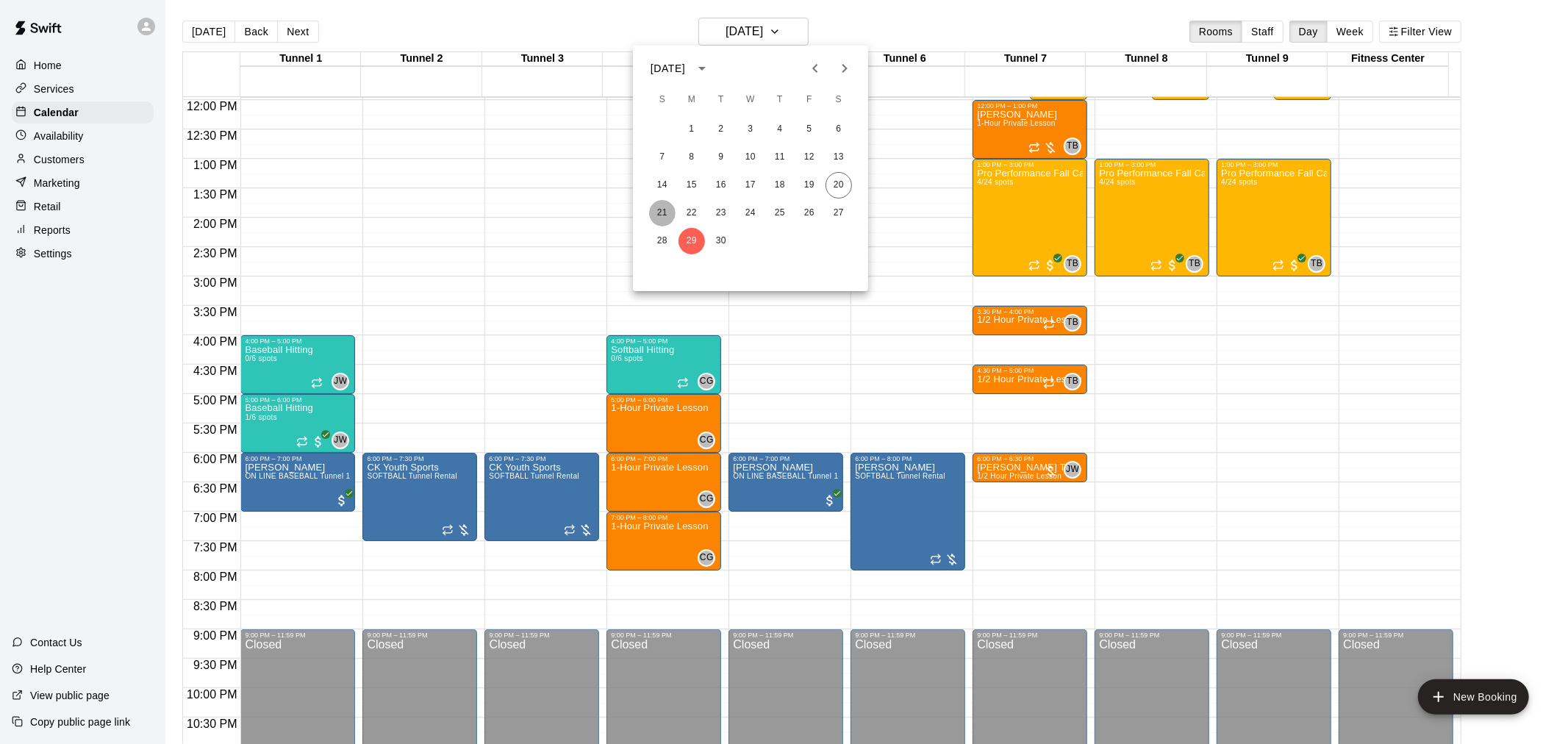
click at [660, 217] on button "21" at bounding box center [662, 213] width 27 height 27
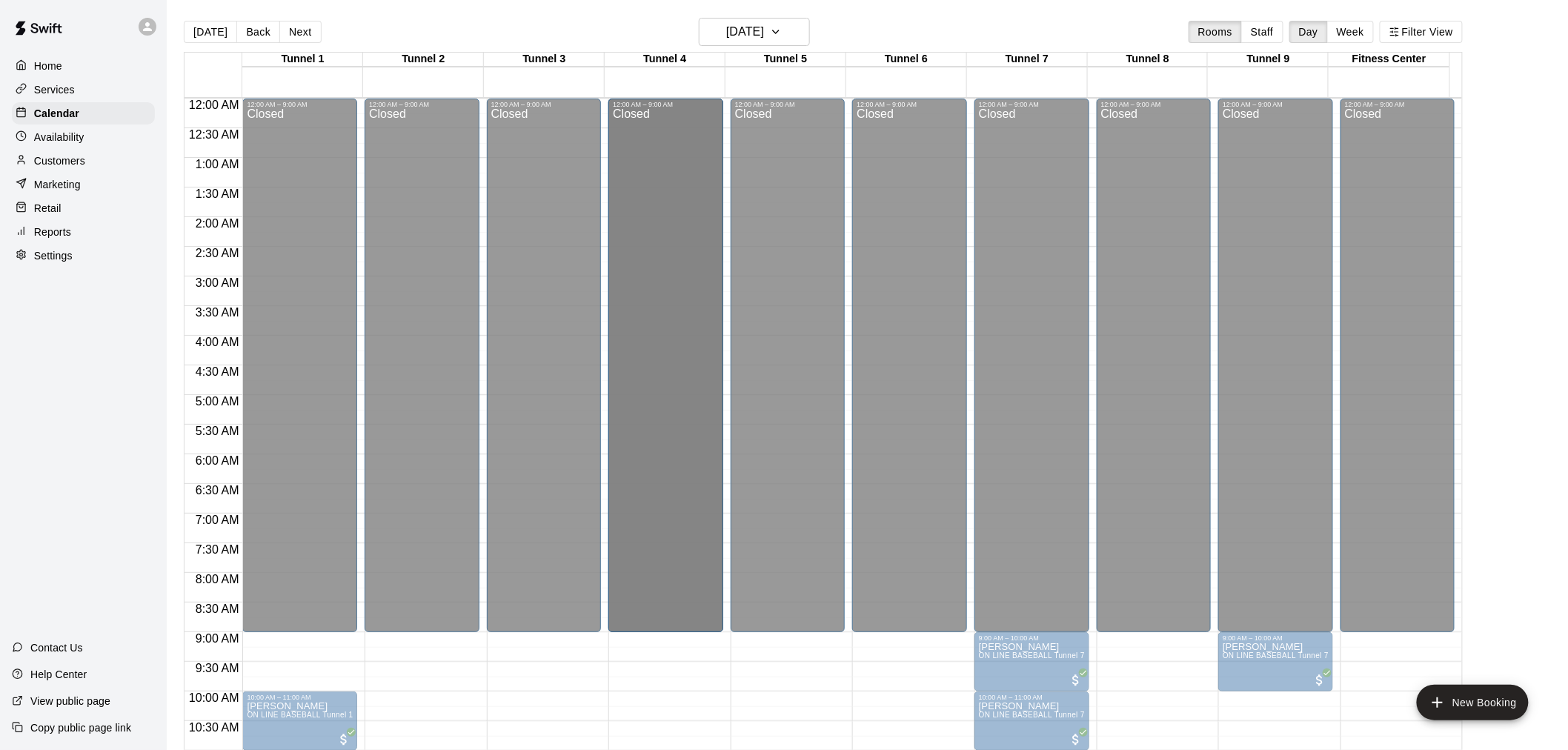
drag, startPoint x: 611, startPoint y: 169, endPoint x: 616, endPoint y: 196, distance: 27.5
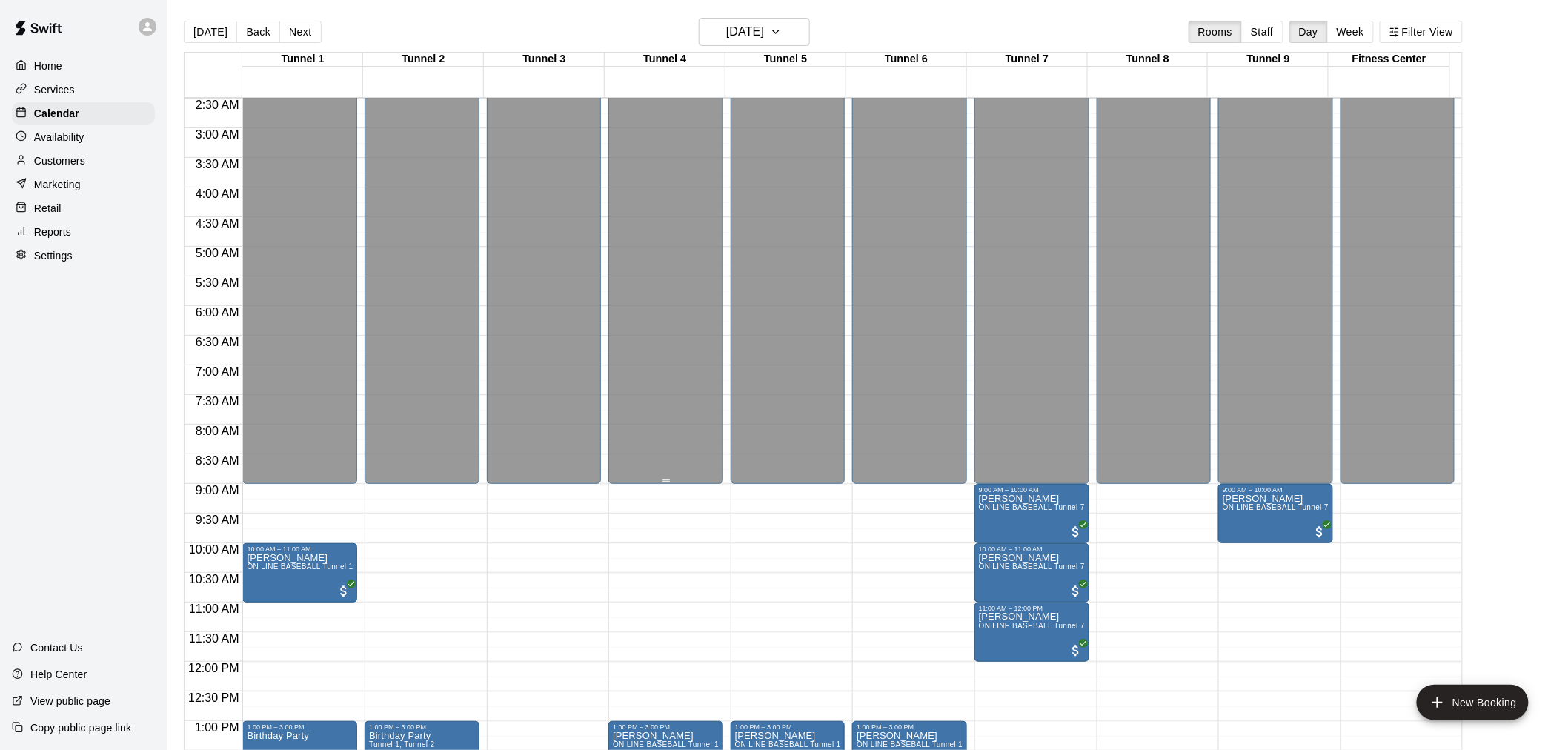
scroll to position [411, 0]
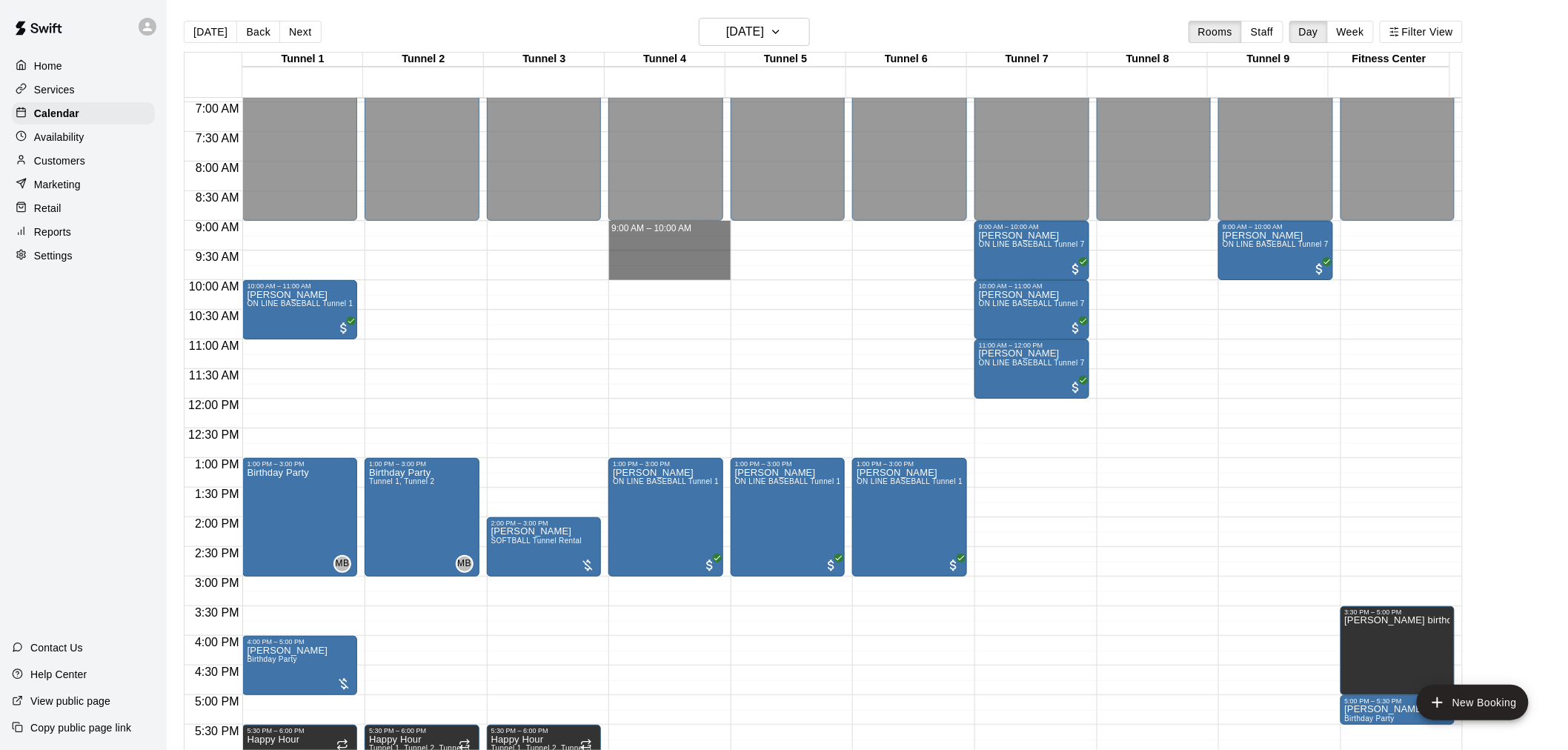
drag, startPoint x: 616, startPoint y: 223, endPoint x: 630, endPoint y: 275, distance: 53.9
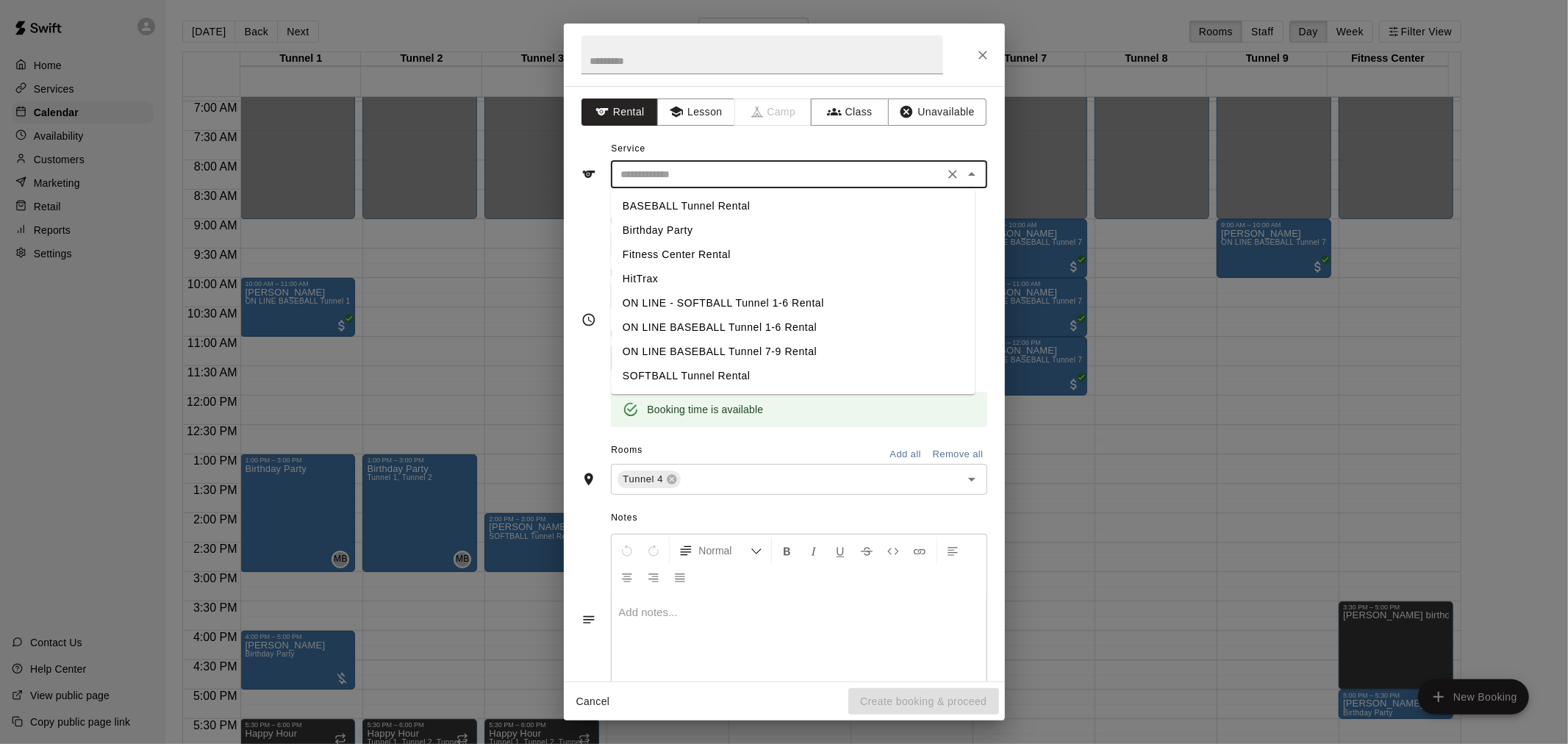
click at [718, 181] on input "text" at bounding box center [778, 175] width 324 height 18
click at [710, 210] on li "BASEBALL Tunnel Rental" at bounding box center [793, 206] width 364 height 24
type input "**********"
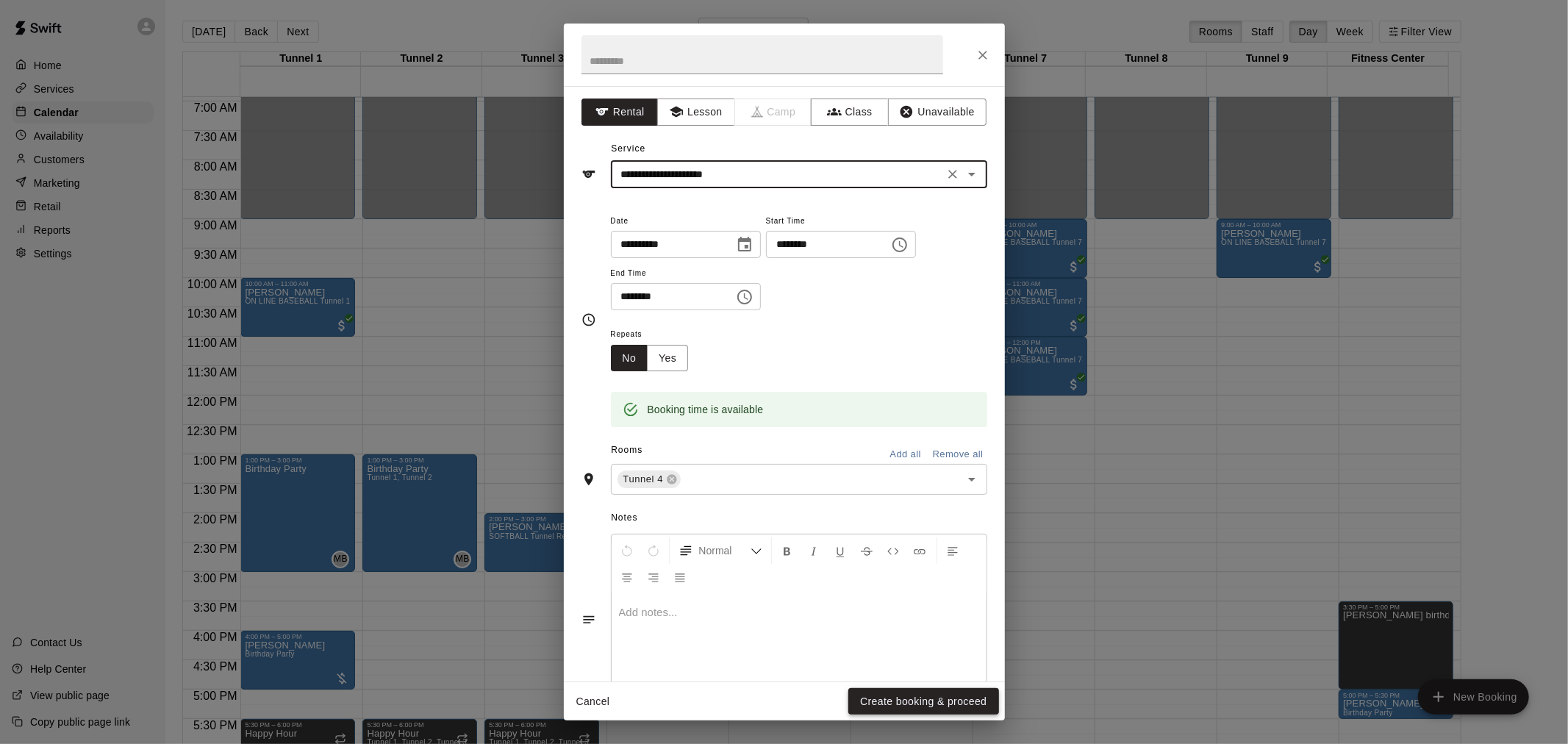
click at [876, 690] on button "Create booking & proceed" at bounding box center [923, 701] width 150 height 28
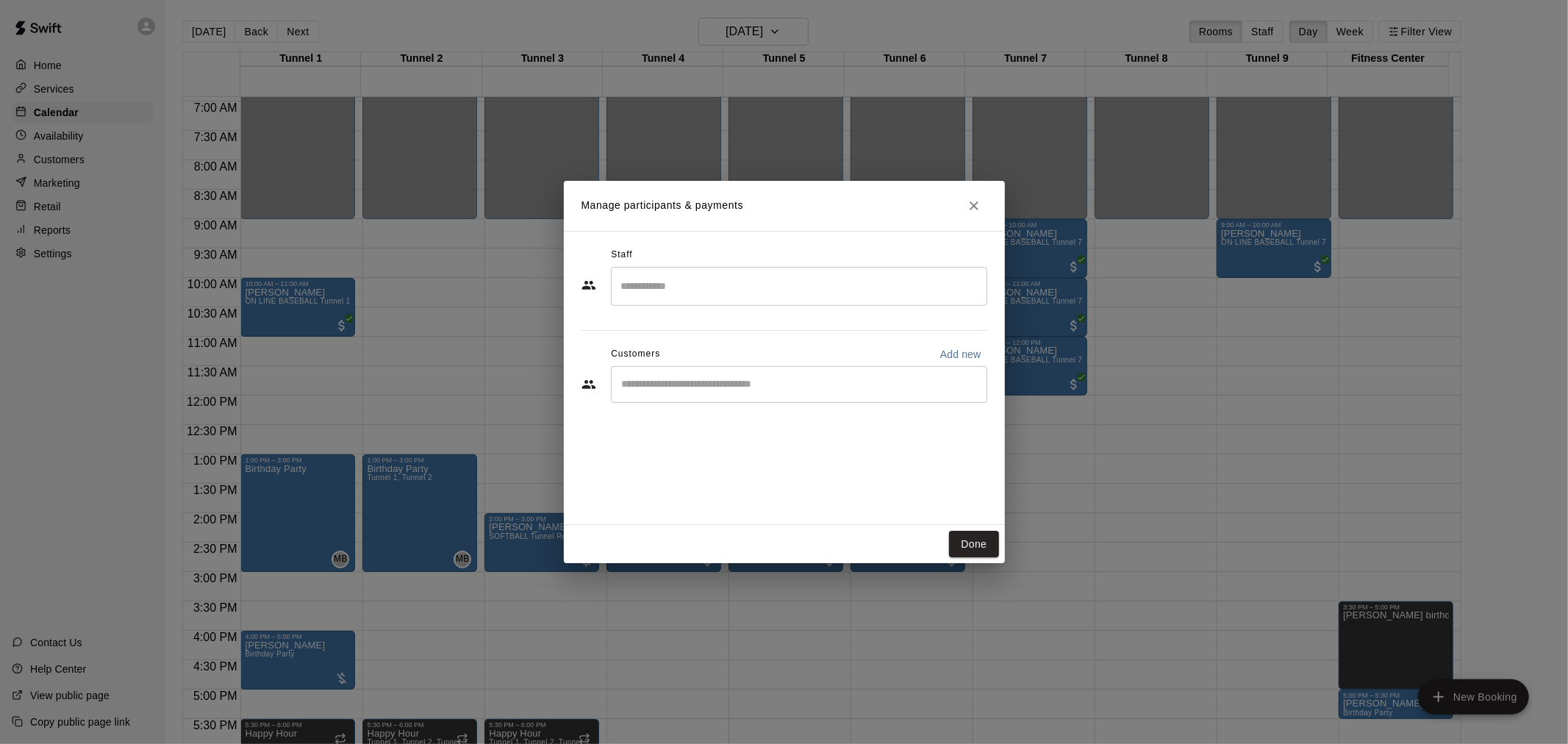
click at [697, 377] on input "Start typing to search customers..." at bounding box center [799, 385] width 363 height 15
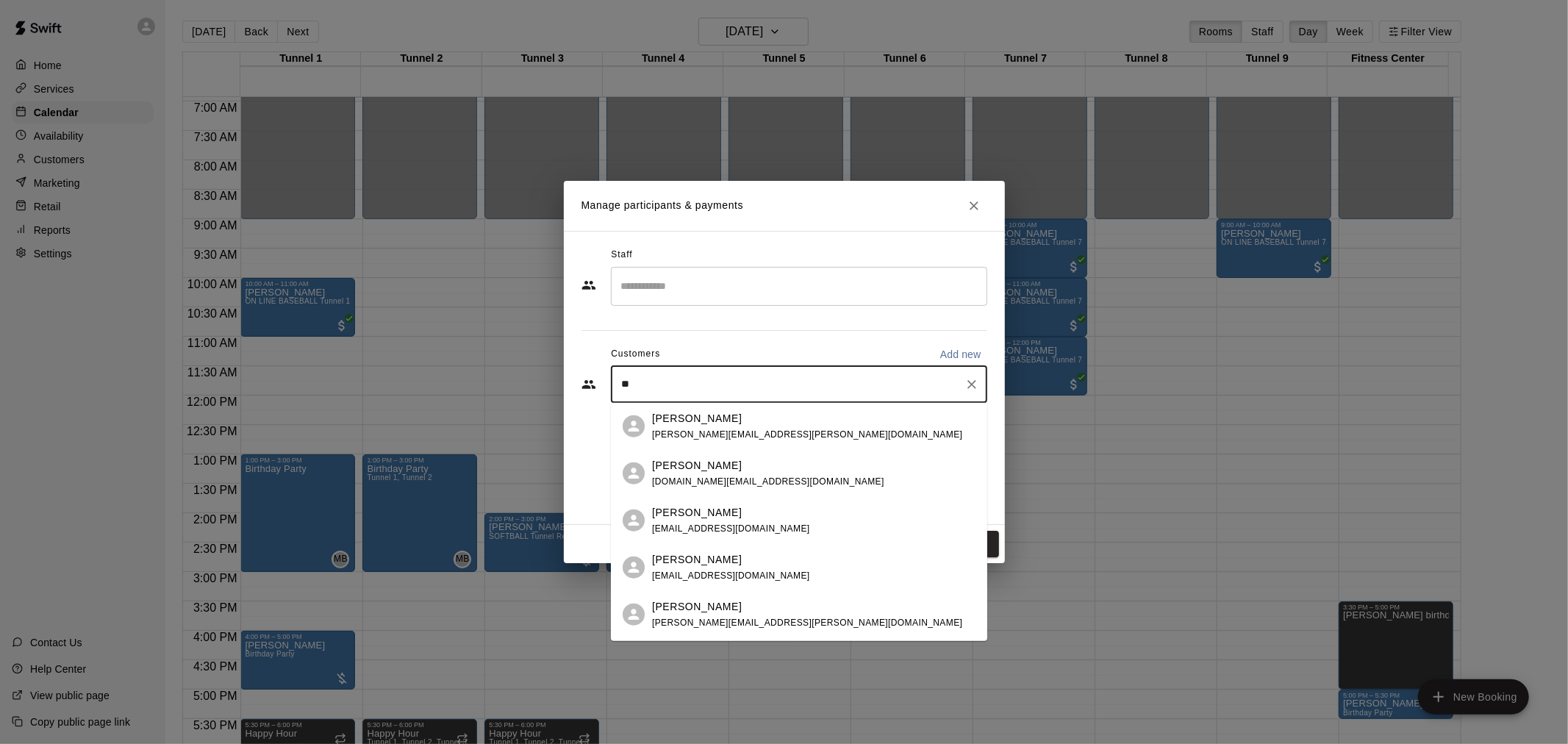
type input "*"
type input "******"
click at [704, 429] on span "[EMAIL_ADDRESS][DOMAIN_NAME]" at bounding box center [731, 434] width 158 height 10
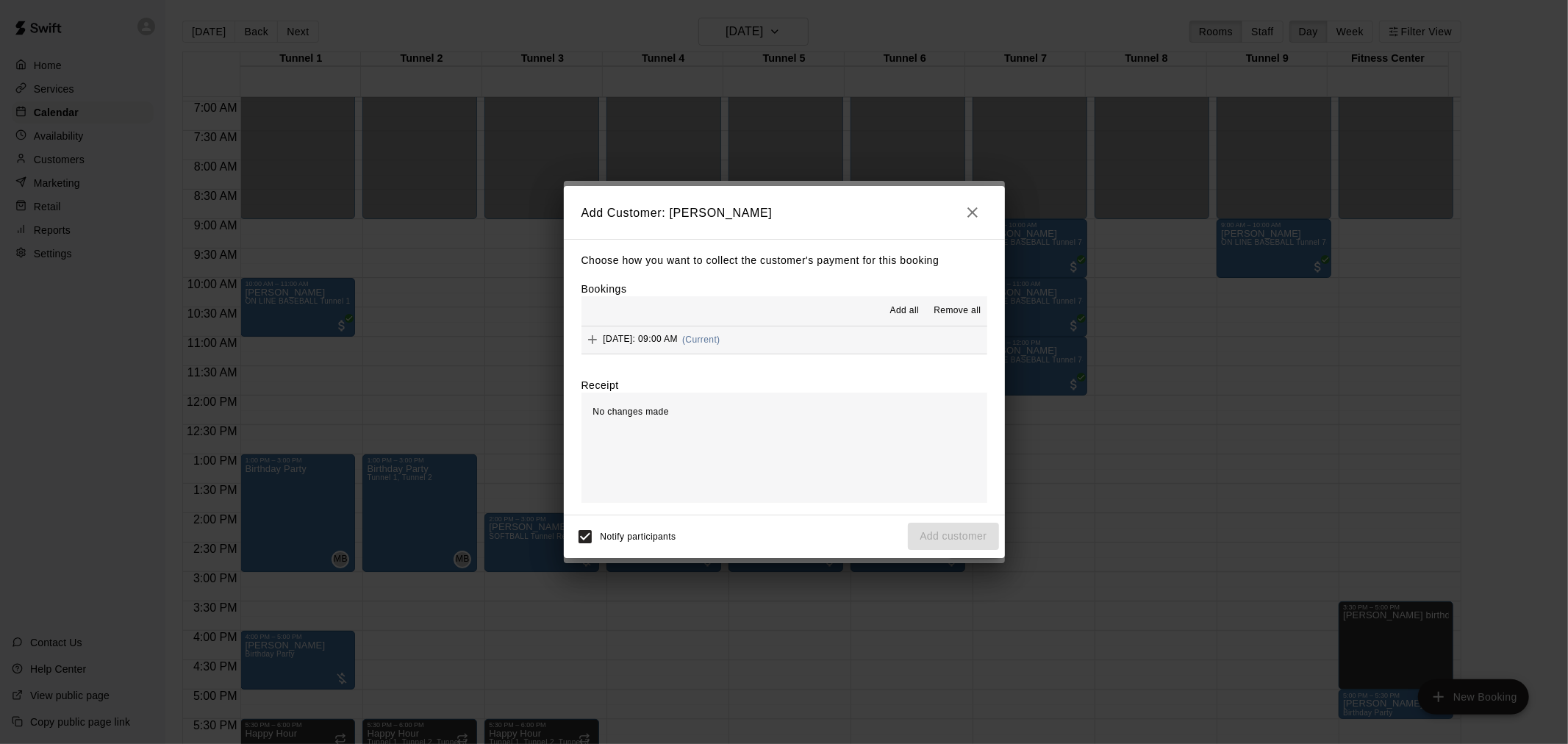
click at [788, 334] on button "[DATE]: 09:00 AM (Current)" at bounding box center [784, 339] width 406 height 28
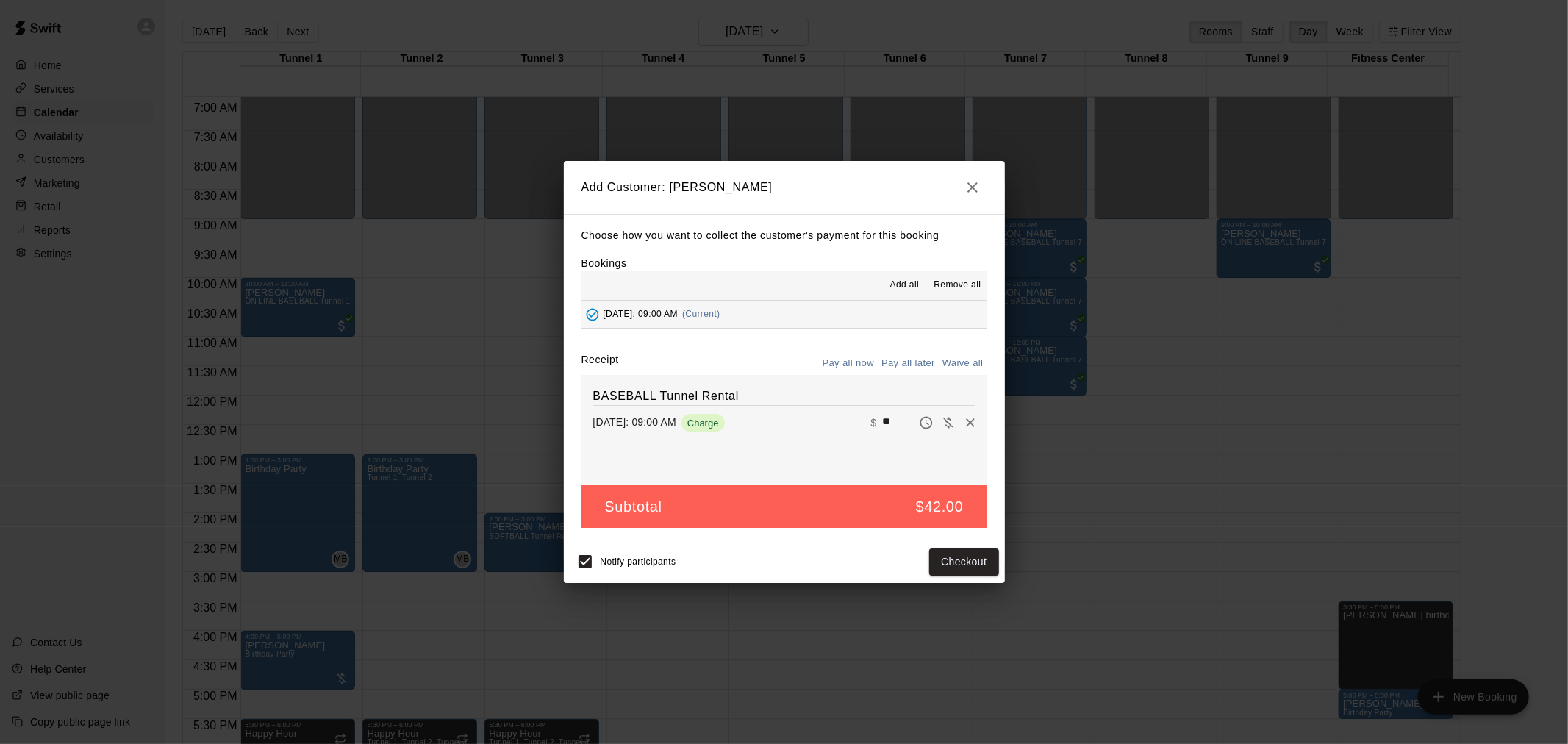
drag, startPoint x: 925, startPoint y: 364, endPoint x: 929, endPoint y: 399, distance: 35.2
click at [928, 386] on div "Receipt Pay all now Pay all later Waive all BASEBALL Tunnel Rental [DATE]: 09:0…" at bounding box center [784, 418] width 406 height 133
click at [927, 364] on button "Pay all later" at bounding box center [908, 363] width 61 height 23
click at [986, 568] on button "Add customer" at bounding box center [953, 562] width 90 height 28
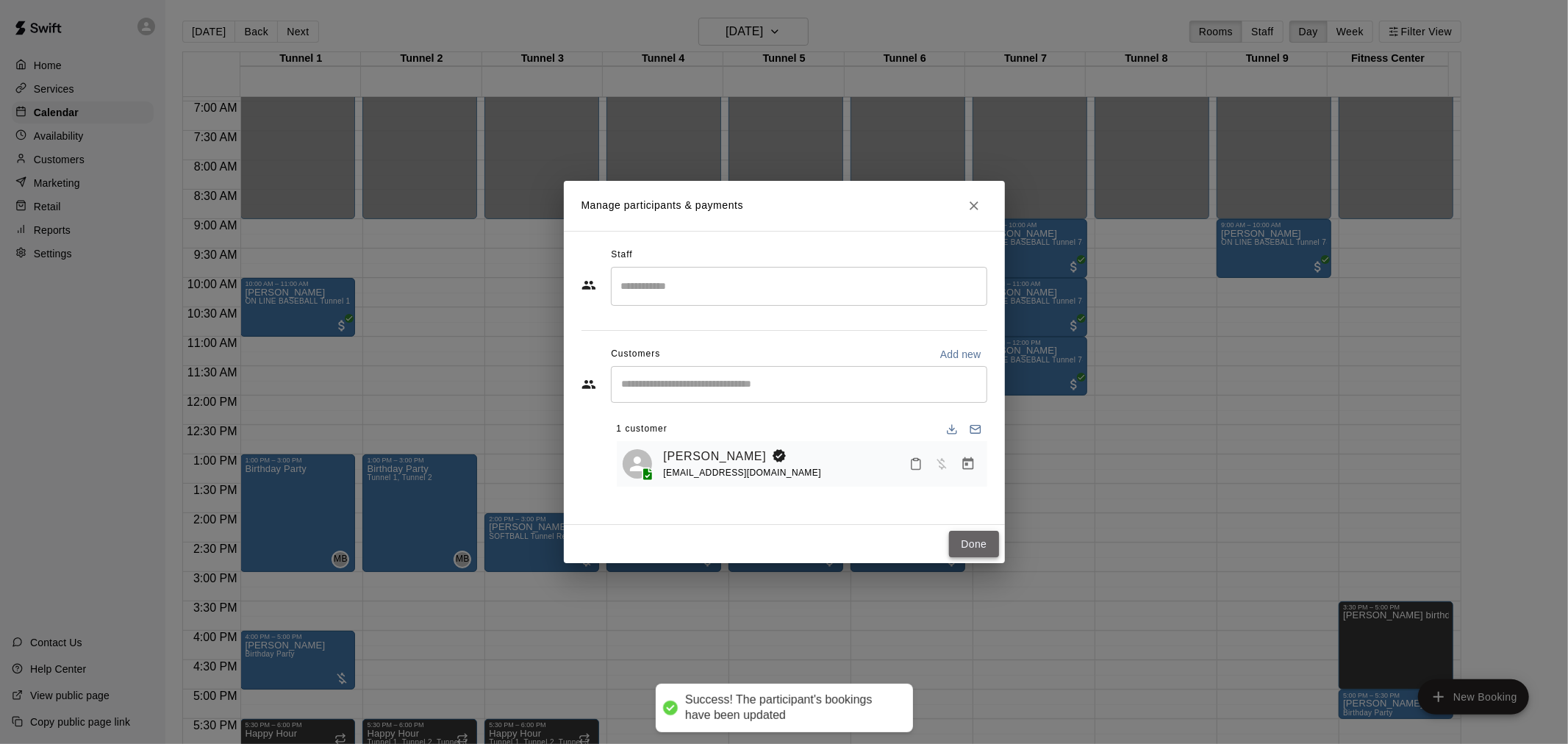
click at [986, 544] on button "Done" at bounding box center [973, 544] width 49 height 28
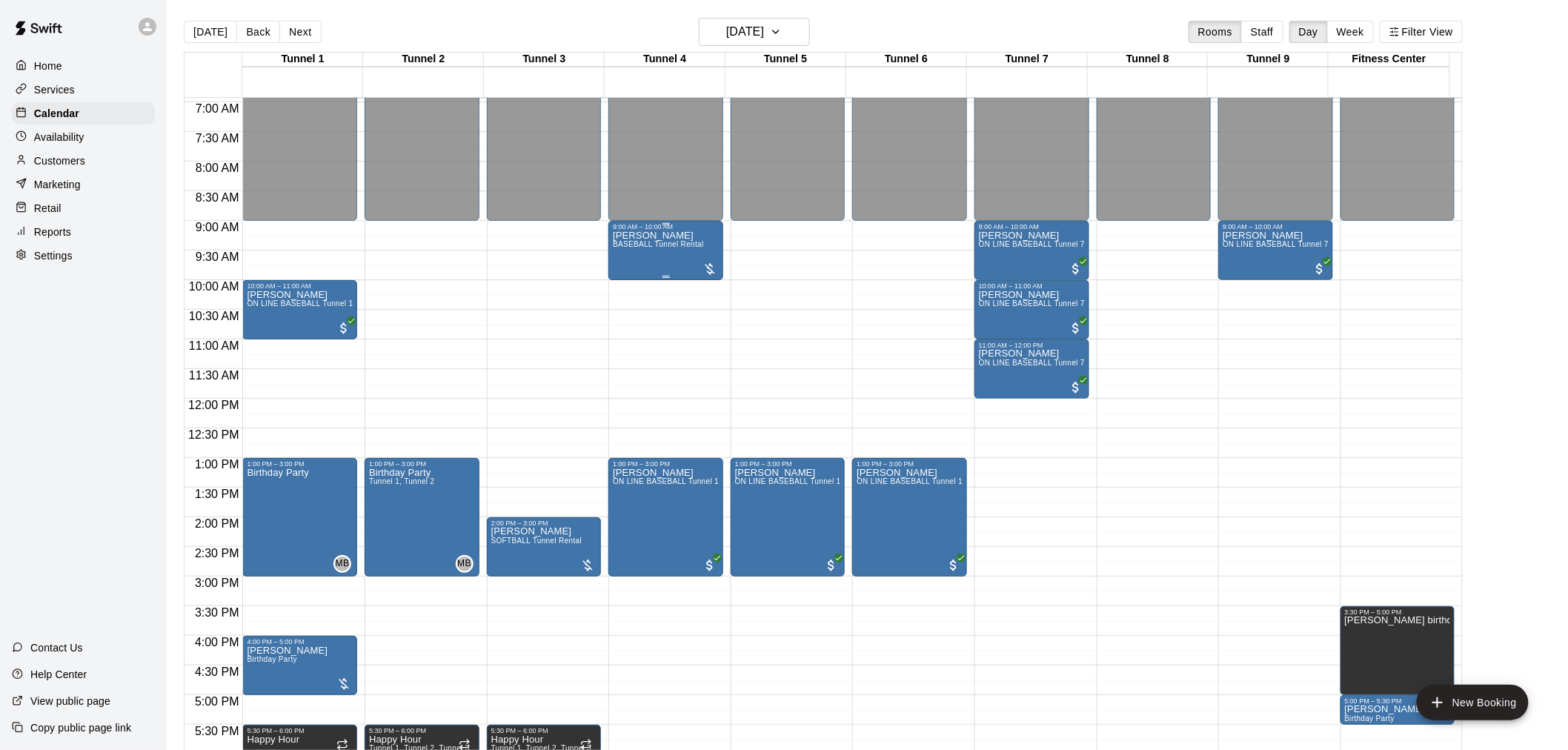
click at [708, 268] on div at bounding box center [710, 269] width 15 height 15
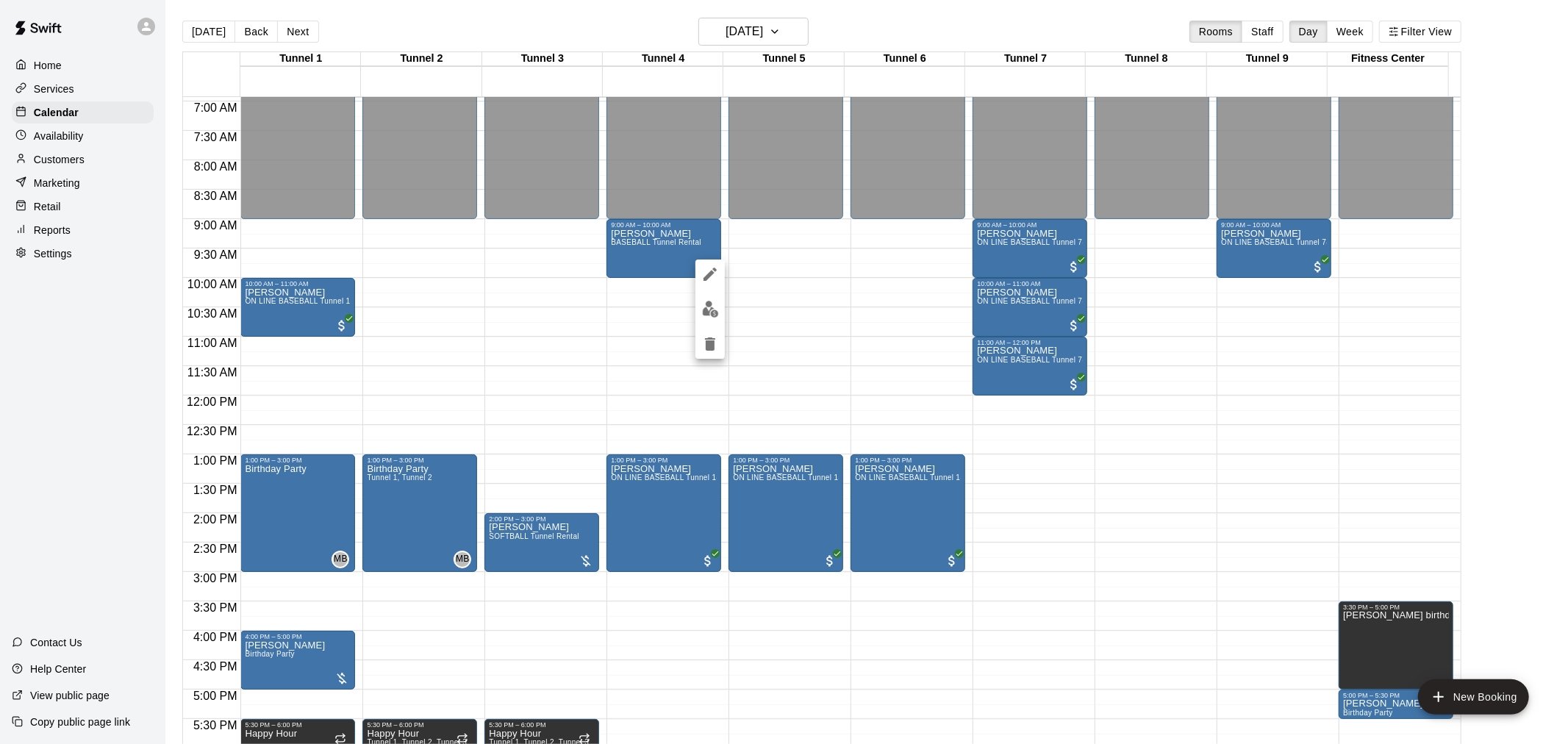
click at [711, 324] on div at bounding box center [710, 308] width 29 height 99
click at [708, 308] on img "edit" at bounding box center [711, 309] width 17 height 17
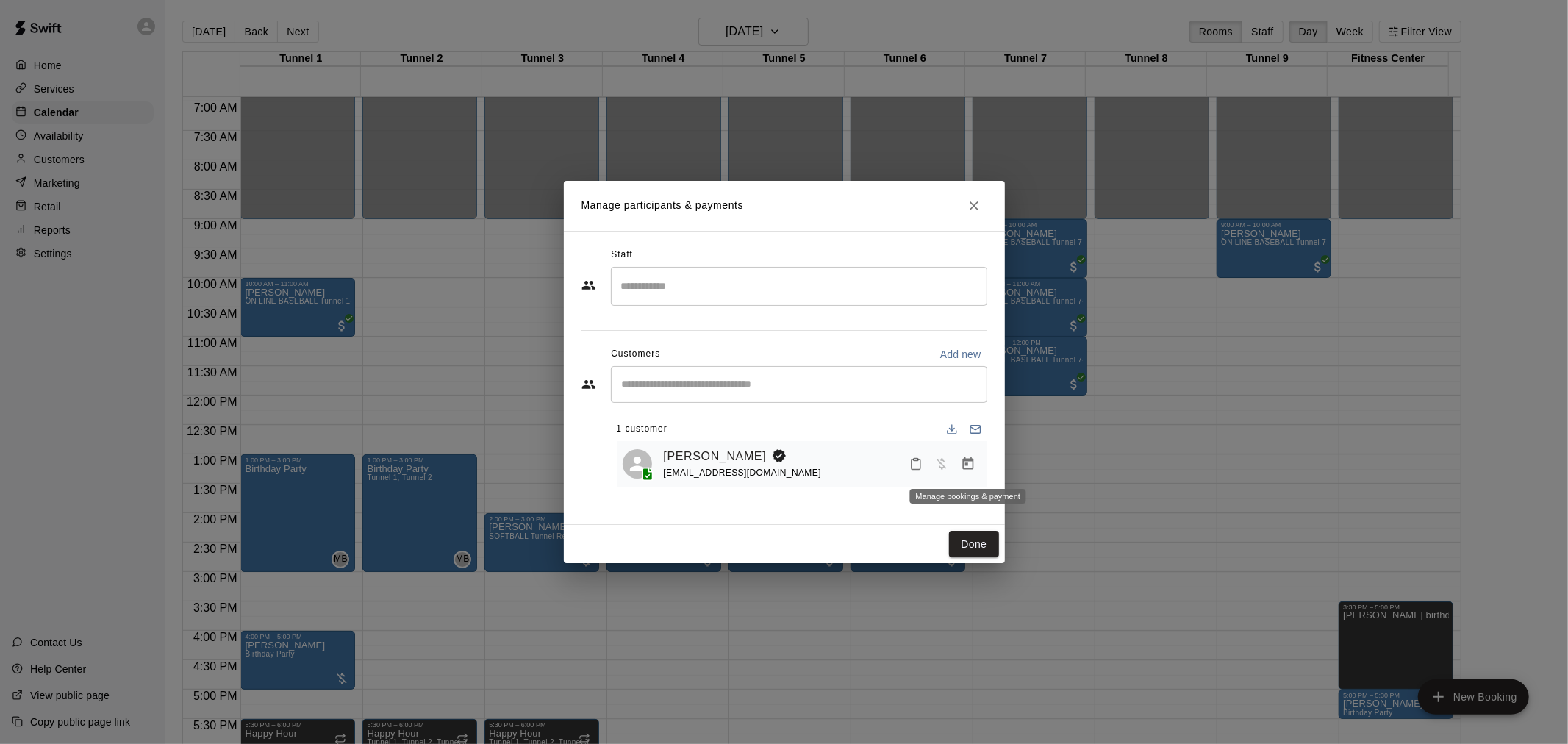
click at [972, 465] on icon "Manage bookings & payment" at bounding box center [968, 464] width 15 height 15
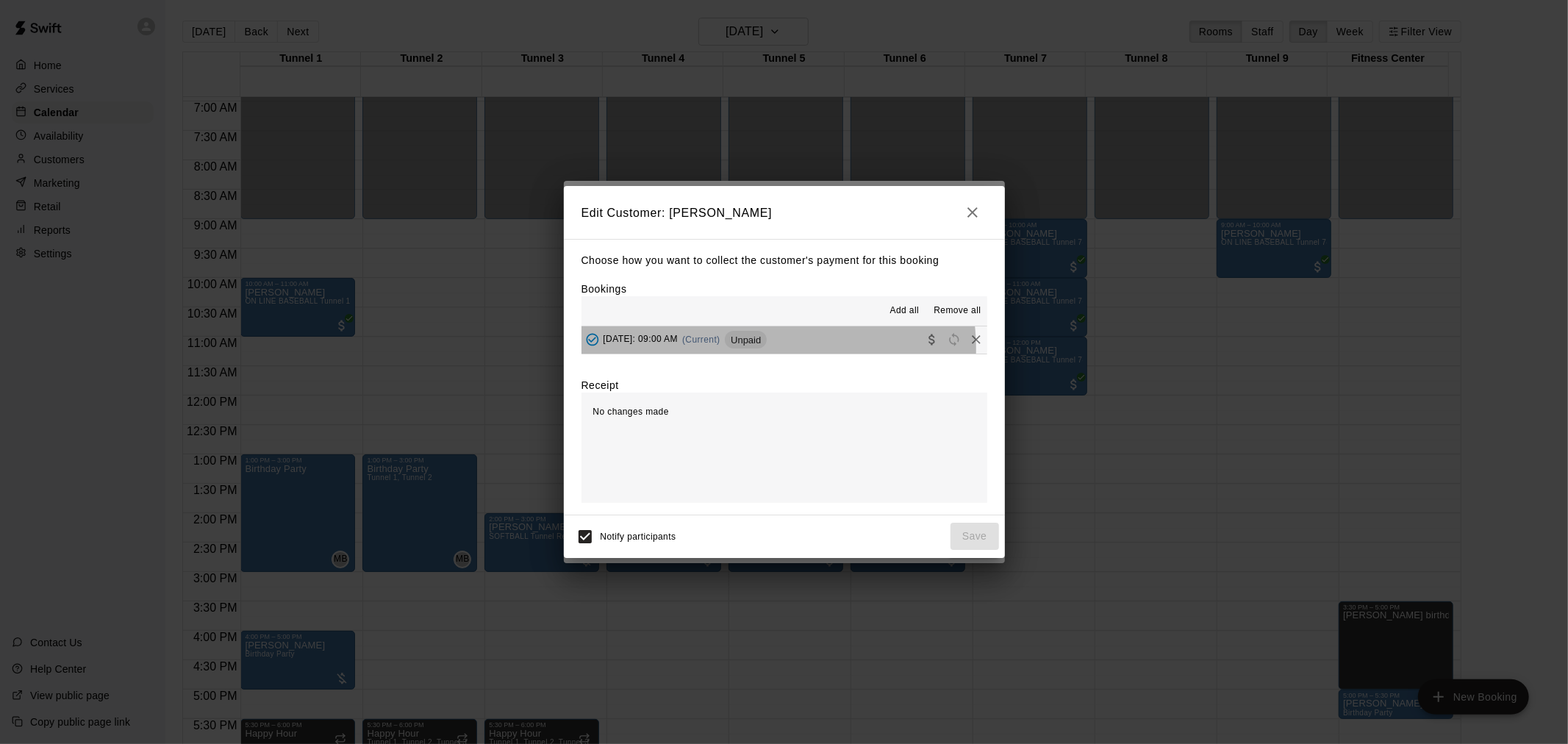
click at [768, 349] on div "[DATE]: 09:00 AM (Current) Unpaid" at bounding box center [674, 339] width 186 height 22
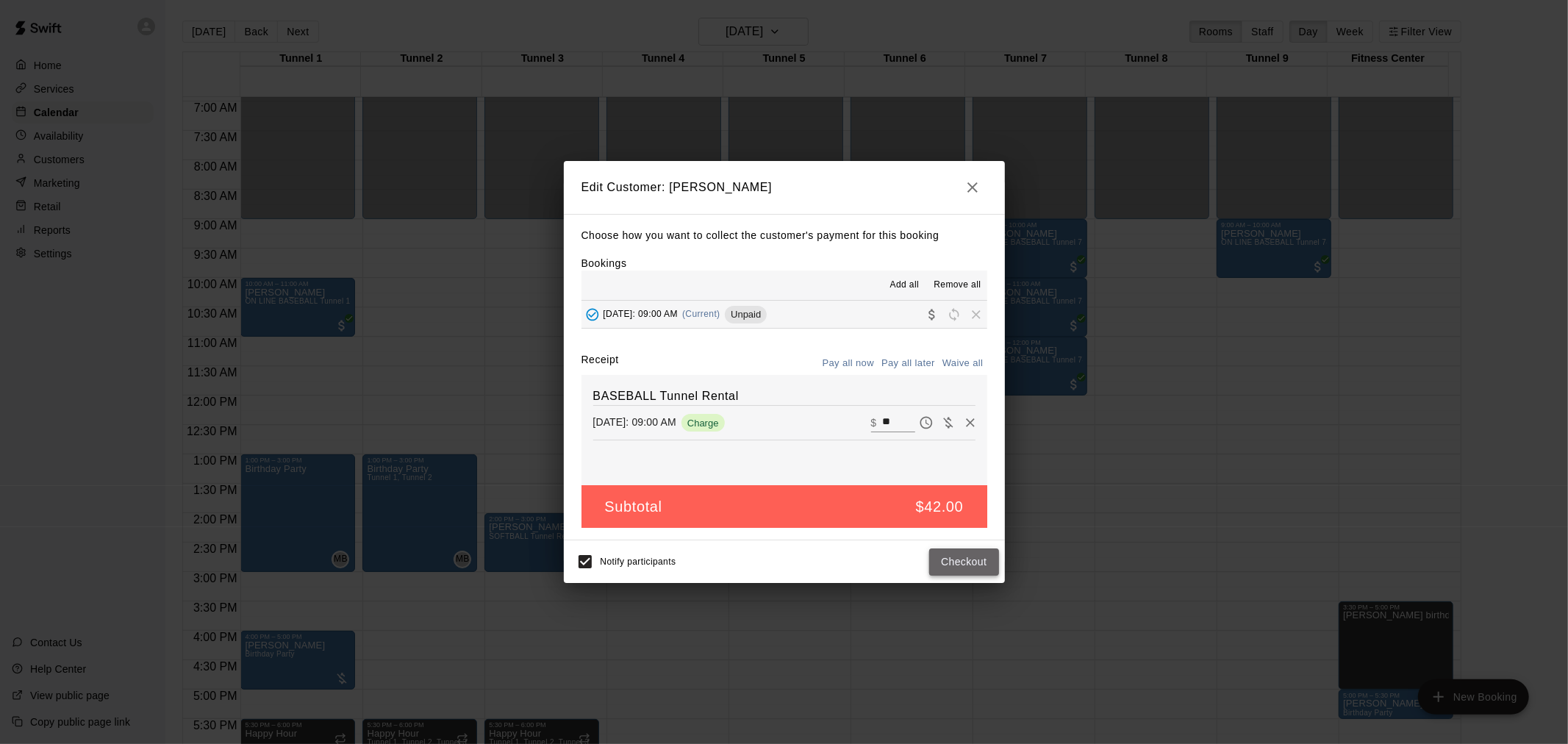
click at [968, 557] on button "Checkout" at bounding box center [963, 562] width 69 height 28
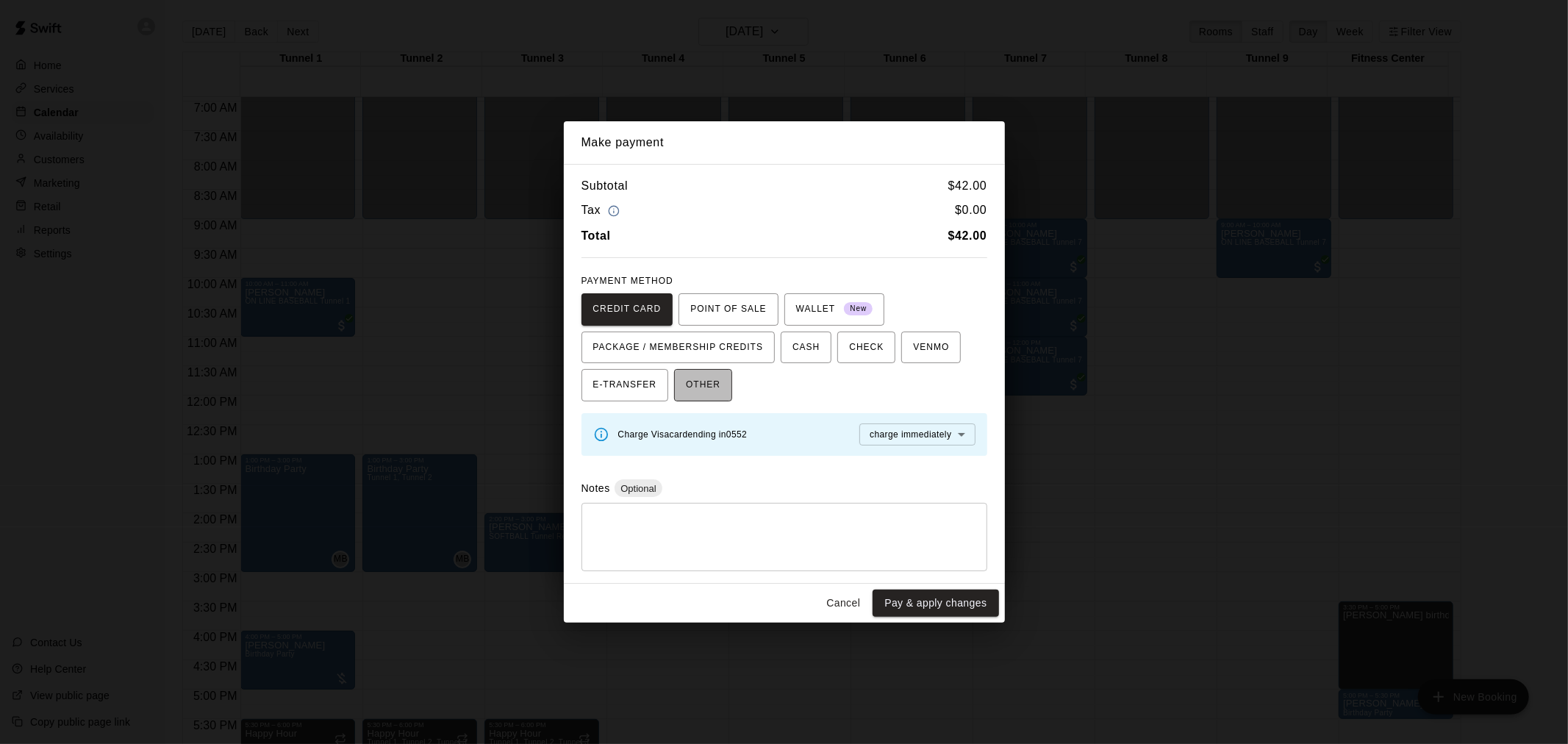
drag, startPoint x: 703, startPoint y: 385, endPoint x: 726, endPoint y: 399, distance: 26.9
click at [712, 388] on span "OTHER" at bounding box center [702, 385] width 34 height 23
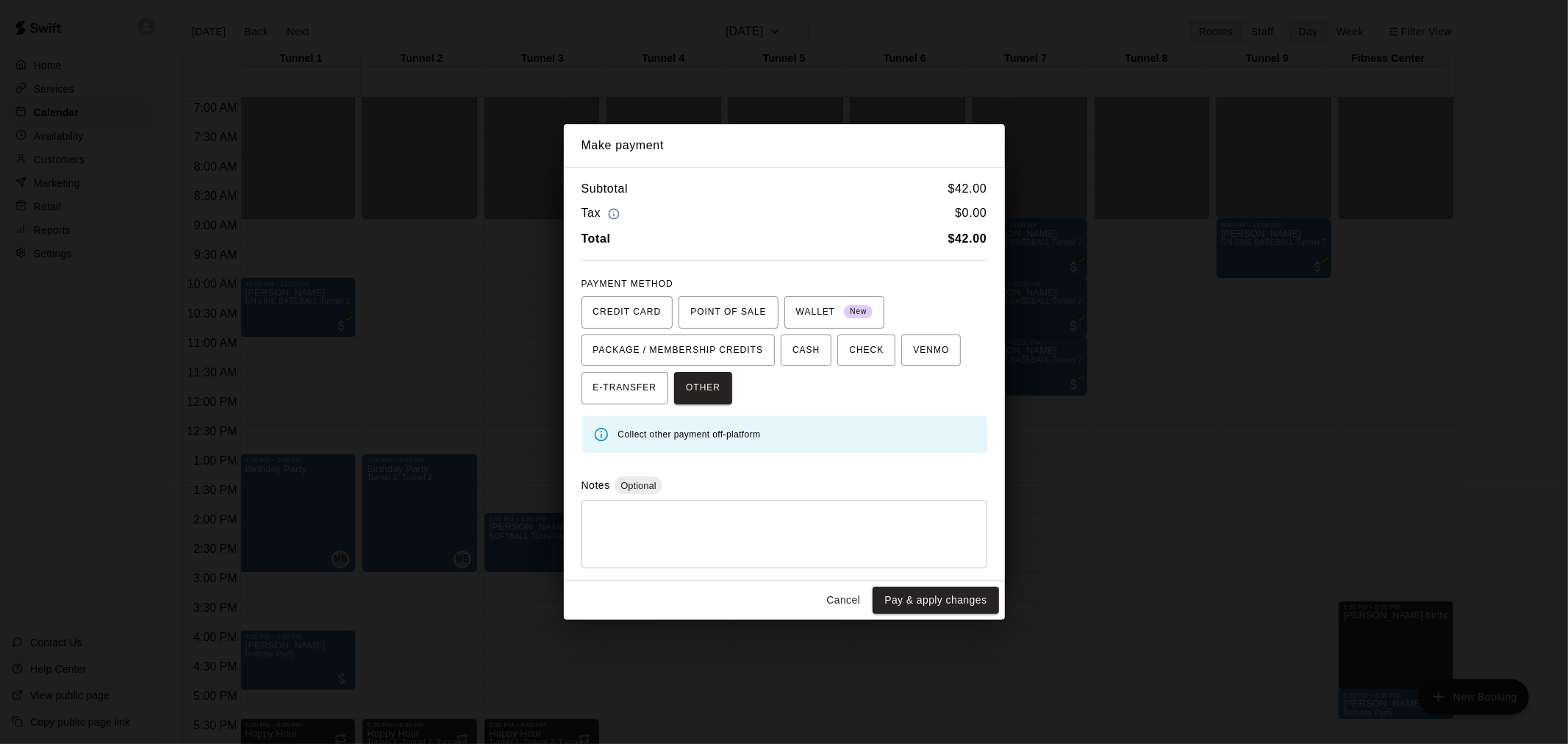
click at [715, 503] on div "* ​" at bounding box center [784, 534] width 406 height 69
type textarea "****"
drag, startPoint x: 812, startPoint y: 414, endPoint x: 953, endPoint y: 555, distance: 199.4
click at [953, 555] on textarea "****" at bounding box center [784, 534] width 386 height 44
click at [932, 588] on button "Pay & apply changes" at bounding box center [936, 600] width 125 height 28
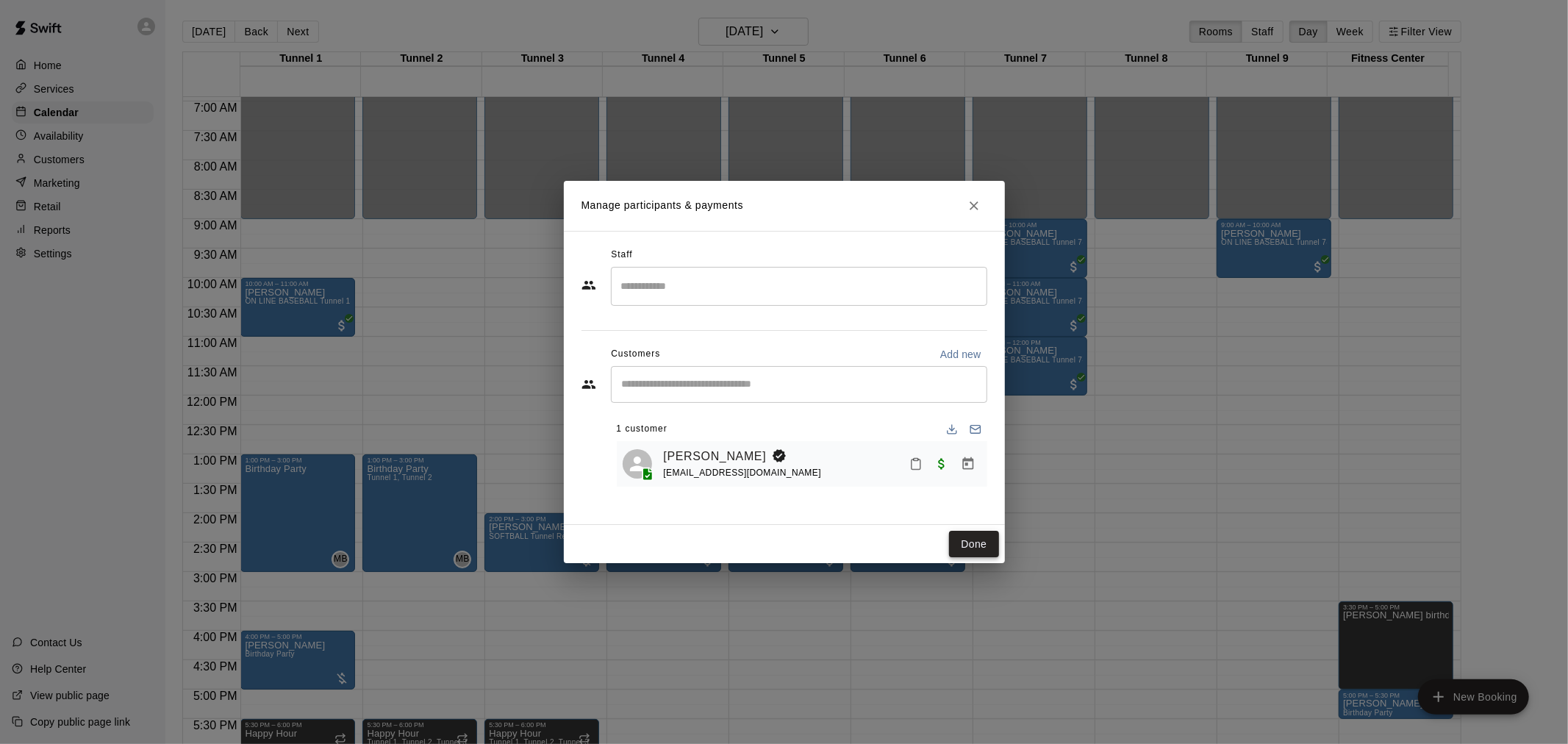
click at [970, 542] on button "Done" at bounding box center [973, 544] width 49 height 28
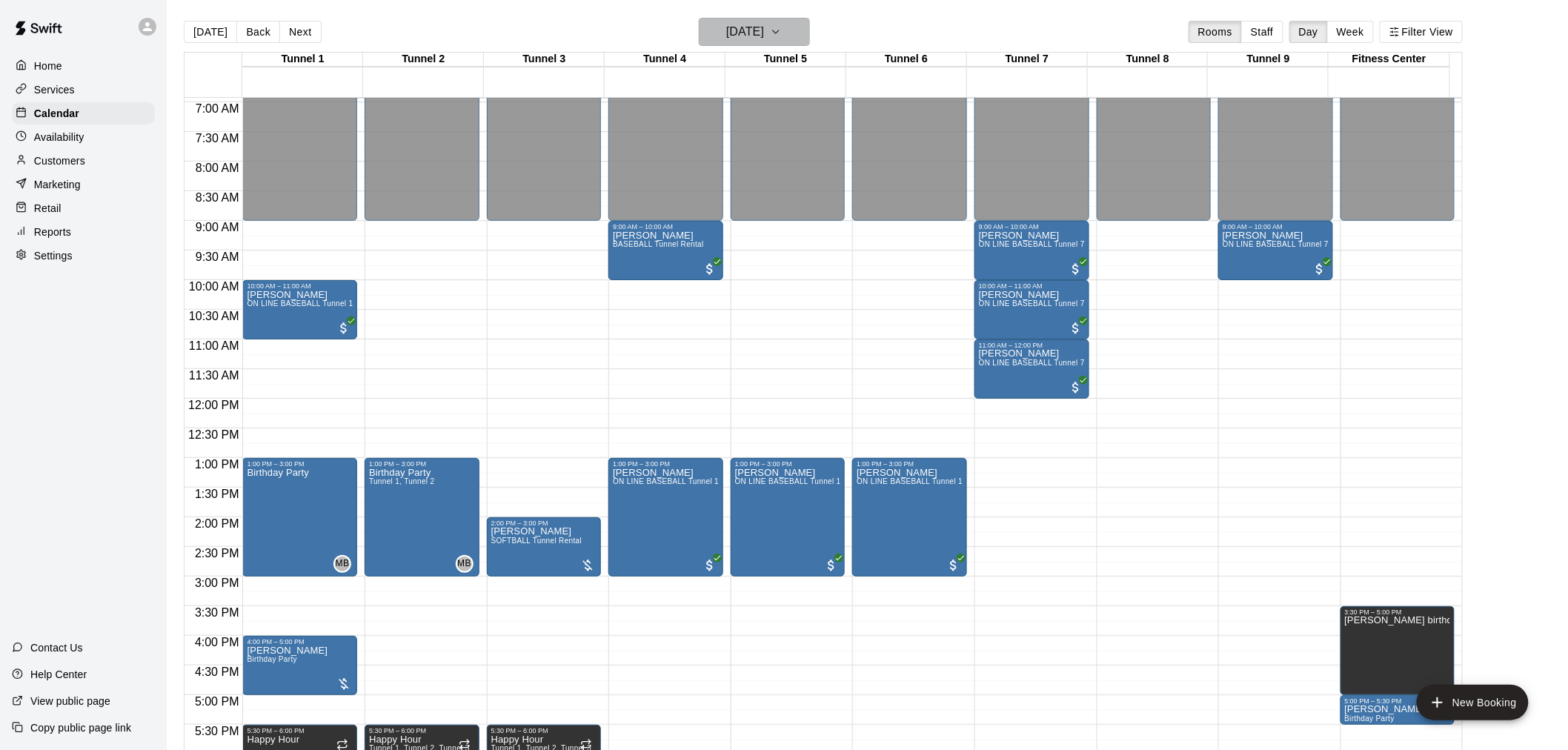
click at [764, 24] on h6 "[DATE]" at bounding box center [745, 31] width 38 height 21
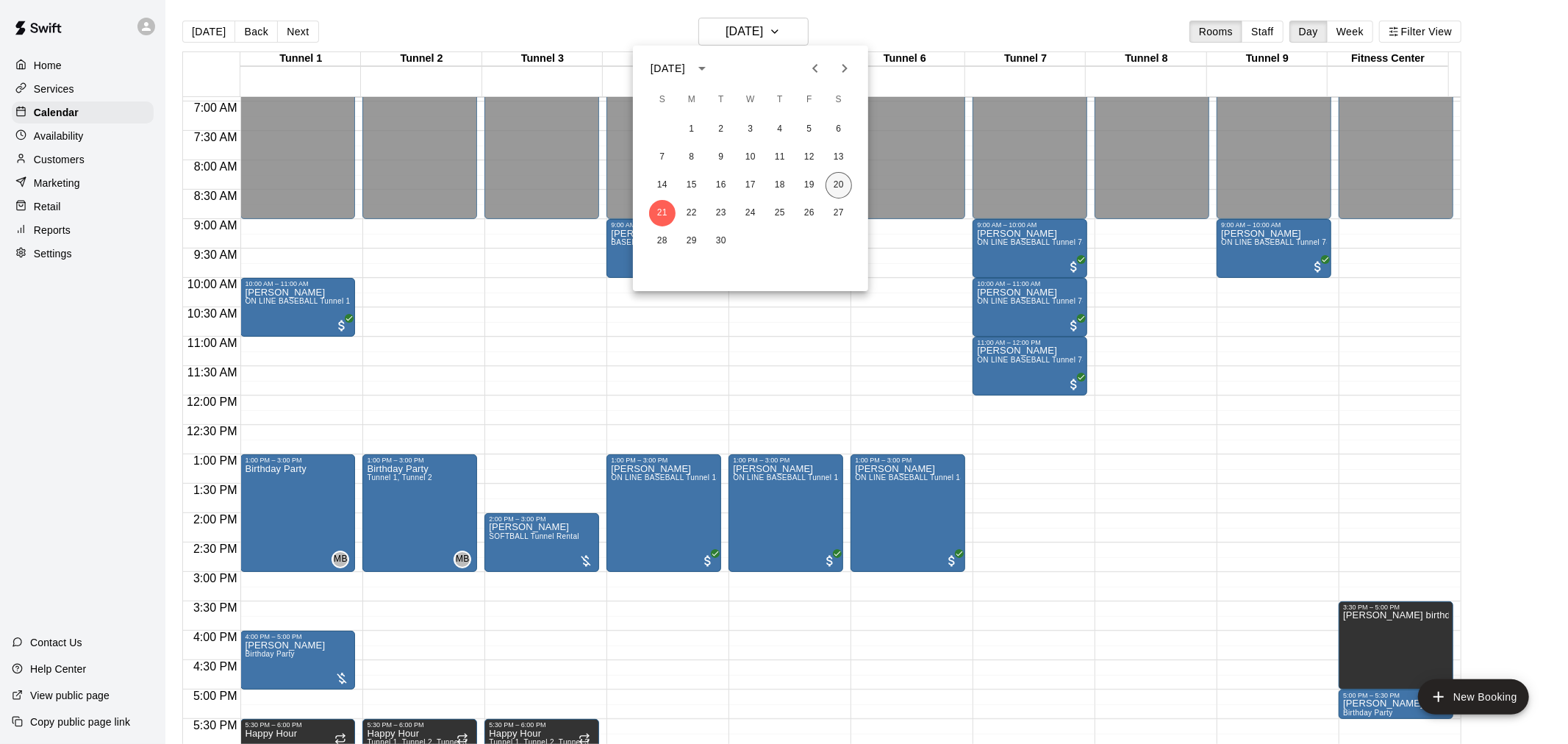
click at [839, 187] on button "20" at bounding box center [839, 186] width 27 height 27
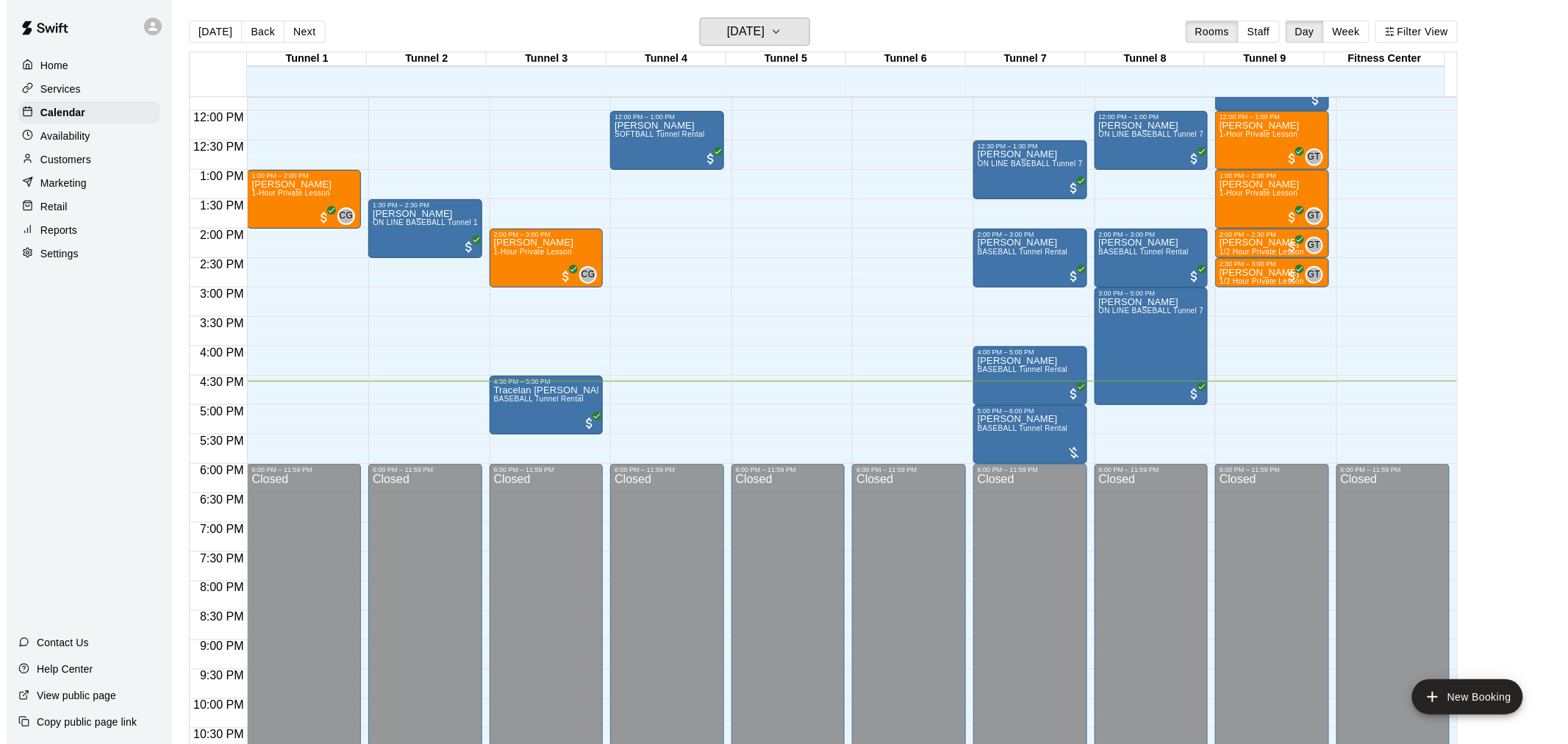
scroll to position [747, 0]
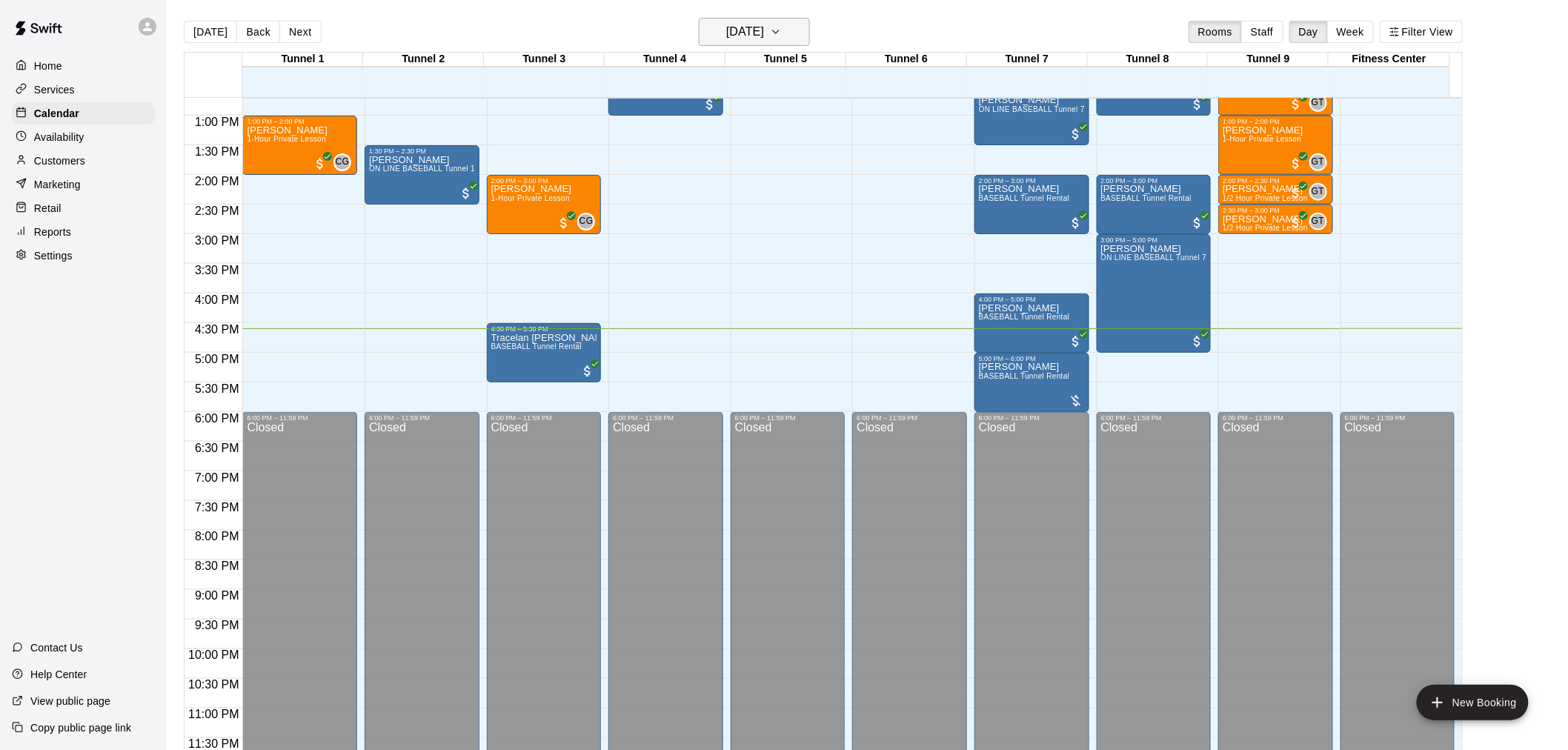
click at [764, 28] on h6 "[DATE]" at bounding box center [745, 31] width 38 height 21
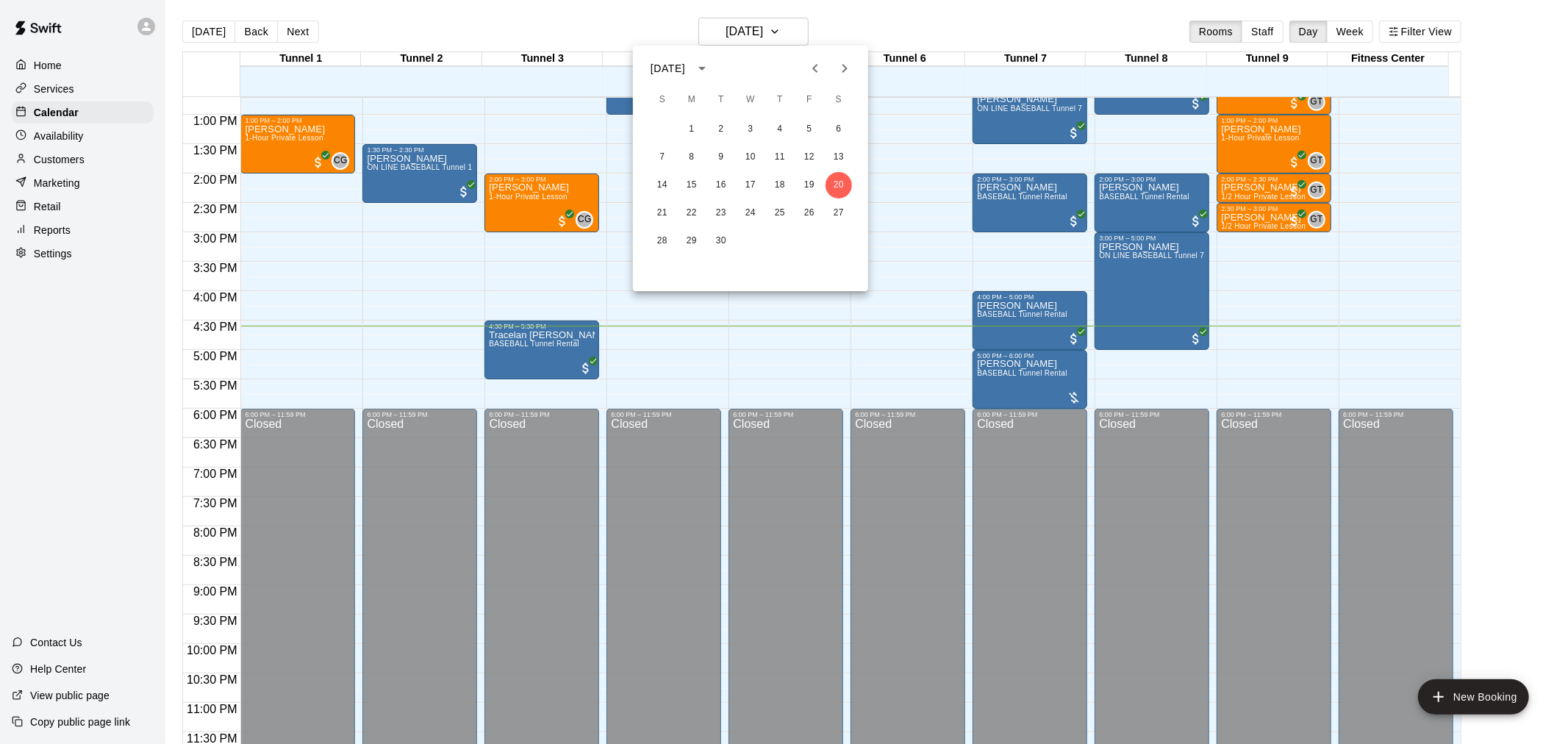
click at [781, 28] on div at bounding box center [784, 372] width 1568 height 744
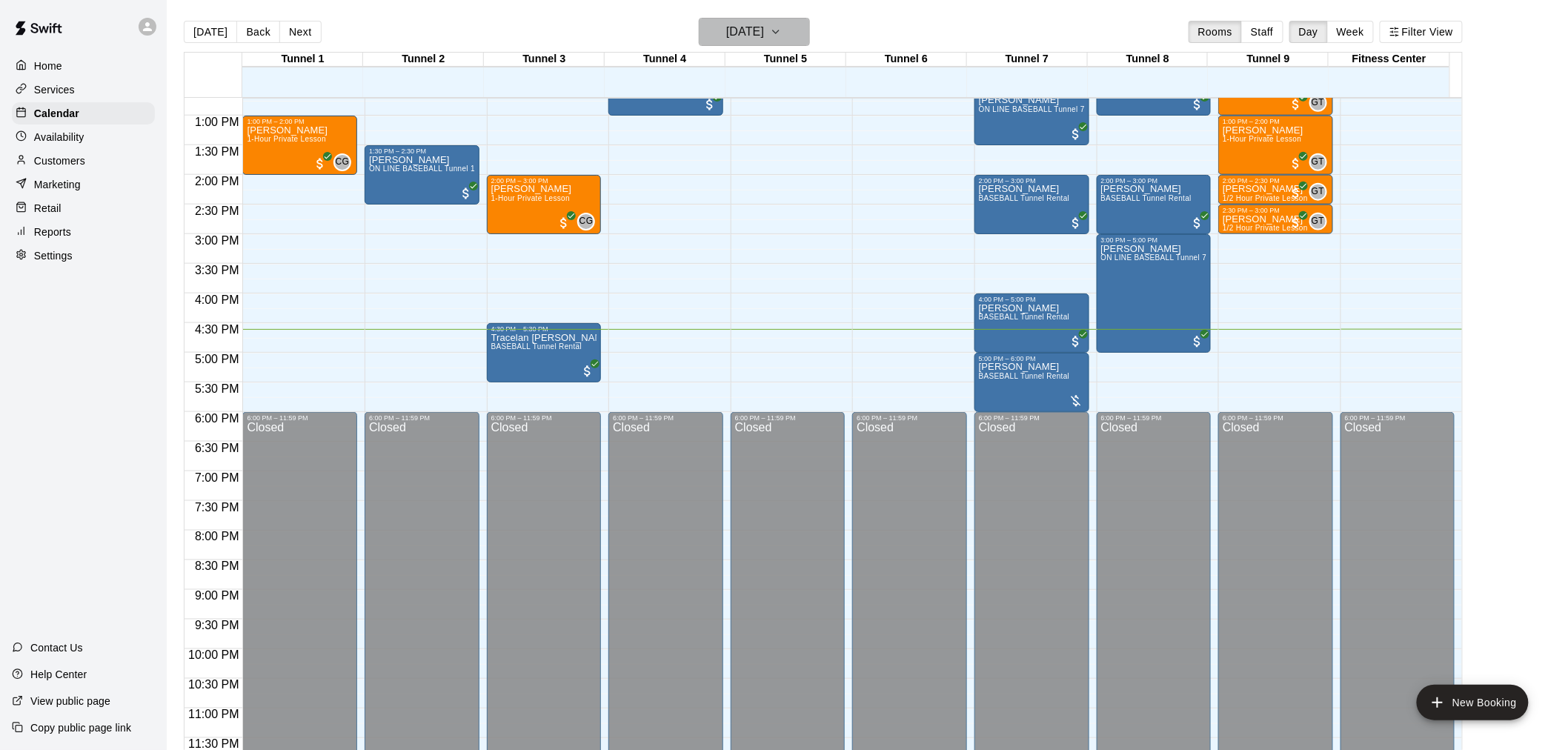
click at [810, 40] on button "[DATE]" at bounding box center [754, 31] width 111 height 28
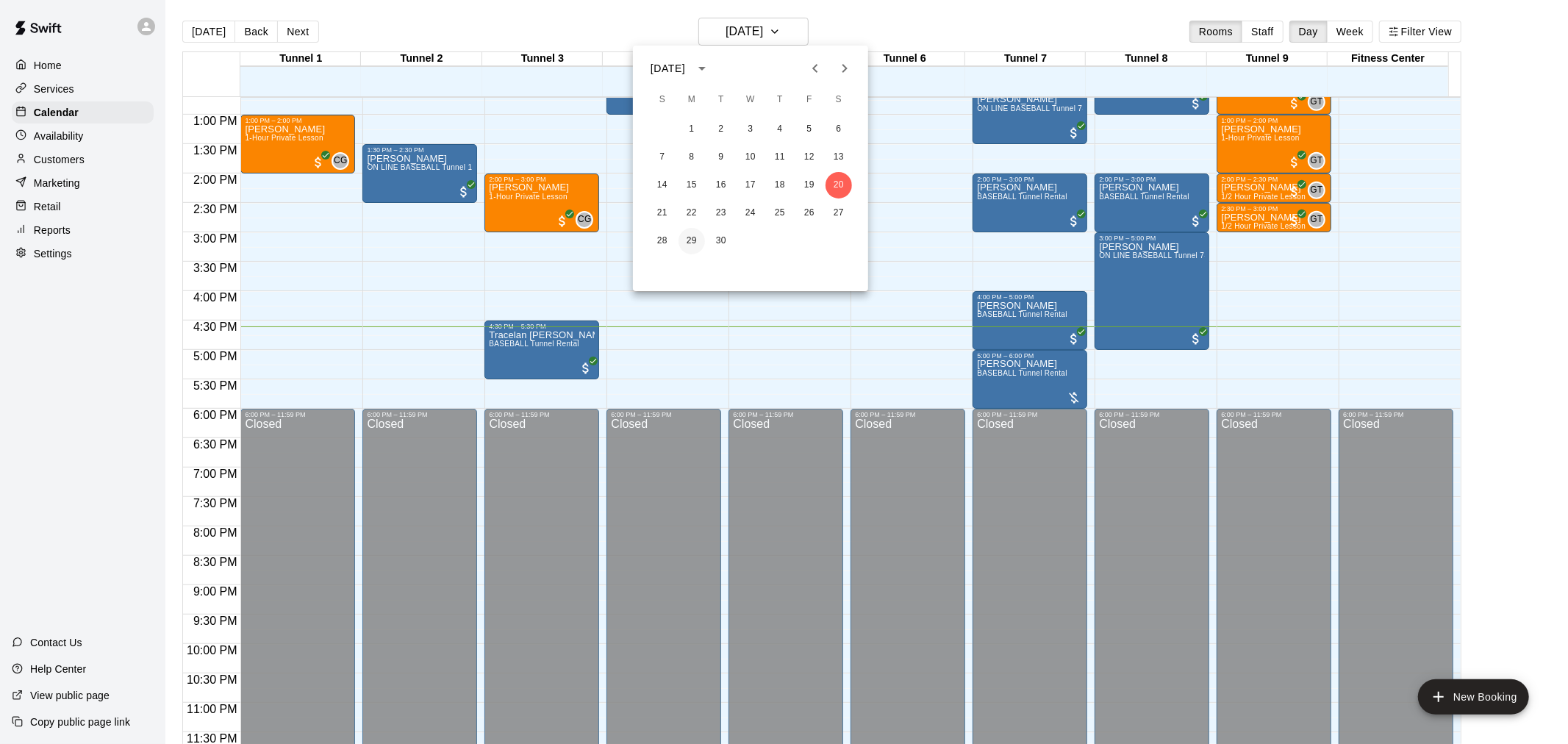
click at [696, 240] on button "29" at bounding box center [692, 242] width 27 height 27
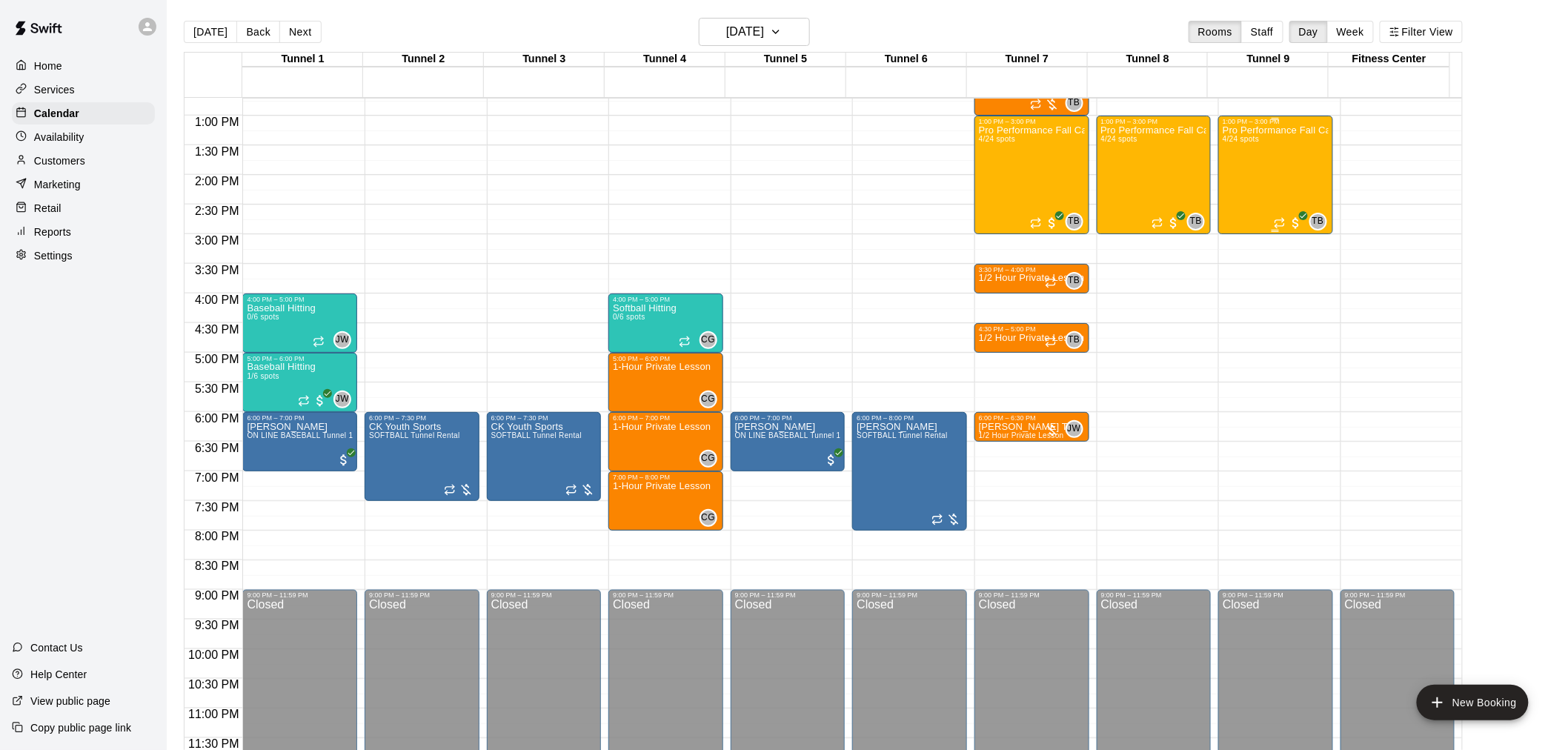
click at [1275, 174] on div "Pro Performance Fall Camp 4/24 spots" at bounding box center [1276, 501] width 106 height 750
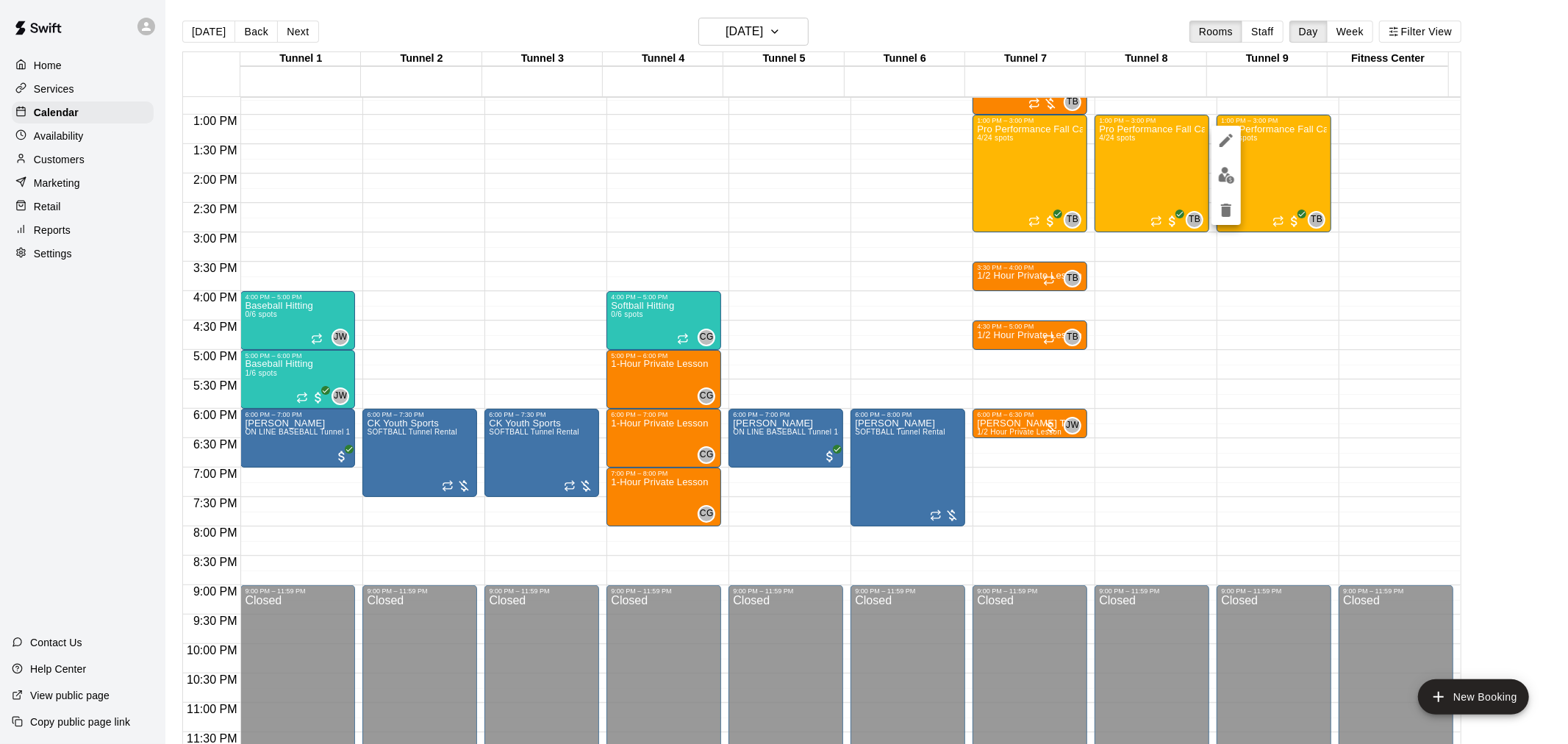
click at [1239, 170] on button "edit" at bounding box center [1226, 176] width 29 height 28
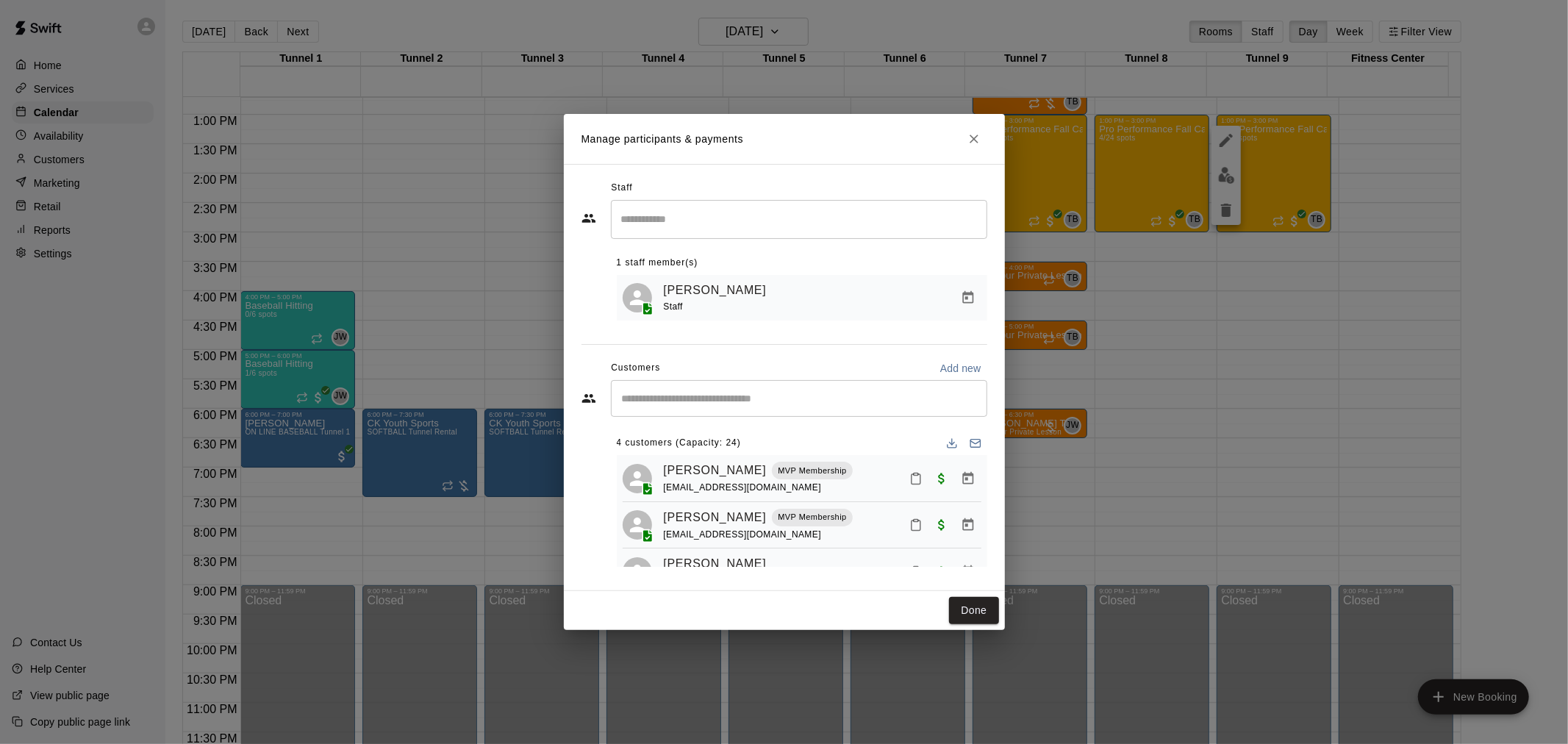
click at [957, 366] on p "Add new" at bounding box center [960, 369] width 41 height 15
select select "**"
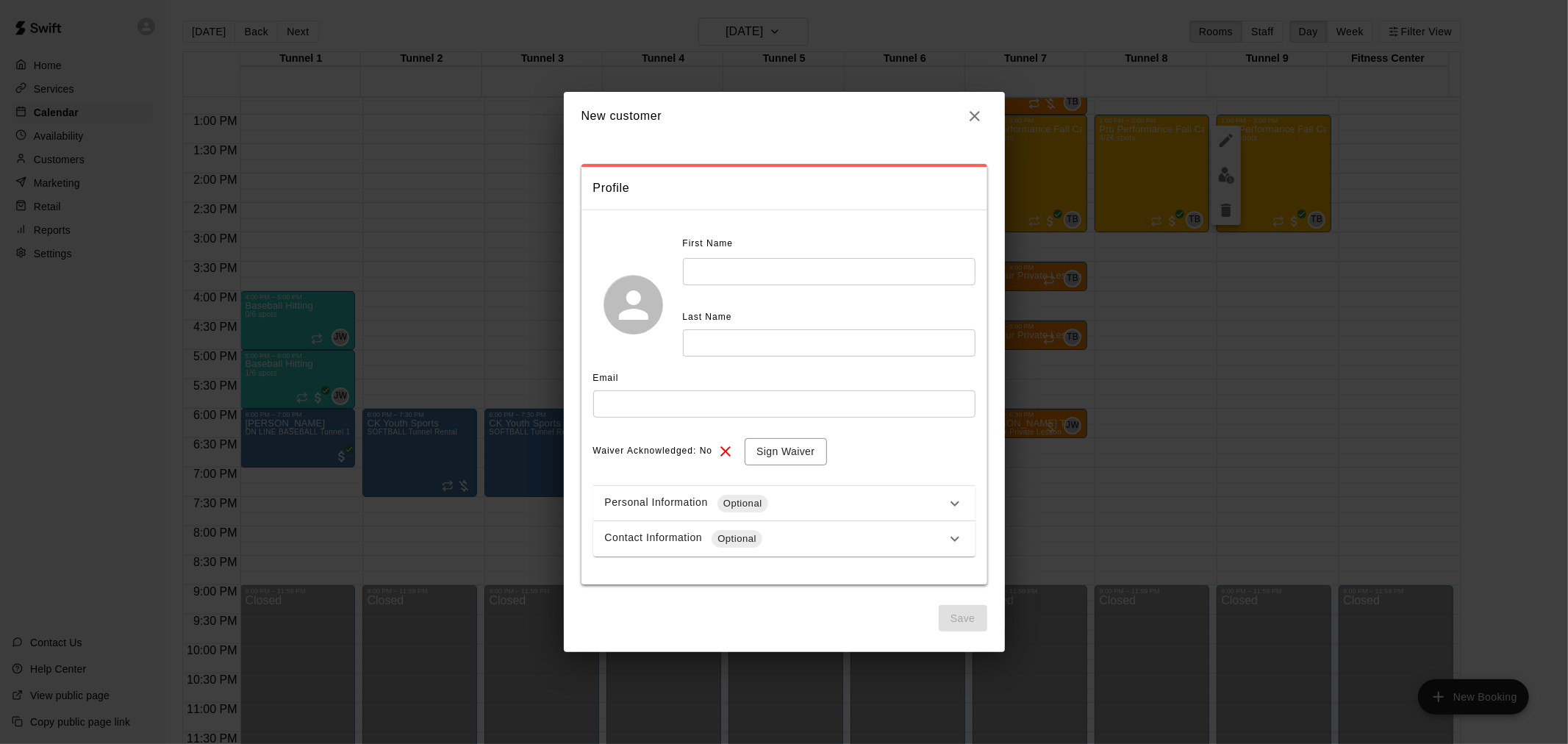
click at [973, 115] on icon "button" at bounding box center [974, 115] width 18 height 18
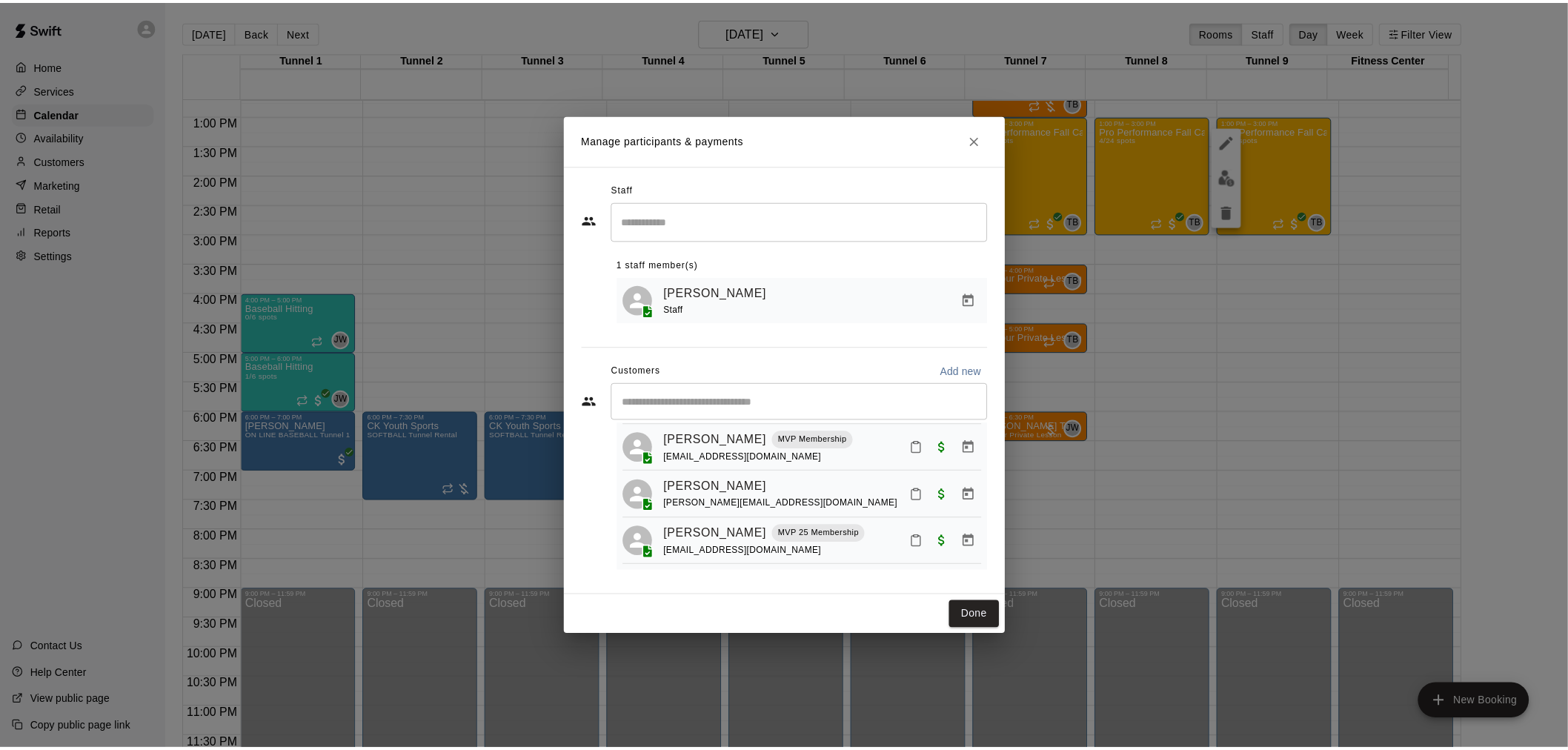
scroll to position [0, 0]
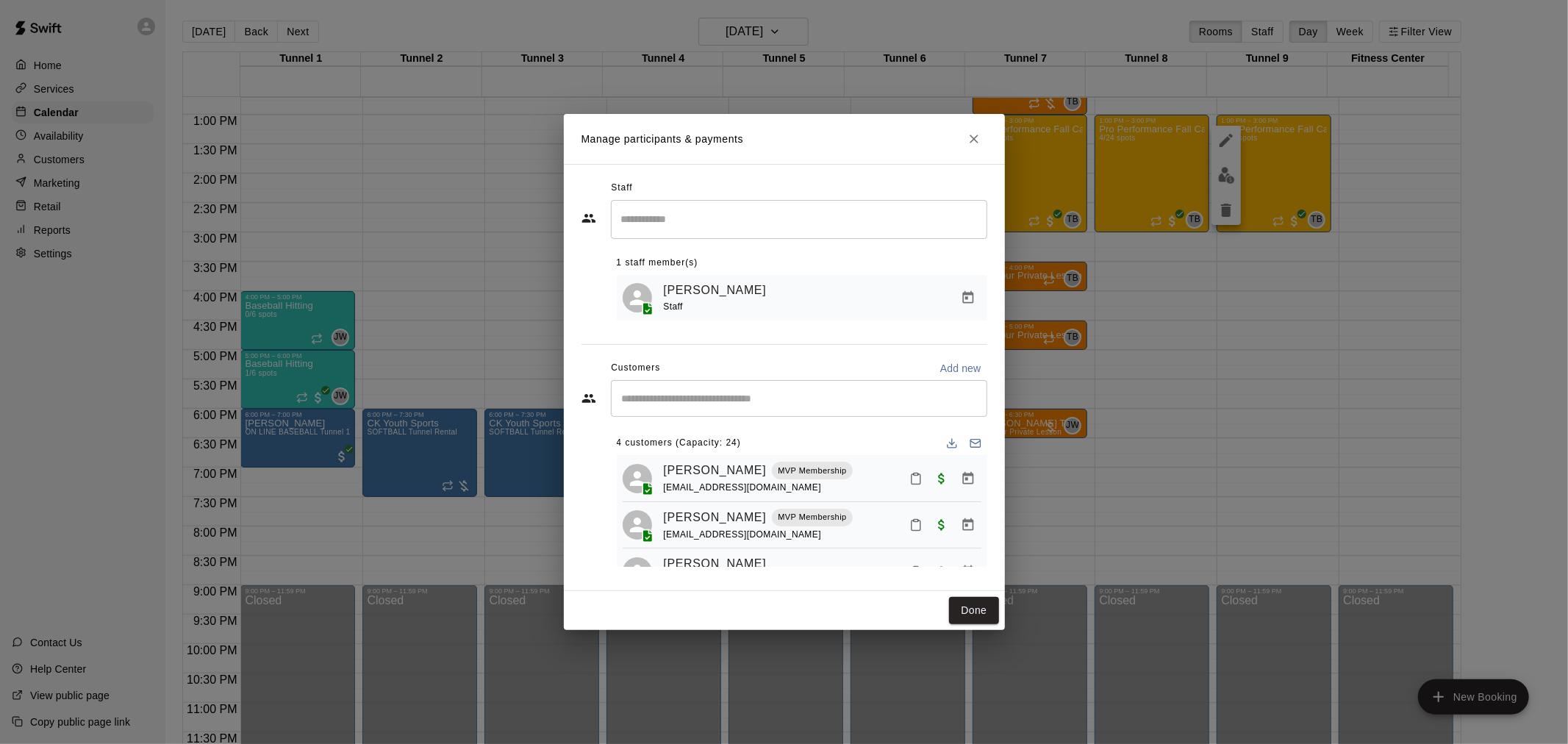
click at [714, 405] on input "Start typing to search customers..." at bounding box center [799, 399] width 363 height 15
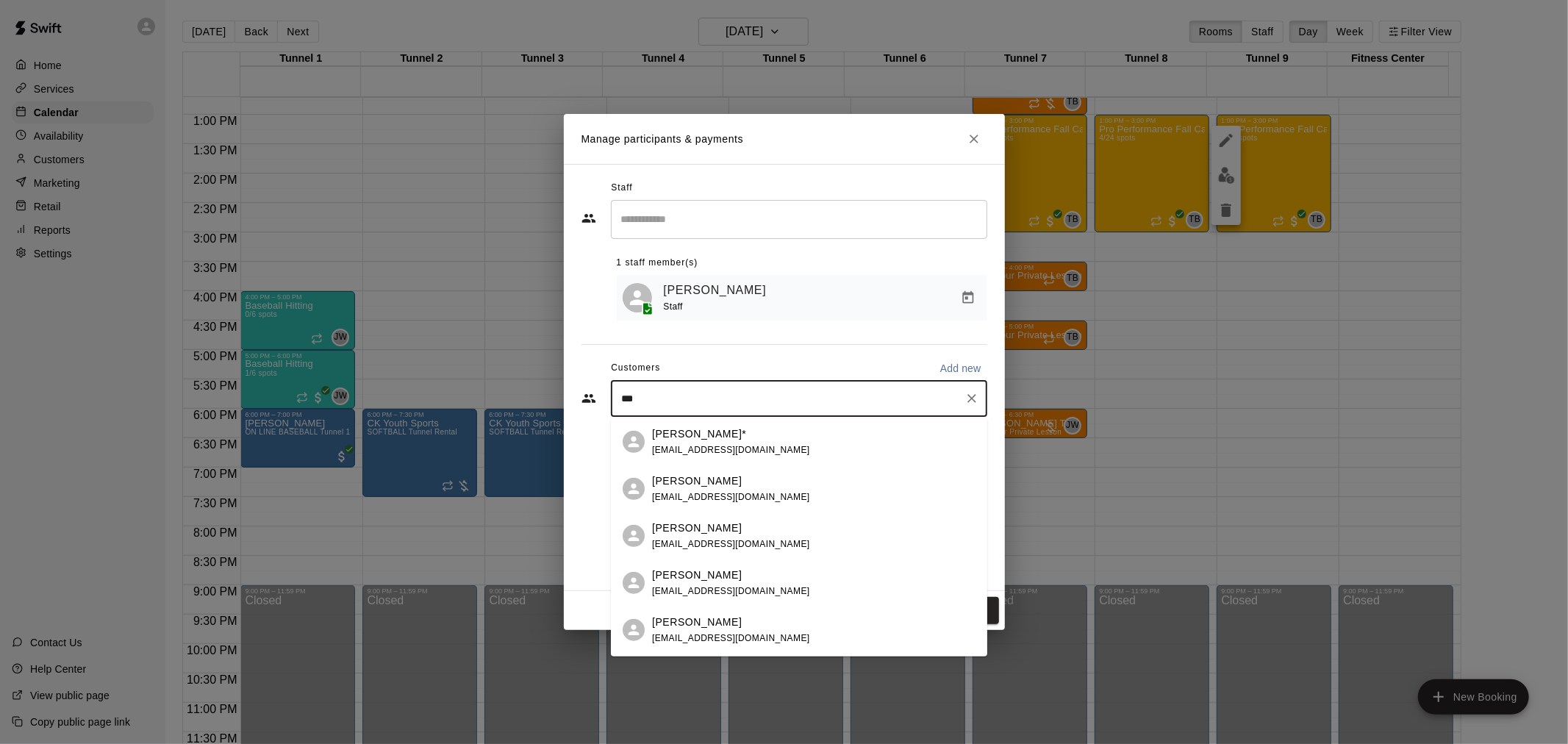
type input "****"
click at [743, 436] on div "Demo Damo" at bounding box center [731, 433] width 158 height 15
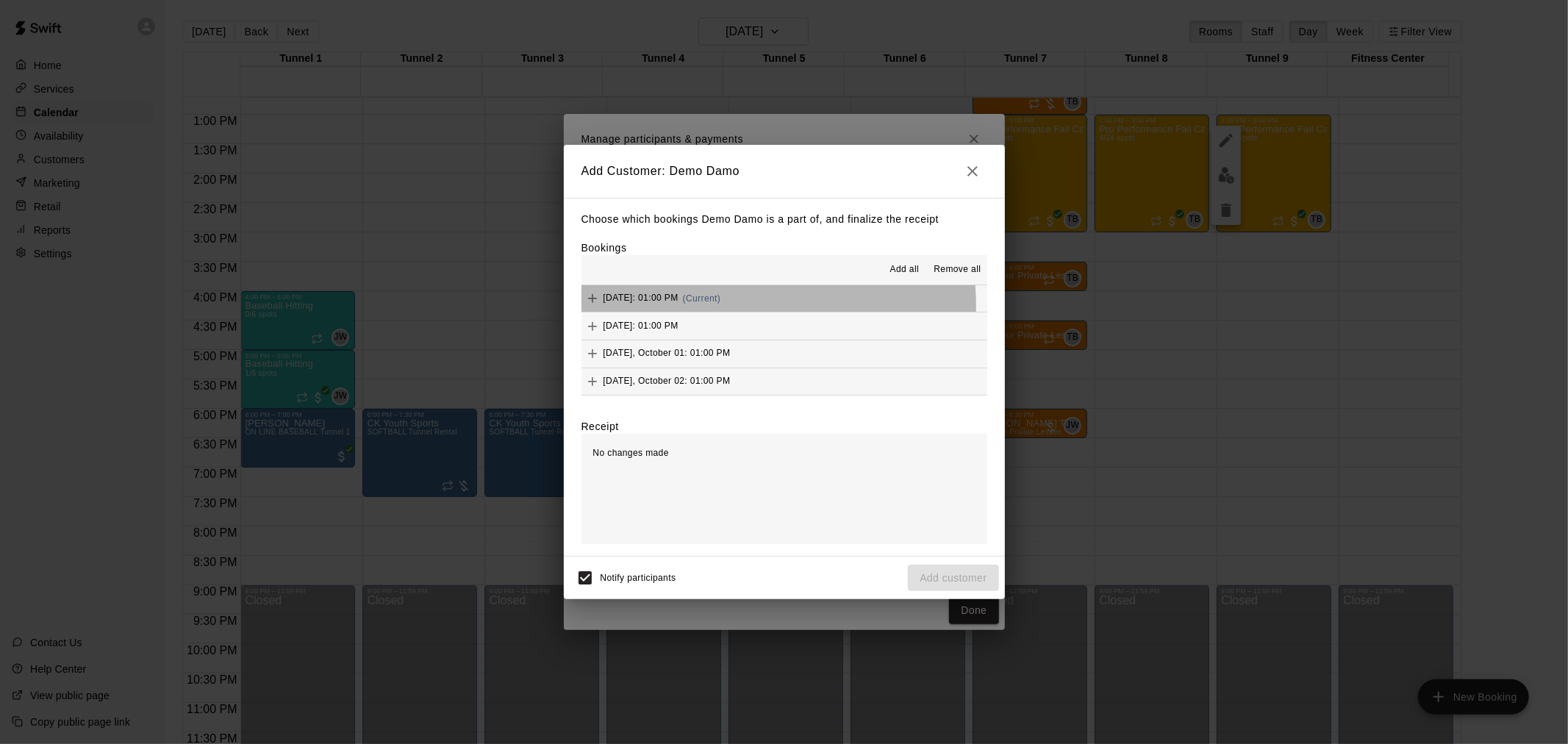
click at [721, 306] on div "[DATE]: 01:00 PM (Current)" at bounding box center [651, 298] width 140 height 22
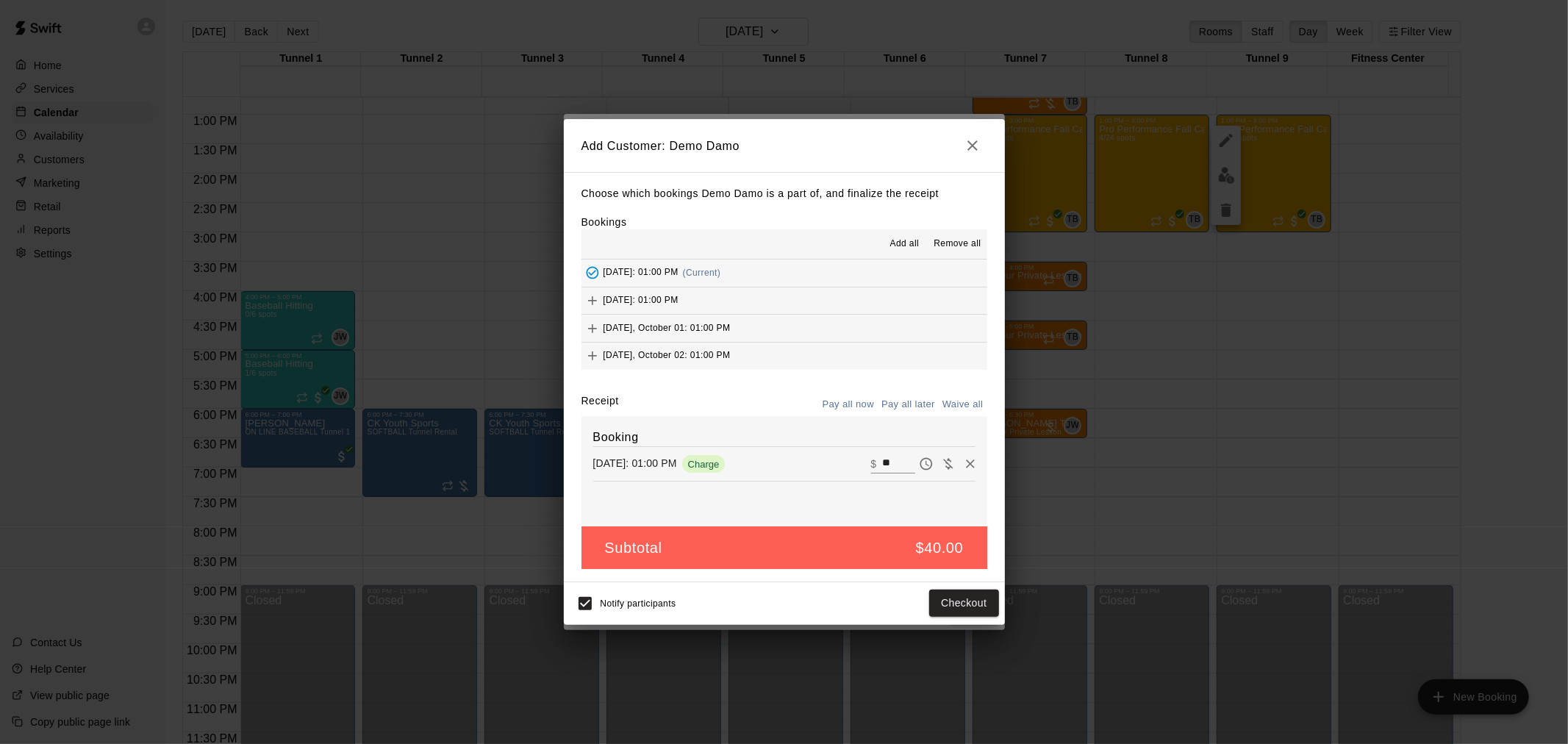
click at [731, 325] on span "[DATE], October 01: 01:00 PM" at bounding box center [667, 328] width 127 height 10
click at [678, 300] on span "[DATE]: 01:00 PM" at bounding box center [641, 299] width 75 height 10
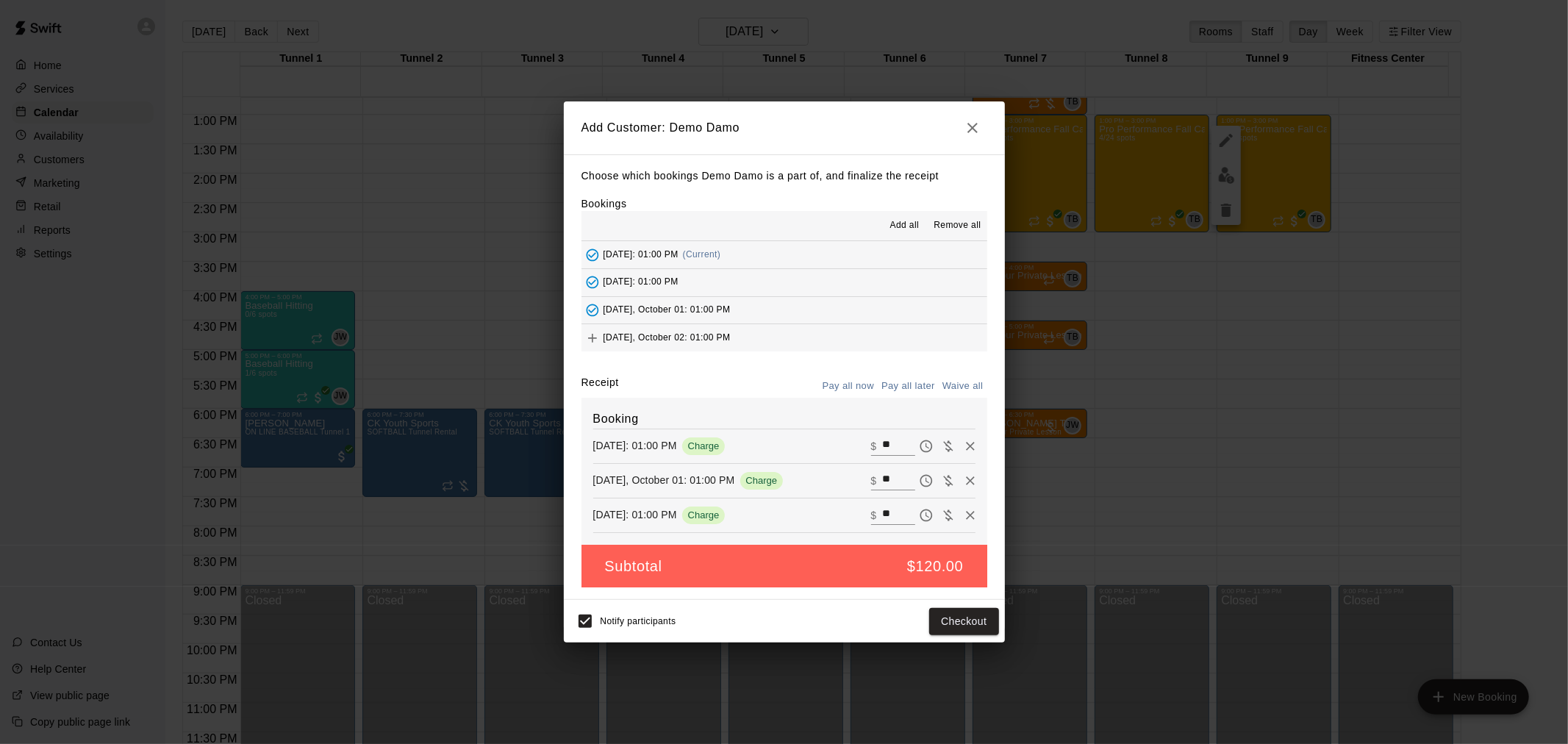
click at [741, 327] on button "[DATE], October 02: 01:00 PM" at bounding box center [784, 338] width 406 height 28
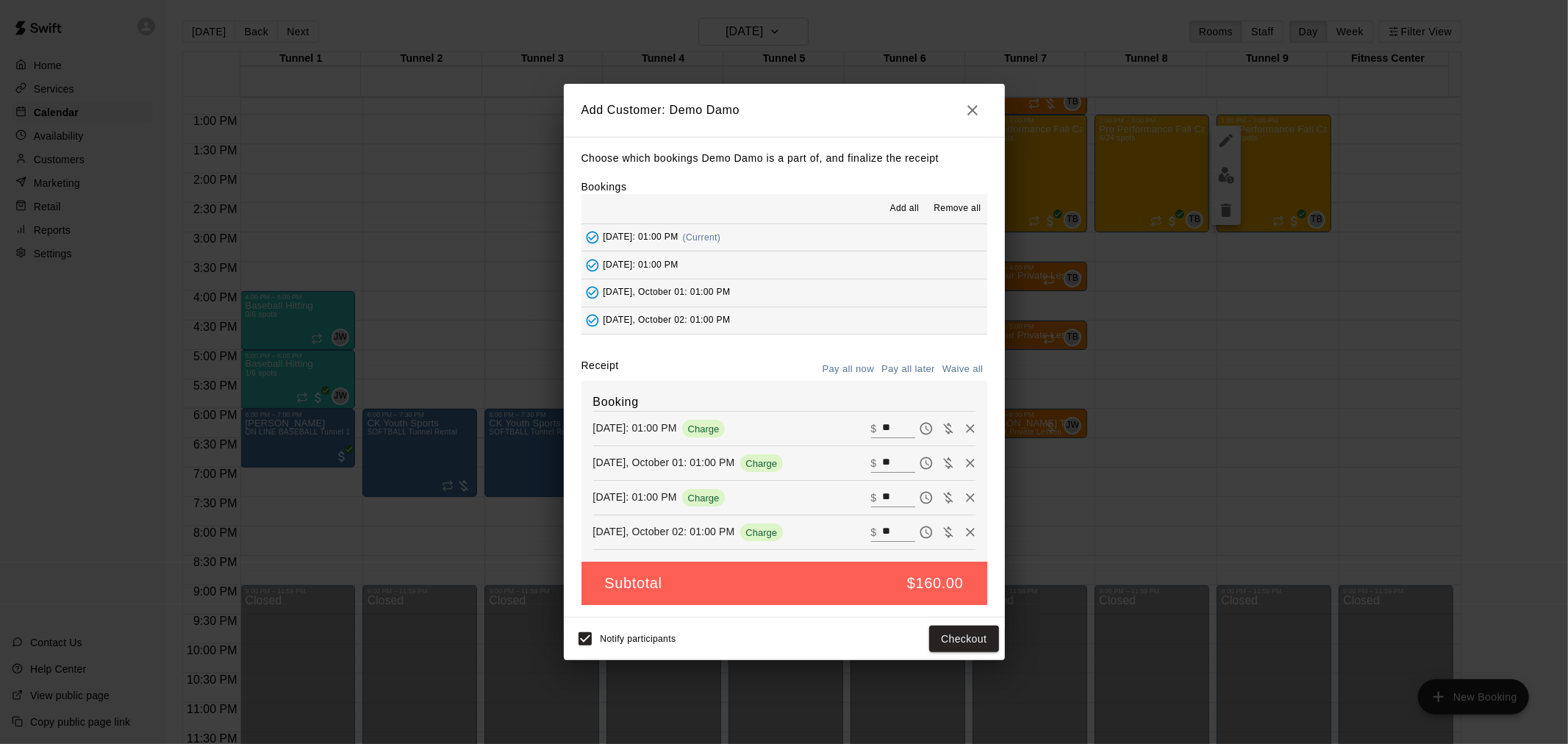
click at [909, 210] on span "Add all" at bounding box center [905, 209] width 29 height 15
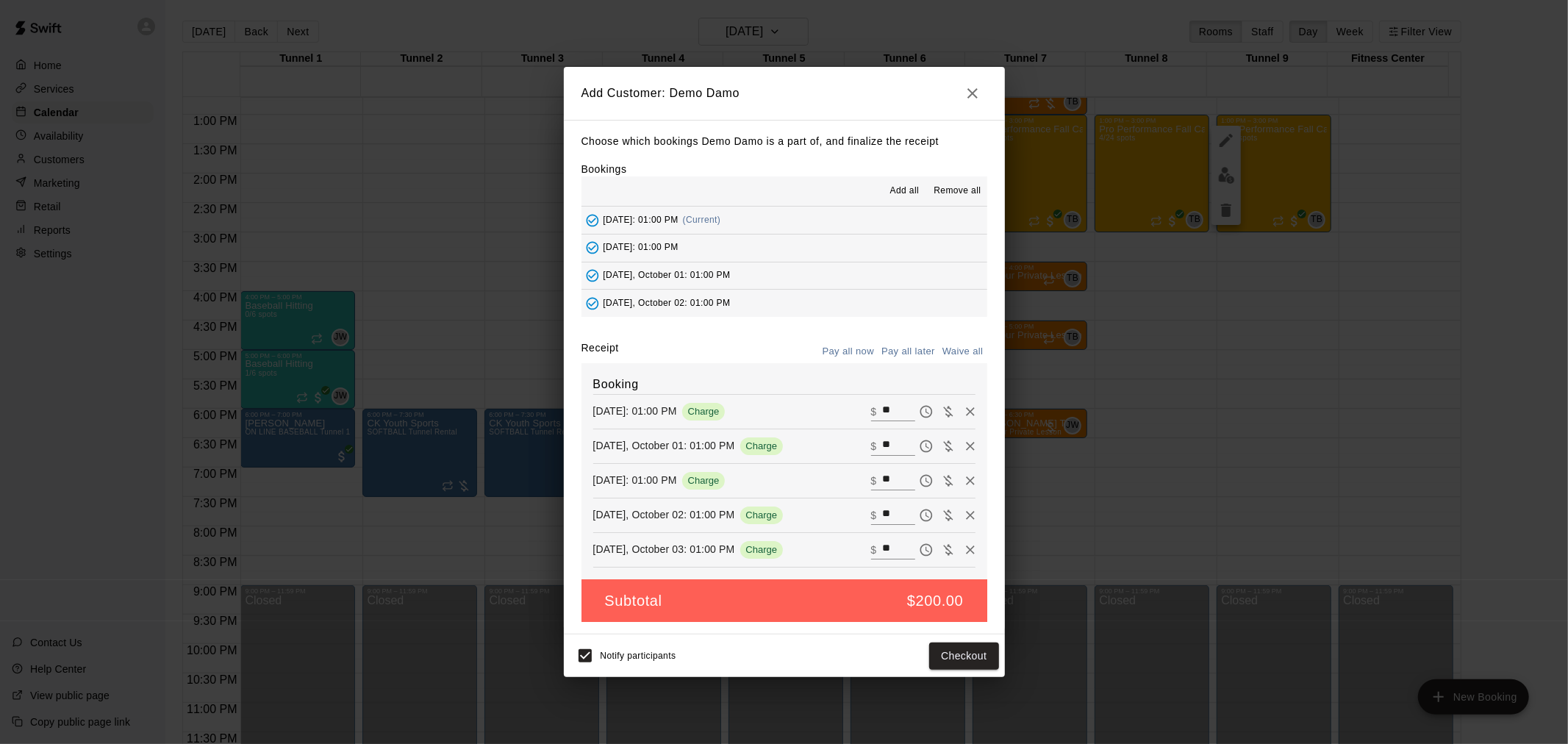
click at [957, 181] on div "Add all Remove all" at bounding box center [784, 191] width 406 height 29
click at [963, 192] on span "Remove all" at bounding box center [958, 191] width 47 height 15
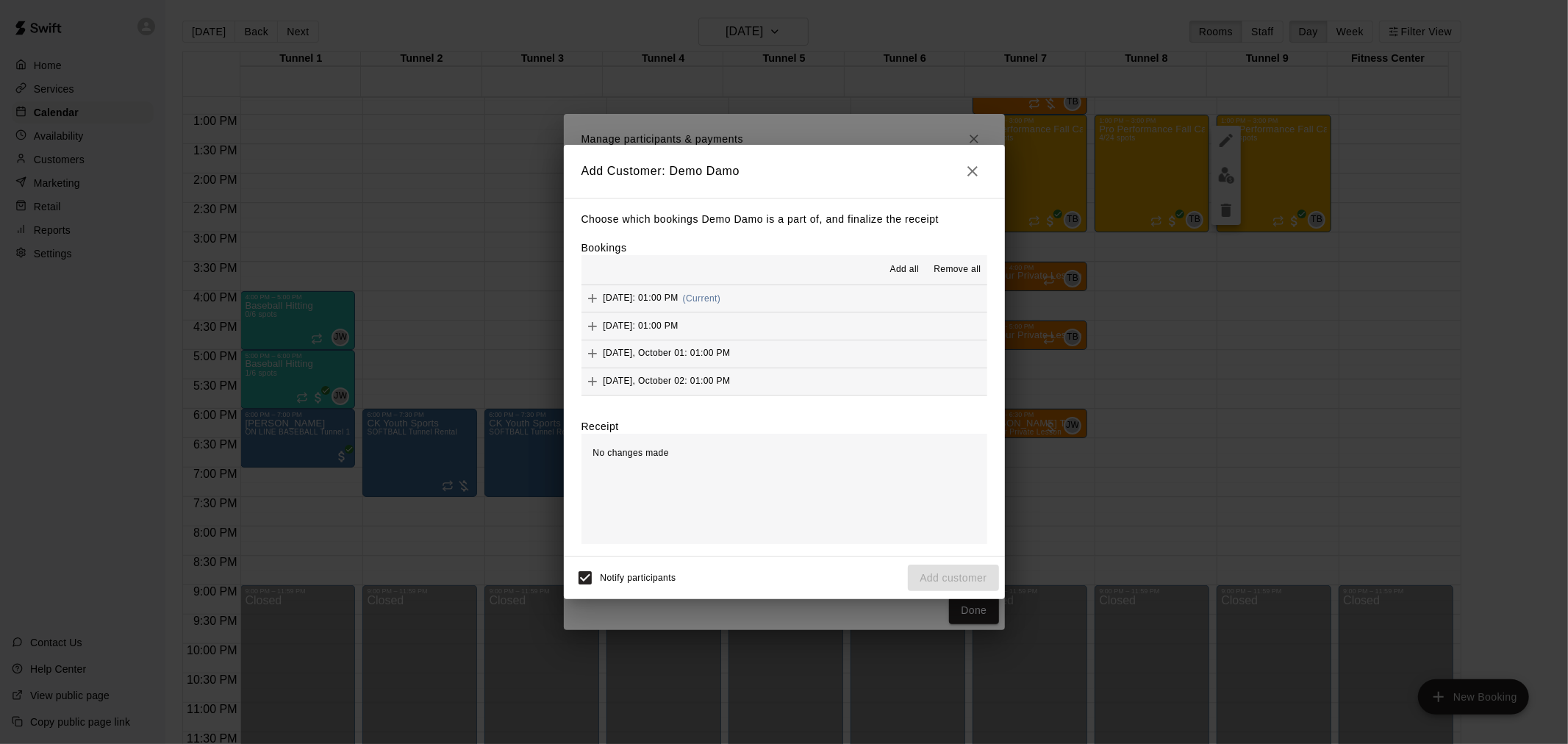
click at [969, 162] on icon "button" at bounding box center [973, 171] width 18 height 18
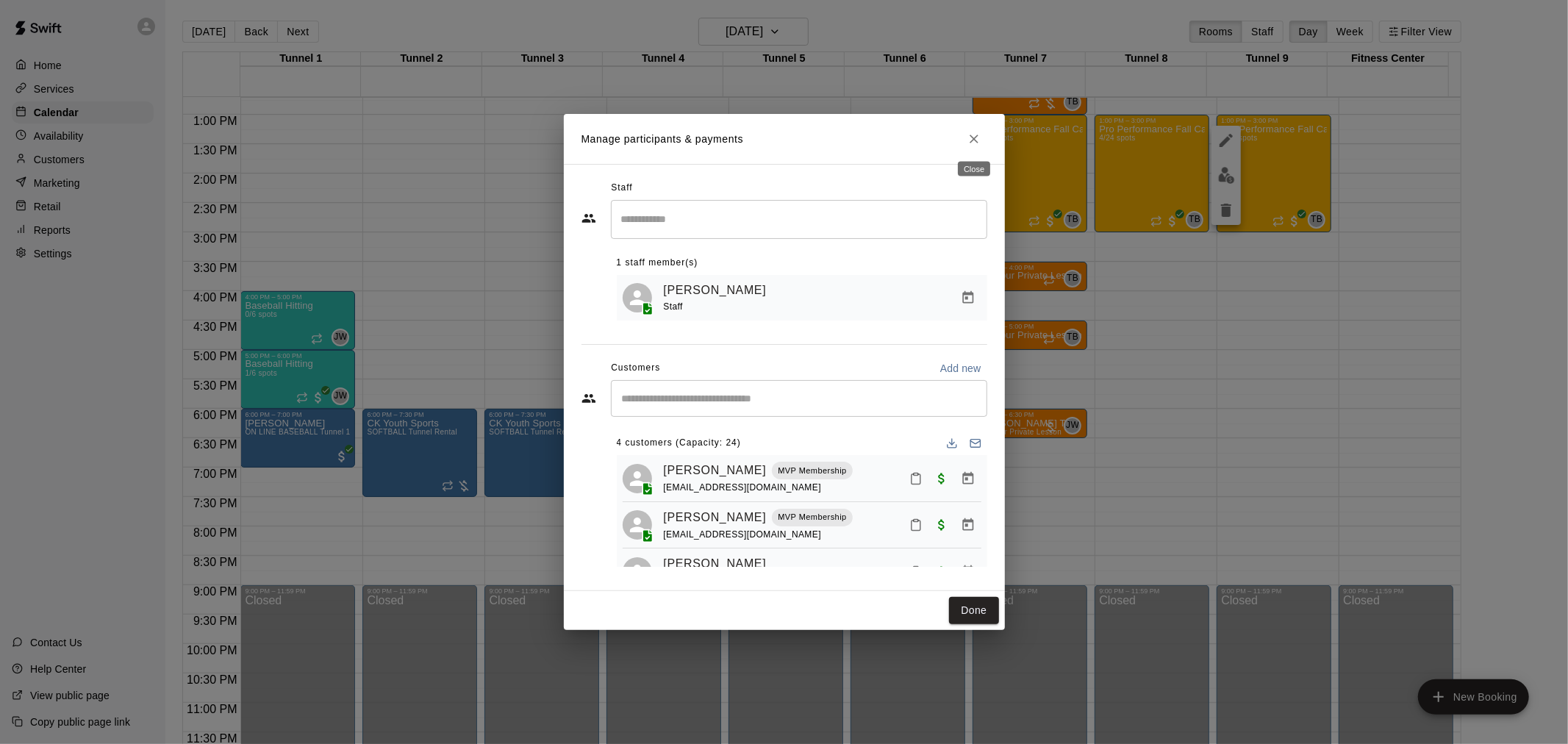
click at [968, 145] on button "Close" at bounding box center [974, 139] width 27 height 27
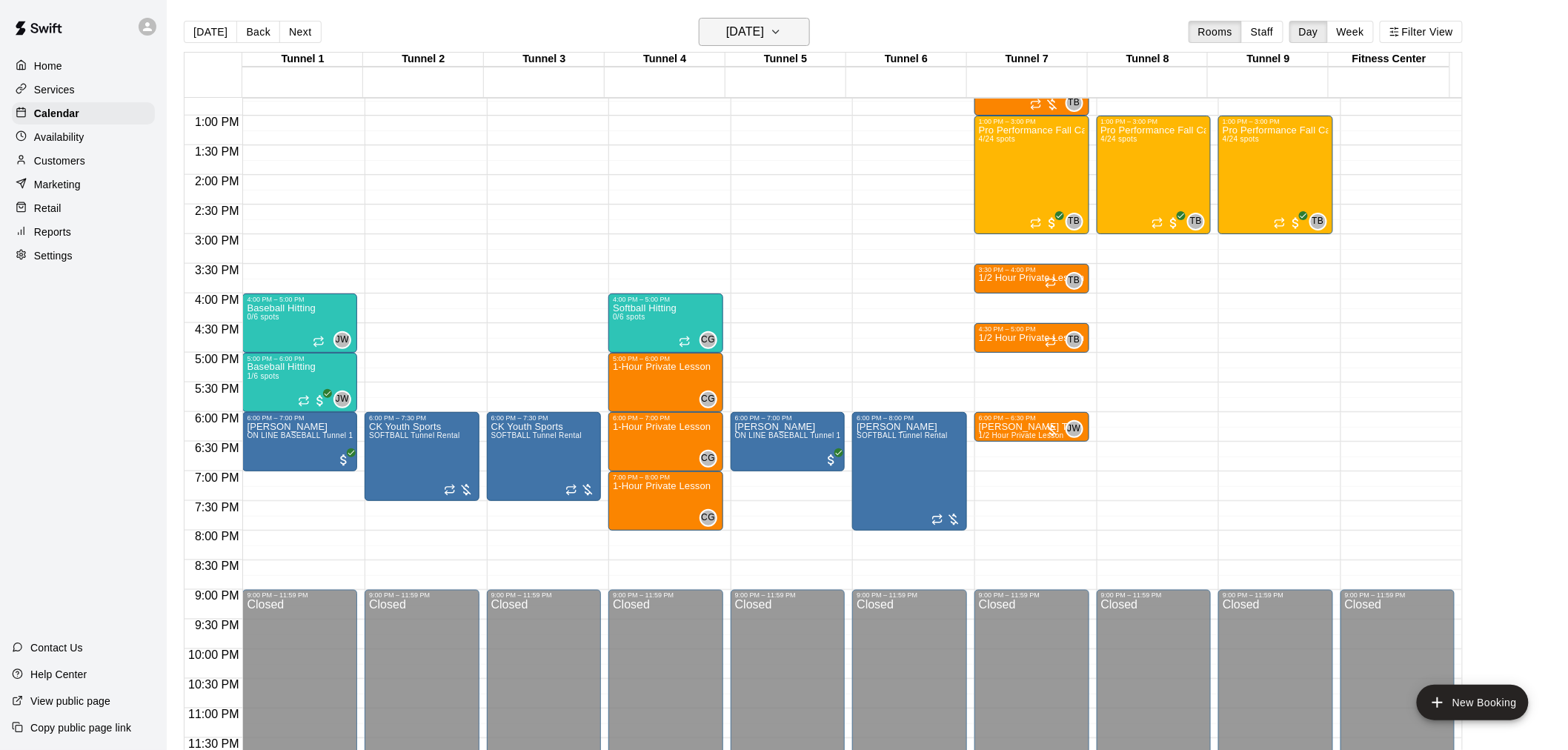
click at [736, 31] on h6 "[DATE]" at bounding box center [745, 31] width 38 height 21
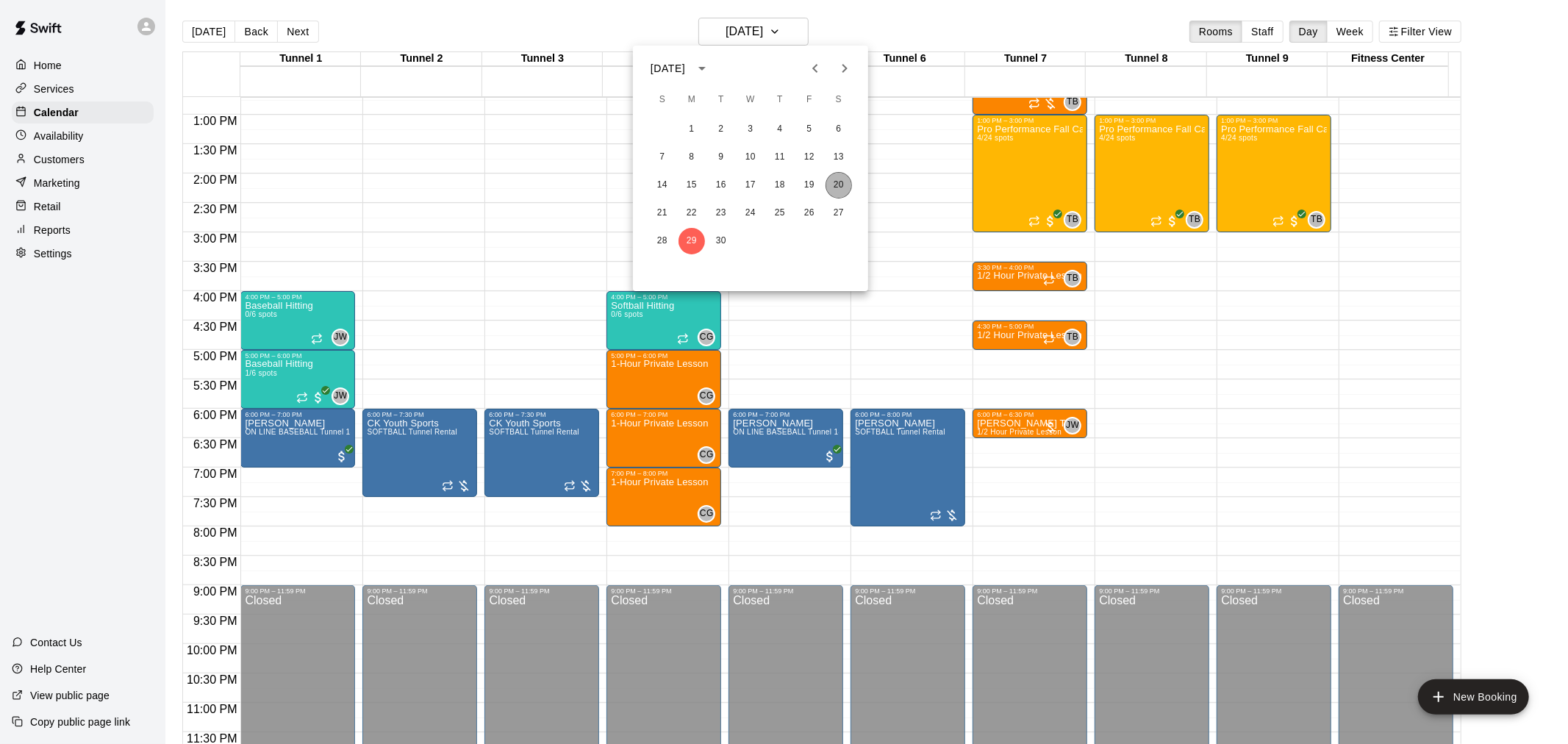
click at [841, 180] on button "20" at bounding box center [839, 186] width 27 height 27
